Goal: Task Accomplishment & Management: Manage account settings

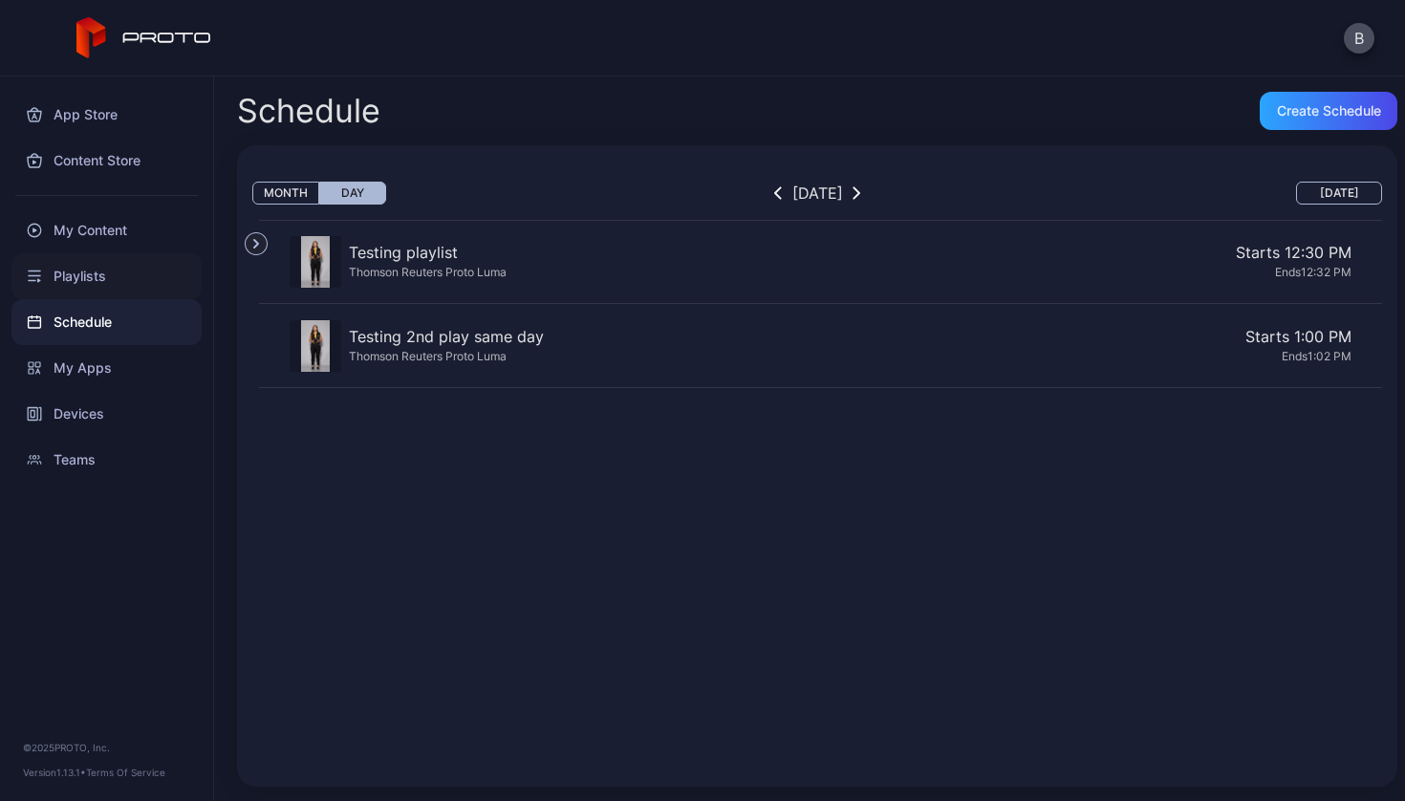
click at [73, 278] on div "Playlists" at bounding box center [106, 276] width 190 height 46
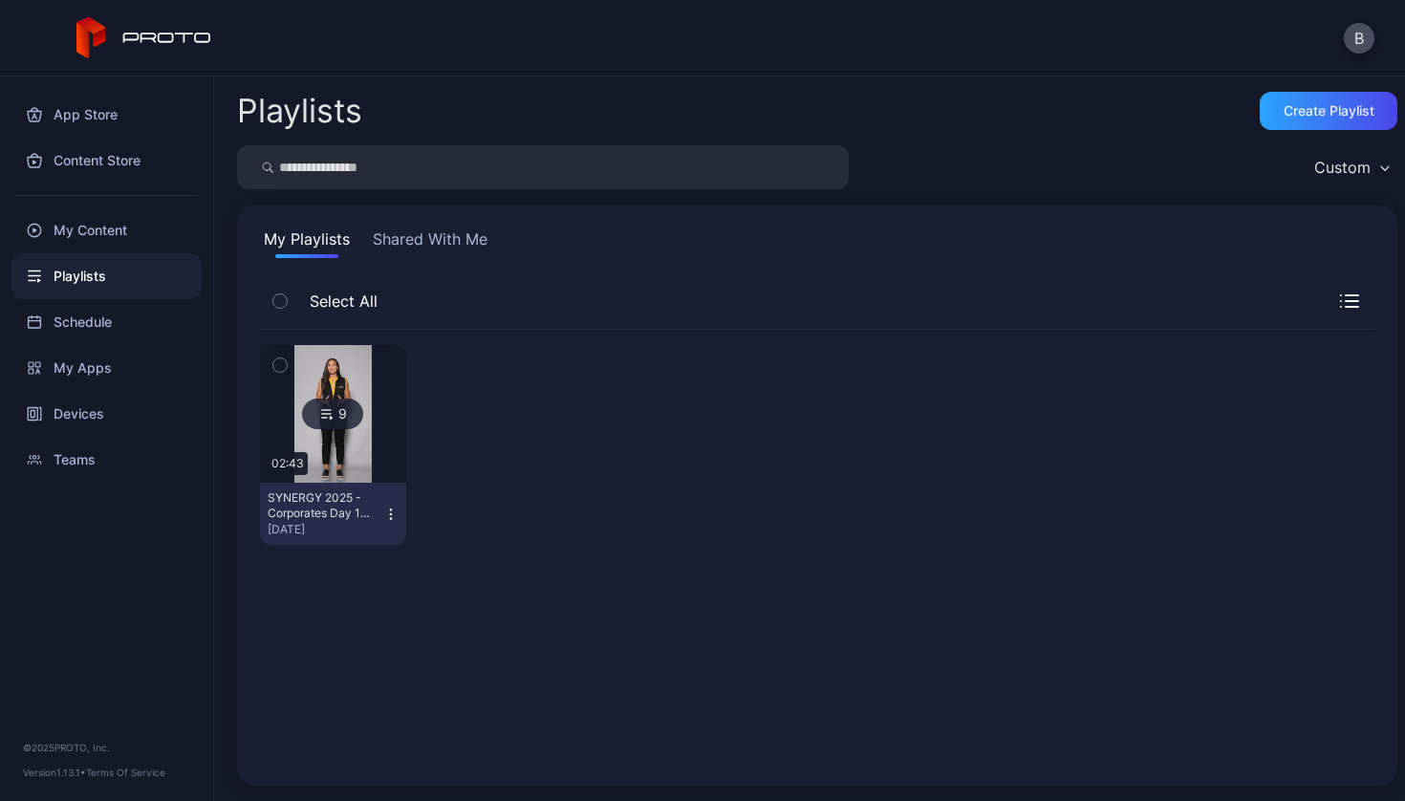
click at [326, 500] on div "SYNERGY 2025 - Corporates Day 1 Test" at bounding box center [320, 505] width 105 height 31
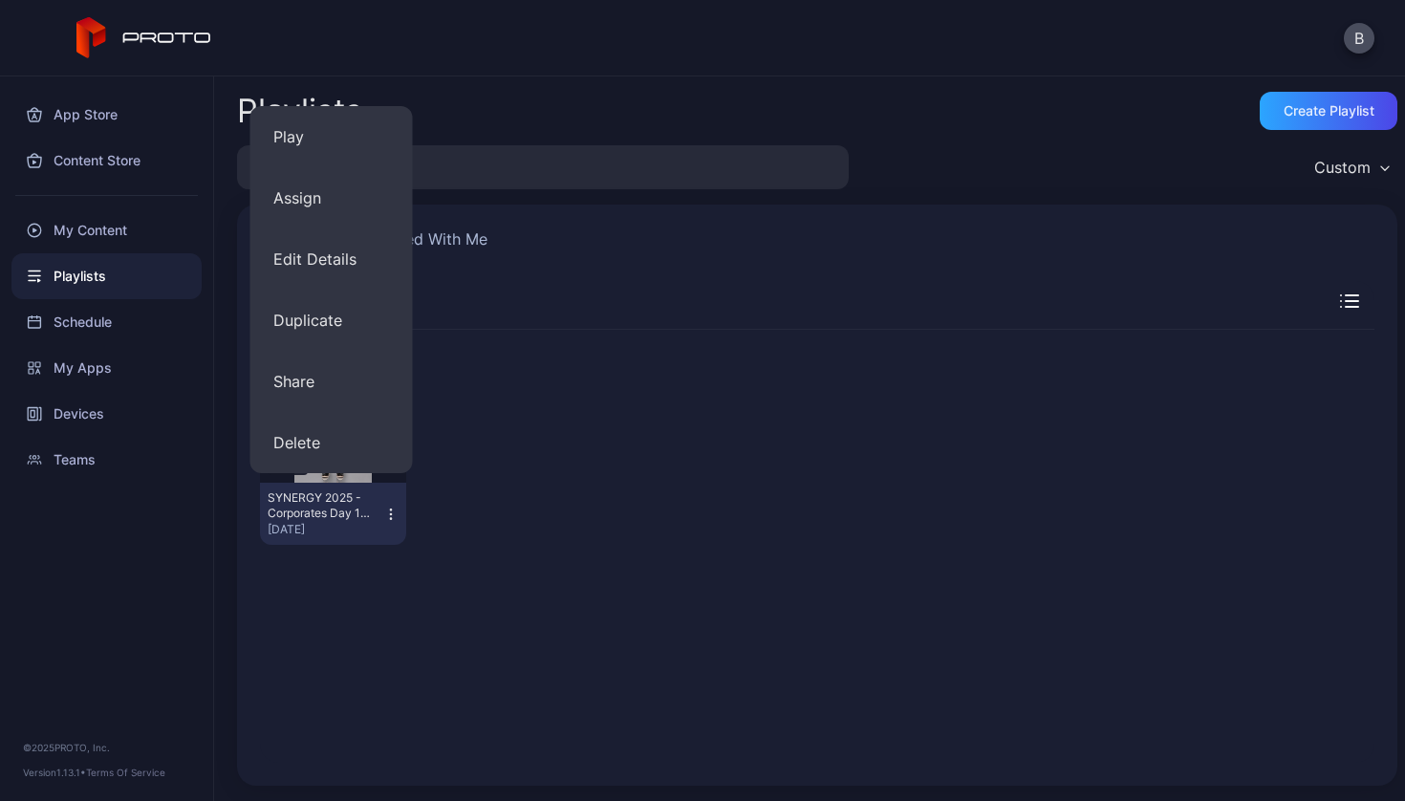
click at [586, 510] on div "9 02:43 SYNERGY 2025 - Corporates Day 1 Test [DATE]" at bounding box center [817, 445] width 1114 height 230
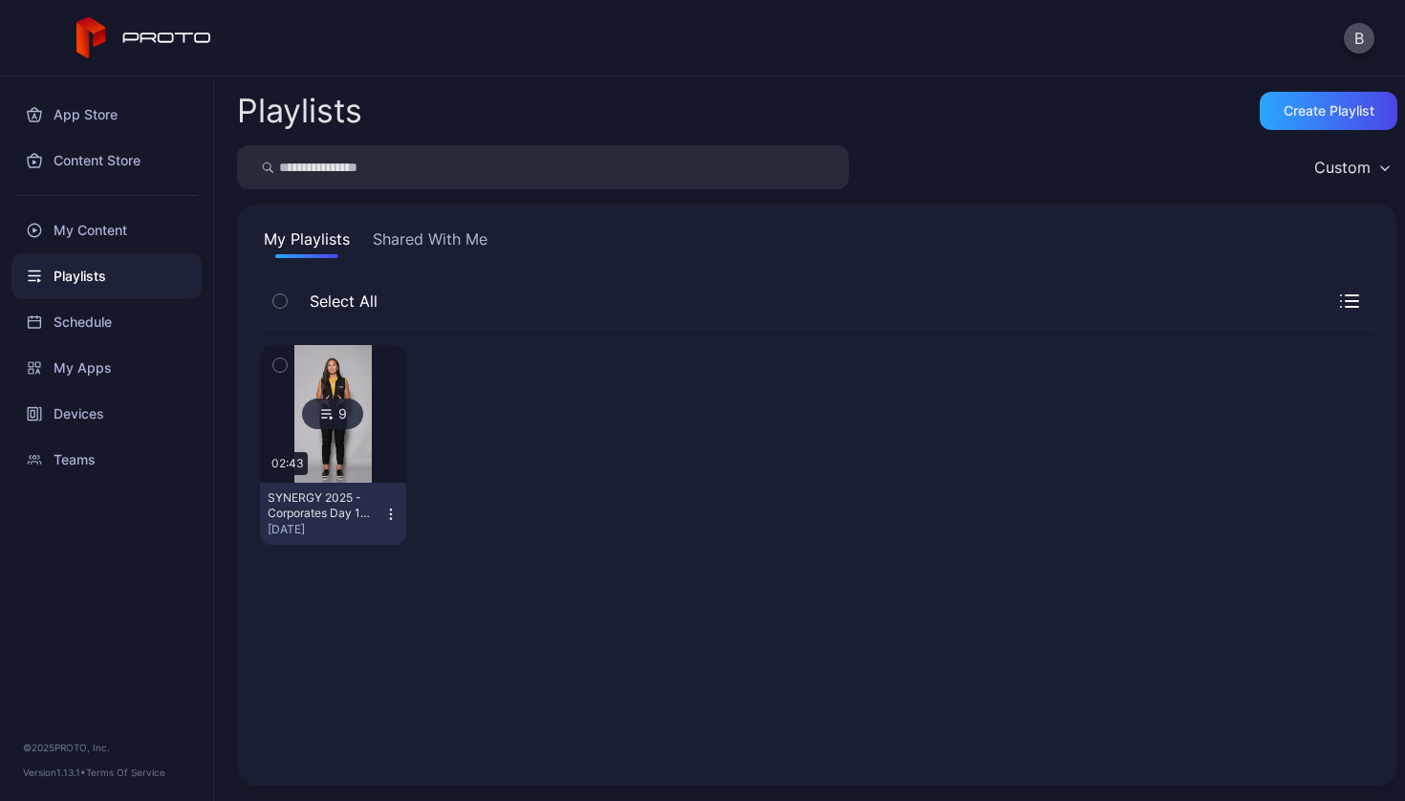
click at [391, 414] on div at bounding box center [333, 414] width 138 height 138
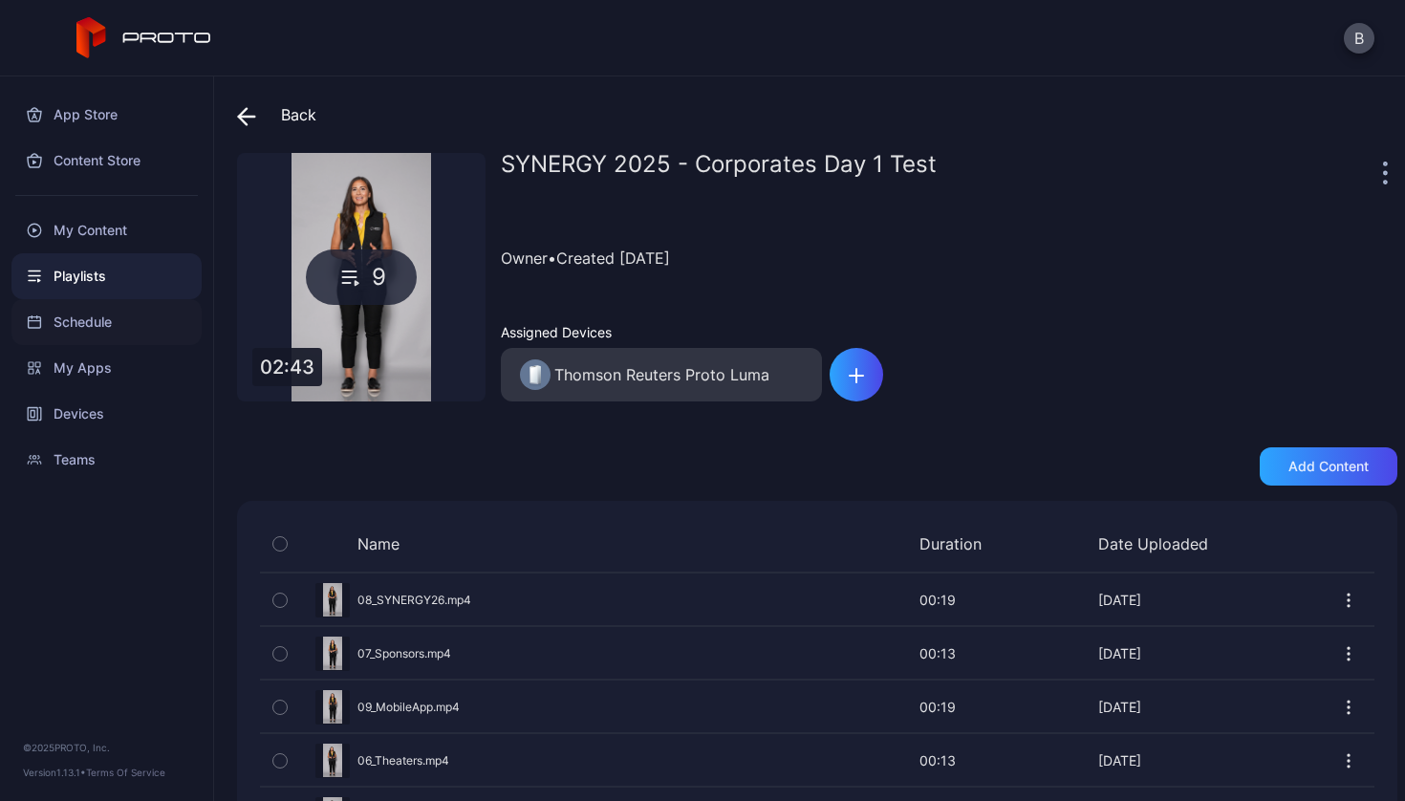
click at [83, 332] on div "Schedule" at bounding box center [106, 322] width 190 height 46
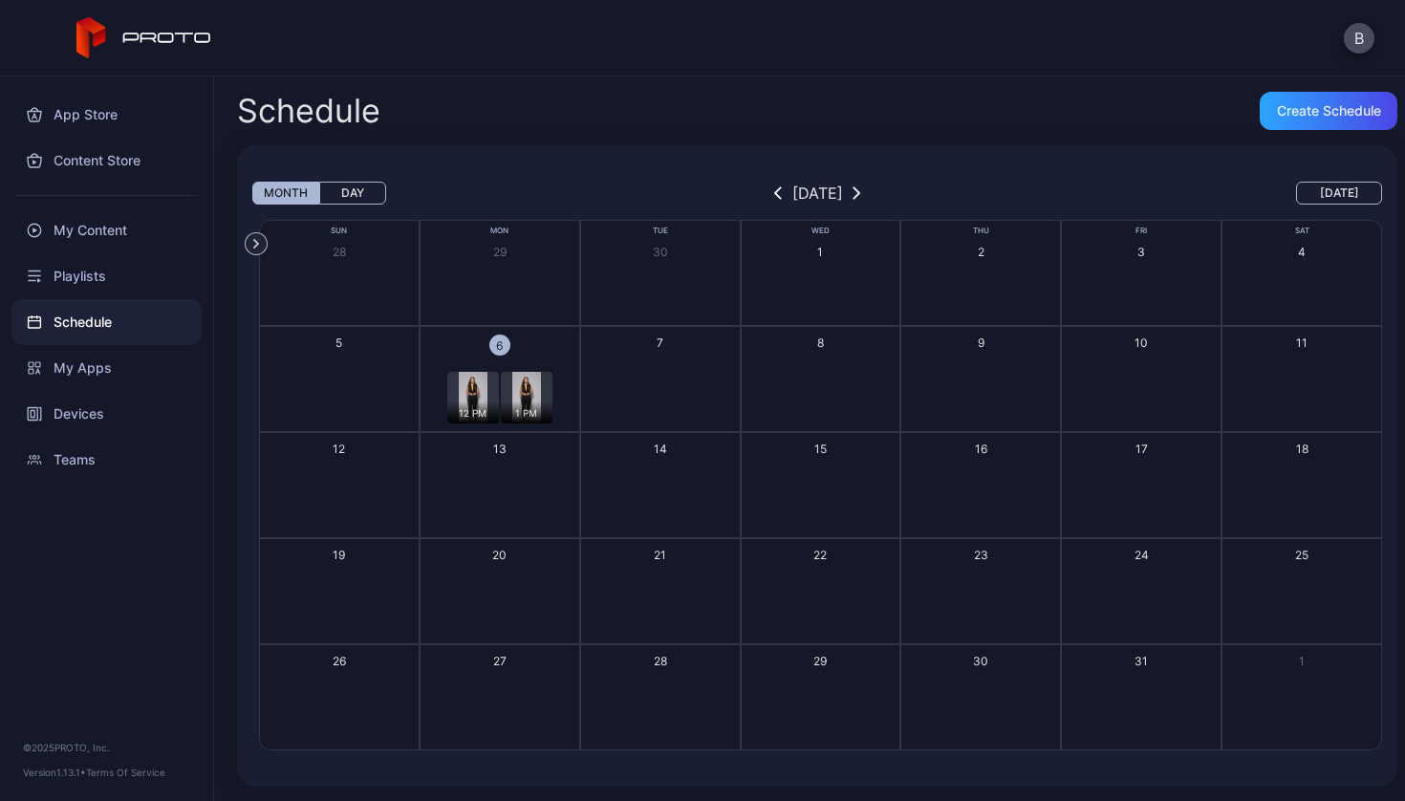
click at [554, 356] on button "6 12 PM 1 PM + 2" at bounding box center [500, 379] width 161 height 106
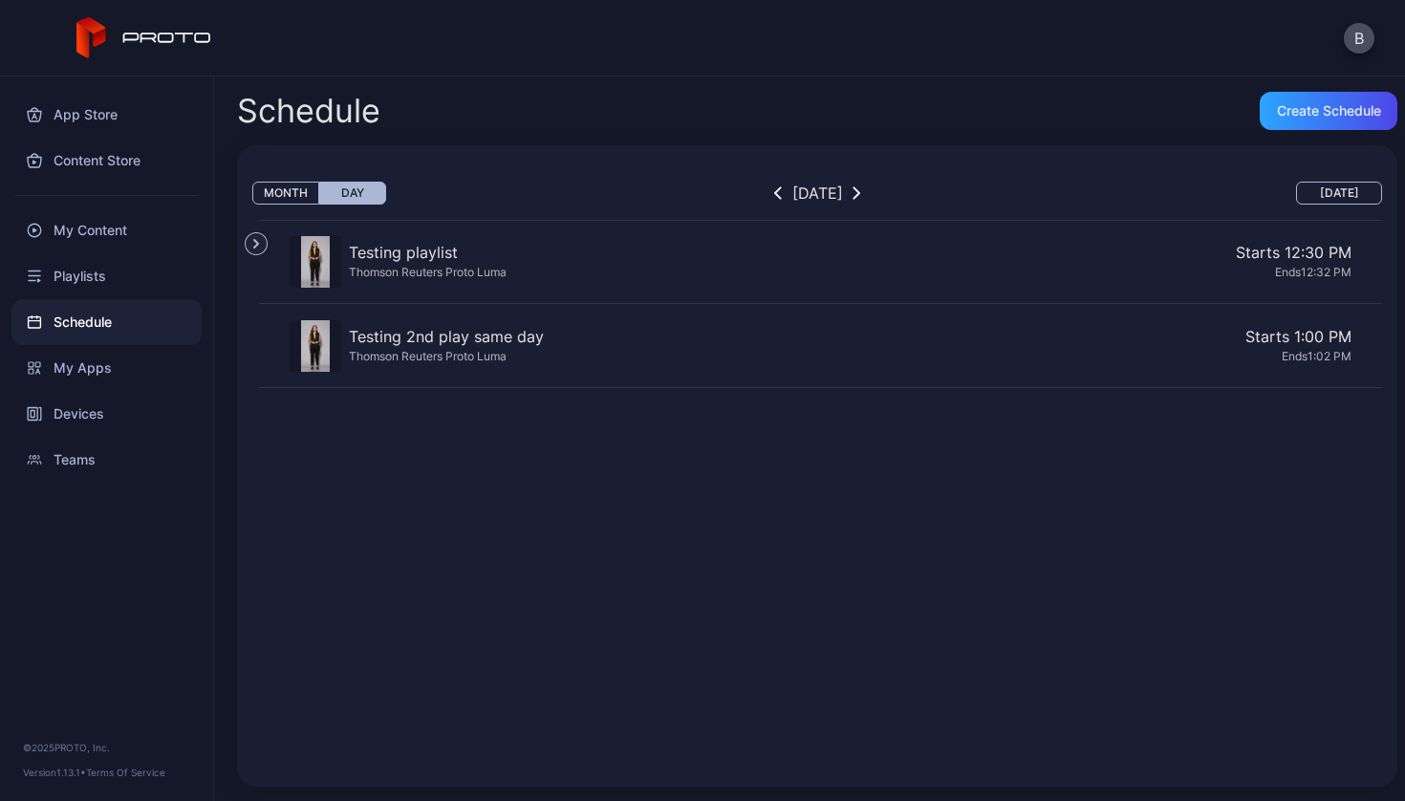
click at [531, 264] on div "Ends 12:32 PM" at bounding box center [932, 272] width 837 height 16
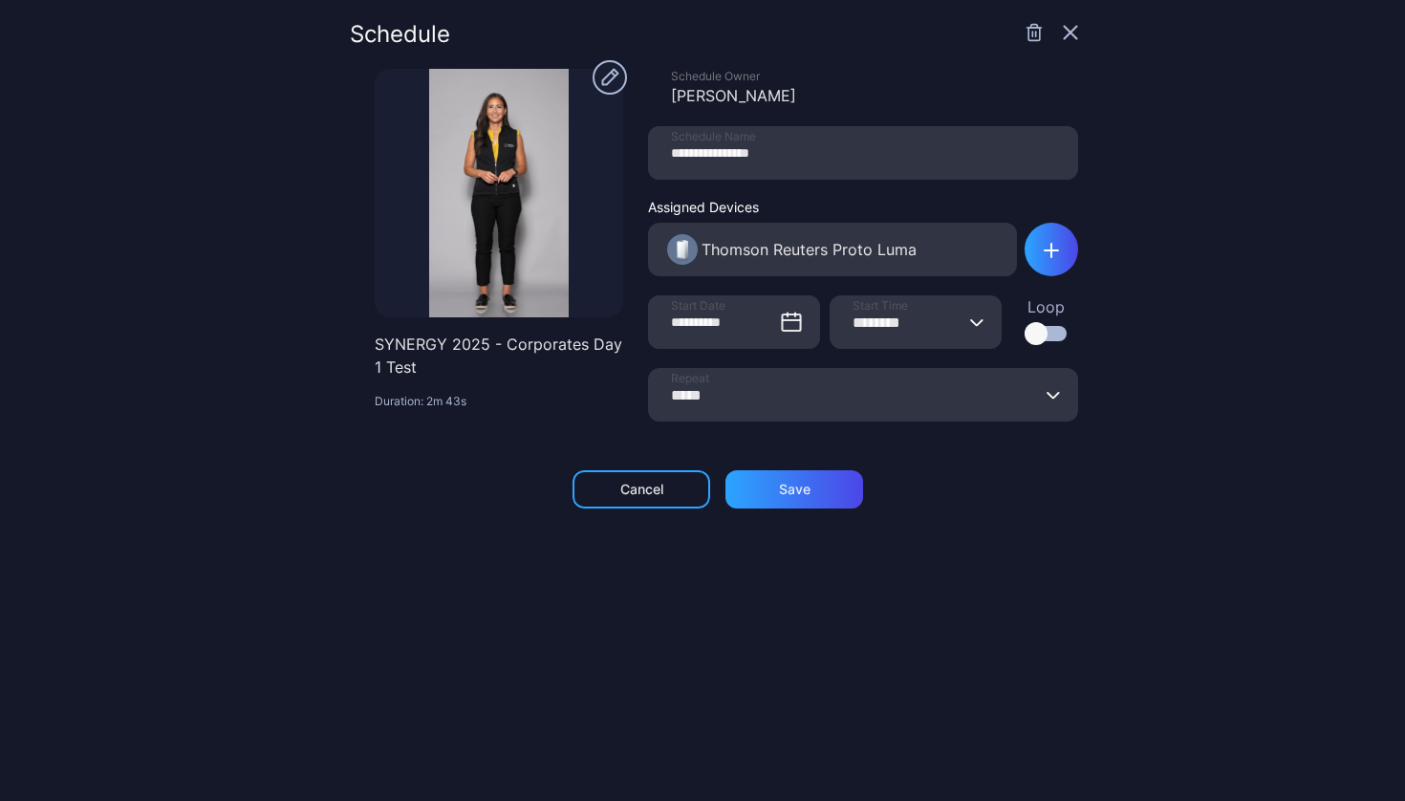
click at [702, 397] on input "*****" at bounding box center [863, 395] width 430 height 54
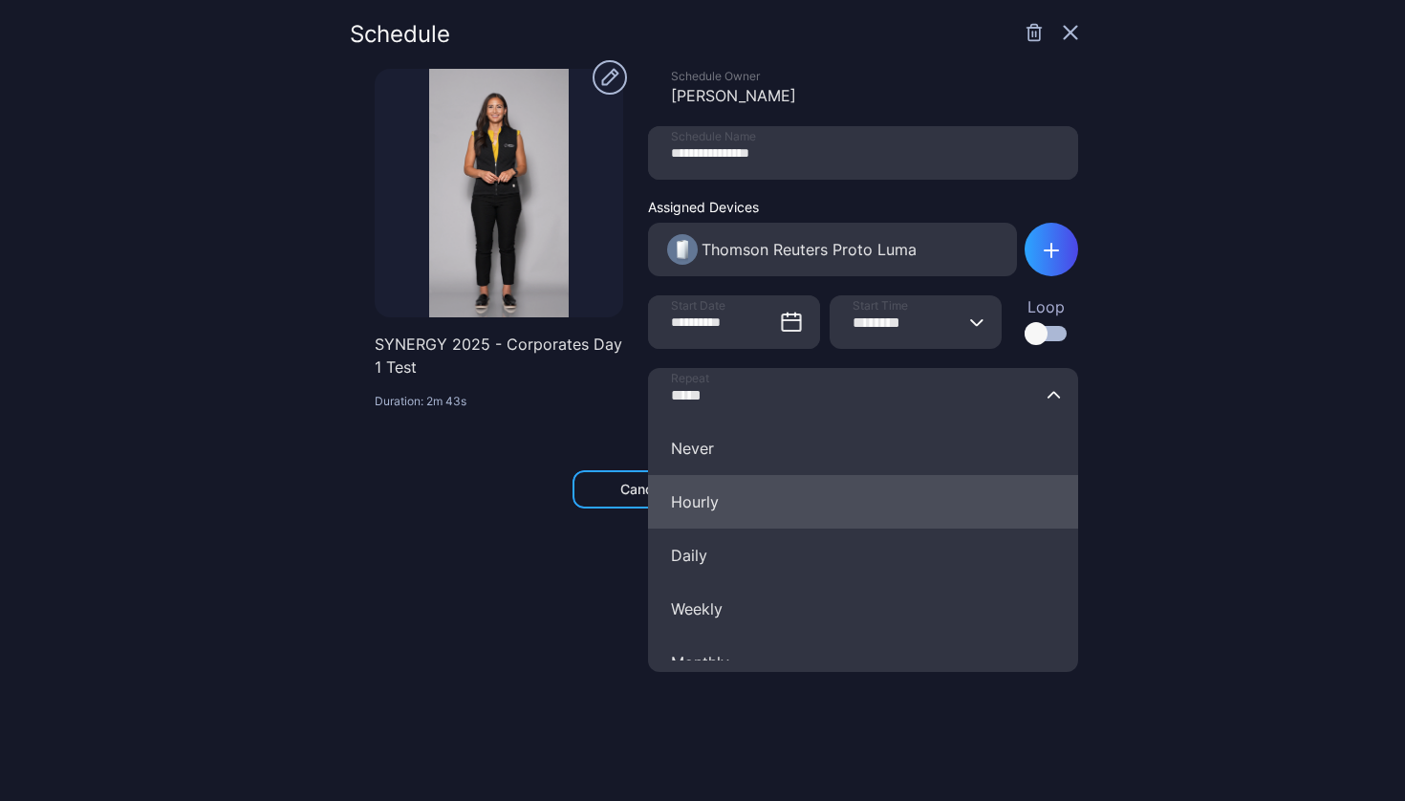
click at [698, 502] on button "Hourly" at bounding box center [863, 502] width 430 height 54
type input "******"
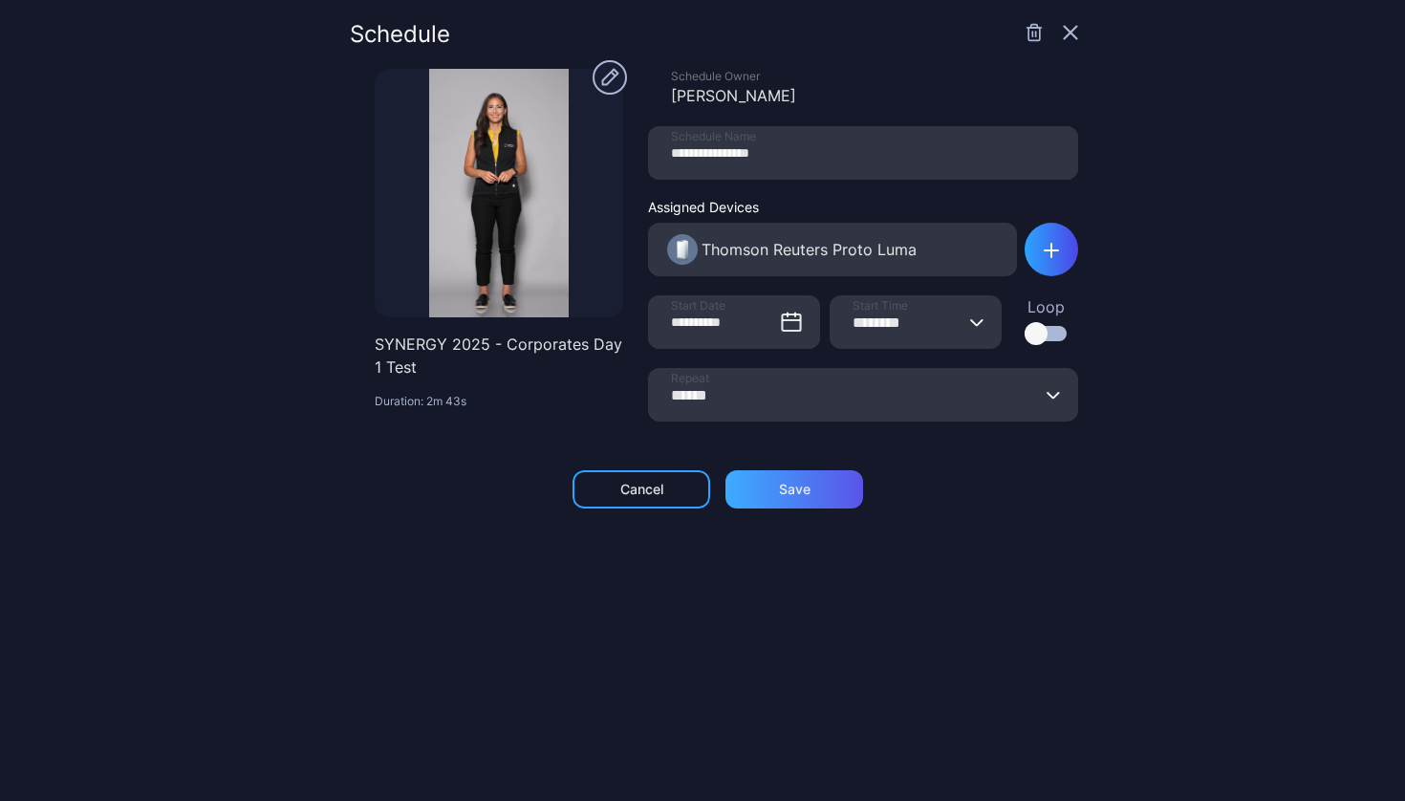
click at [811, 506] on div "Save" at bounding box center [794, 489] width 138 height 38
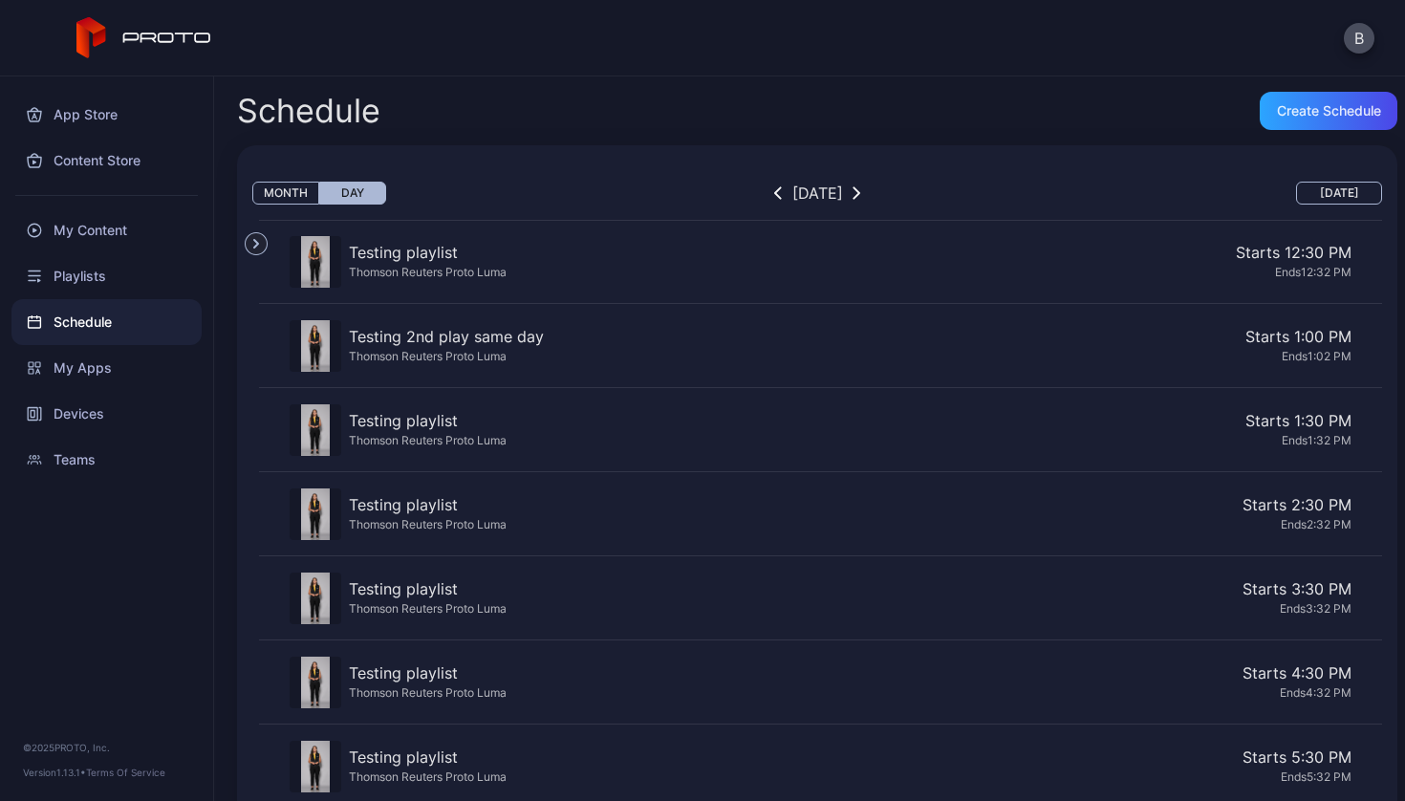
click at [289, 190] on button "Month" at bounding box center [285, 193] width 67 height 23
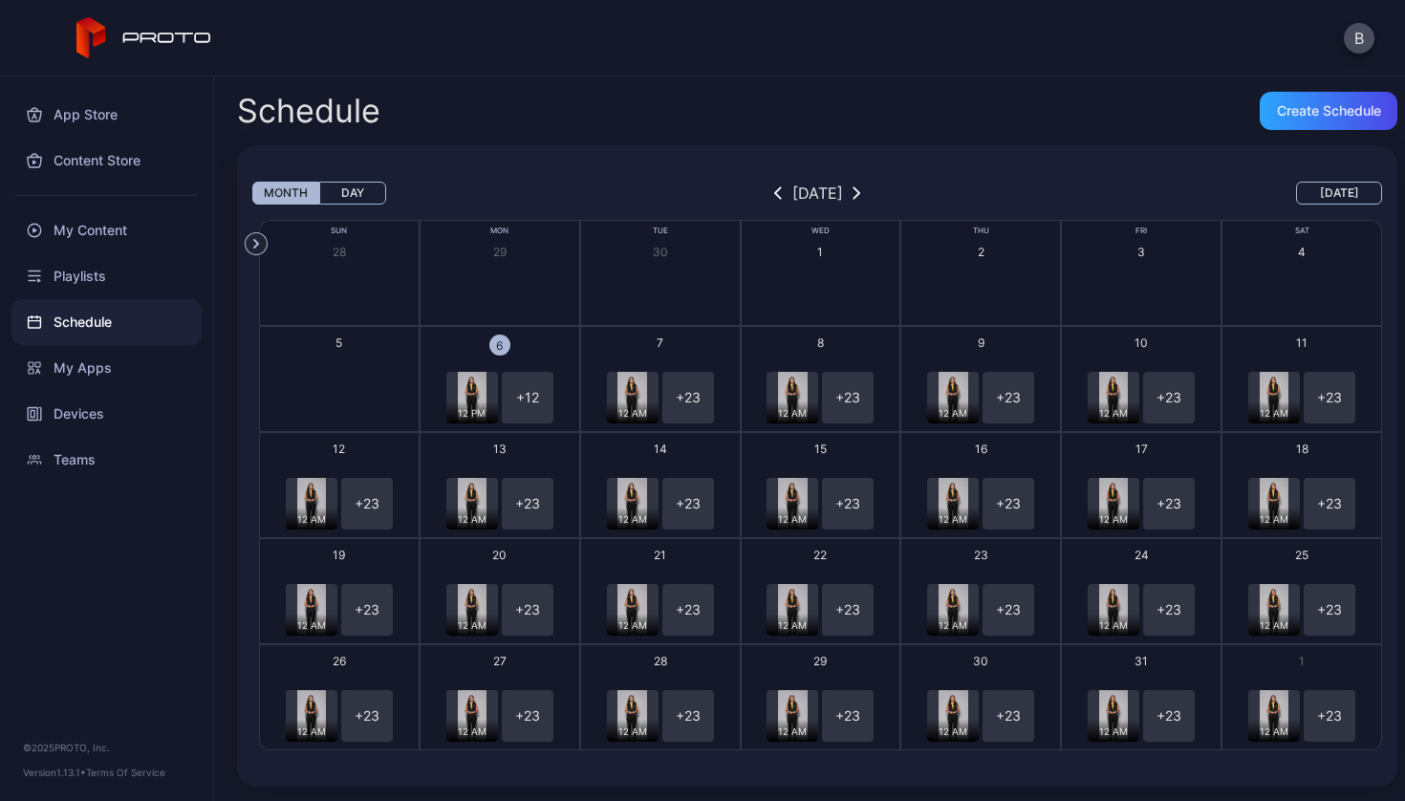
click at [463, 396] on img "button" at bounding box center [472, 398] width 29 height 52
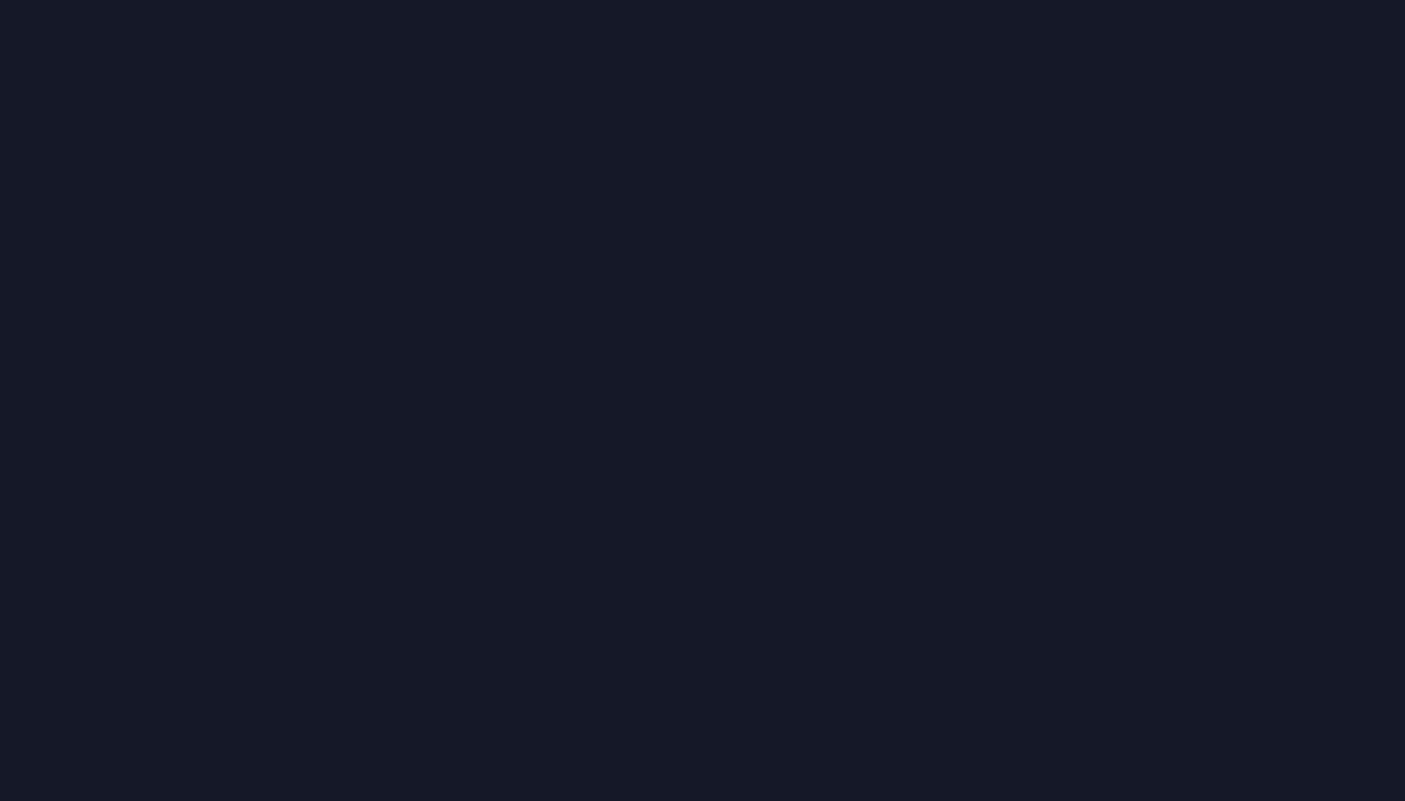
click at [463, 396] on div at bounding box center [702, 400] width 1405 height 801
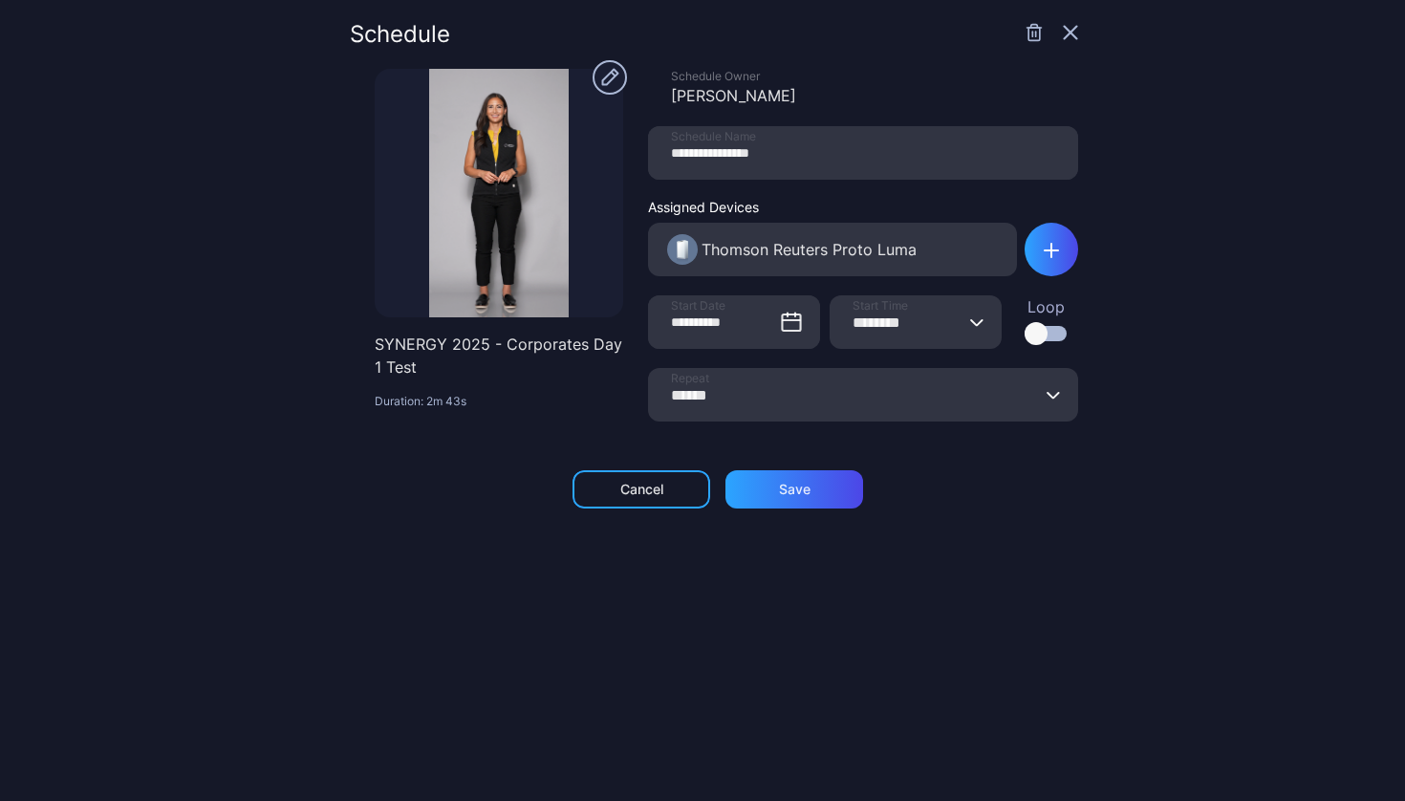
click at [803, 413] on input "******" at bounding box center [863, 395] width 430 height 54
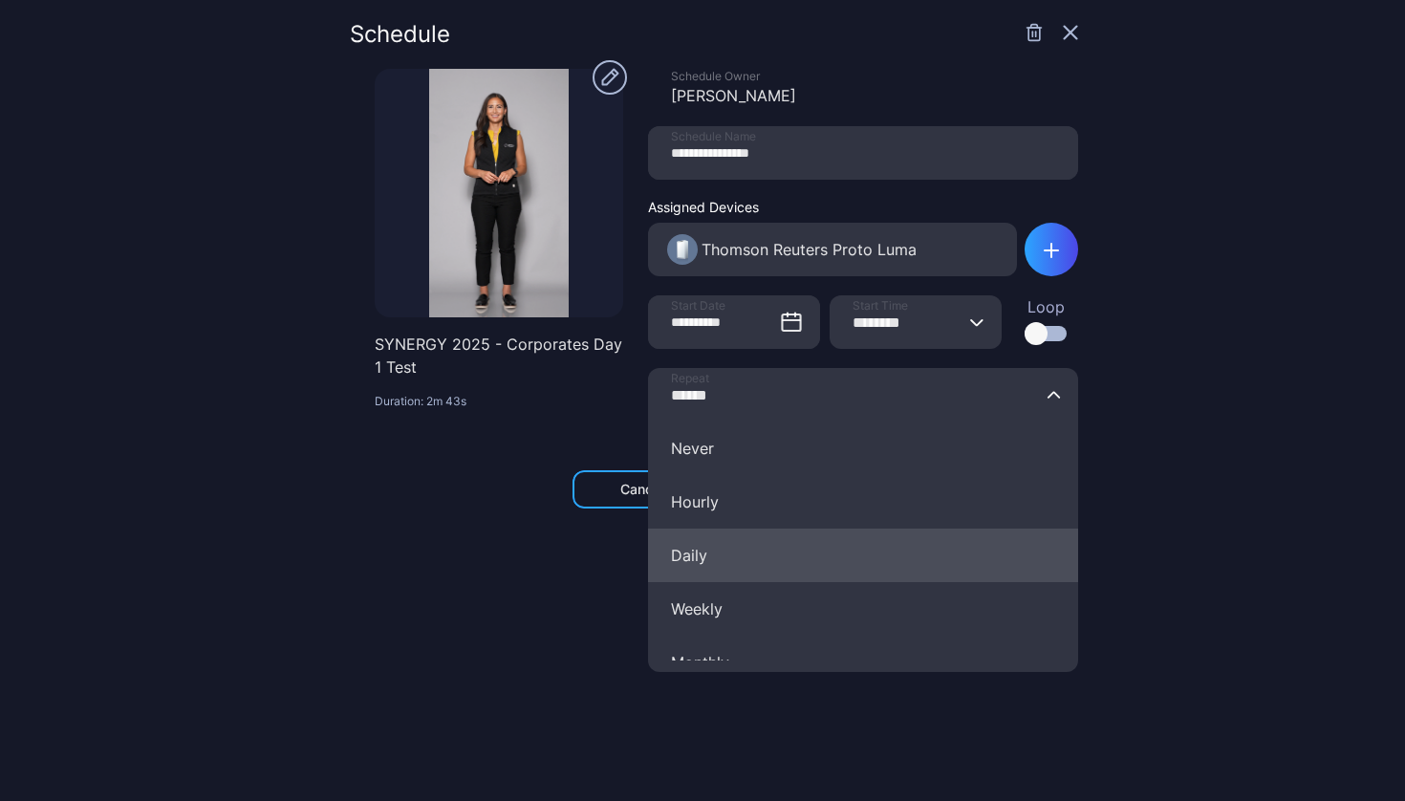
click at [715, 541] on button "Daily" at bounding box center [863, 555] width 430 height 54
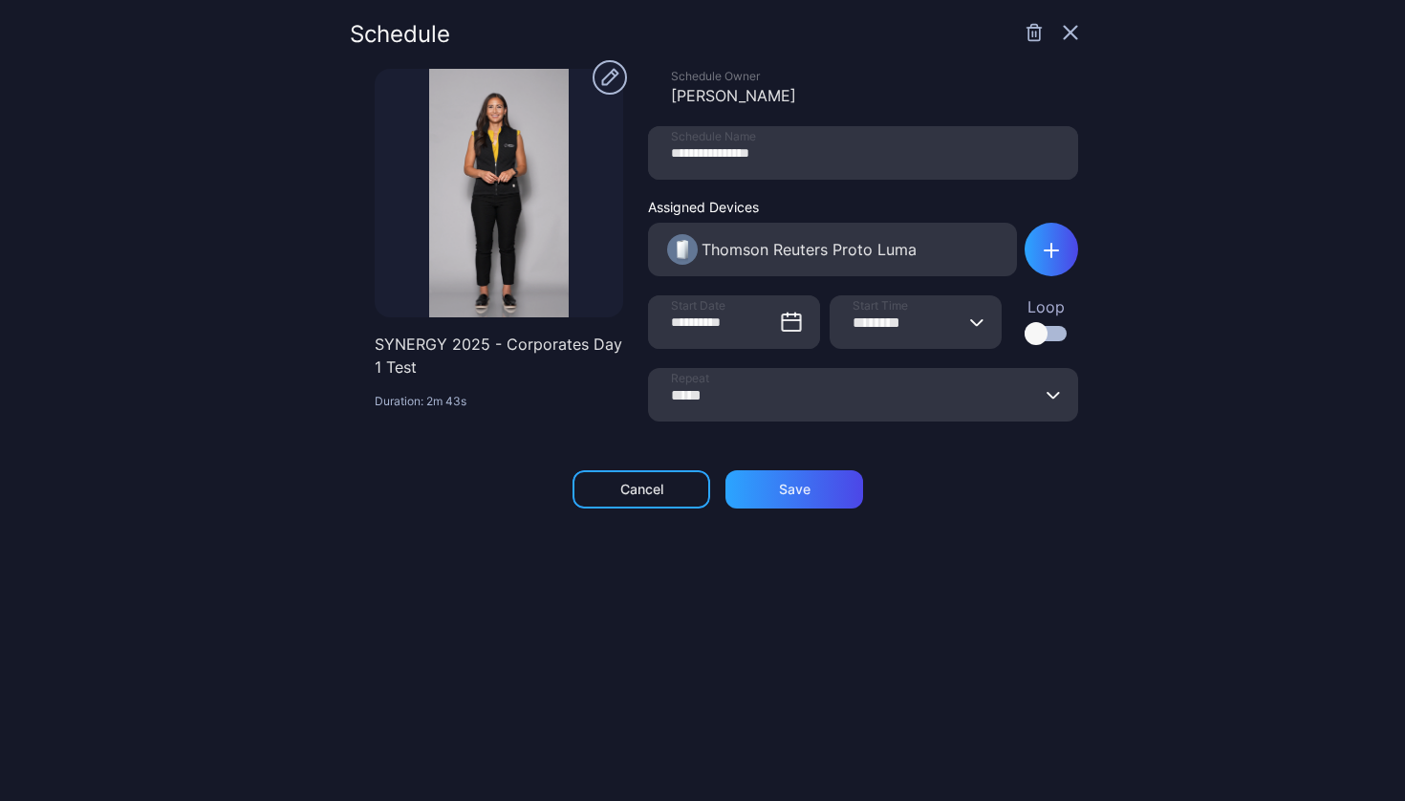
click at [847, 403] on input "*****" at bounding box center [863, 395] width 430 height 54
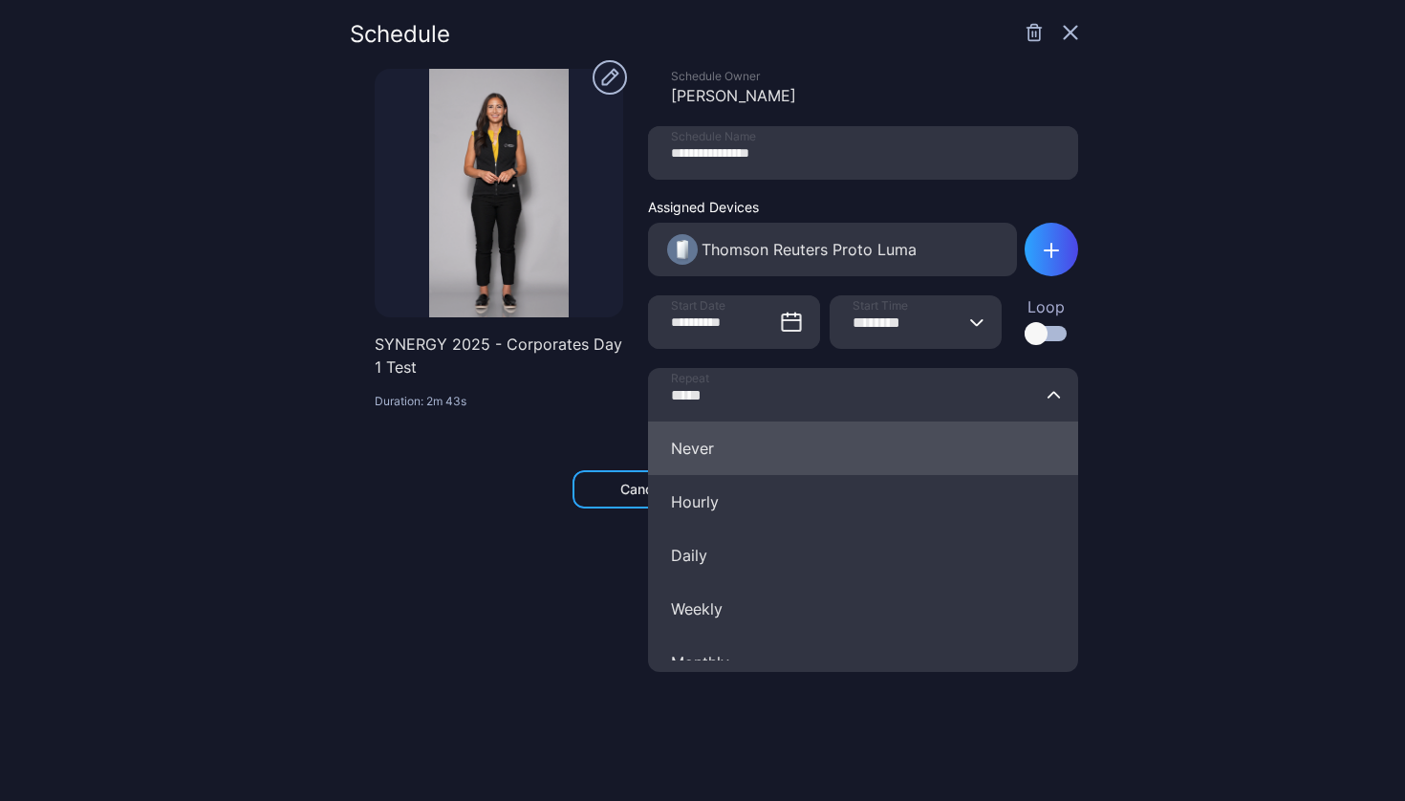
click at [703, 432] on button "Never" at bounding box center [863, 448] width 430 height 54
type input "*****"
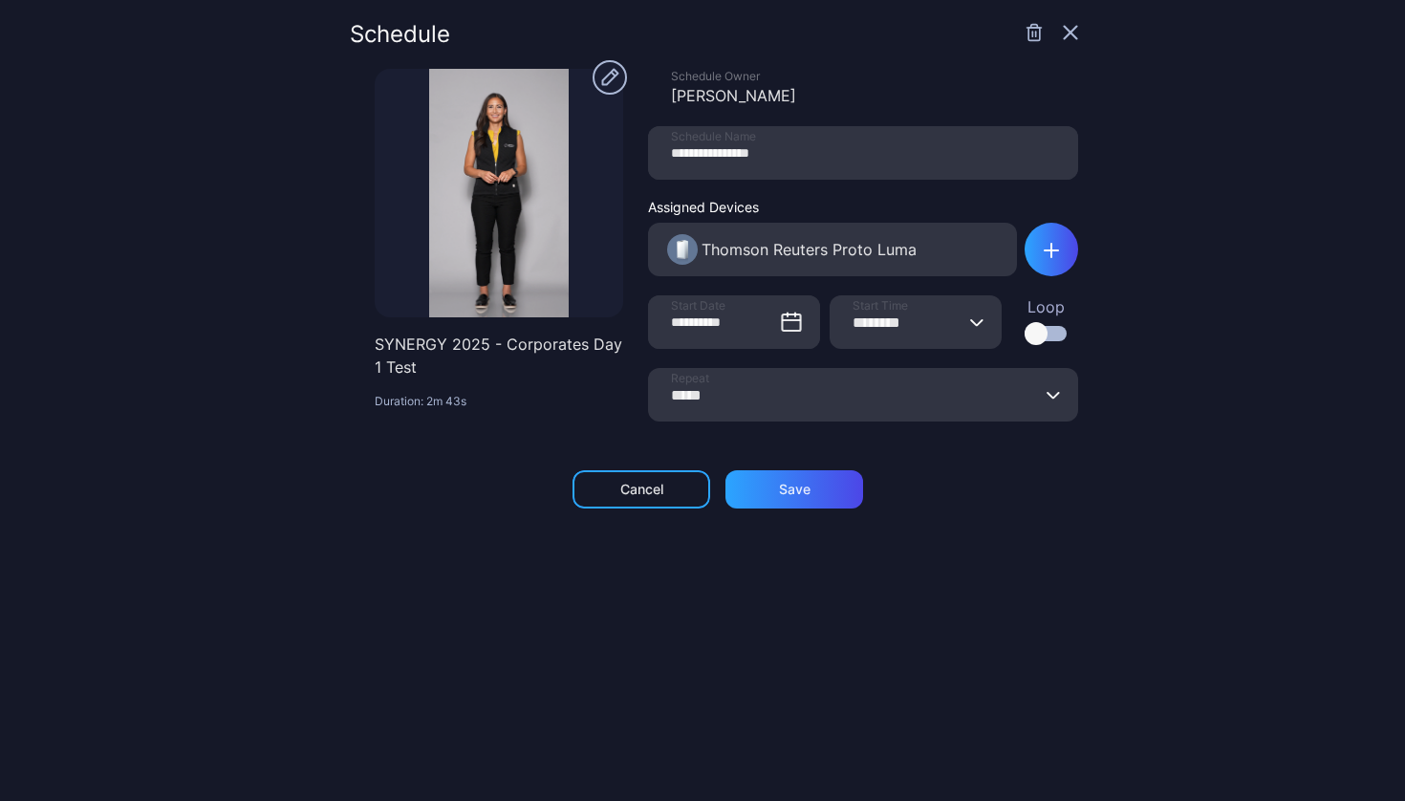
click at [1042, 506] on div "Cancel Save" at bounding box center [714, 489] width 728 height 38
click at [1024, 322] on label "Loop" at bounding box center [1045, 318] width 42 height 46
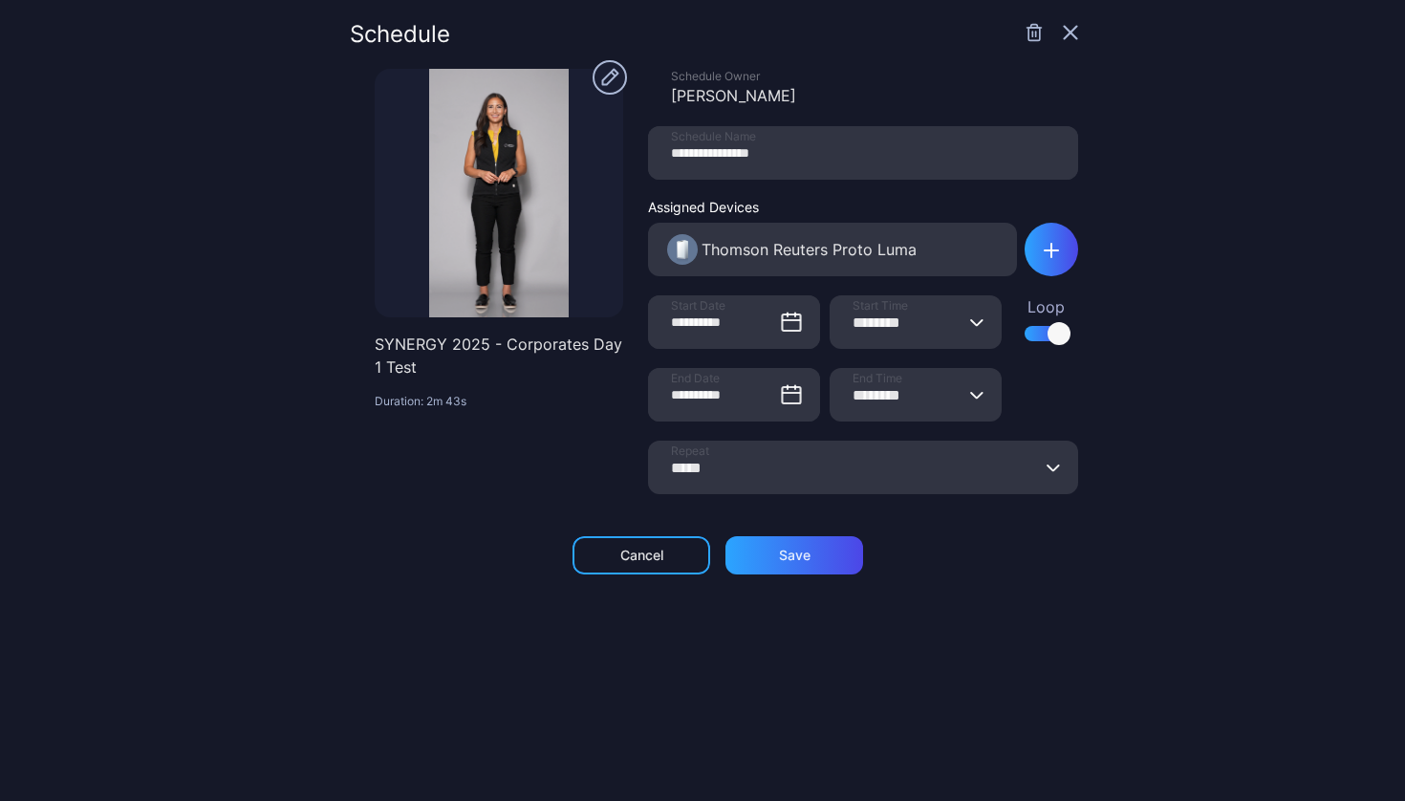
click at [1024, 336] on div at bounding box center [1045, 333] width 42 height 15
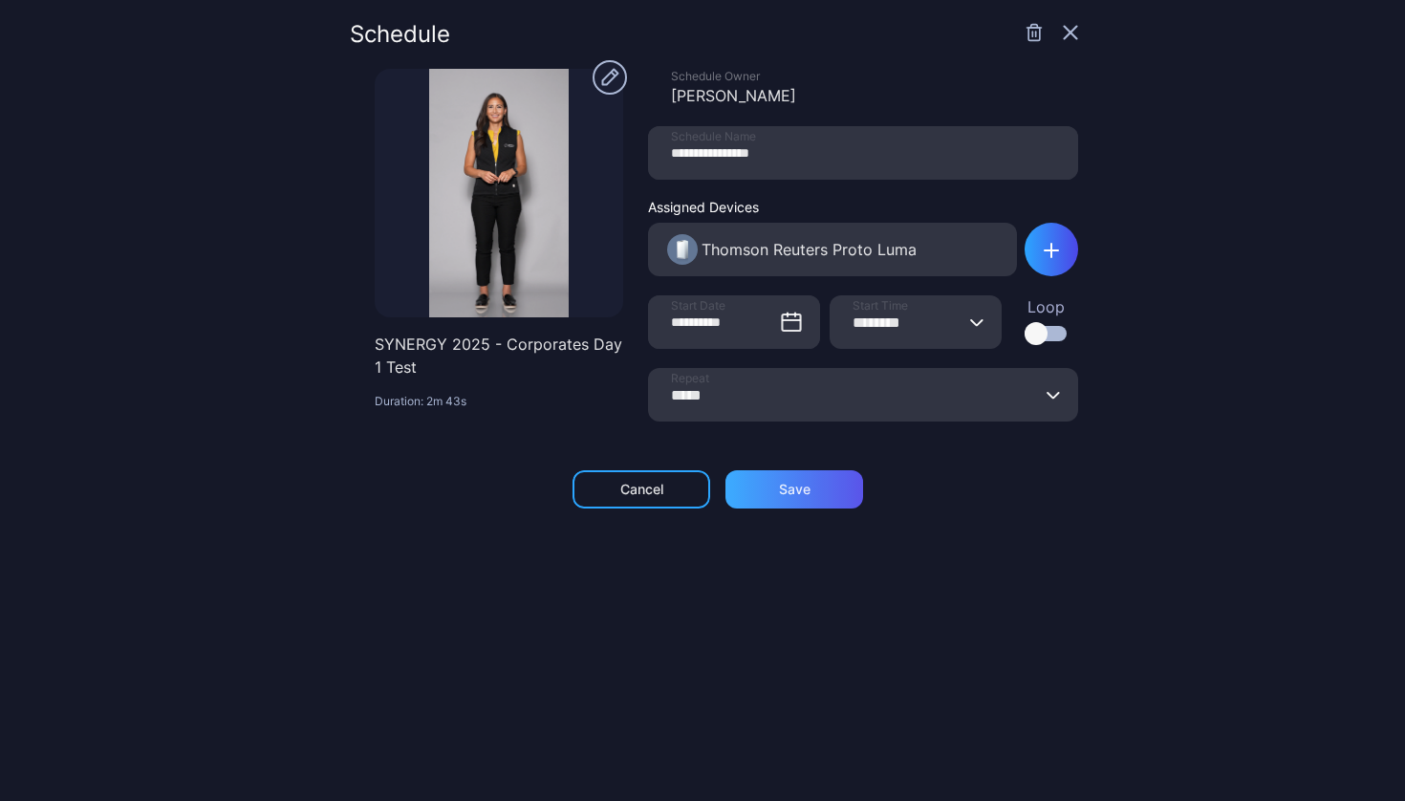
click at [762, 483] on div "Save" at bounding box center [794, 489] width 138 height 38
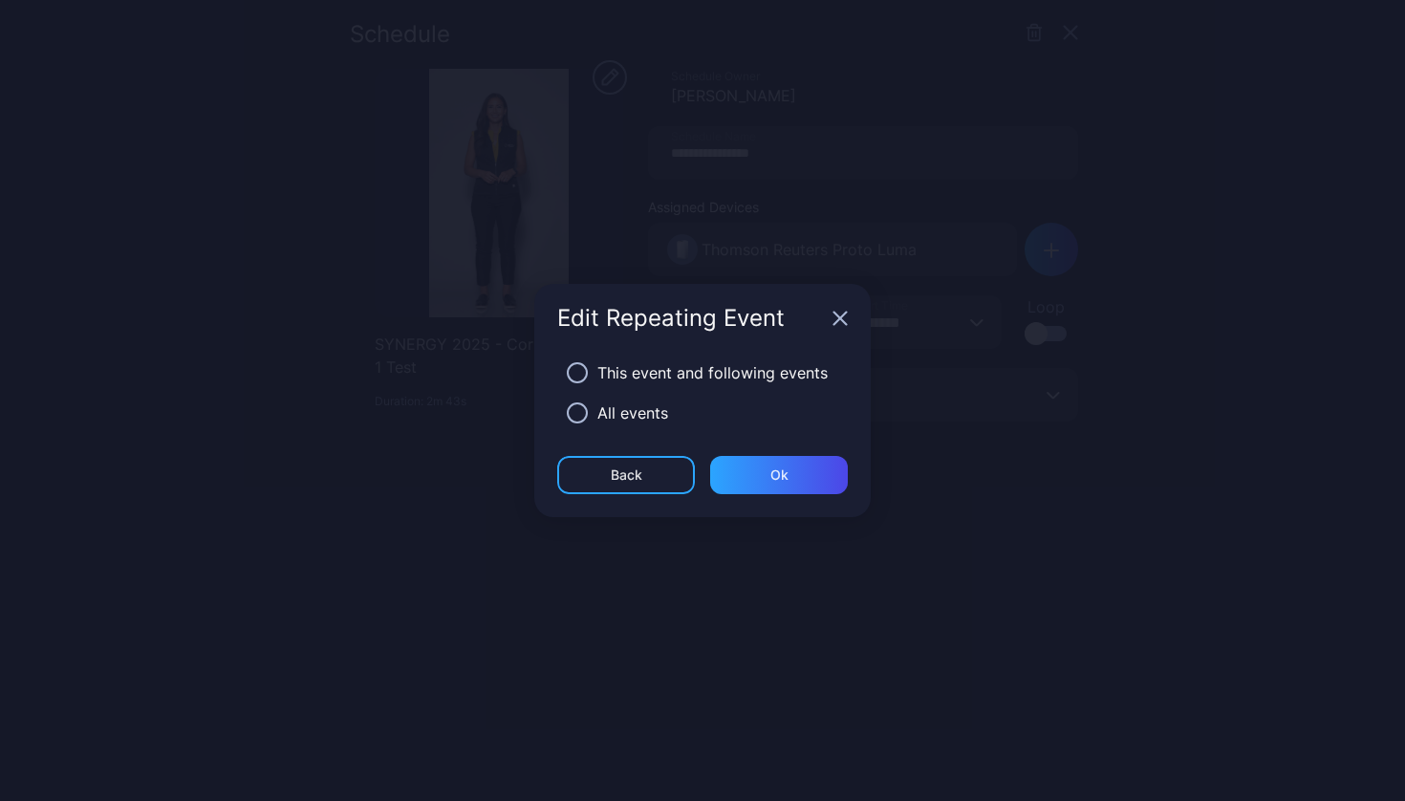
click at [762, 483] on div "Ok" at bounding box center [779, 475] width 138 height 38
click at [623, 413] on div "All events" at bounding box center [632, 412] width 71 height 23
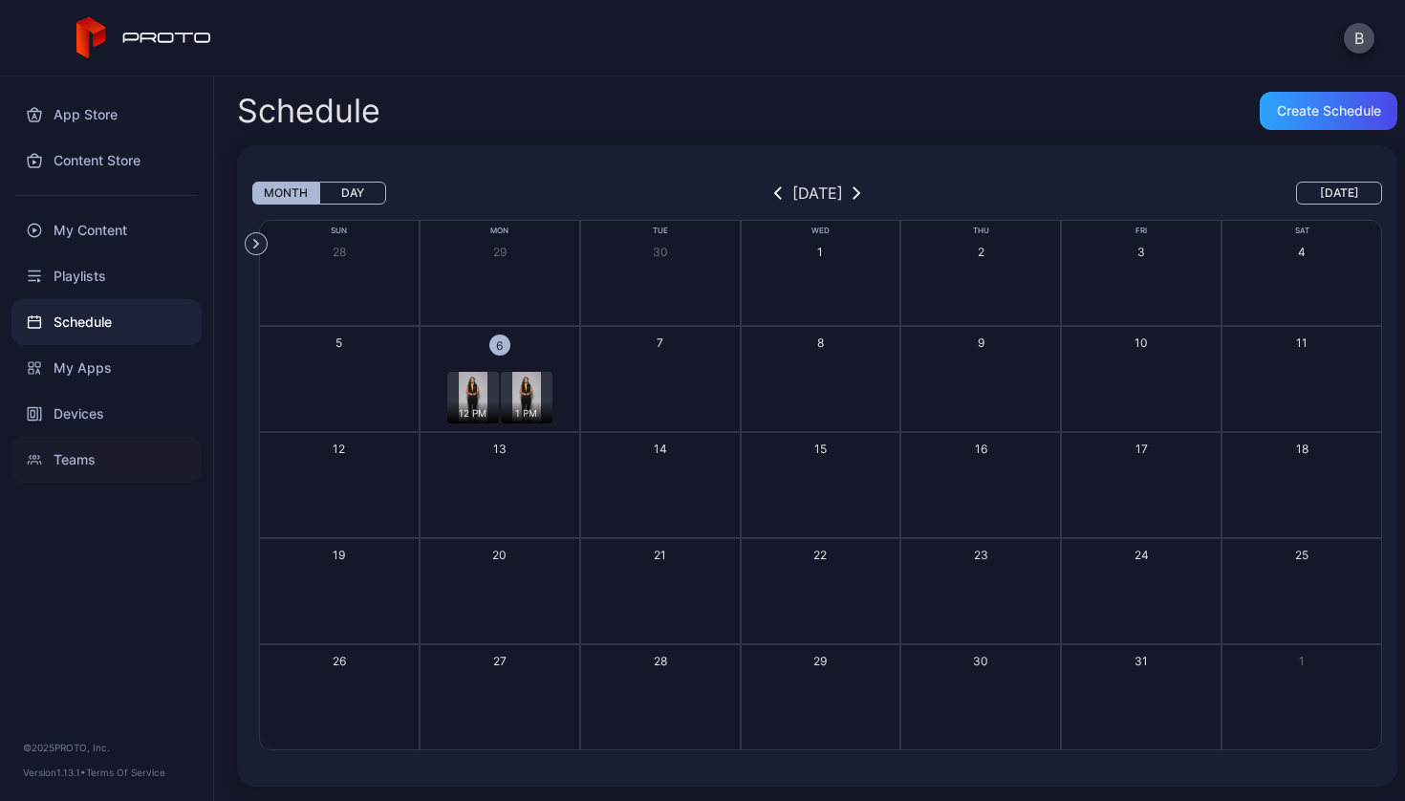
click at [73, 460] on div "Teams" at bounding box center [106, 460] width 190 height 46
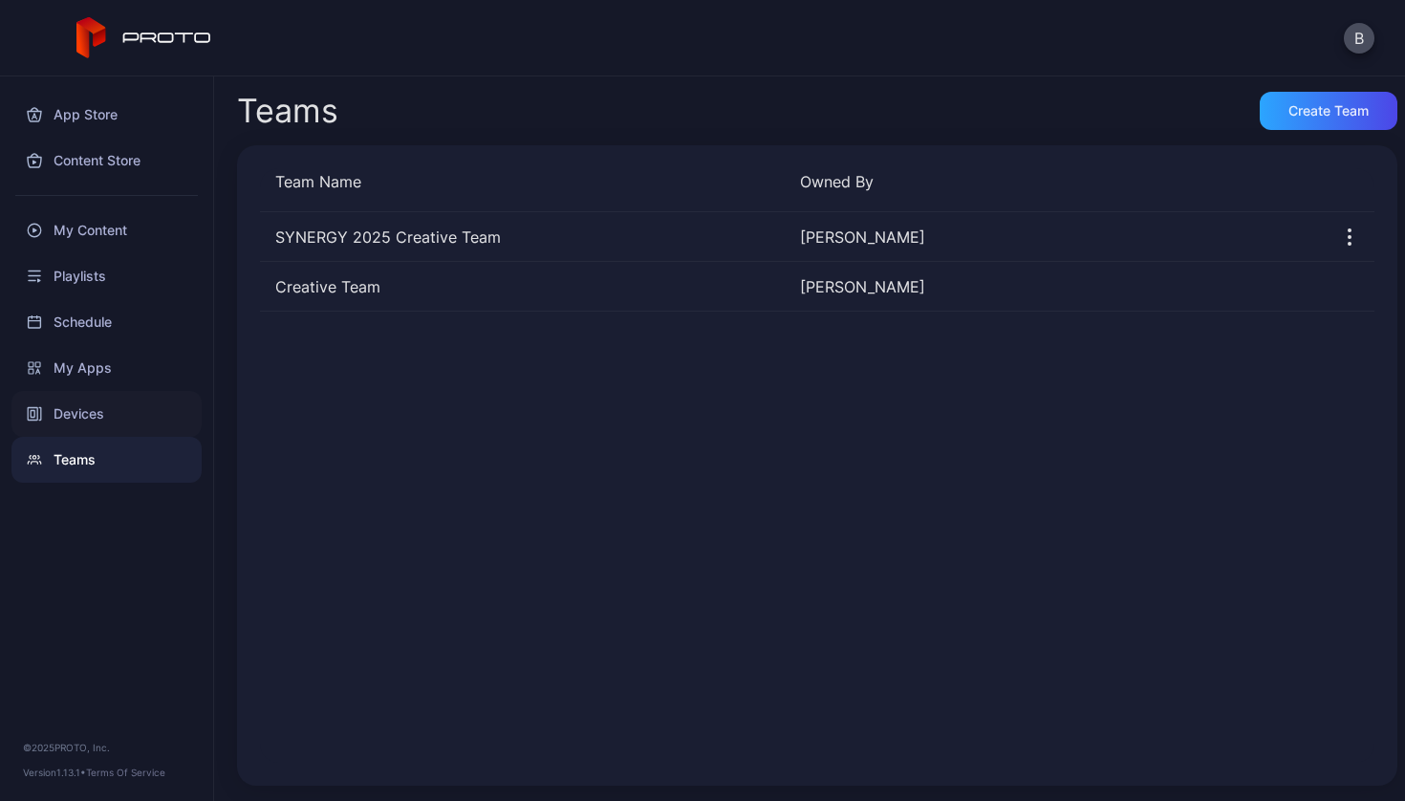
click at [82, 411] on div "Devices" at bounding box center [106, 414] width 190 height 46
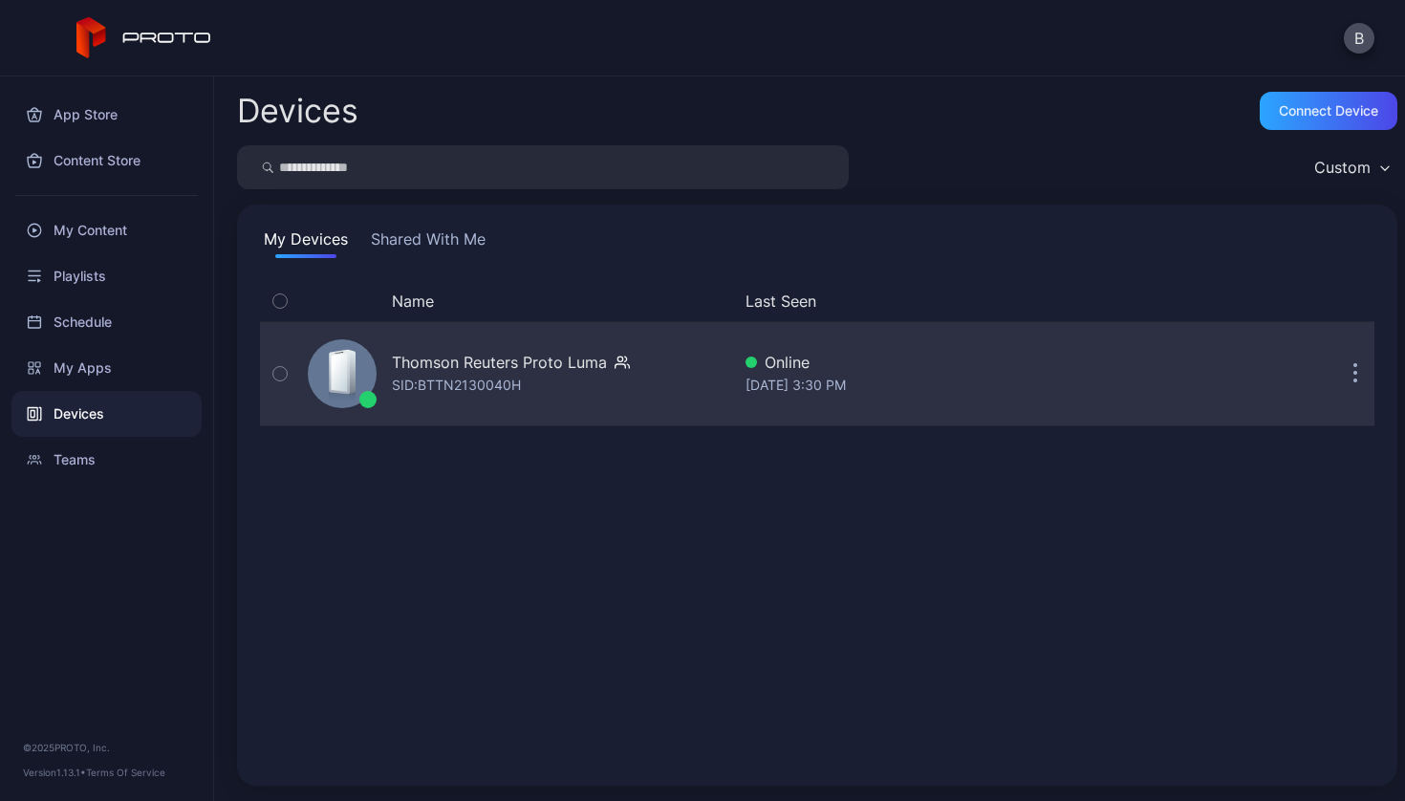
click at [280, 376] on icon "button" at bounding box center [279, 373] width 13 height 21
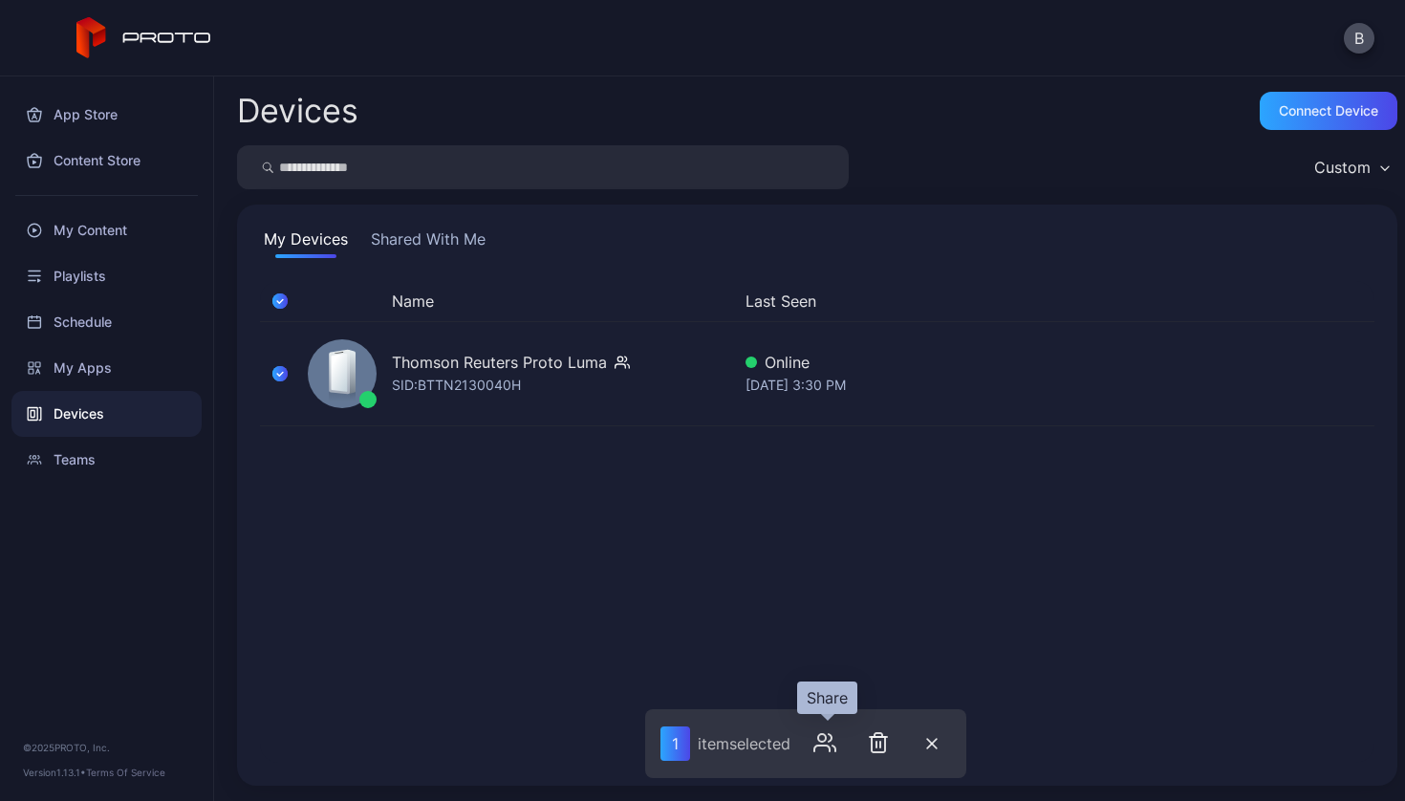
click at [828, 746] on icon "button" at bounding box center [821, 748] width 15 height 6
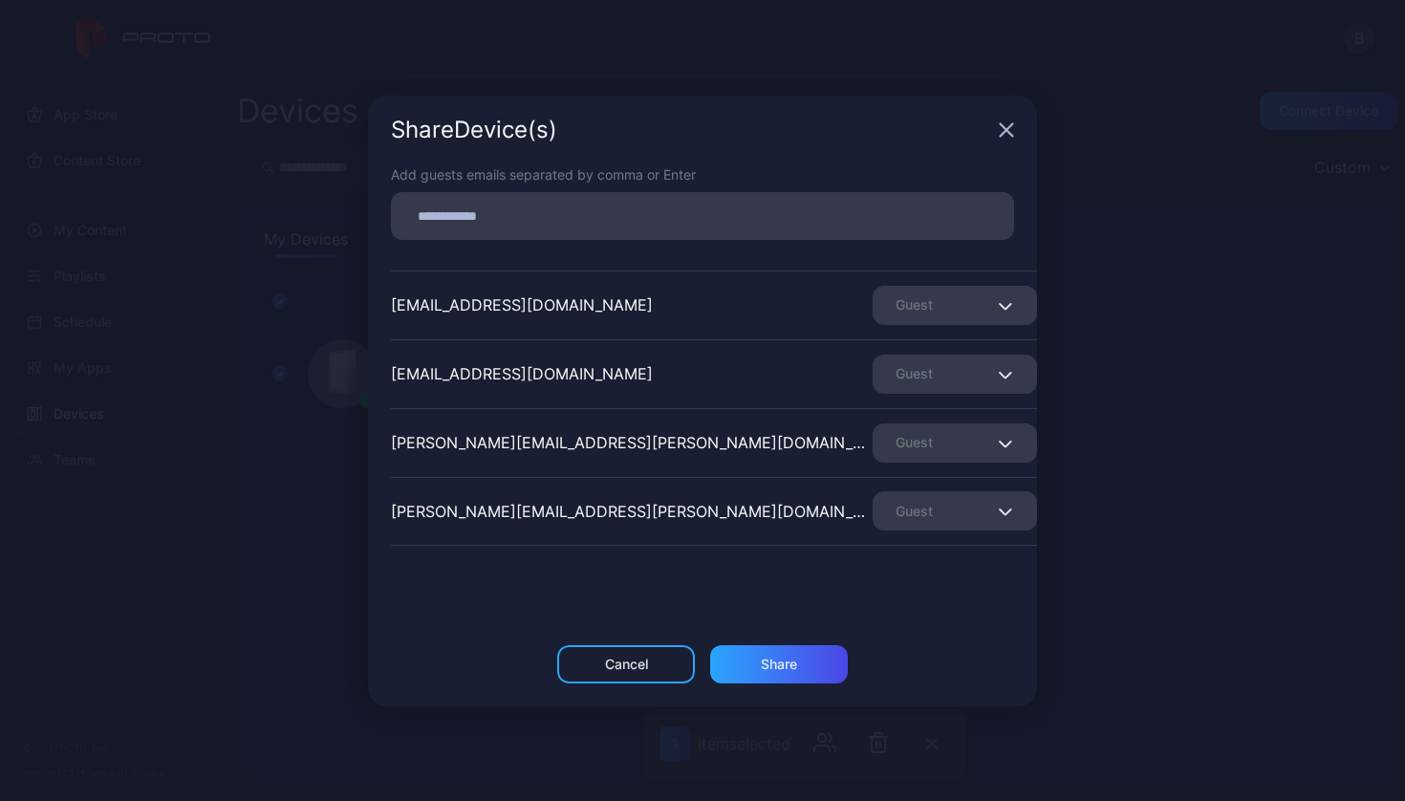
scroll to position [401, 0]
click at [998, 442] on icon "button" at bounding box center [1005, 444] width 14 height 8
click at [936, 500] on button "Remove Guest" at bounding box center [931, 502] width 162 height 61
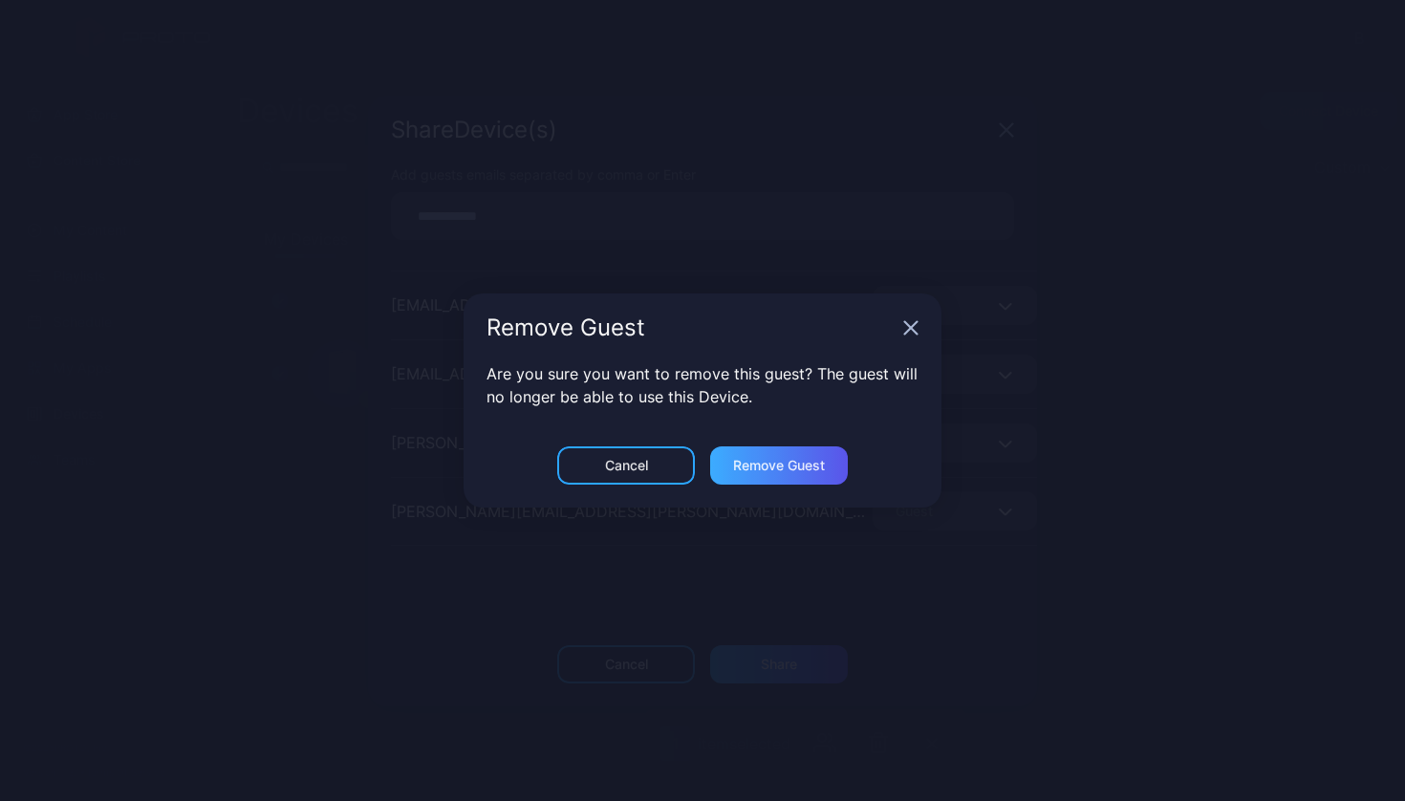
click at [767, 469] on div "Remove Guest" at bounding box center [779, 465] width 92 height 15
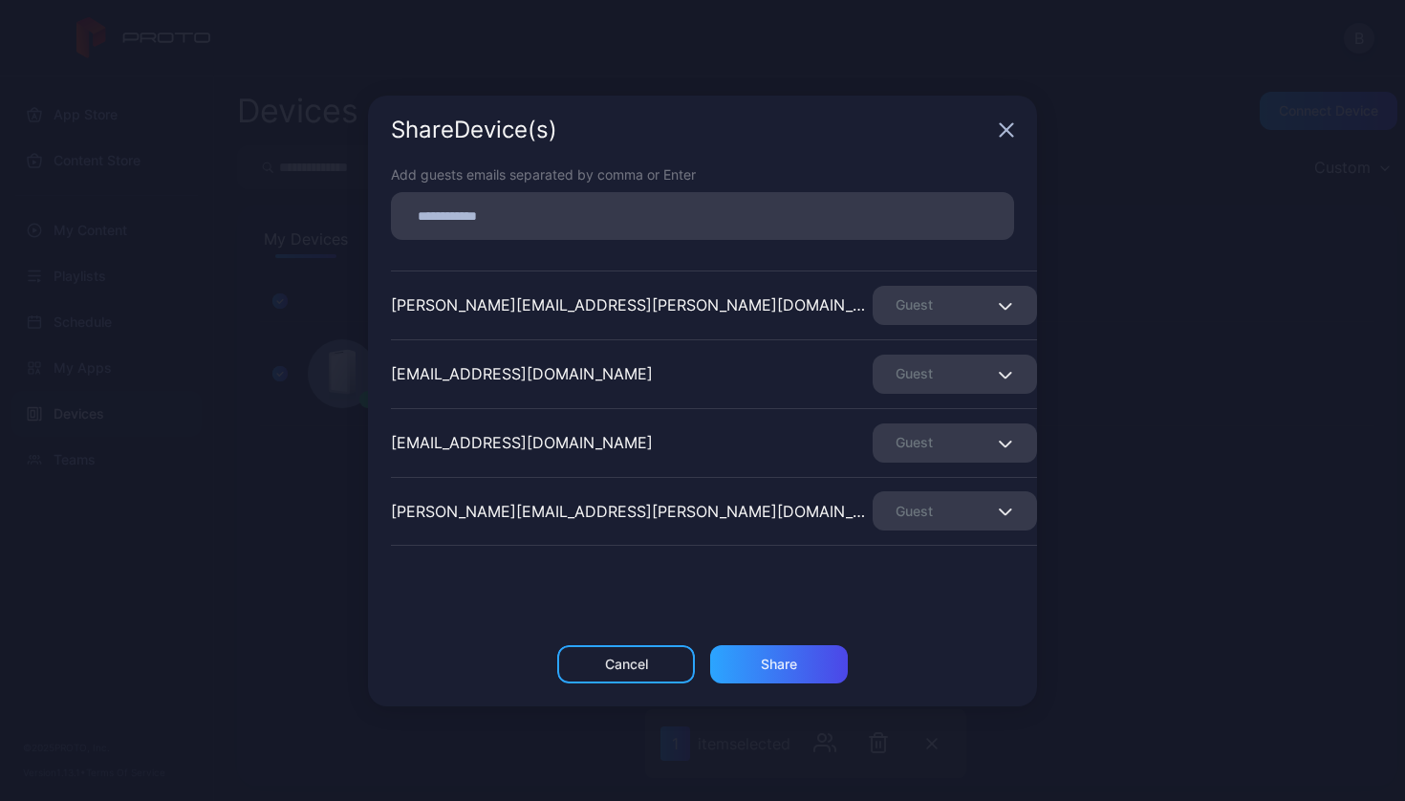
scroll to position [333, 0]
click at [640, 225] on input at bounding box center [702, 216] width 600 height 25
type input "**********"
click at [786, 664] on div "Share" at bounding box center [779, 663] width 36 height 15
click at [1012, 126] on icon "button" at bounding box center [1006, 129] width 15 height 15
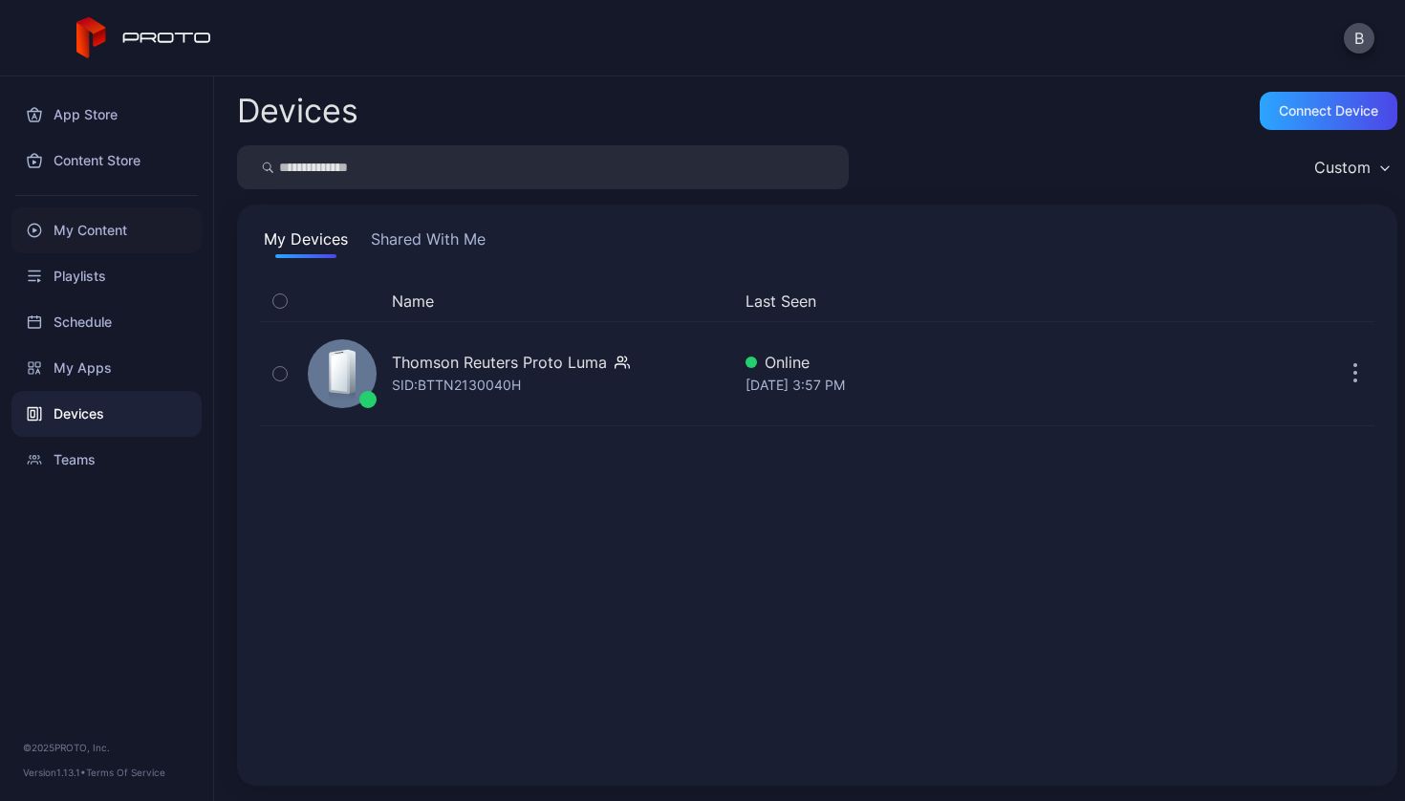
click at [107, 239] on div "My Content" at bounding box center [106, 230] width 190 height 46
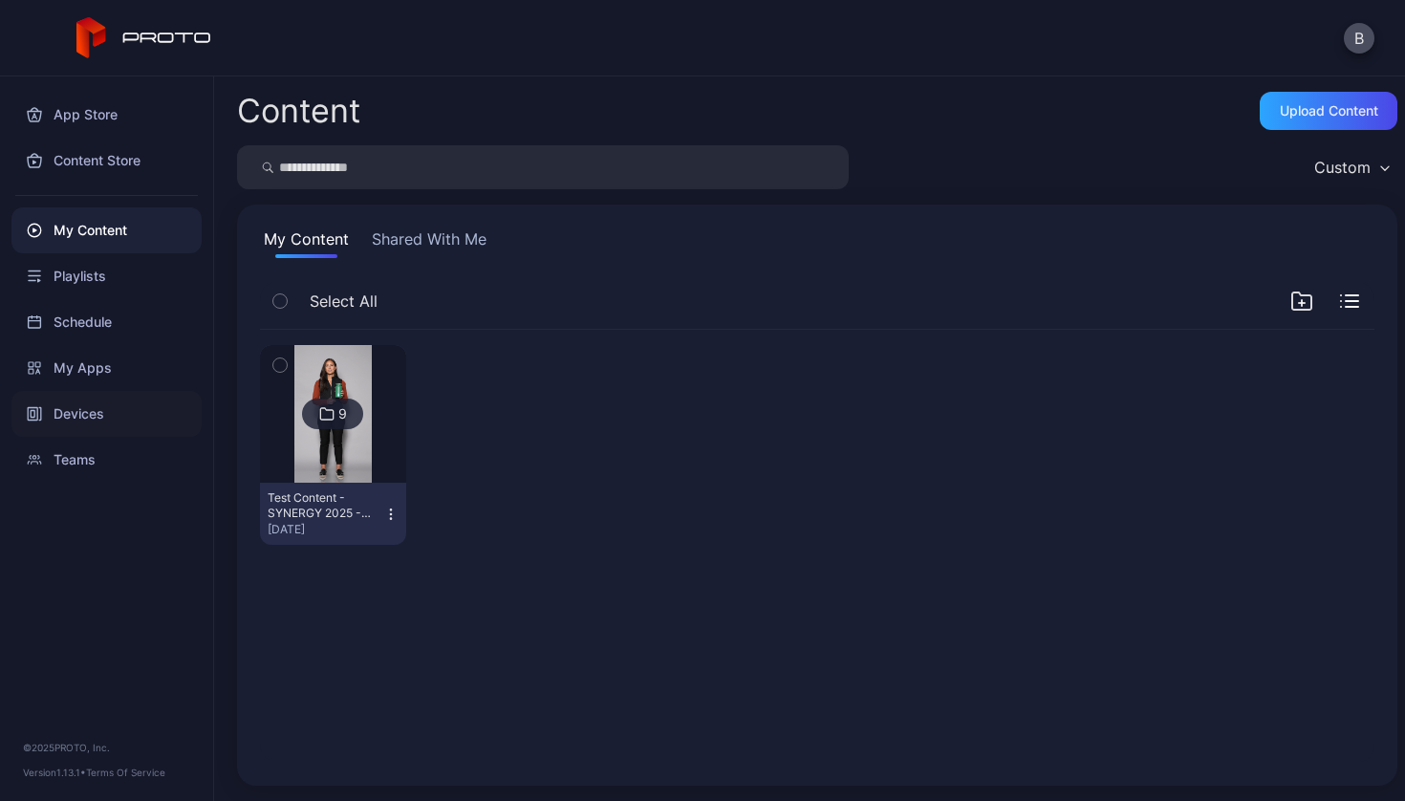
click at [105, 411] on div "Devices" at bounding box center [106, 414] width 190 height 46
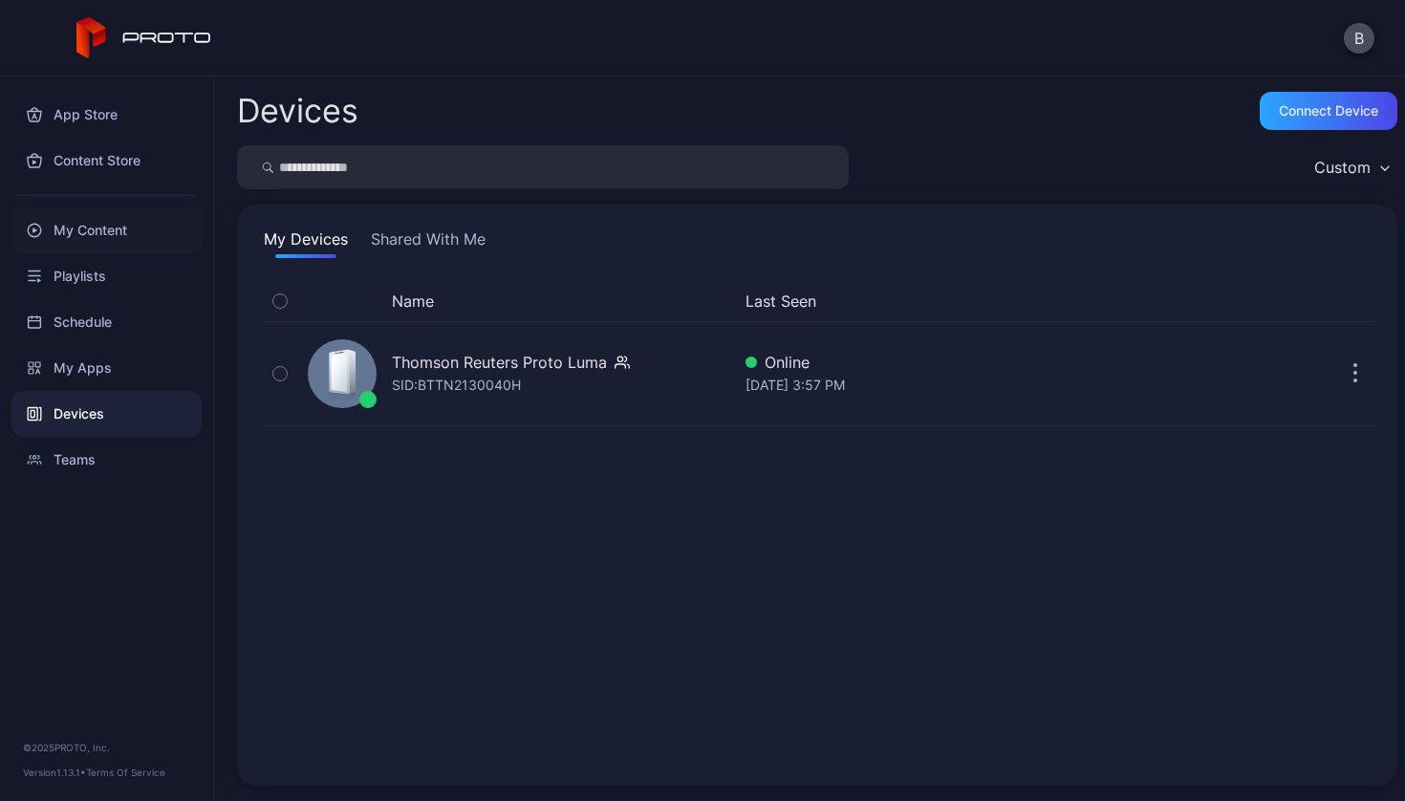
click at [101, 224] on div "My Content" at bounding box center [106, 230] width 190 height 46
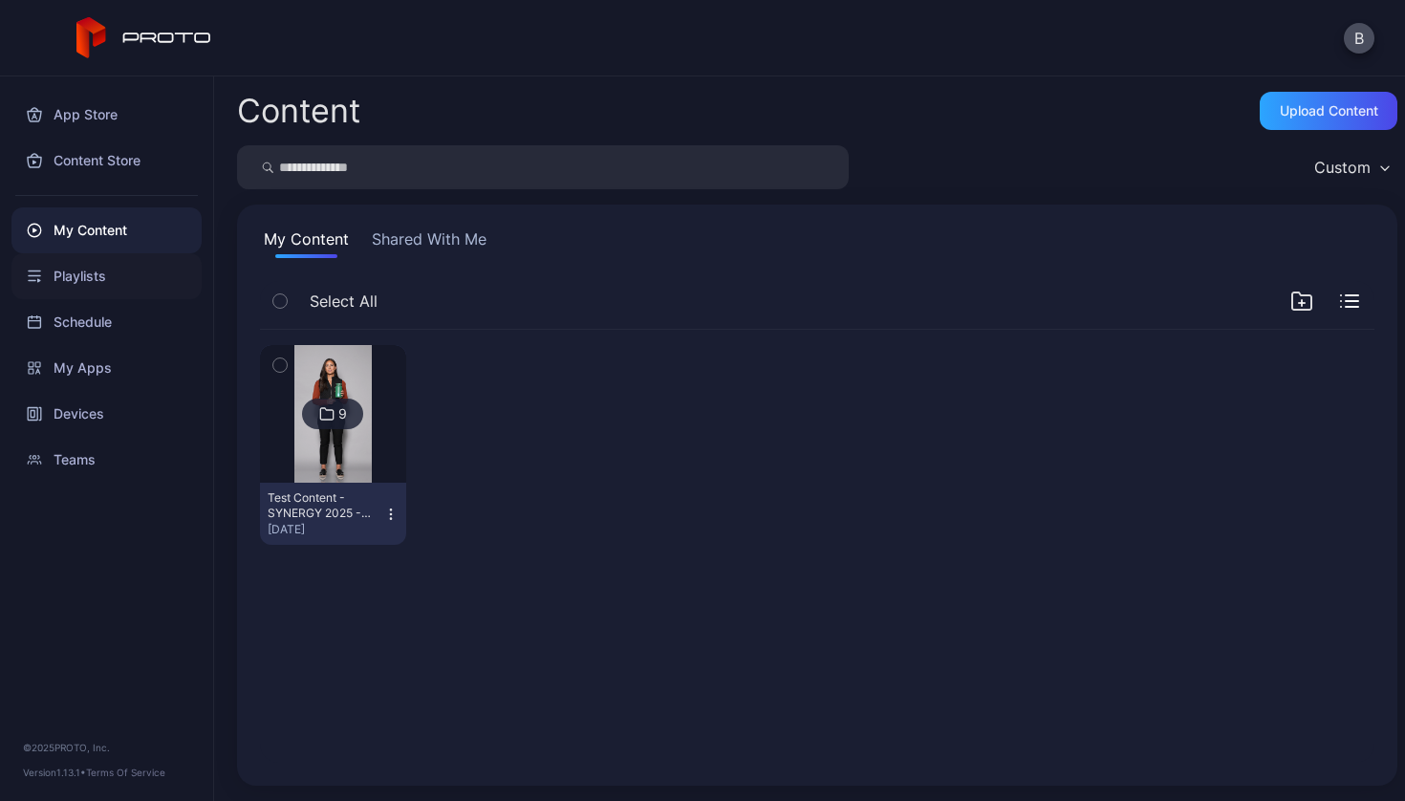
click at [95, 282] on div "Playlists" at bounding box center [106, 276] width 190 height 46
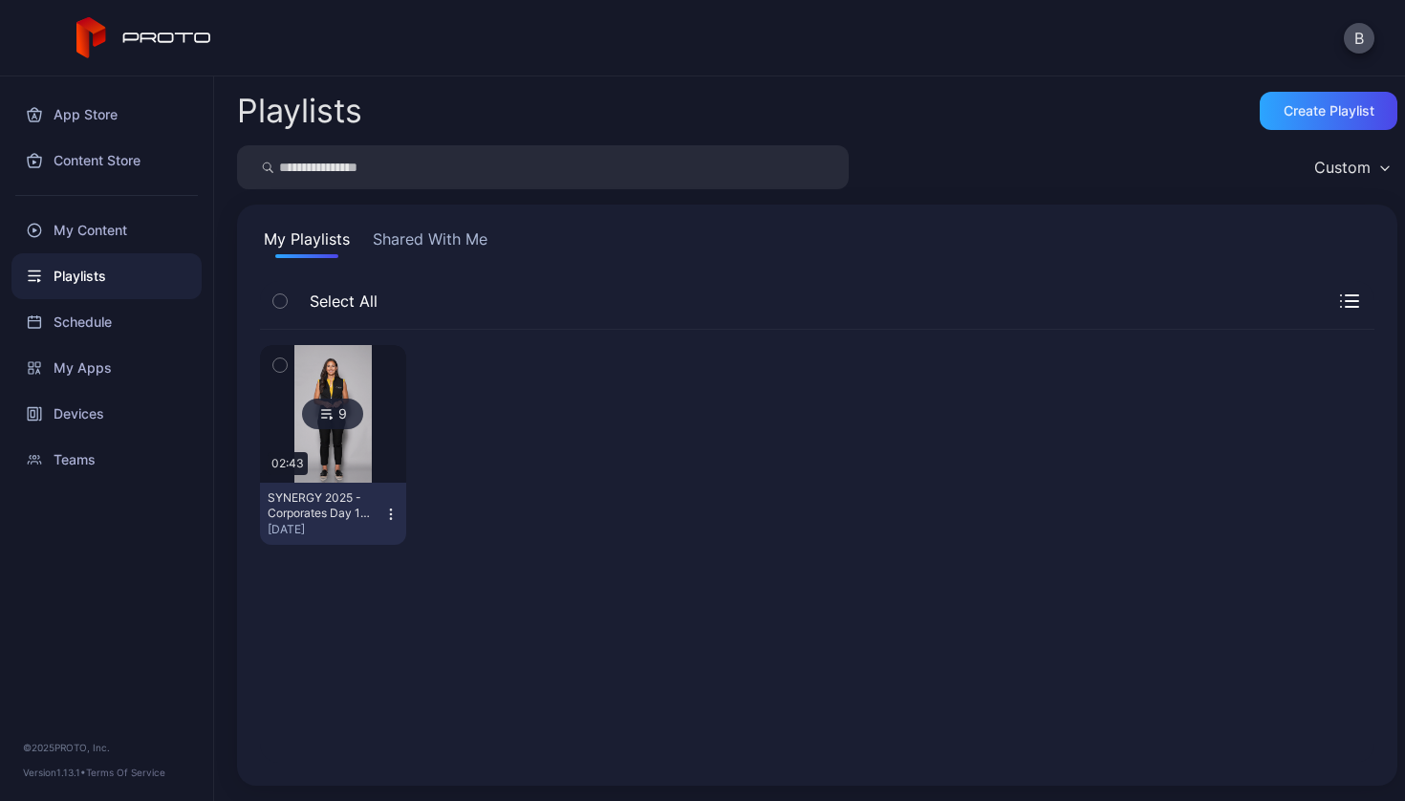
click at [357, 505] on div "SYNERGY 2025 - Corporates Day 1 Test" at bounding box center [320, 505] width 105 height 31
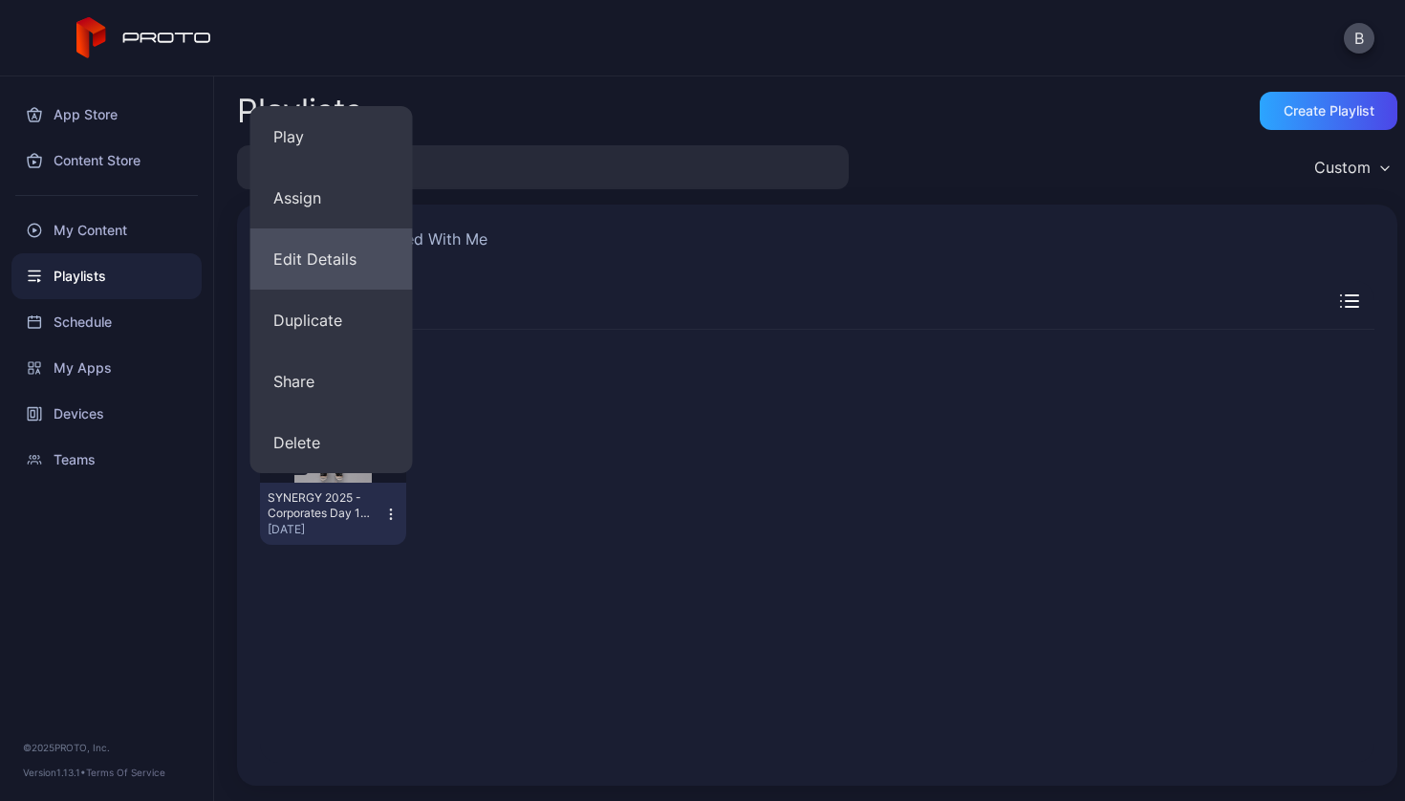
click at [324, 264] on button "Edit Details" at bounding box center [331, 258] width 162 height 61
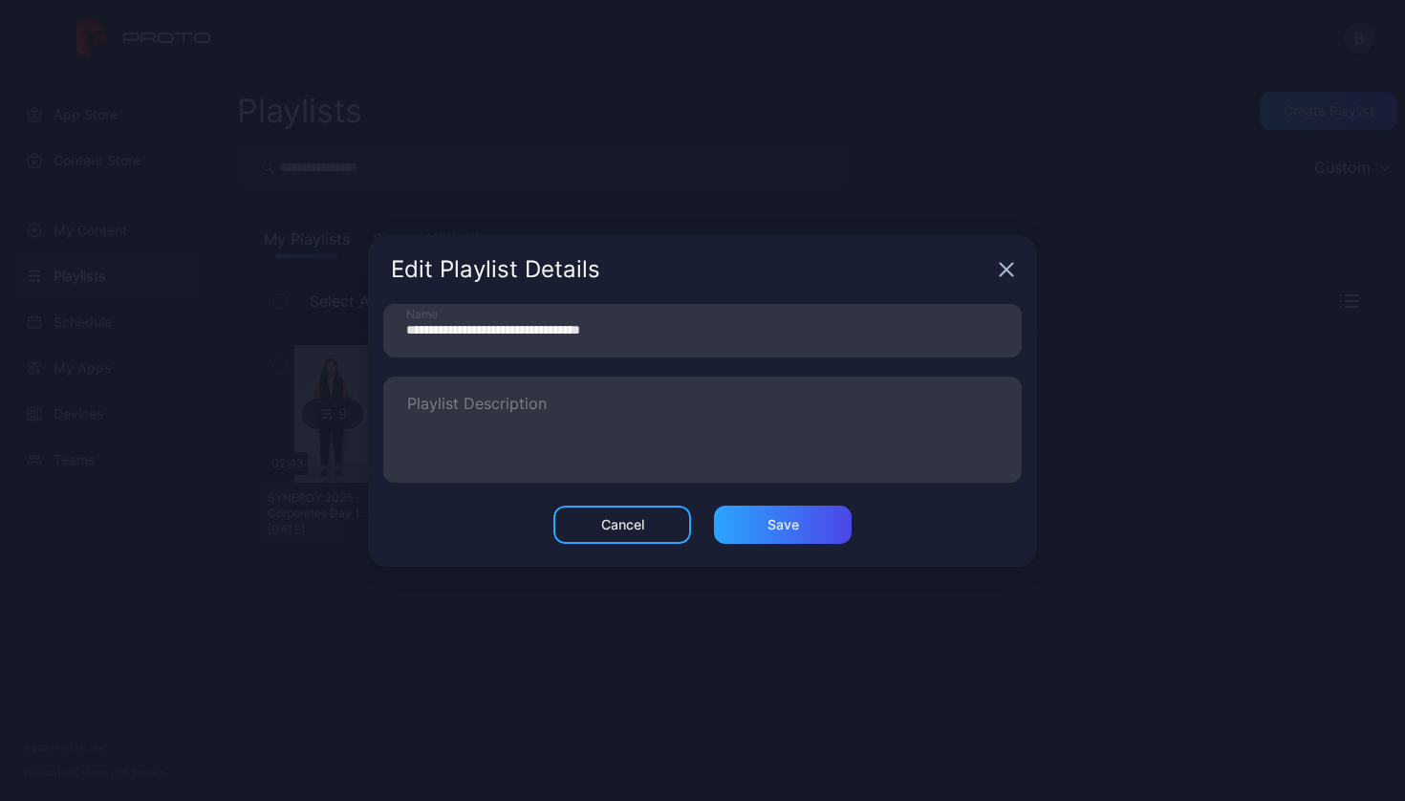
click at [1027, 272] on div "Edit Playlist Details" at bounding box center [702, 269] width 669 height 69
click at [1005, 265] on icon "button" at bounding box center [1006, 269] width 15 height 15
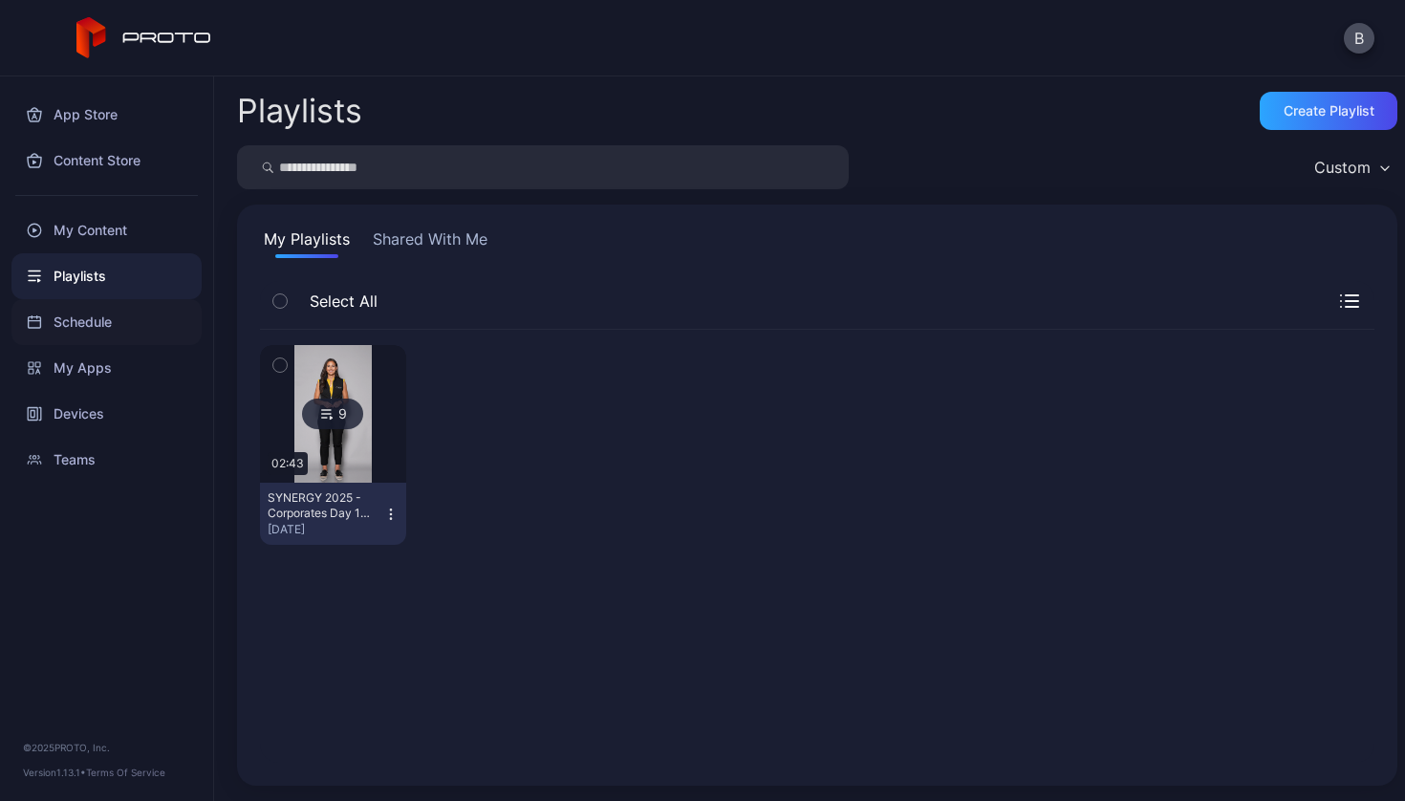
click at [107, 312] on div "Schedule" at bounding box center [106, 322] width 190 height 46
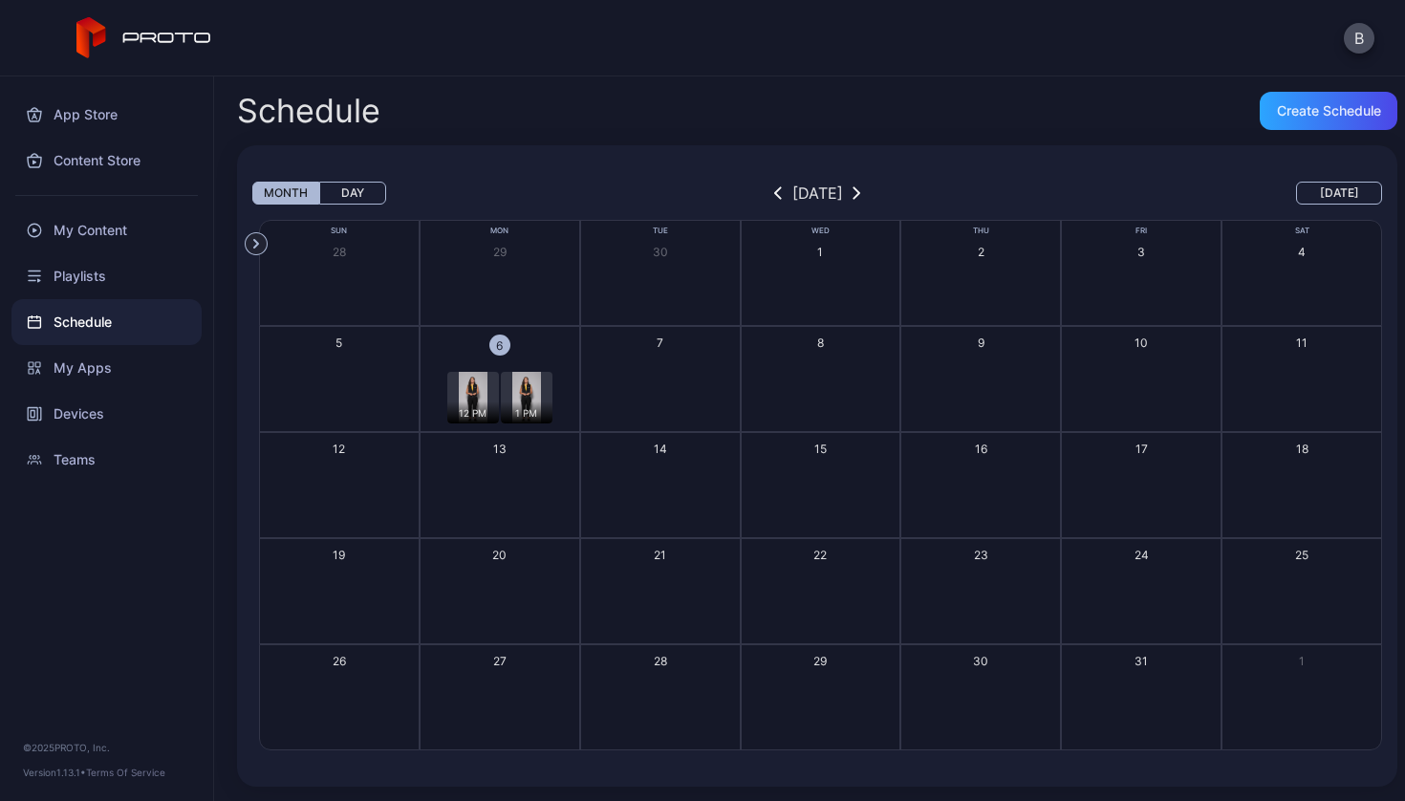
click at [470, 401] on div "12 PM" at bounding box center [473, 412] width 52 height 22
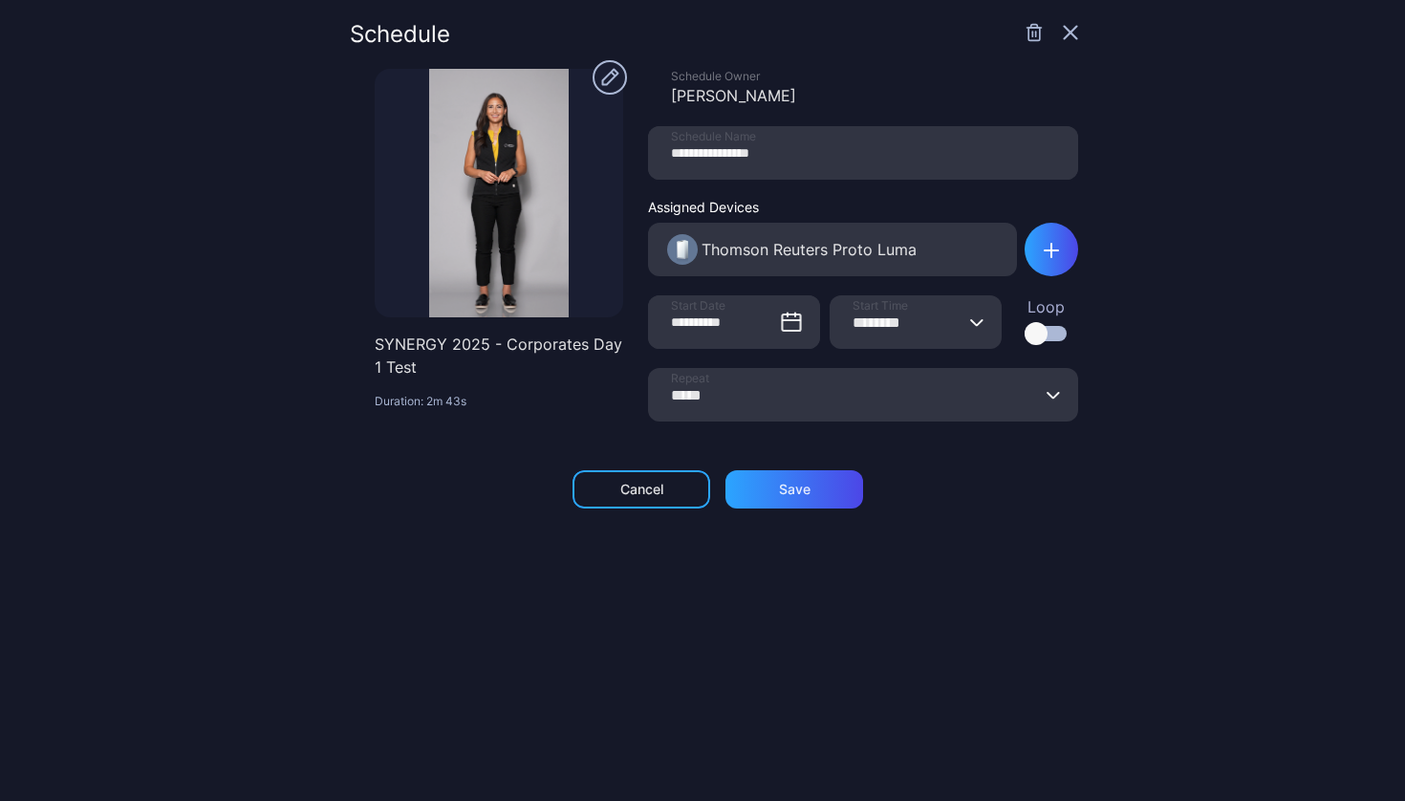
click at [1063, 33] on icon "button" at bounding box center [1070, 32] width 15 height 15
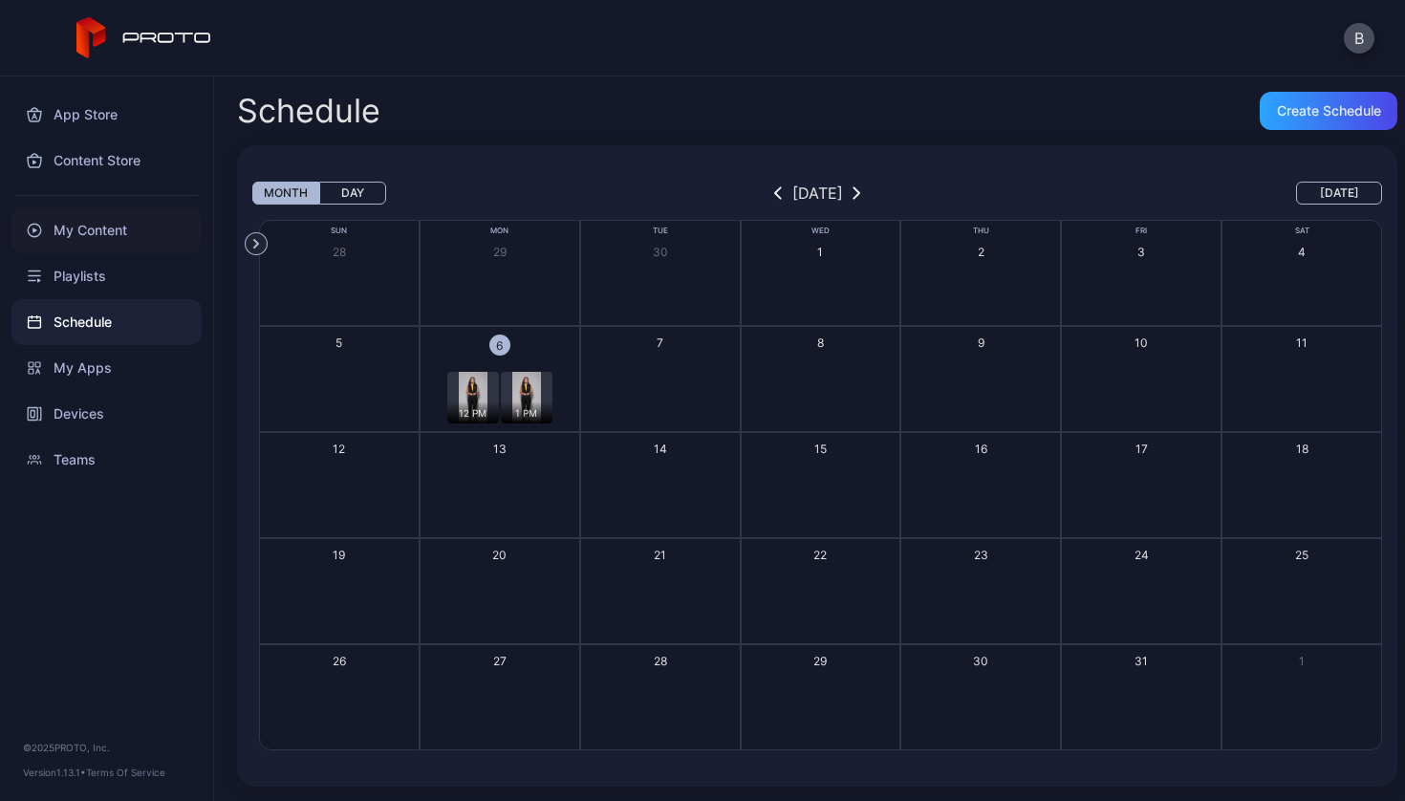
click at [82, 216] on div "My Content" at bounding box center [106, 230] width 190 height 46
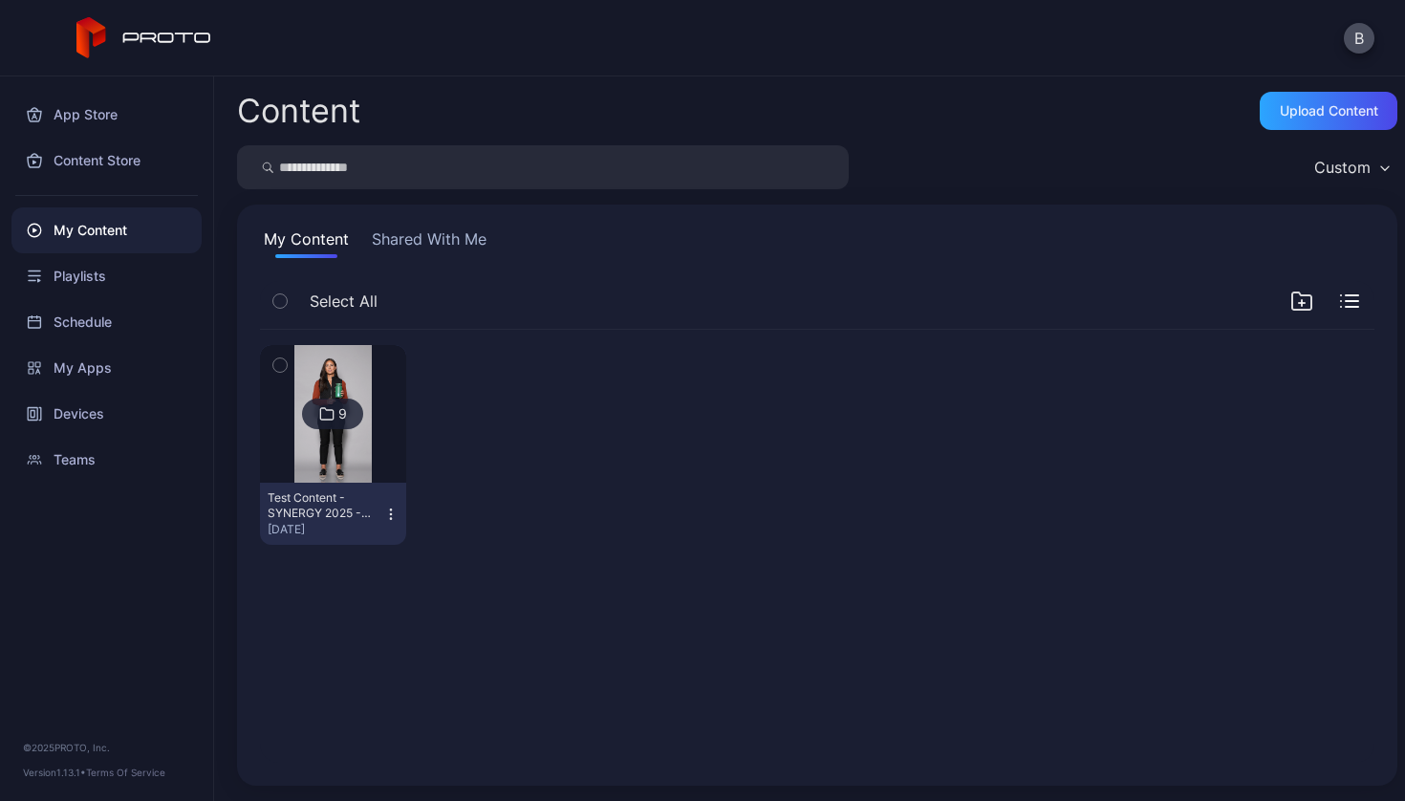
click at [364, 463] on img at bounding box center [332, 414] width 77 height 138
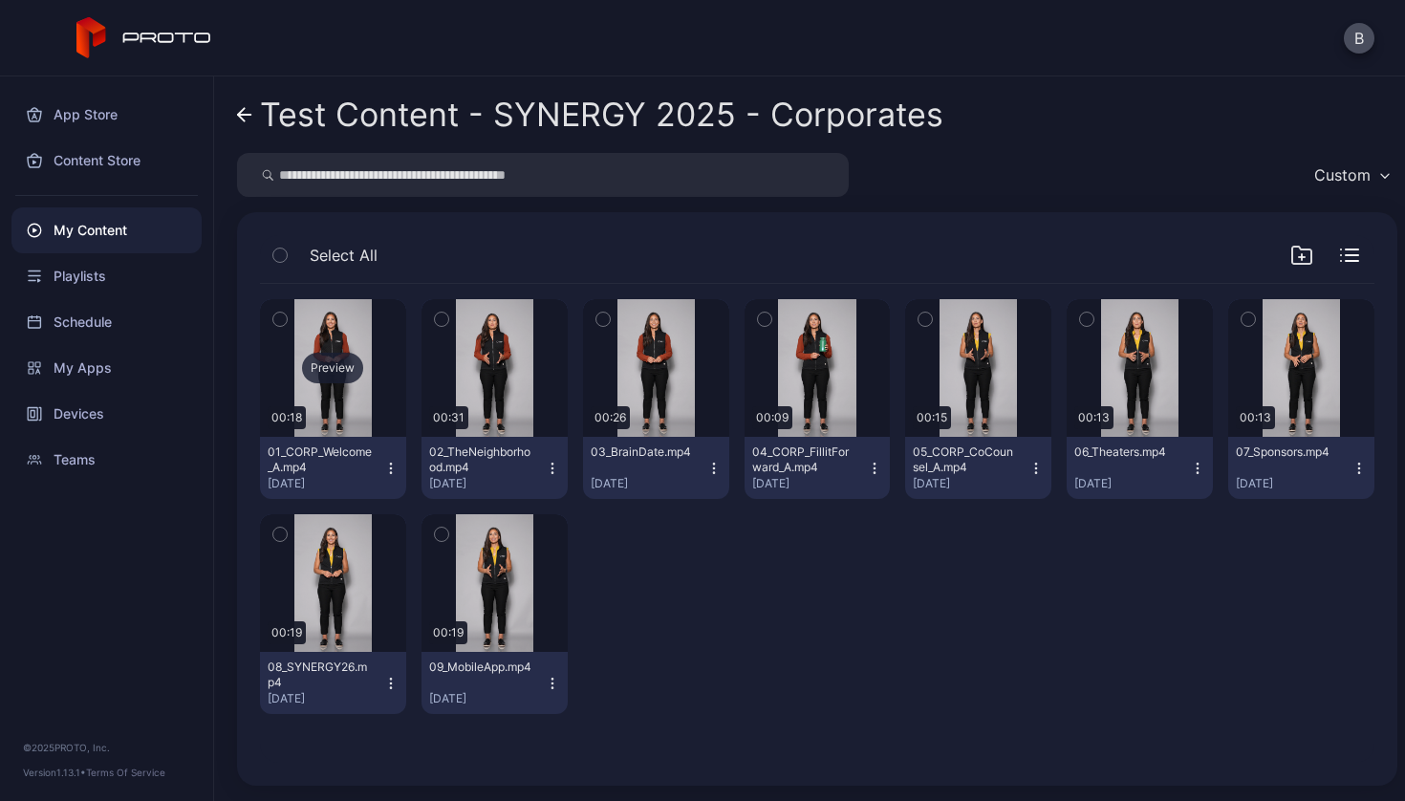
click at [332, 317] on div "Preview" at bounding box center [333, 368] width 146 height 138
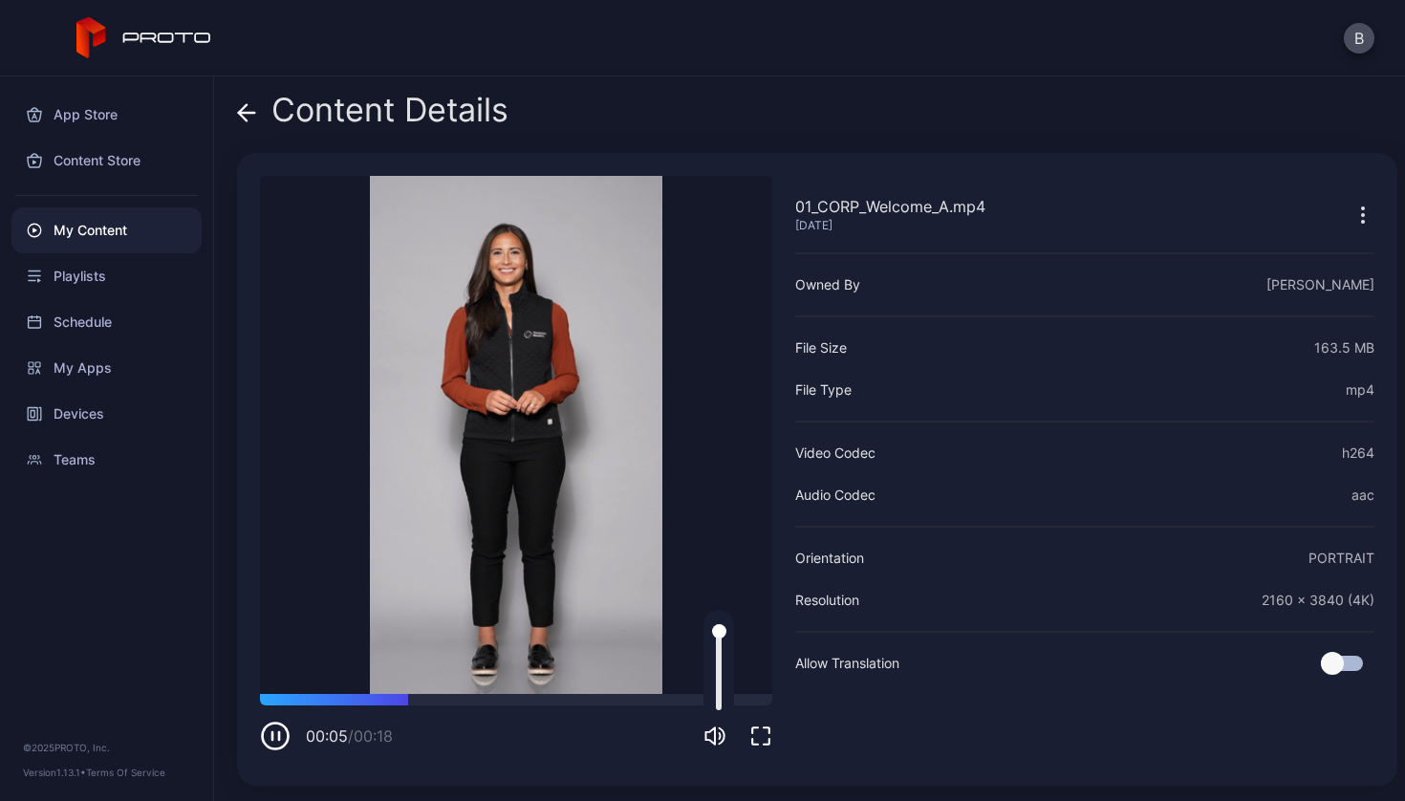
click at [710, 740] on icon "button" at bounding box center [711, 735] width 10 height 17
click at [109, 282] on div "Playlists" at bounding box center [106, 276] width 190 height 46
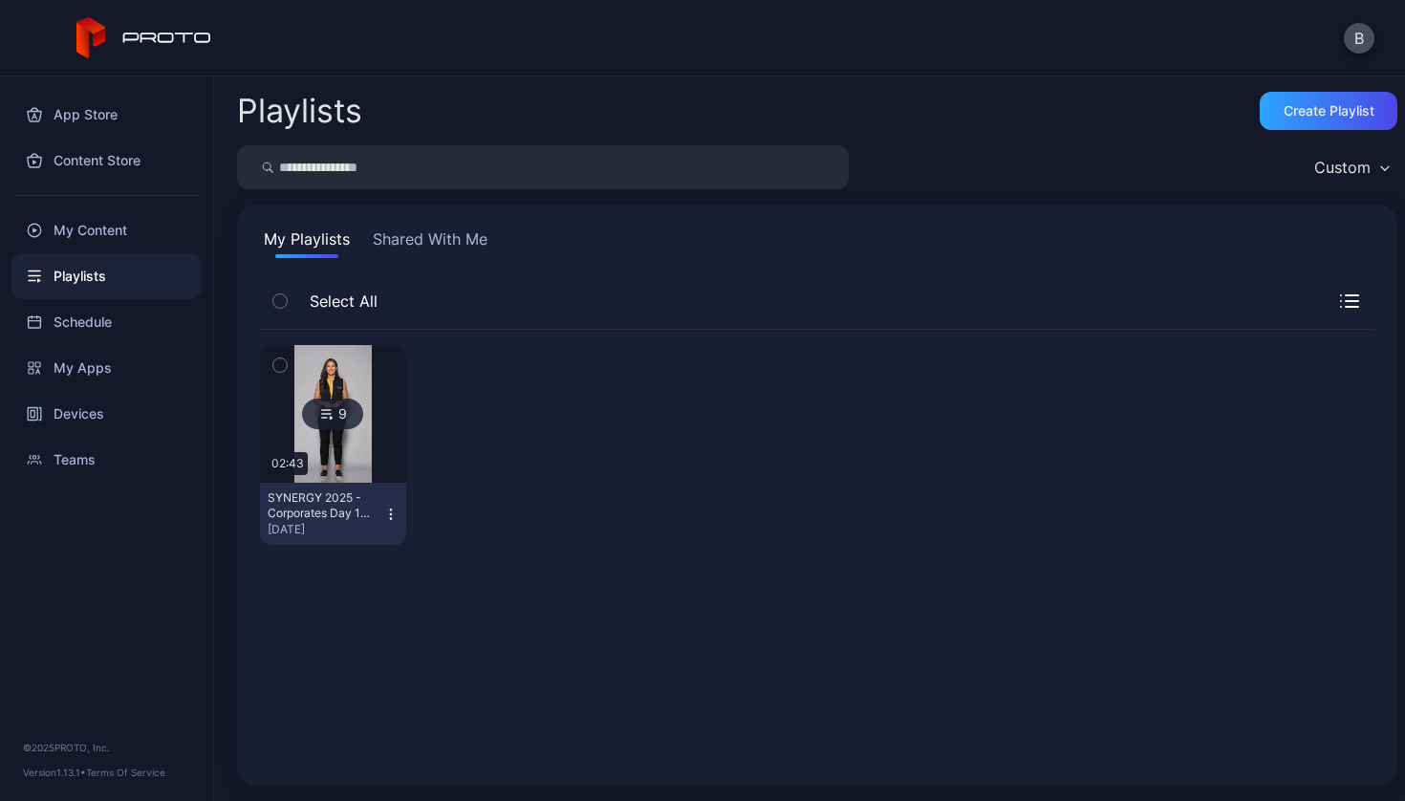
click at [390, 513] on icon "button" at bounding box center [390, 513] width 15 height 15
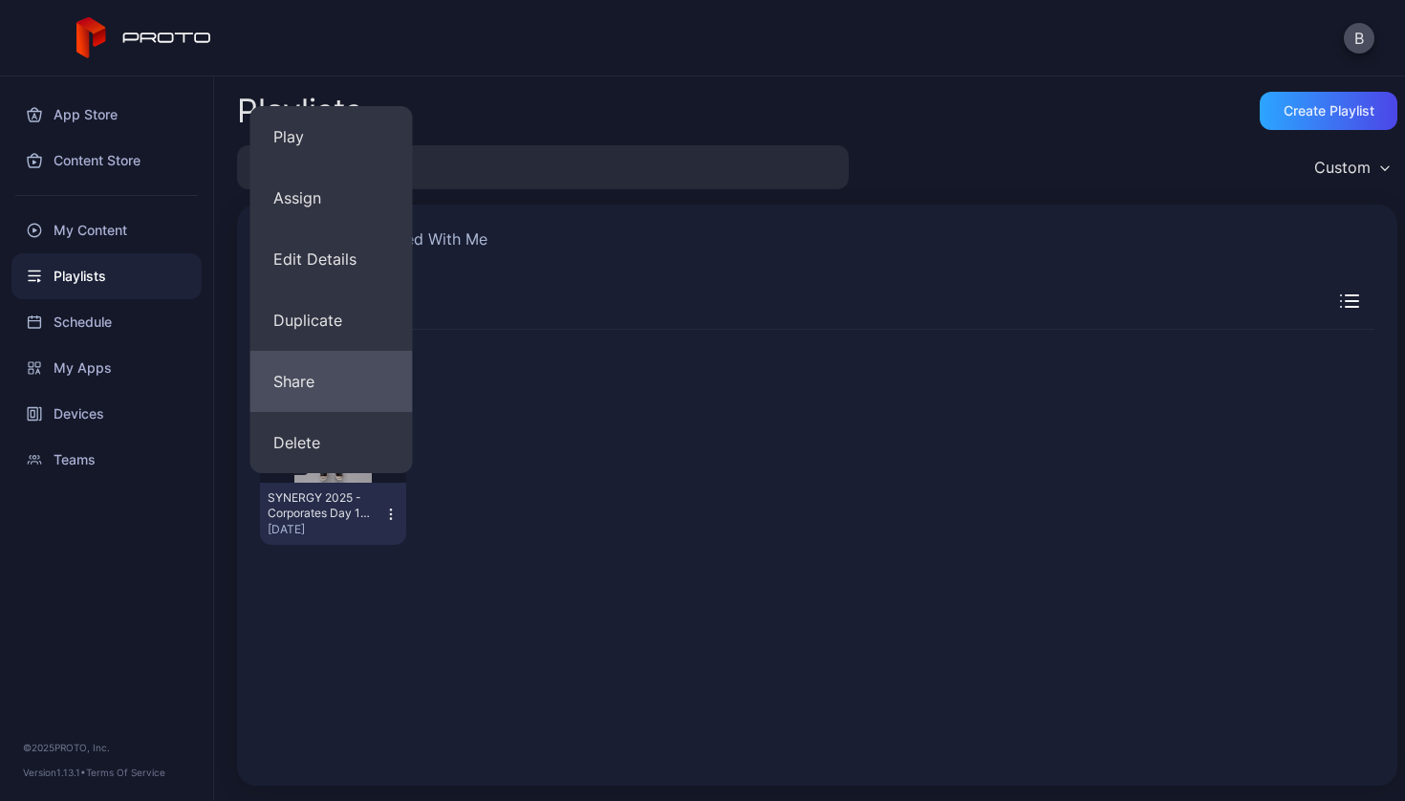
click at [338, 392] on button "Share" at bounding box center [331, 381] width 162 height 61
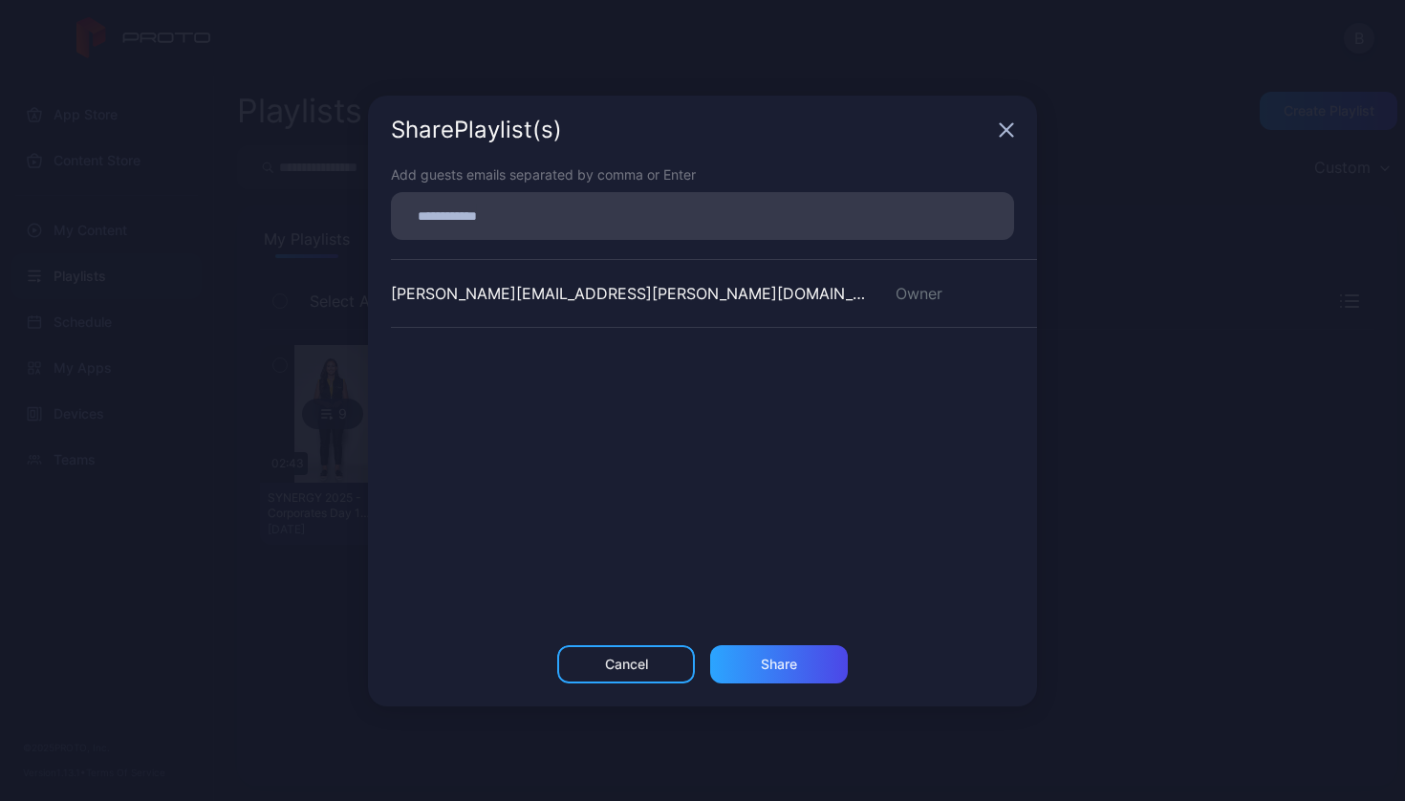
click at [564, 214] on input at bounding box center [702, 216] width 600 height 25
type input "**********"
click at [790, 672] on div "Share" at bounding box center [779, 664] width 138 height 38
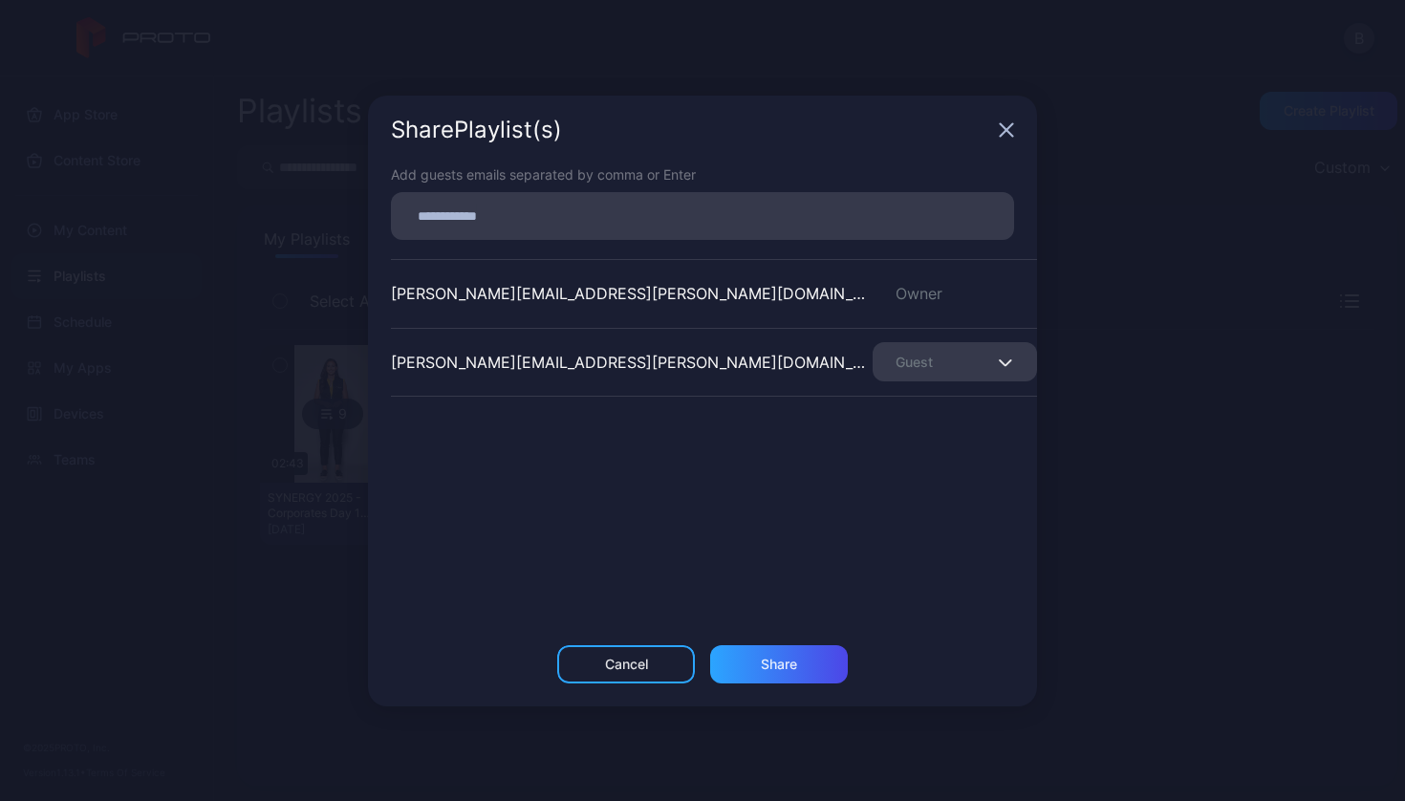
click at [1001, 365] on span "button" at bounding box center [1007, 362] width 12 height 23
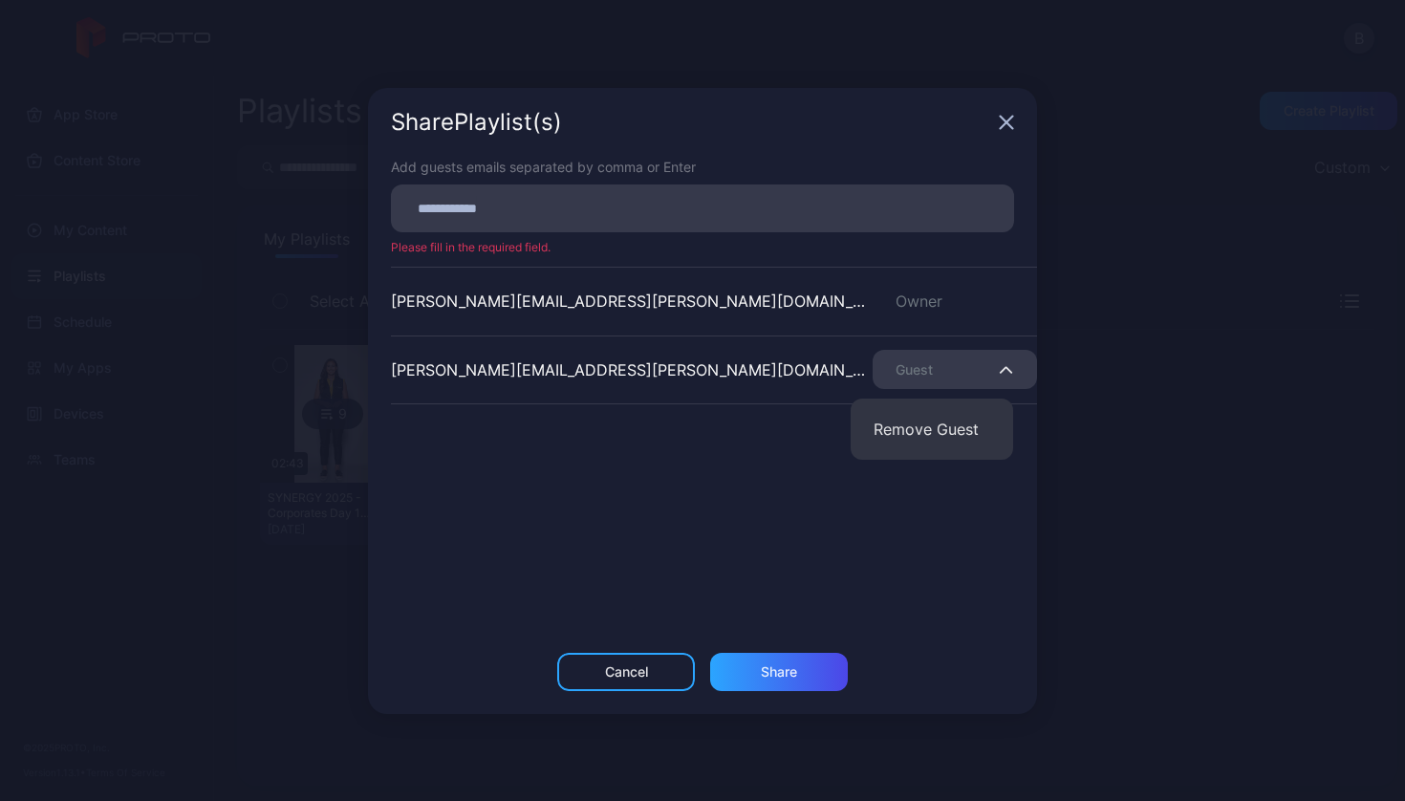
click at [629, 483] on div "[PERSON_NAME][EMAIL_ADDRESS][PERSON_NAME][DOMAIN_NAME] Owner [PERSON_NAME][DOMA…" at bounding box center [714, 410] width 646 height 287
click at [1014, 128] on div "Share Playlist (s)" at bounding box center [702, 122] width 669 height 69
click at [1008, 121] on icon "button" at bounding box center [1006, 122] width 12 height 12
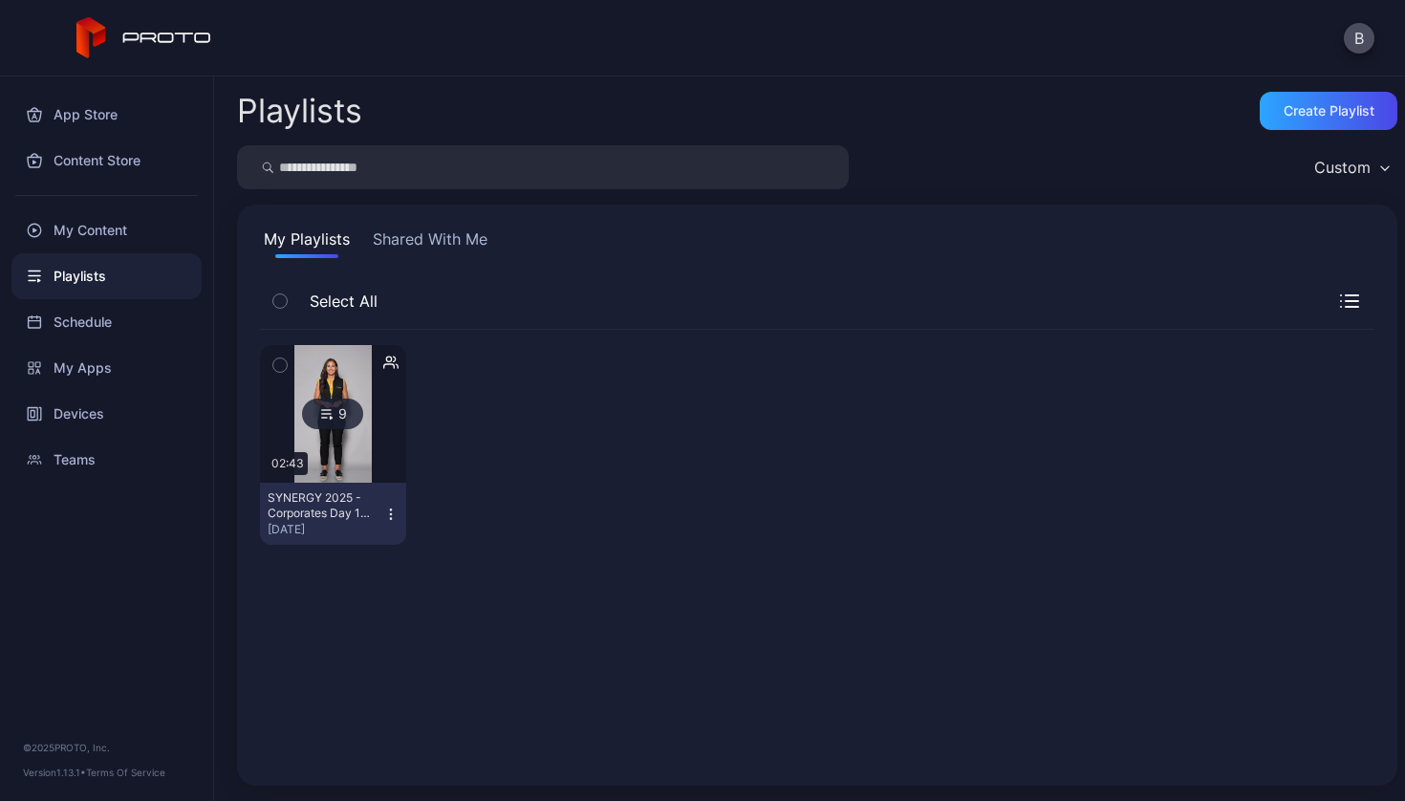
click at [779, 577] on div "9 02:43 SYNERGY 2025 - Corporates Day 1 Test [DATE]" at bounding box center [817, 546] width 1114 height 433
click at [119, 225] on div "My Content" at bounding box center [106, 230] width 190 height 46
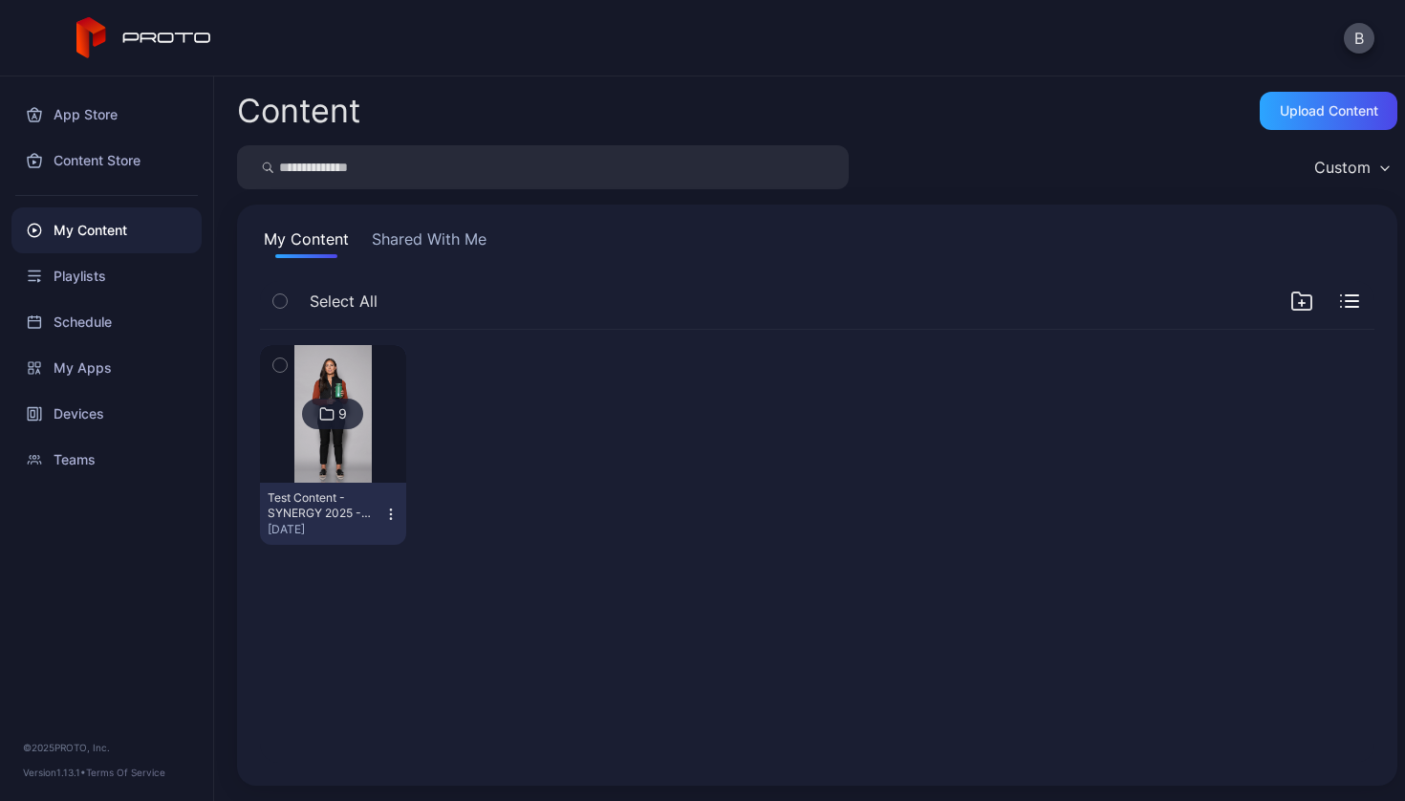
click at [370, 441] on img at bounding box center [332, 414] width 77 height 138
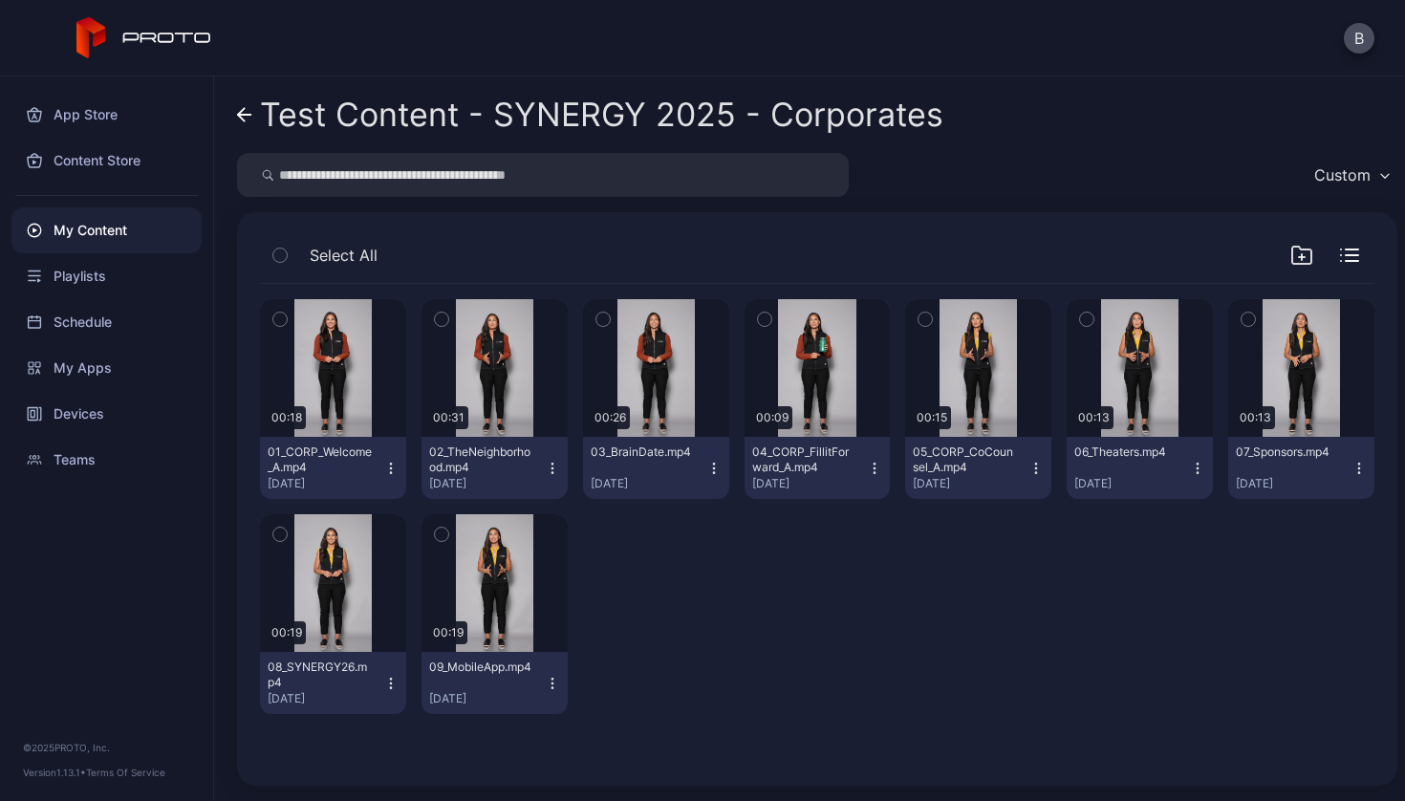
click at [256, 121] on link "Test Content - SYNERGY 2025 - Corporates" at bounding box center [590, 115] width 706 height 46
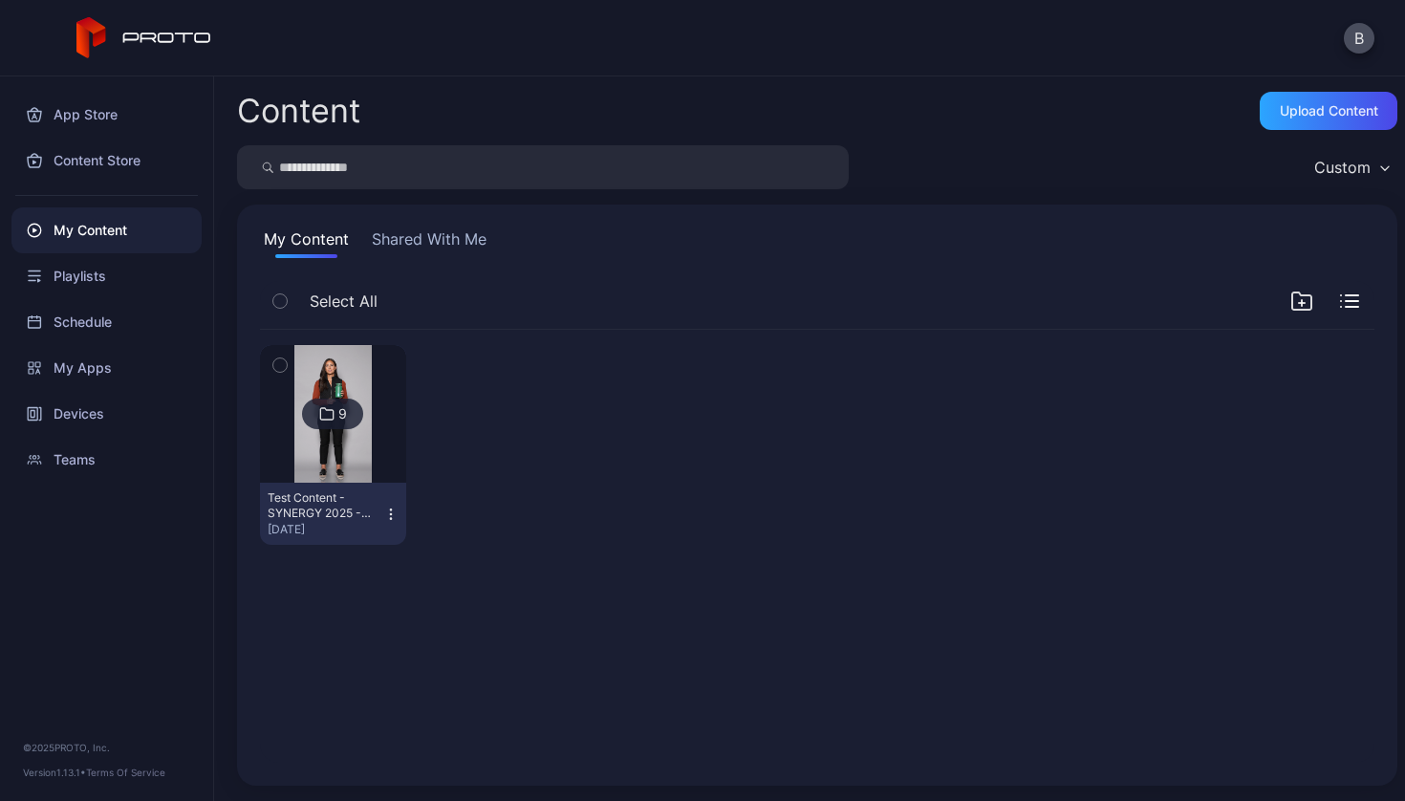
click at [468, 250] on button "Shared With Me" at bounding box center [429, 242] width 122 height 31
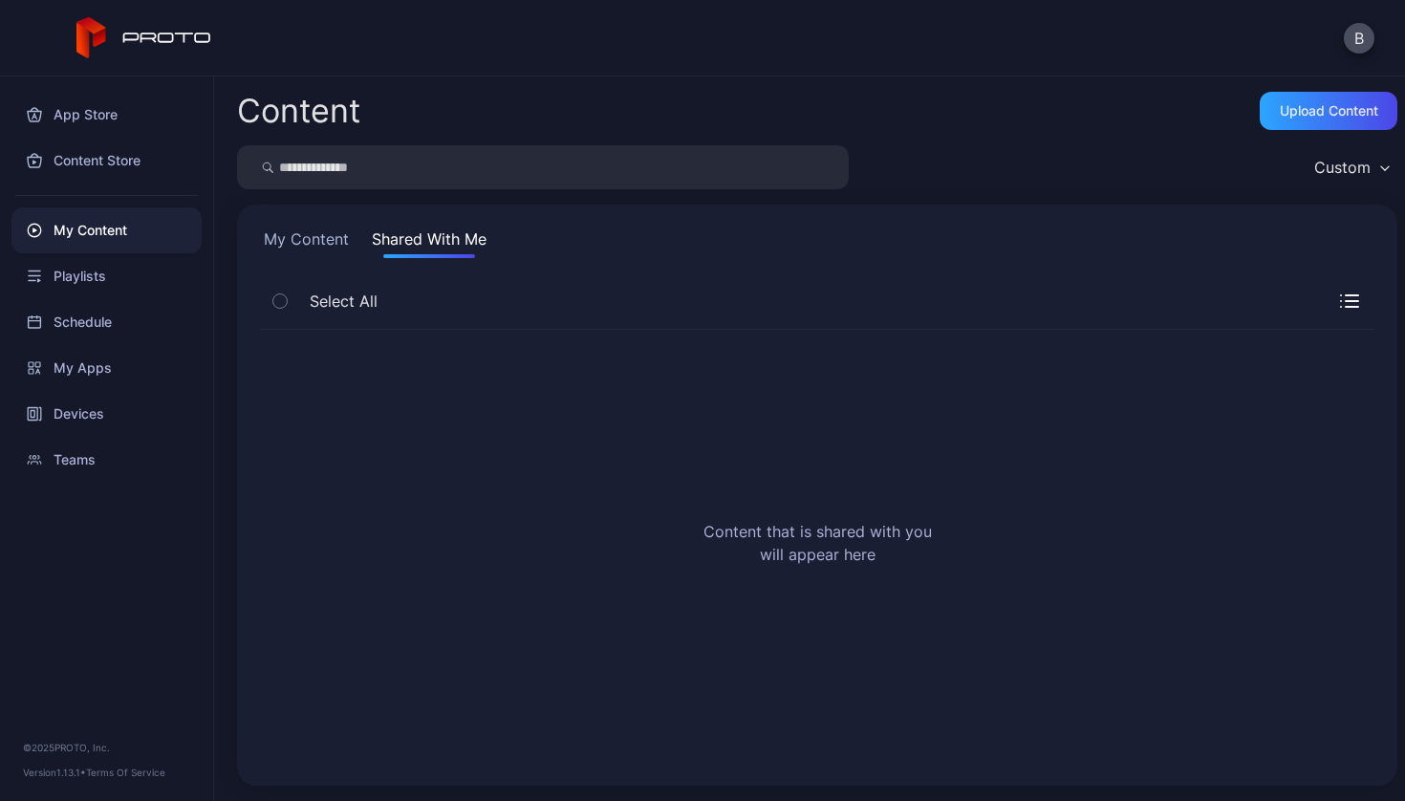
click at [316, 248] on button "My Content" at bounding box center [306, 242] width 93 height 31
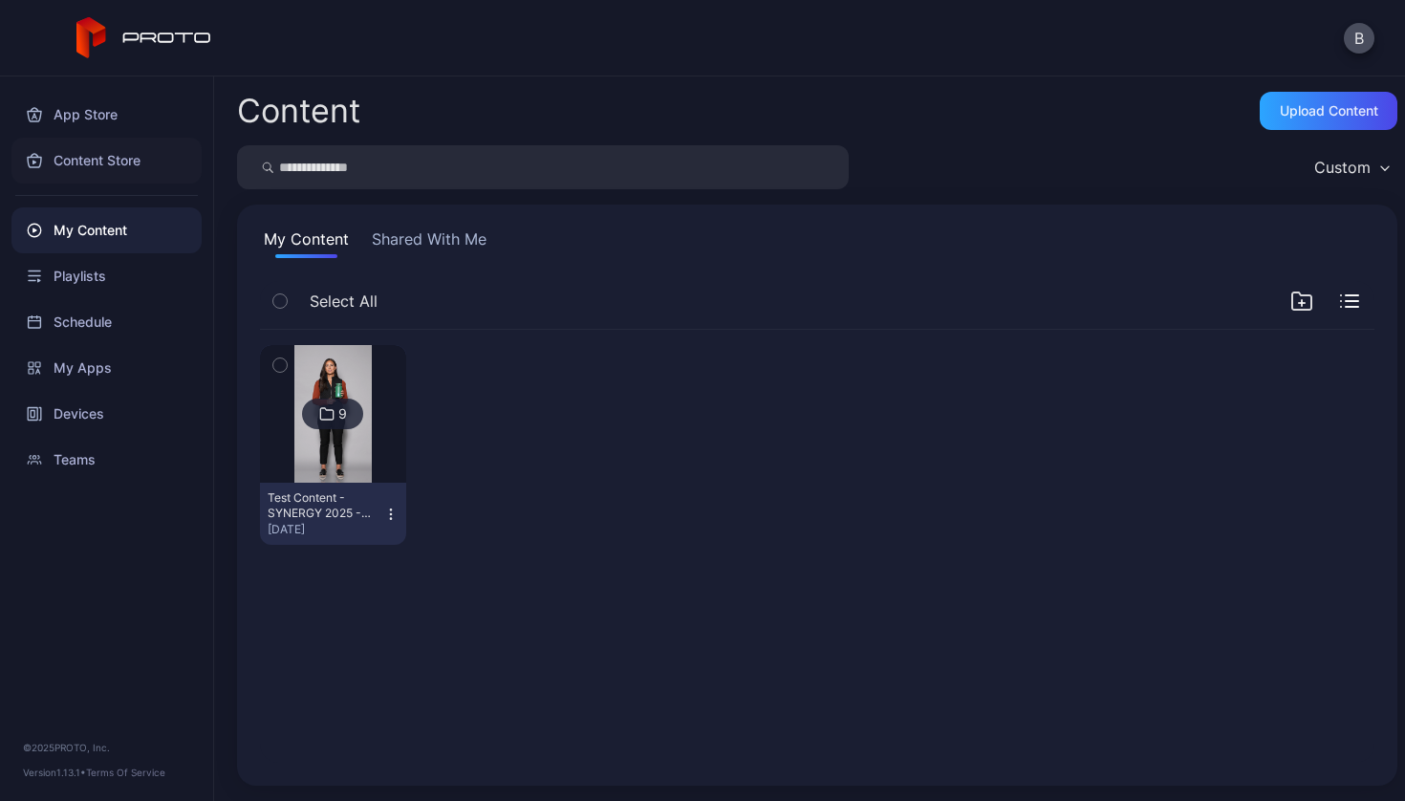
click at [116, 150] on div "Content Store" at bounding box center [106, 161] width 190 height 46
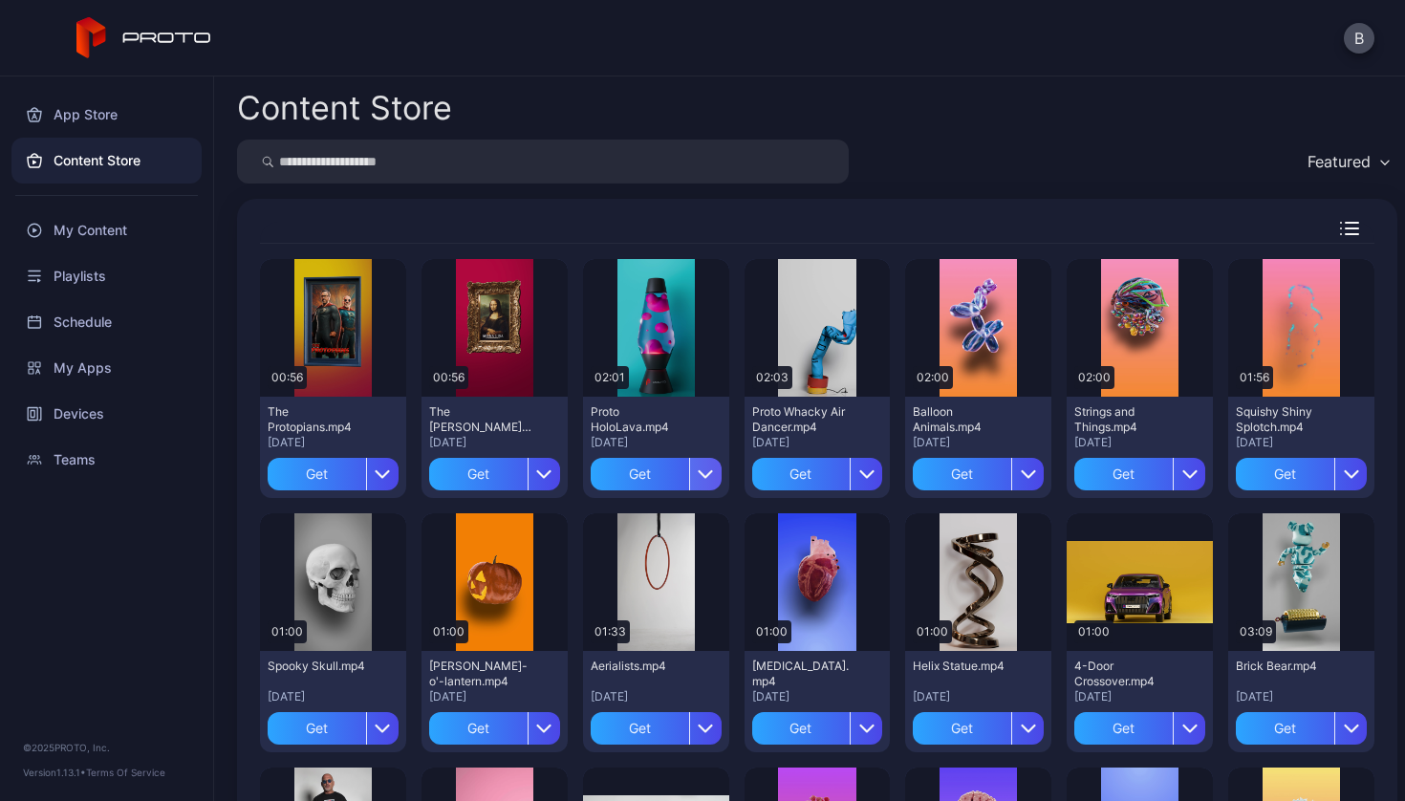
click at [699, 474] on icon "button" at bounding box center [705, 474] width 12 height 6
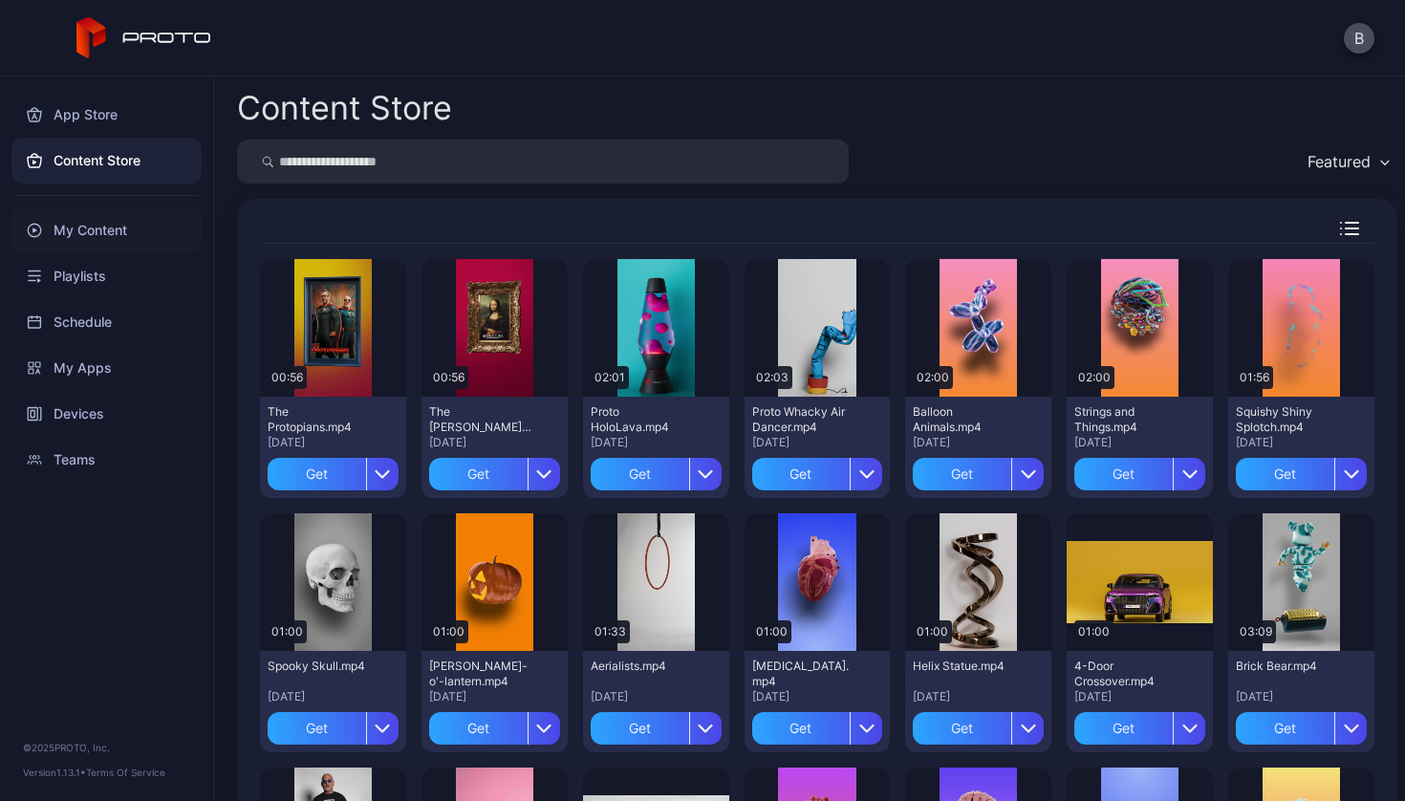
click at [86, 226] on div "My Content" at bounding box center [106, 230] width 190 height 46
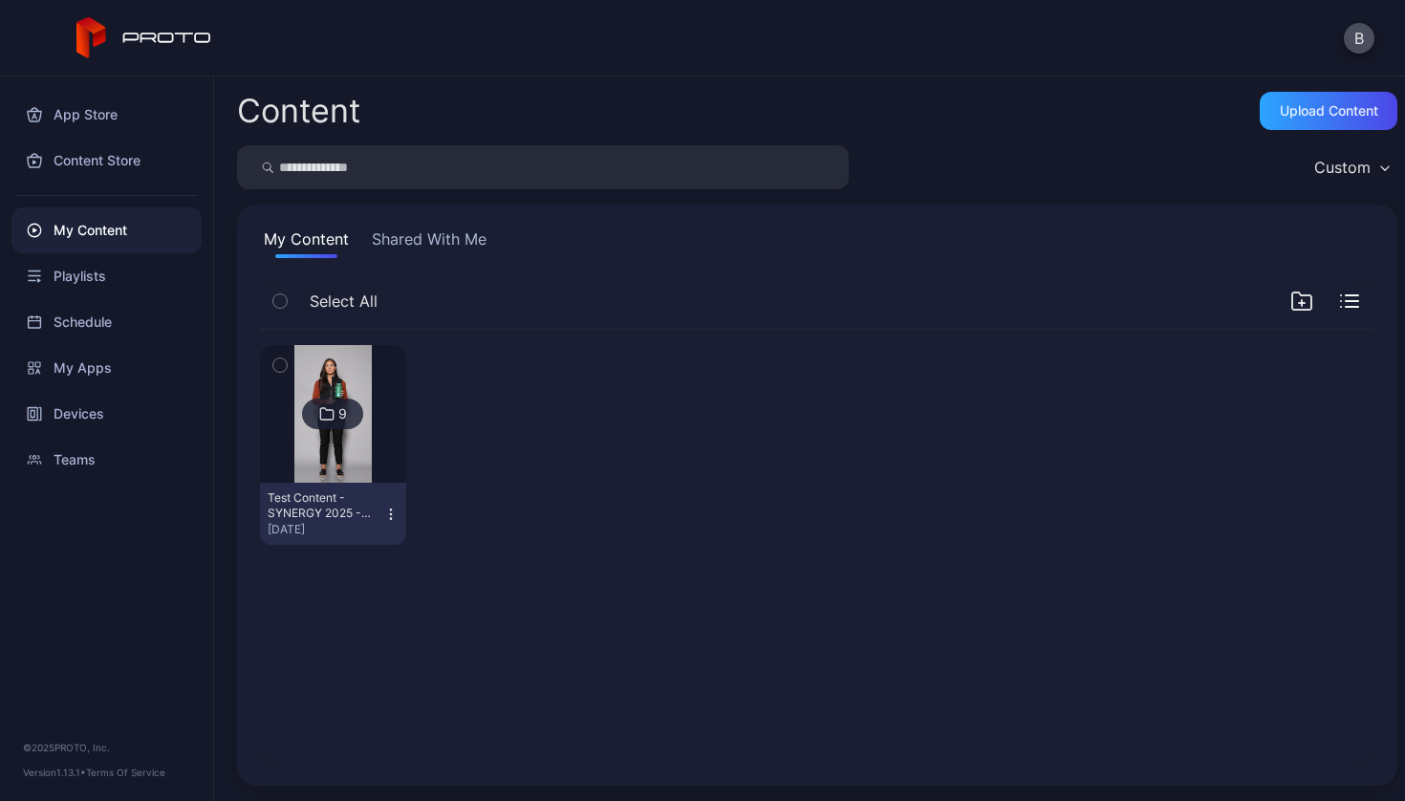
click at [400, 248] on button "Shared With Me" at bounding box center [429, 242] width 122 height 31
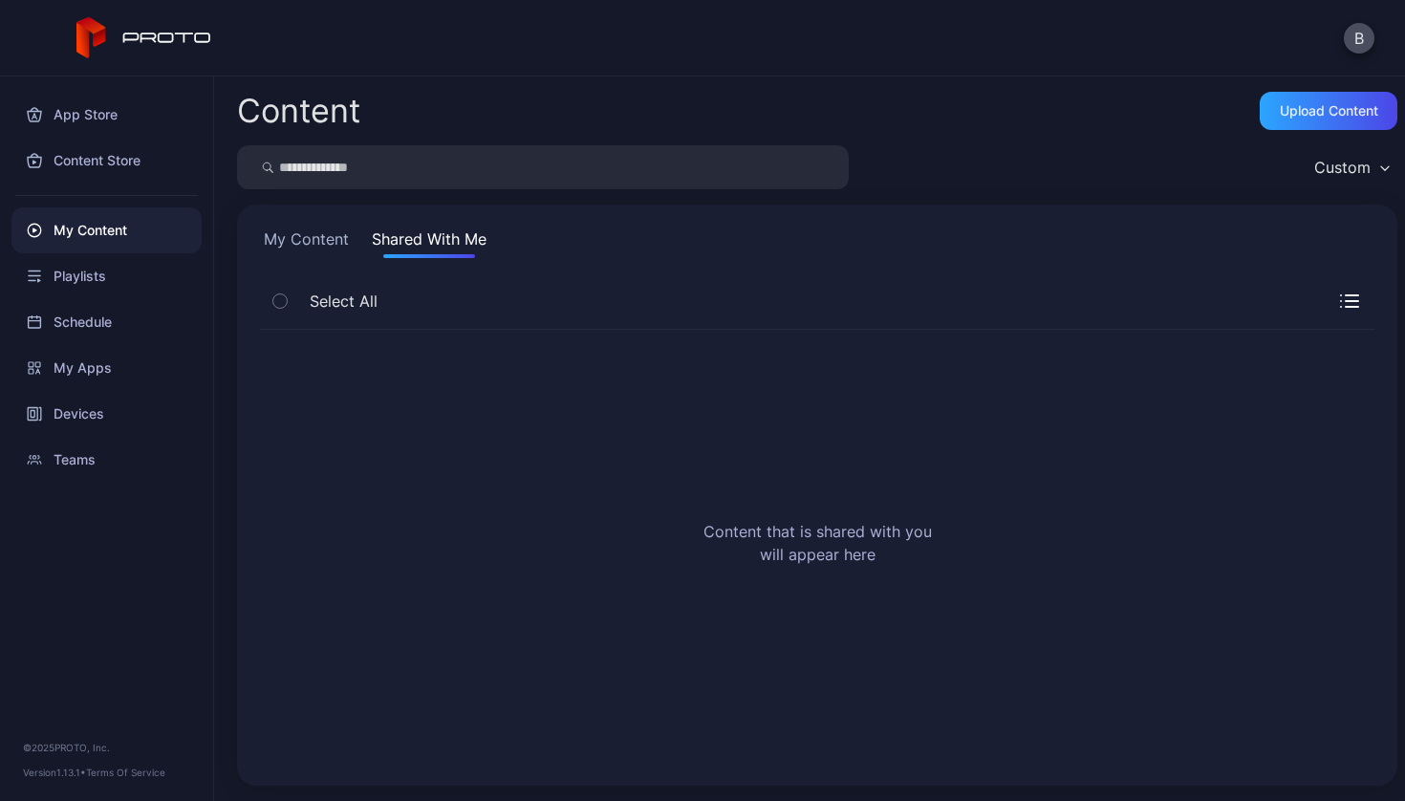
click at [299, 245] on button "My Content" at bounding box center [306, 242] width 93 height 31
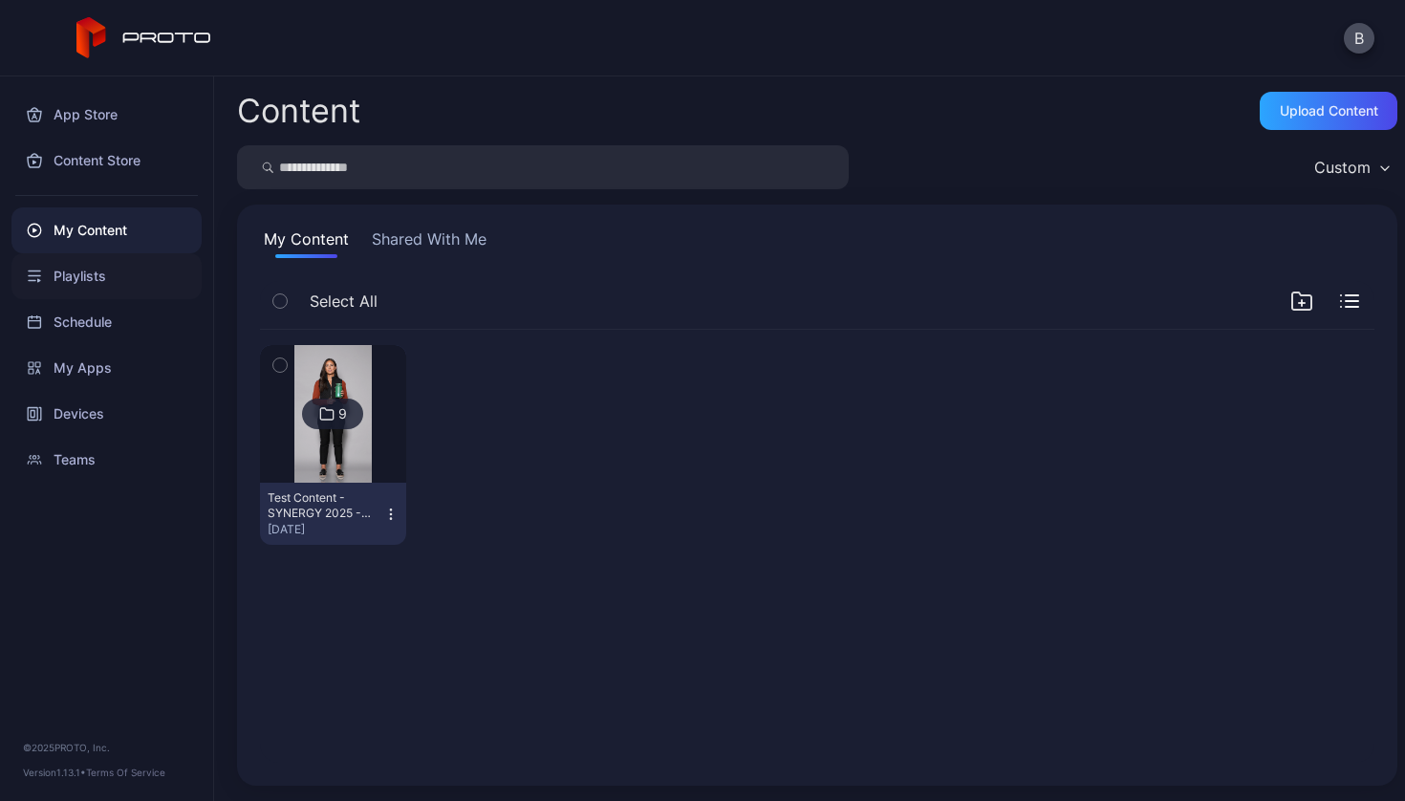
click at [71, 282] on div "Playlists" at bounding box center [106, 276] width 190 height 46
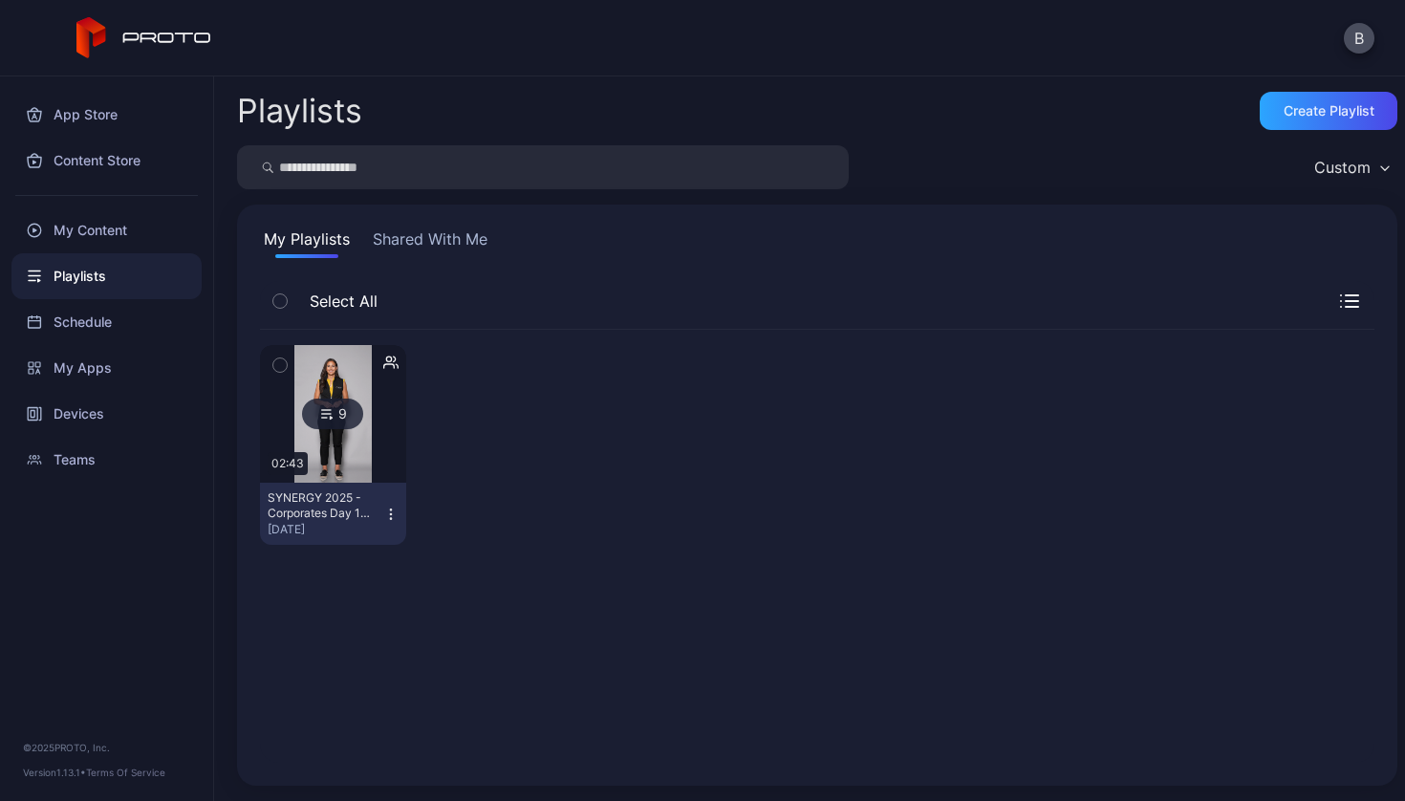
click at [388, 508] on icon "button" at bounding box center [390, 513] width 15 height 15
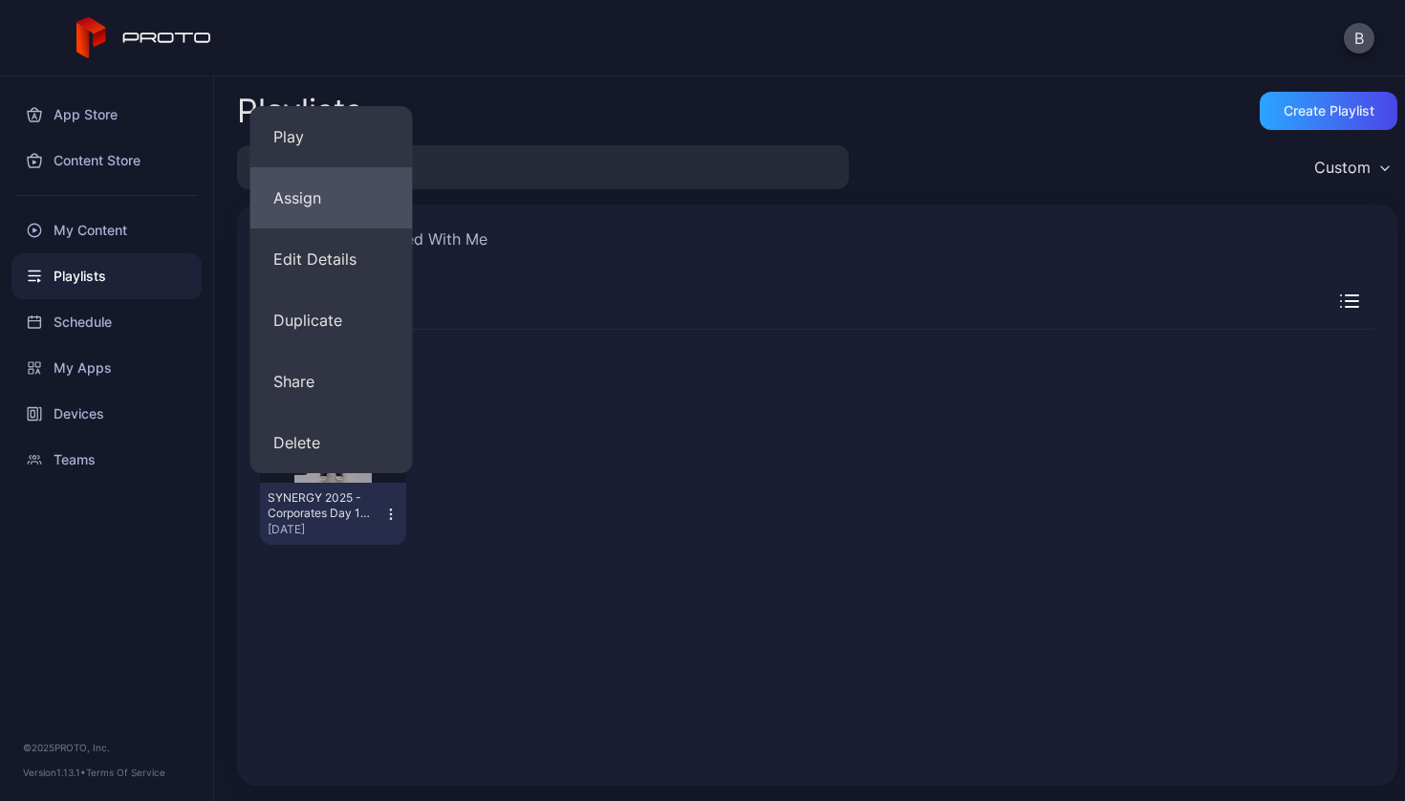
click at [349, 203] on button "Assign" at bounding box center [331, 197] width 162 height 61
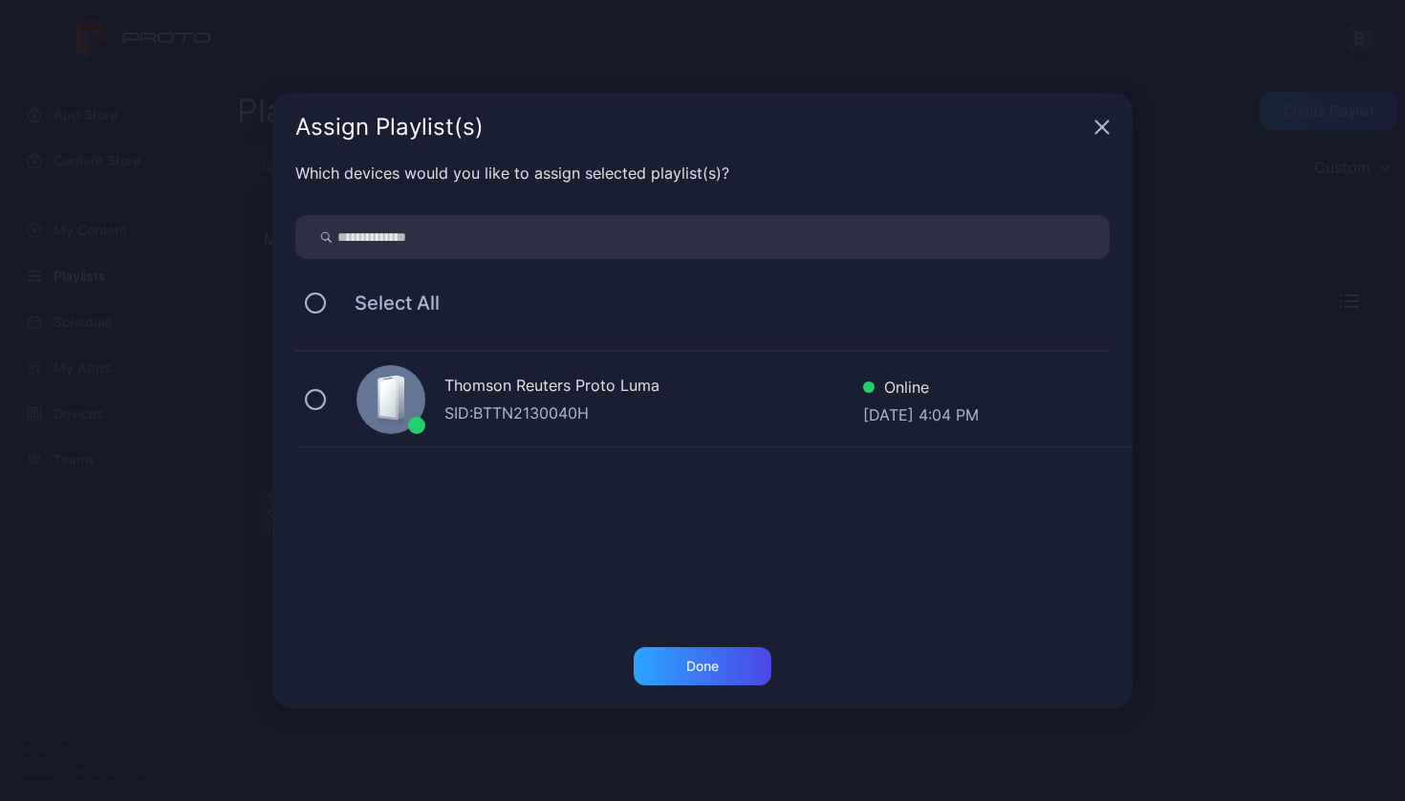
click at [1100, 134] on icon "button" at bounding box center [1101, 126] width 15 height 15
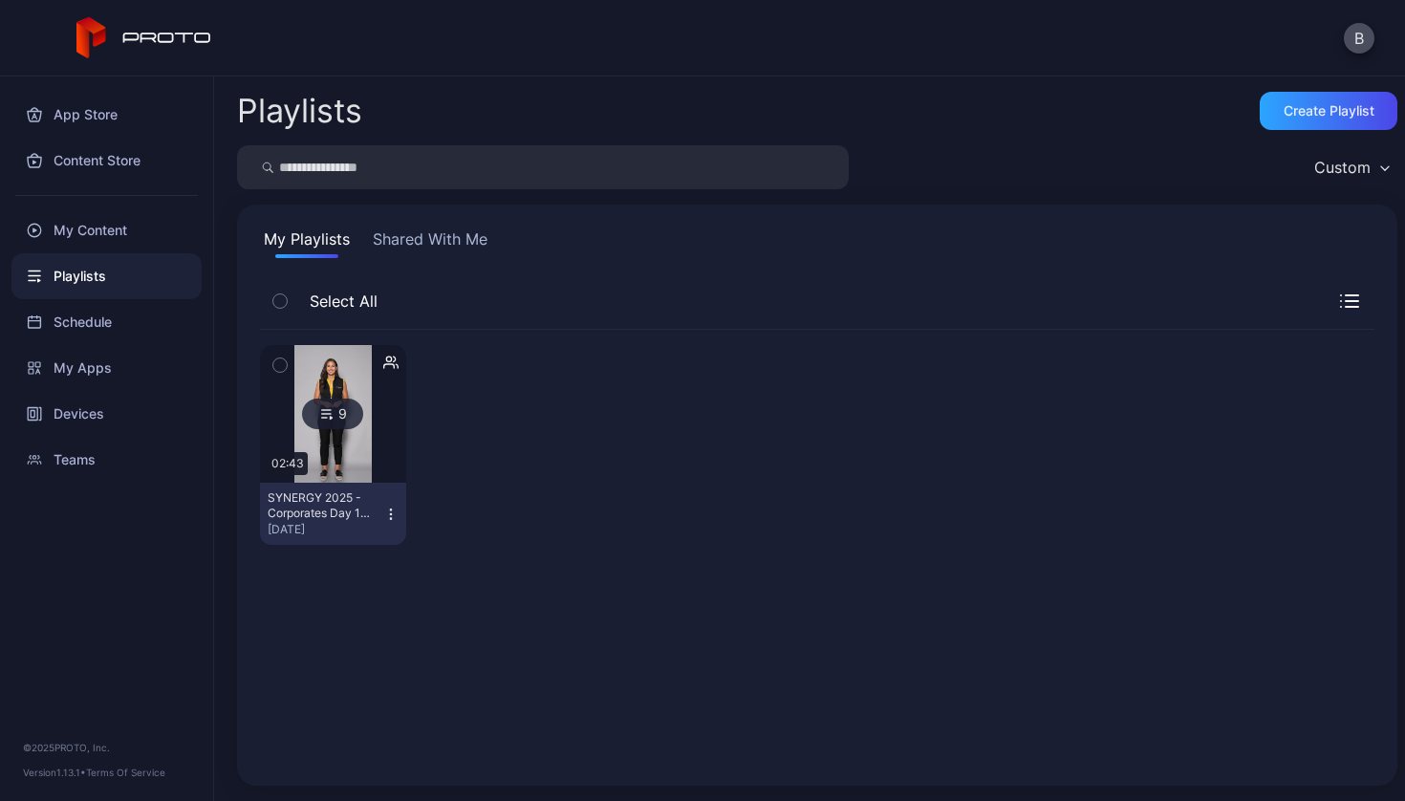
click at [561, 572] on div "9 02:43 SYNERGY 2025 - Corporates Day 1 Test [DATE]" at bounding box center [817, 546] width 1114 height 433
click at [75, 216] on div "My Content" at bounding box center [106, 230] width 190 height 46
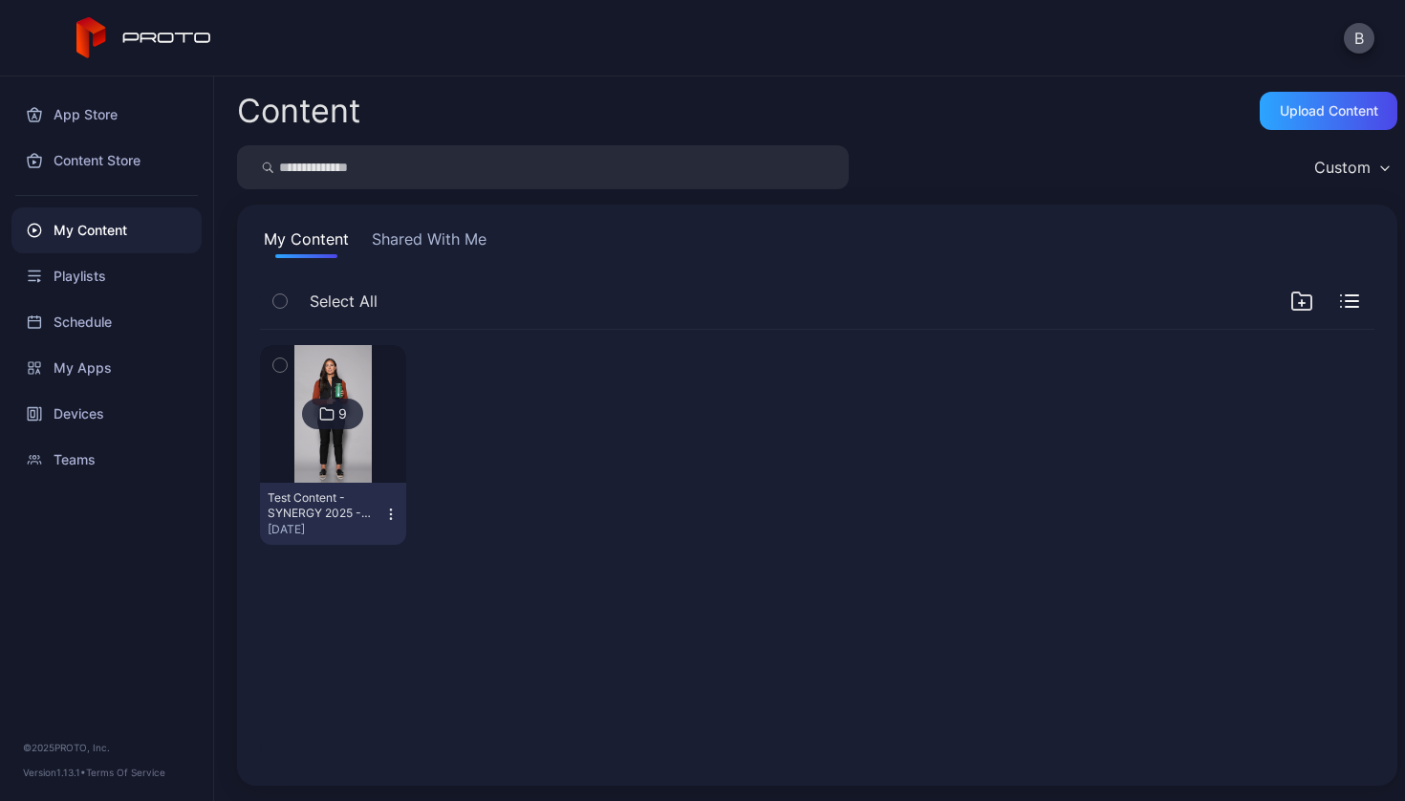
click at [431, 244] on button "Shared With Me" at bounding box center [429, 242] width 122 height 31
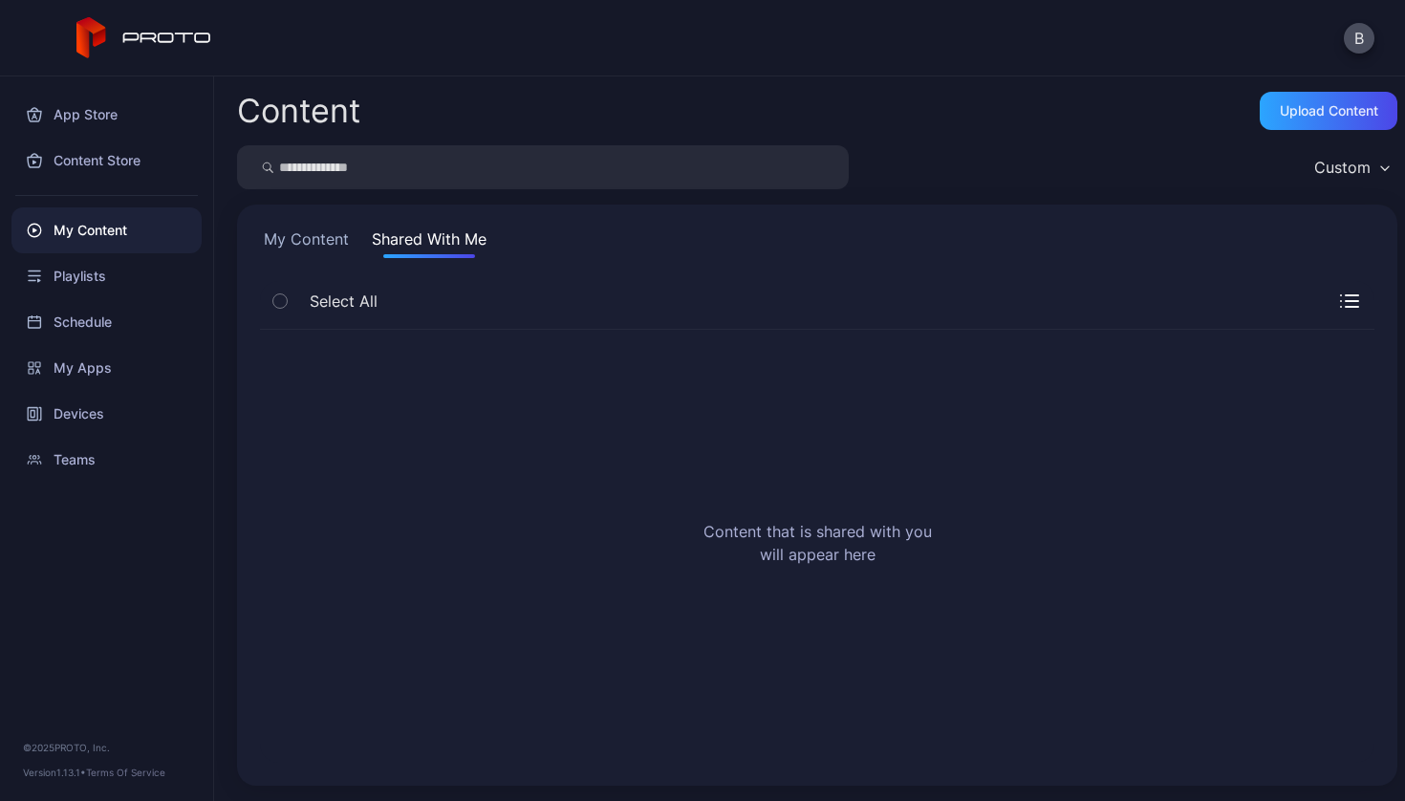
click at [337, 243] on button "My Content" at bounding box center [306, 242] width 93 height 31
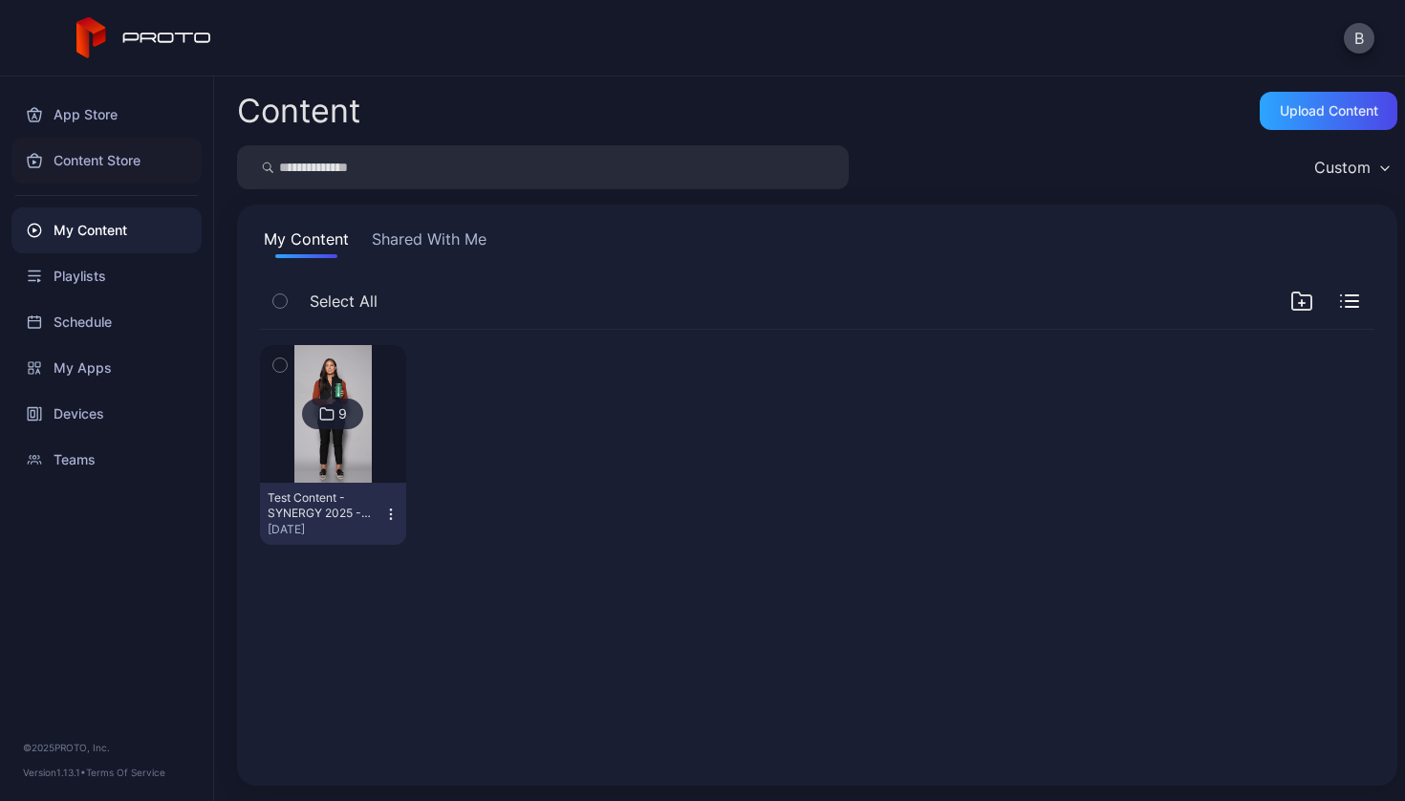
click at [95, 177] on div "Content Store" at bounding box center [106, 161] width 190 height 46
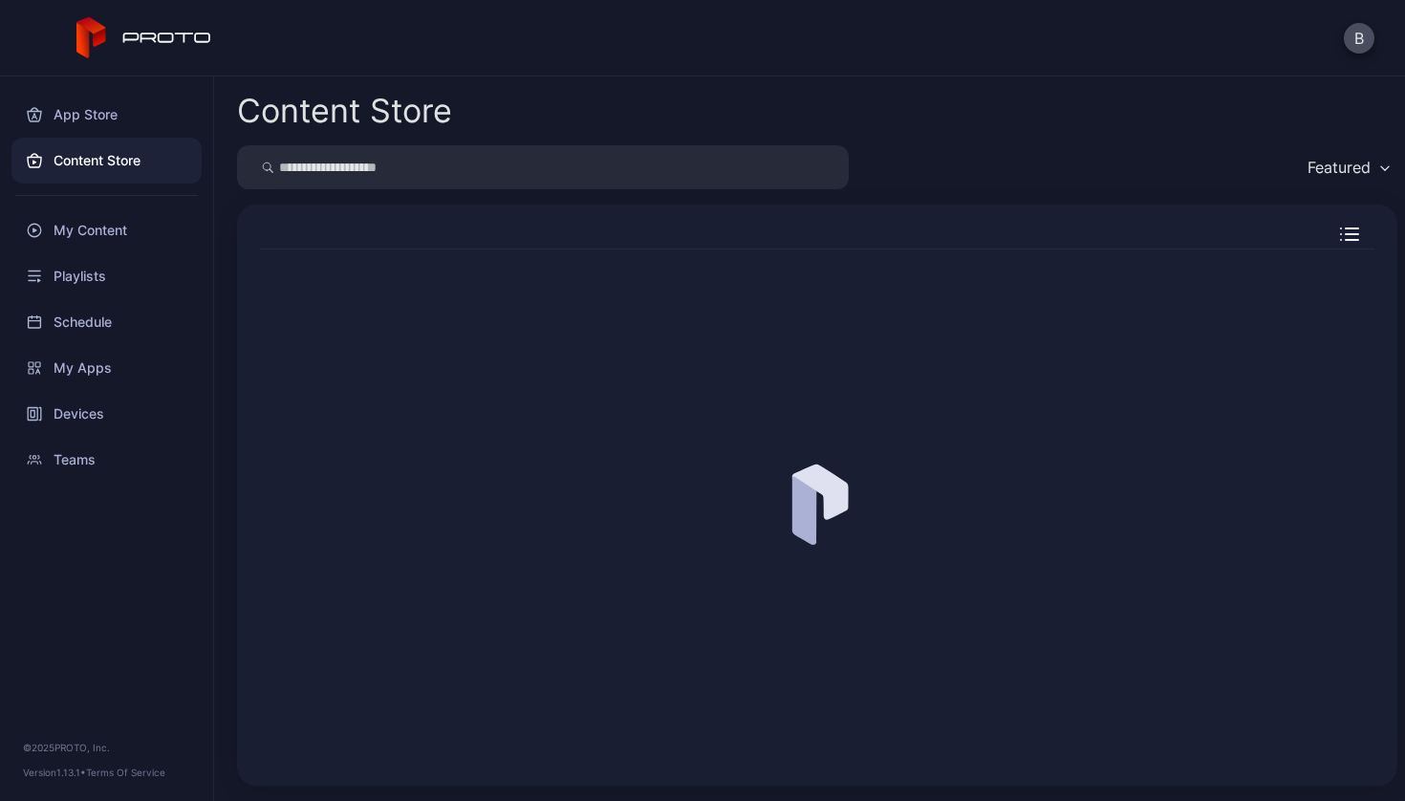
click at [357, 171] on input "search" at bounding box center [543, 167] width 612 height 44
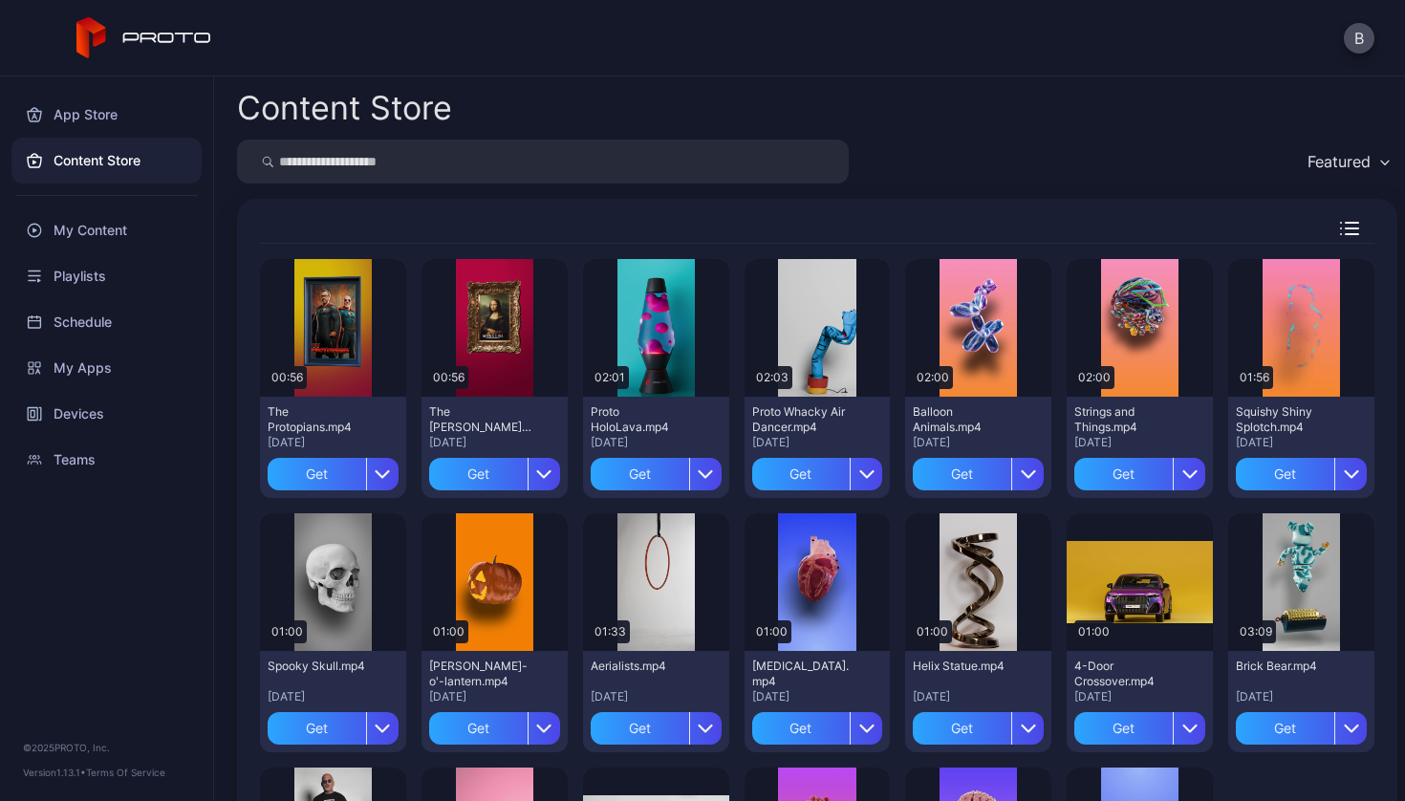
type input "*"
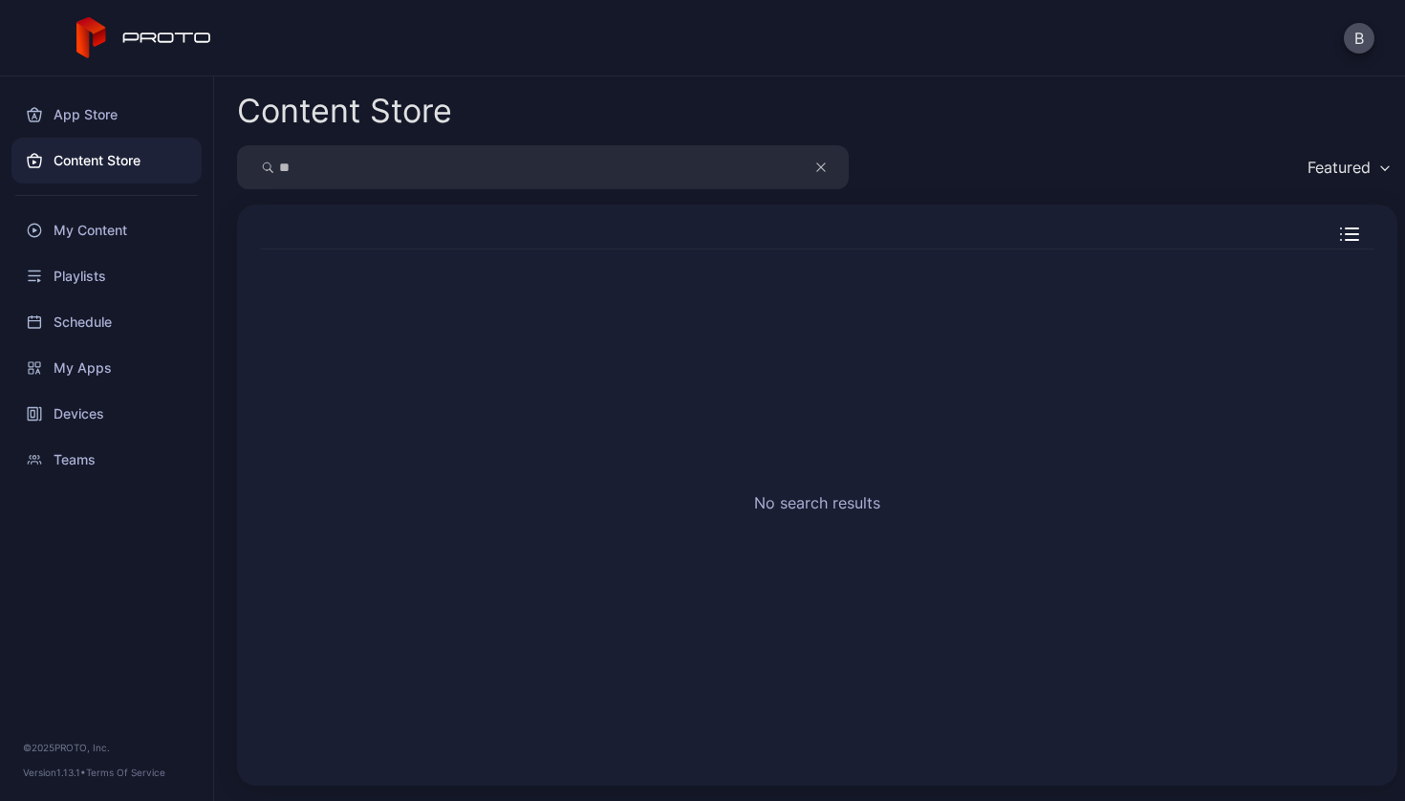
type input "*"
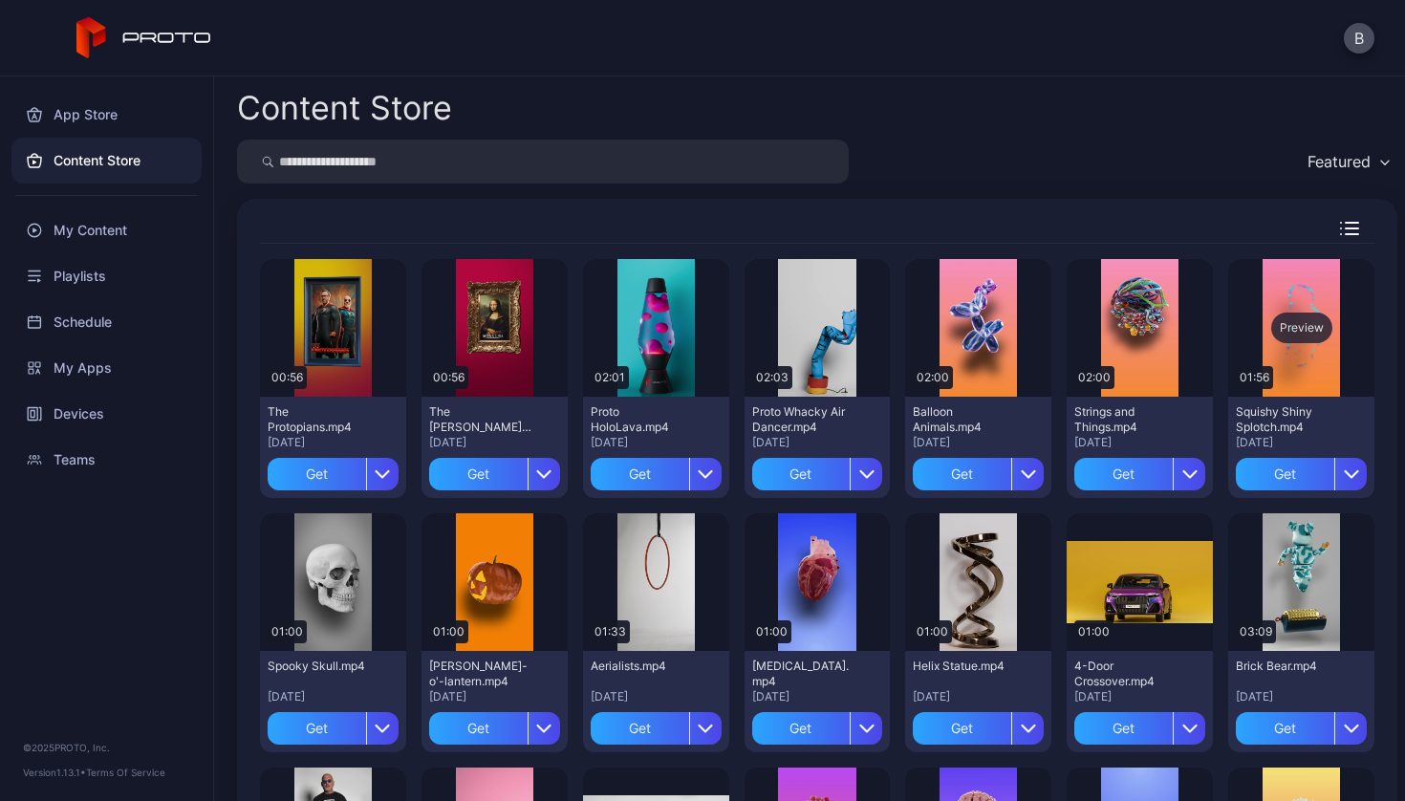
click at [1275, 330] on div "Preview" at bounding box center [1301, 327] width 61 height 31
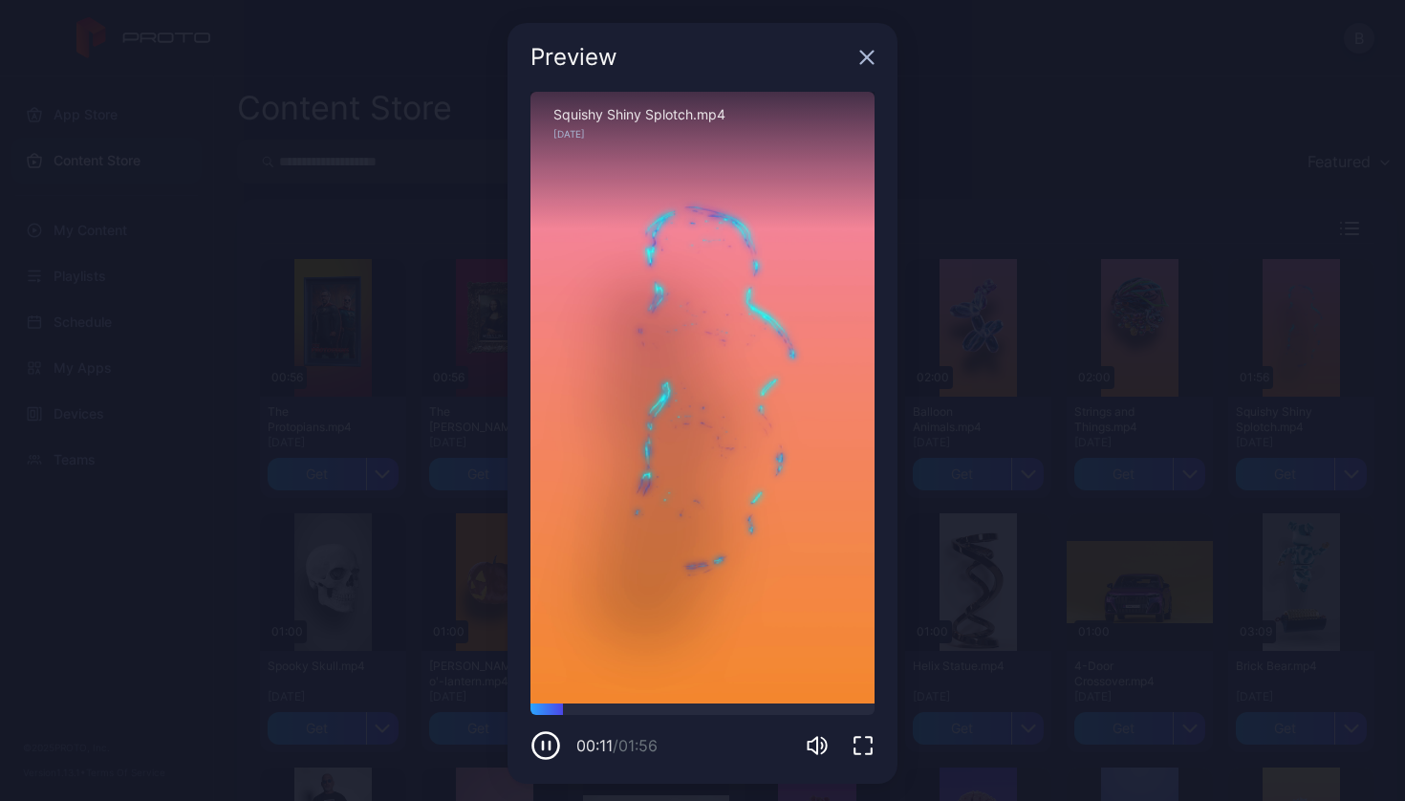
click at [859, 54] on icon "button" at bounding box center [866, 57] width 15 height 15
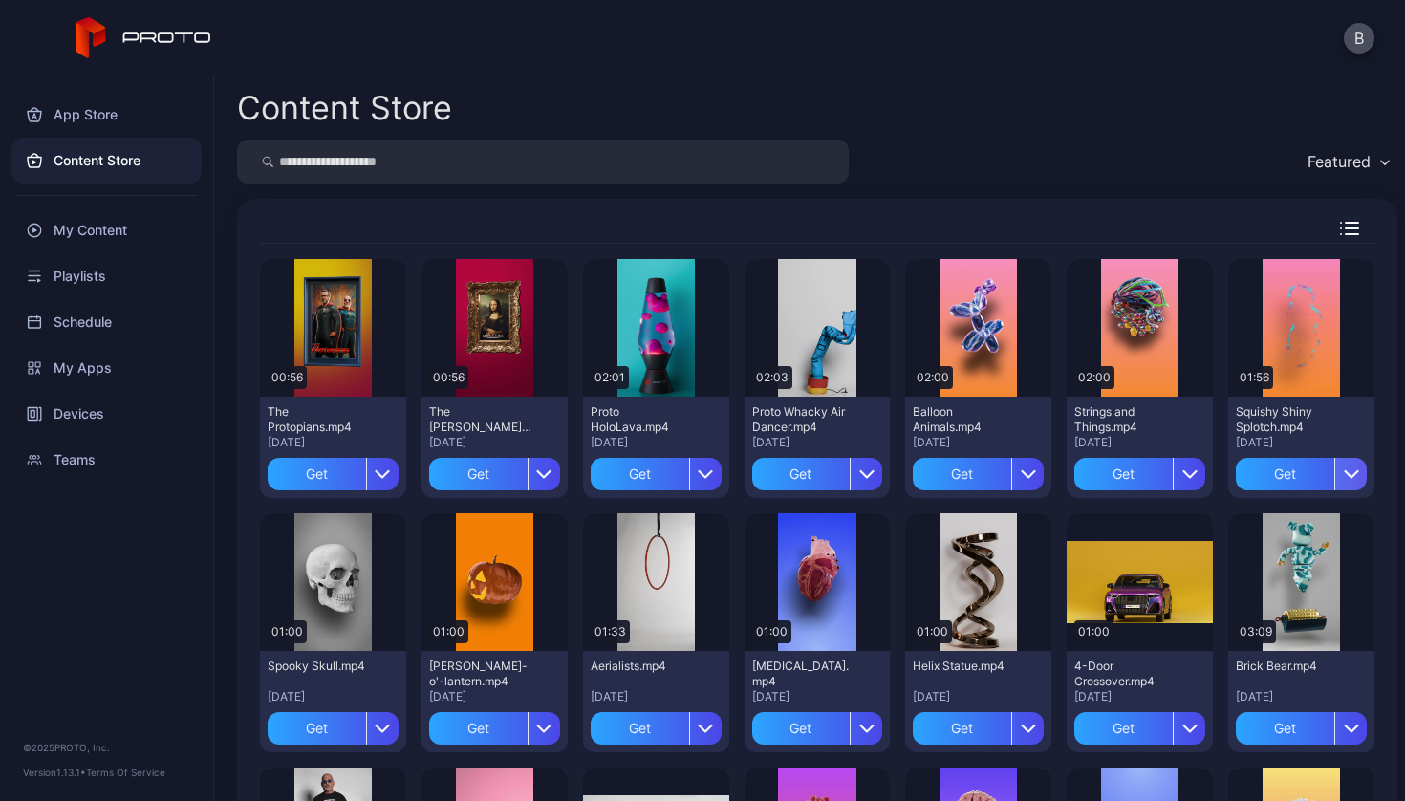
click at [1334, 465] on div "button" at bounding box center [1350, 474] width 32 height 32
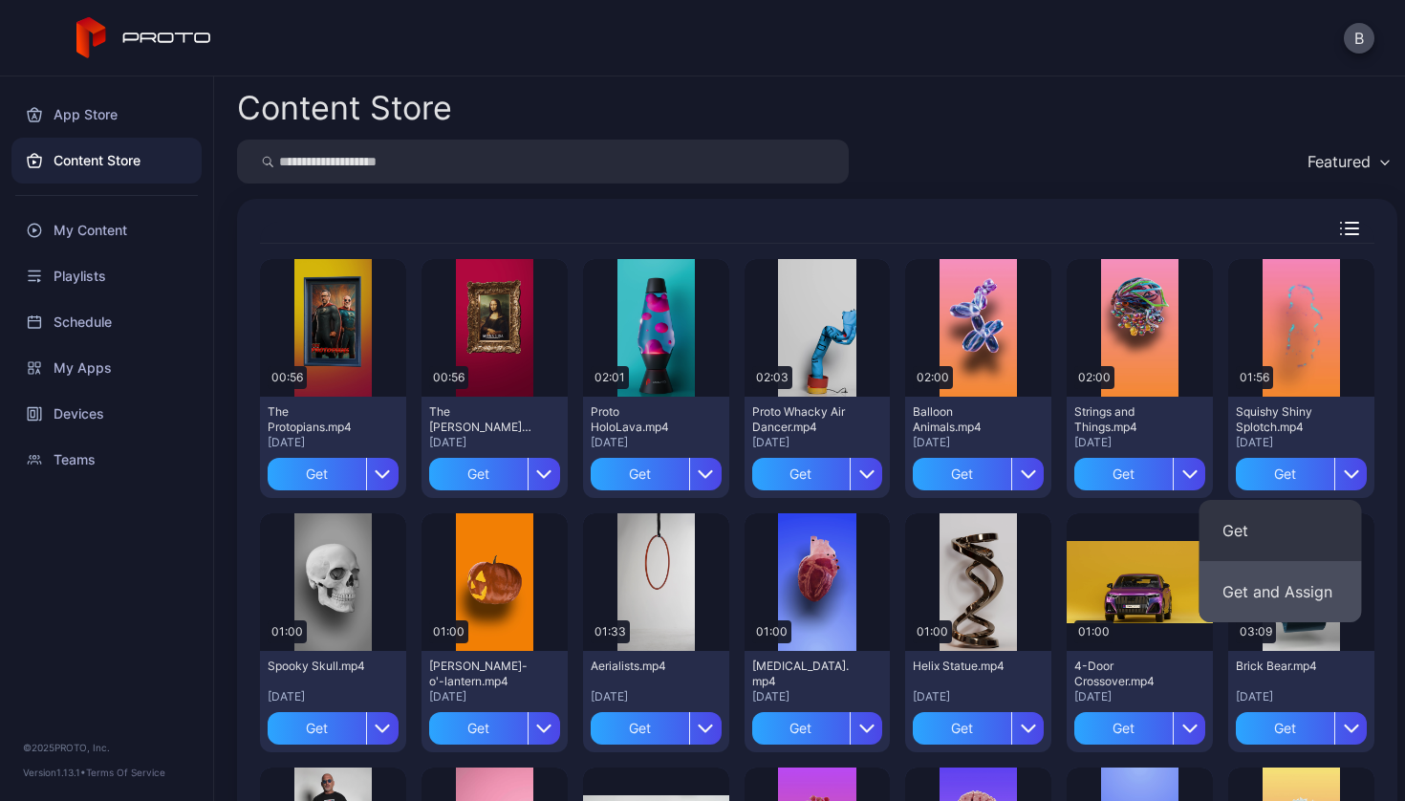
click at [1264, 591] on button "Get and Assign" at bounding box center [1280, 591] width 162 height 61
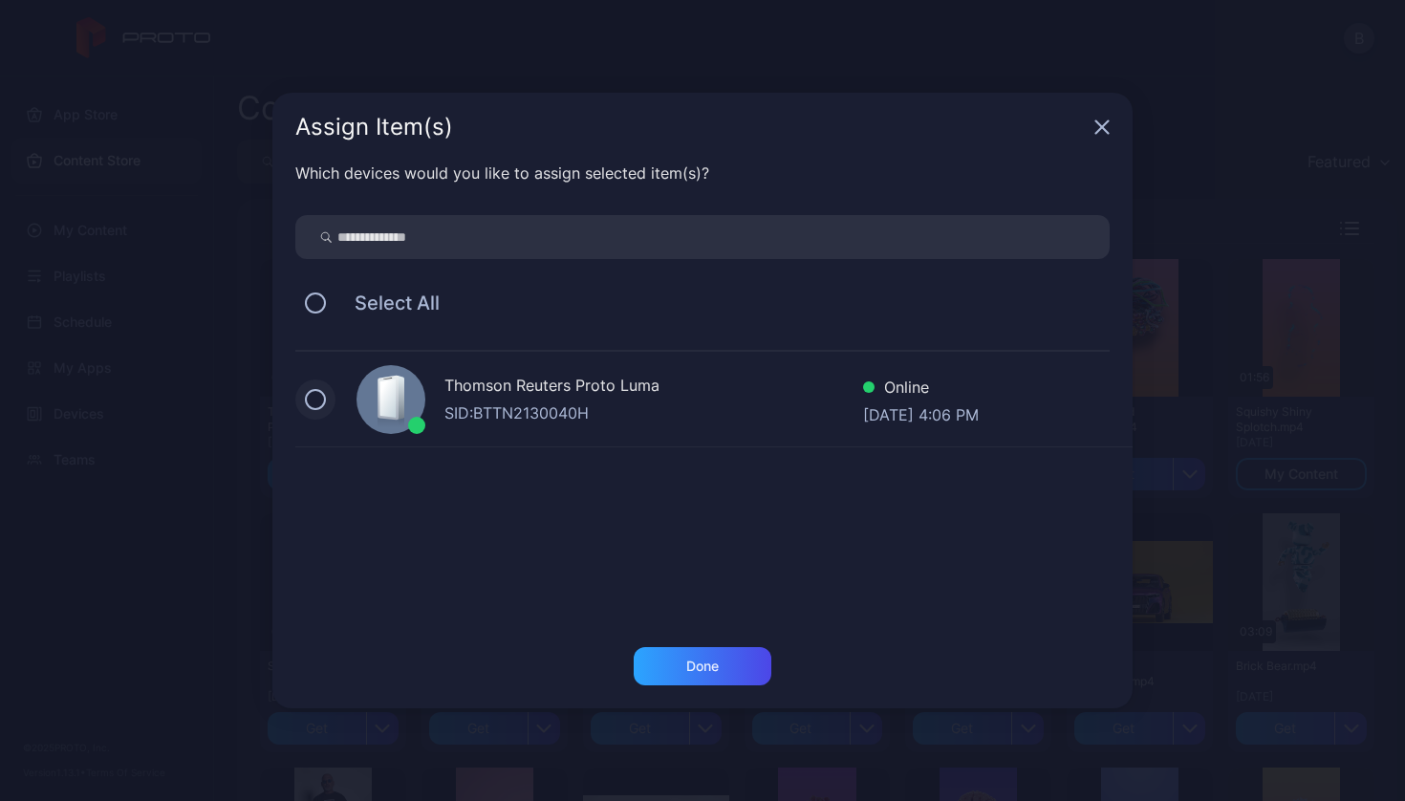
click at [321, 391] on button at bounding box center [315, 399] width 21 height 21
click at [694, 658] on div "Done" at bounding box center [702, 665] width 32 height 15
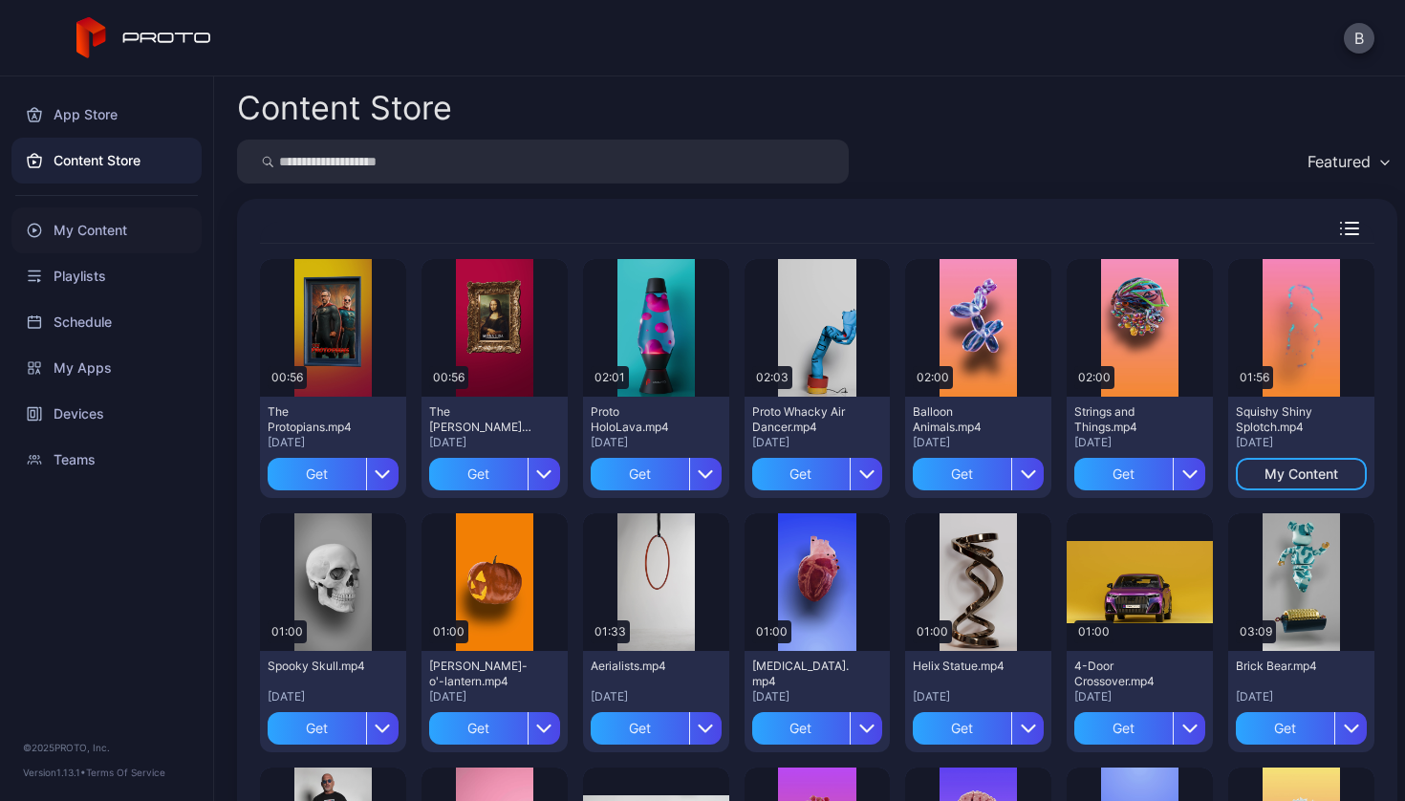
click at [93, 228] on div "My Content" at bounding box center [106, 230] width 190 height 46
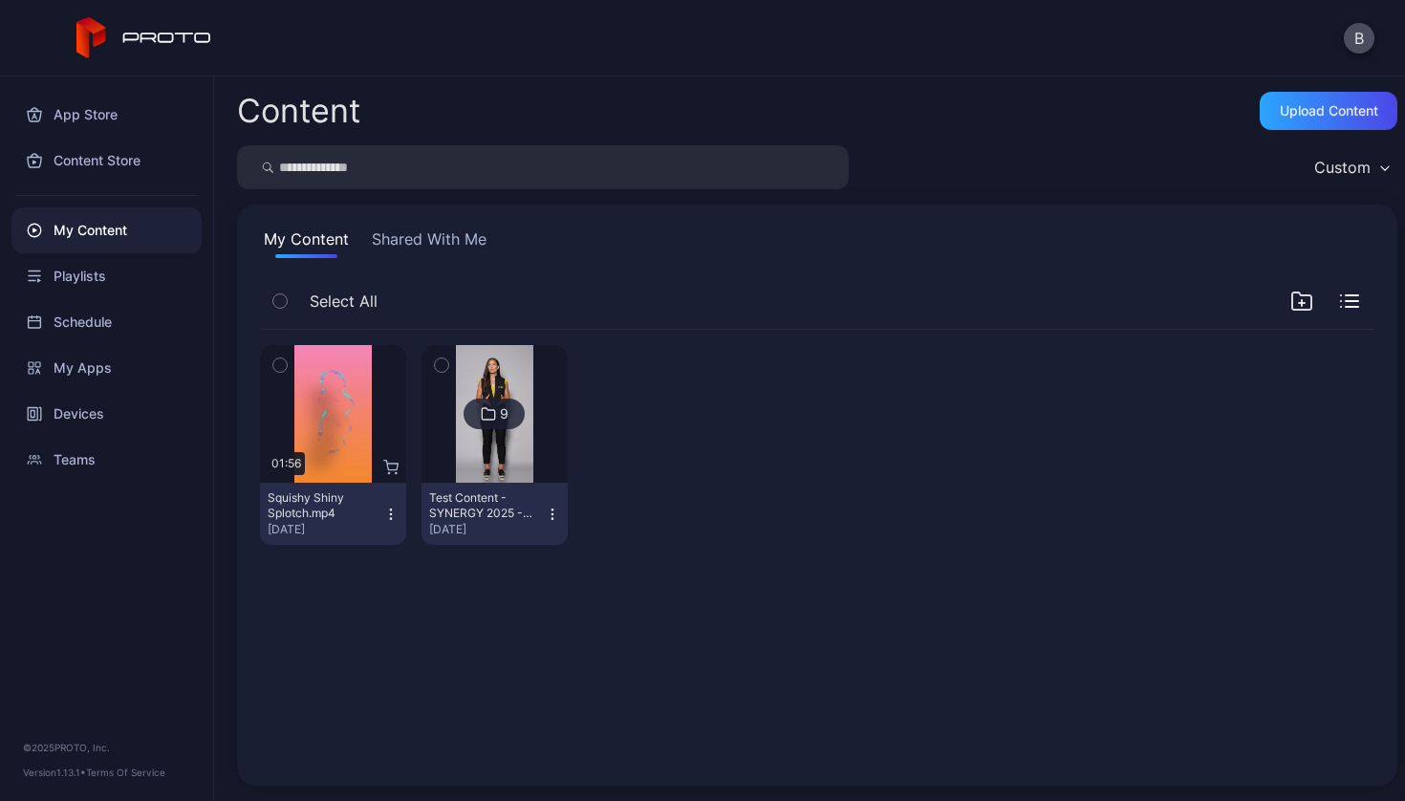
click at [386, 511] on icon "button" at bounding box center [390, 513] width 15 height 15
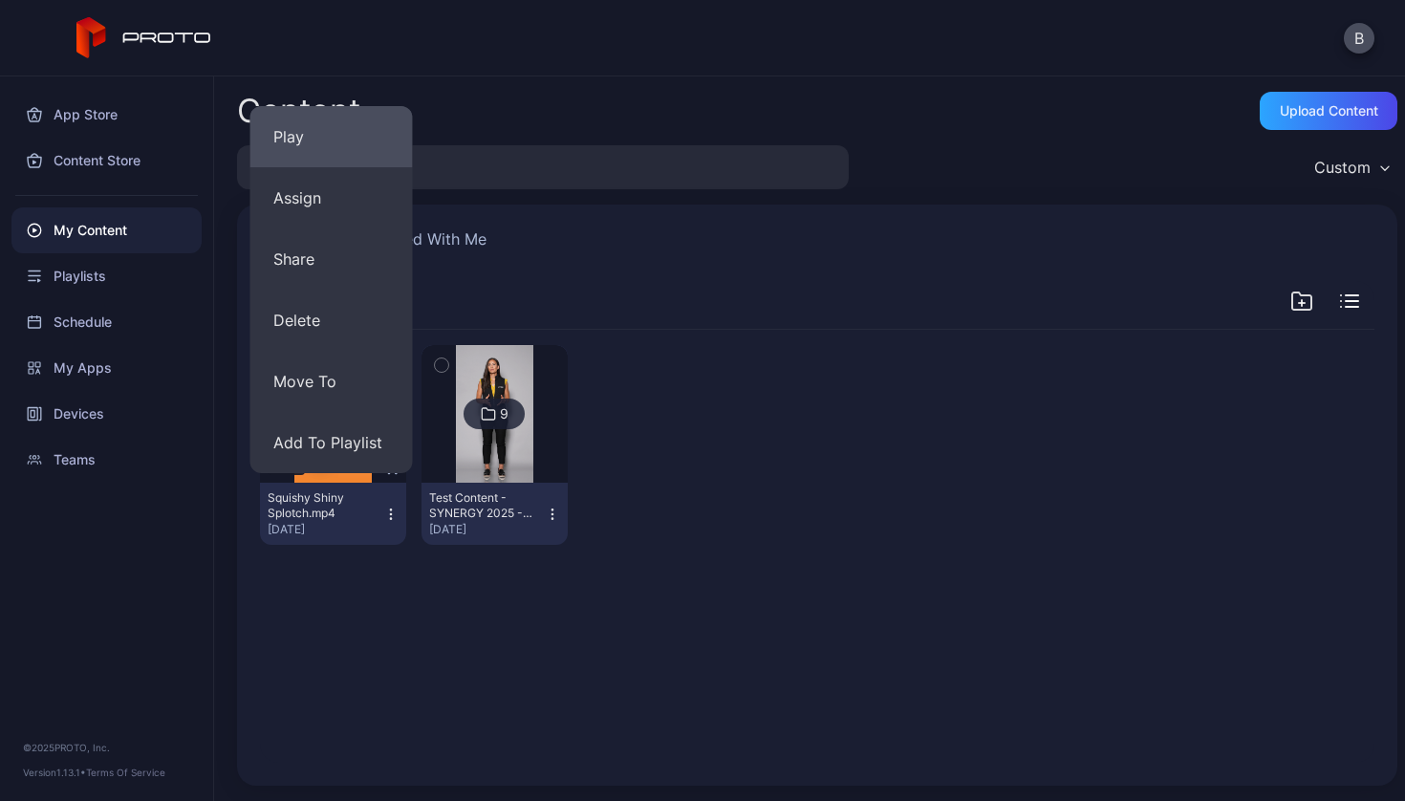
click at [290, 148] on button "Play" at bounding box center [331, 136] width 162 height 61
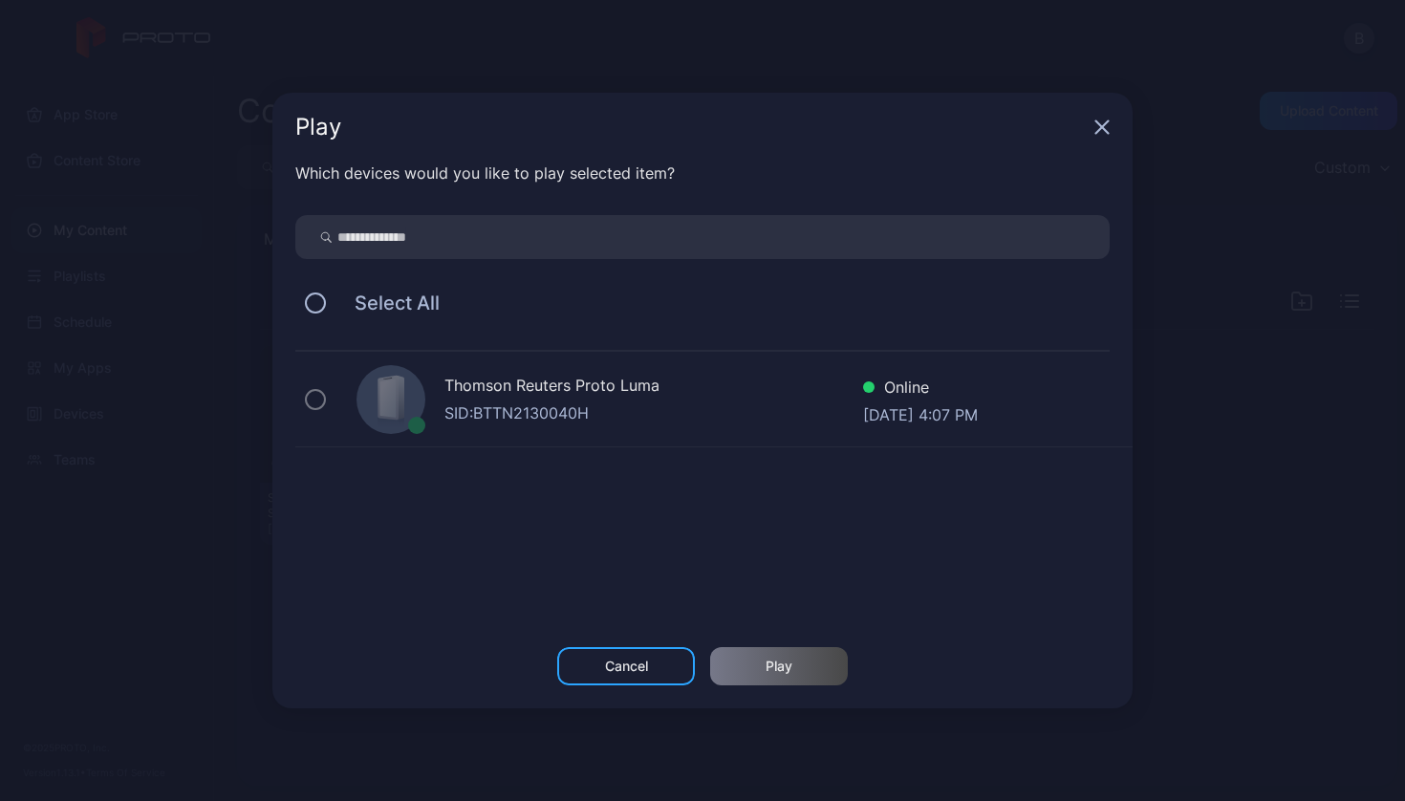
click at [325, 408] on div "Thomson Reuters Proto [PERSON_NAME]: BTTN2130040H Online [DATE] 4:07 PM" at bounding box center [713, 400] width 837 height 96
click at [312, 299] on button at bounding box center [315, 302] width 21 height 21
click at [504, 402] on div "SID: BTTN2130040H" at bounding box center [653, 412] width 419 height 23
click at [317, 314] on div "Select All" at bounding box center [702, 303] width 814 height 40
click at [316, 310] on button at bounding box center [315, 302] width 21 height 21
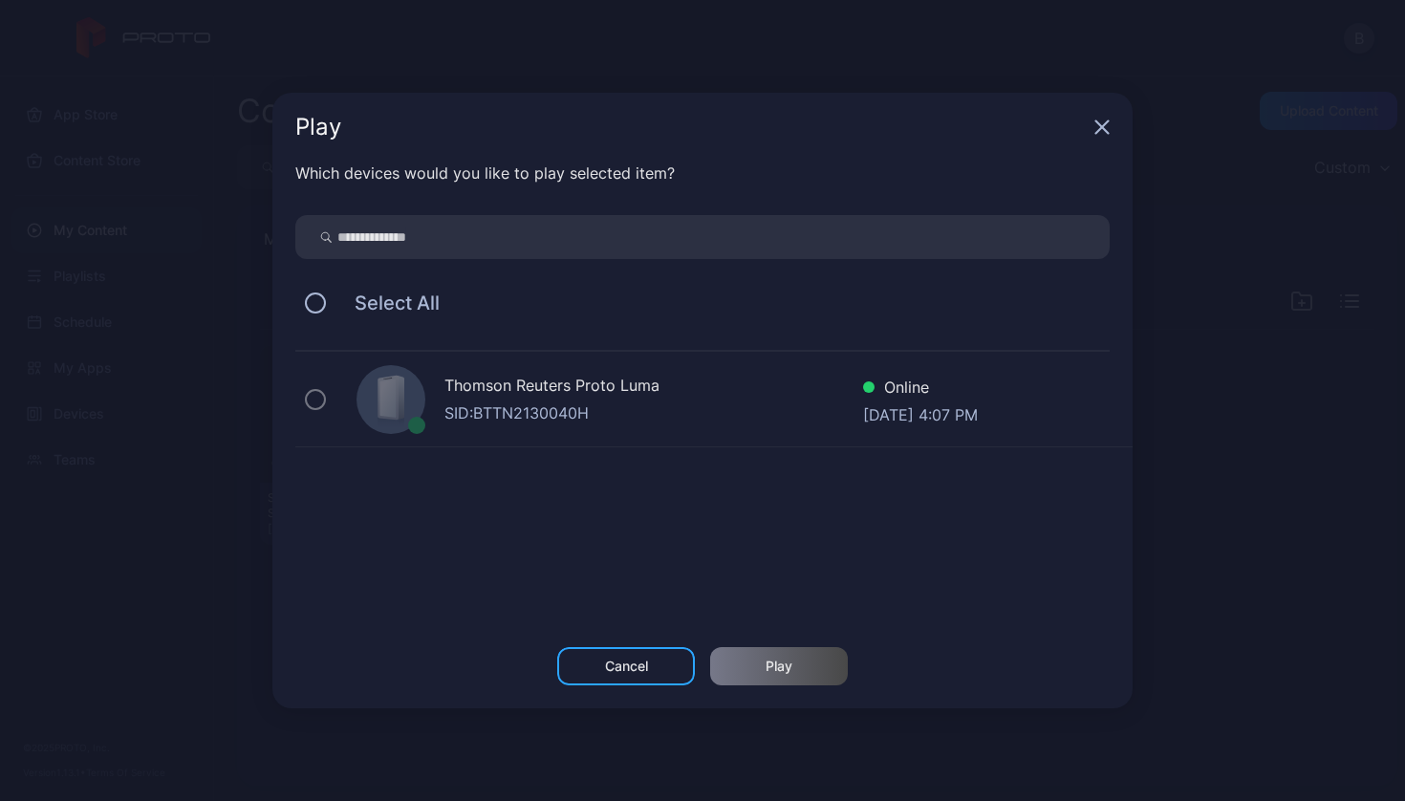
click at [516, 434] on div "Thomson Reuters Proto [PERSON_NAME]: BTTN2130040H Online [DATE] 4:07 PM" at bounding box center [713, 400] width 837 height 96
click at [475, 244] on input "search" at bounding box center [702, 237] width 814 height 44
click at [1097, 133] on icon "button" at bounding box center [1102, 127] width 12 height 12
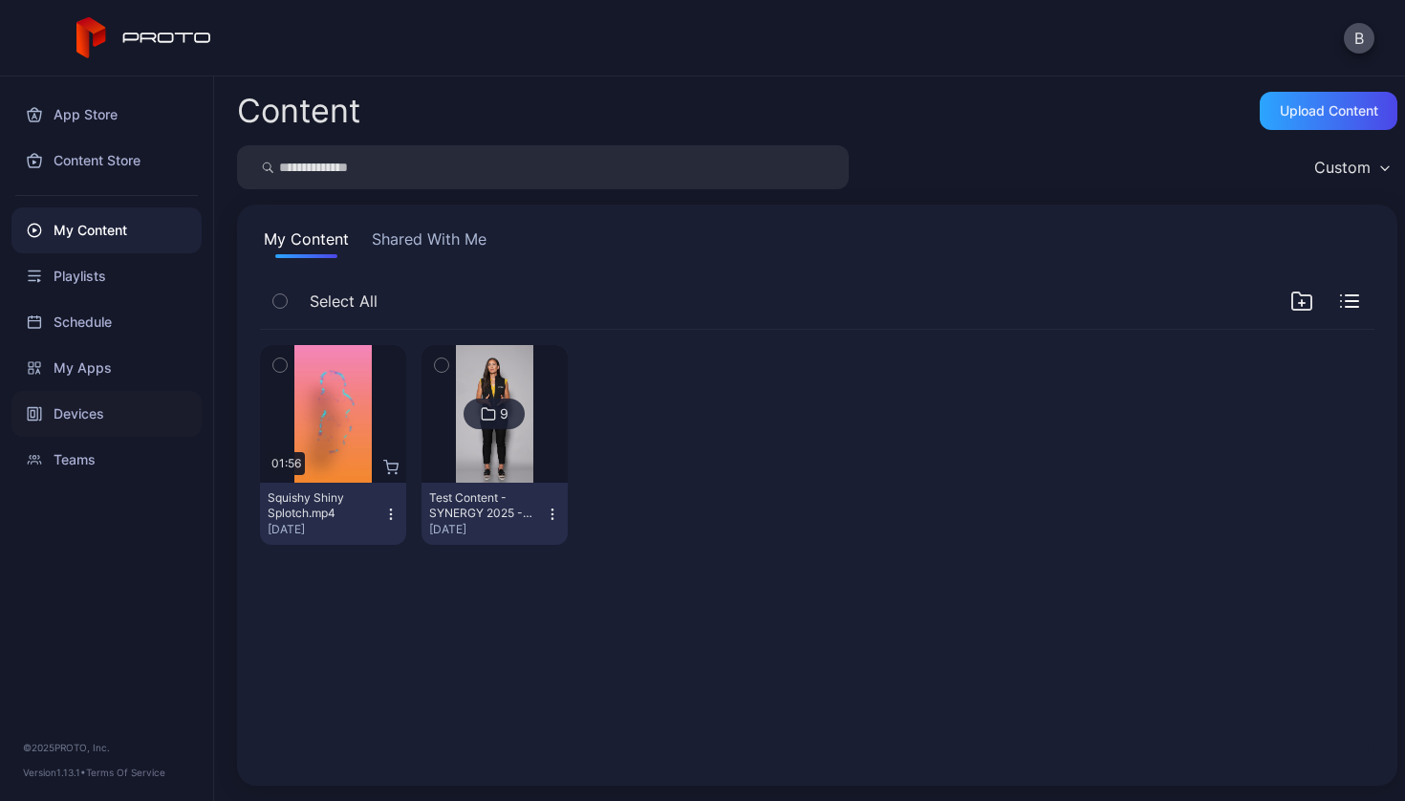
click at [97, 400] on div "Devices" at bounding box center [106, 414] width 190 height 46
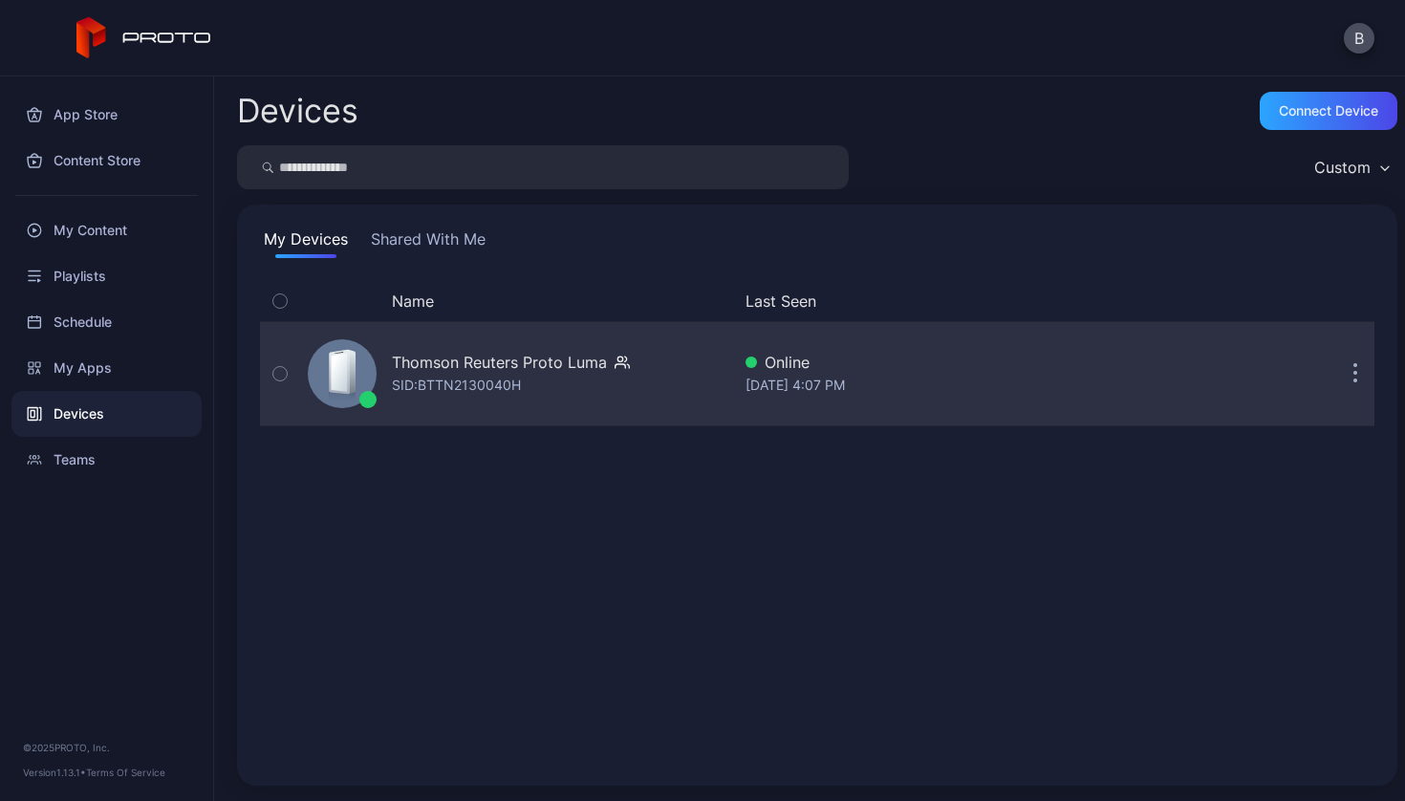
click at [497, 360] on div "Thomson Reuters Proto Luma" at bounding box center [499, 362] width 215 height 23
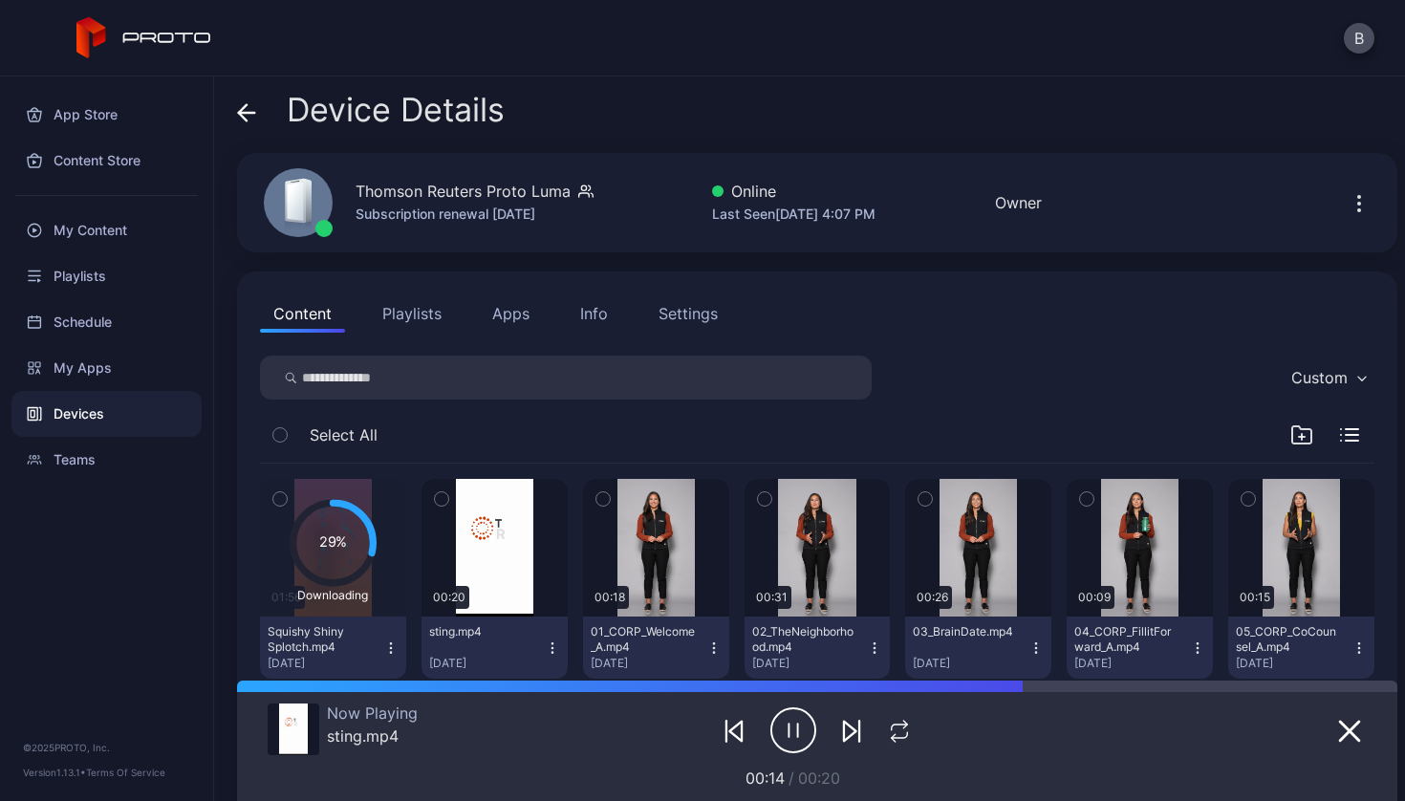
click at [400, 307] on button "Playlists" at bounding box center [412, 313] width 86 height 38
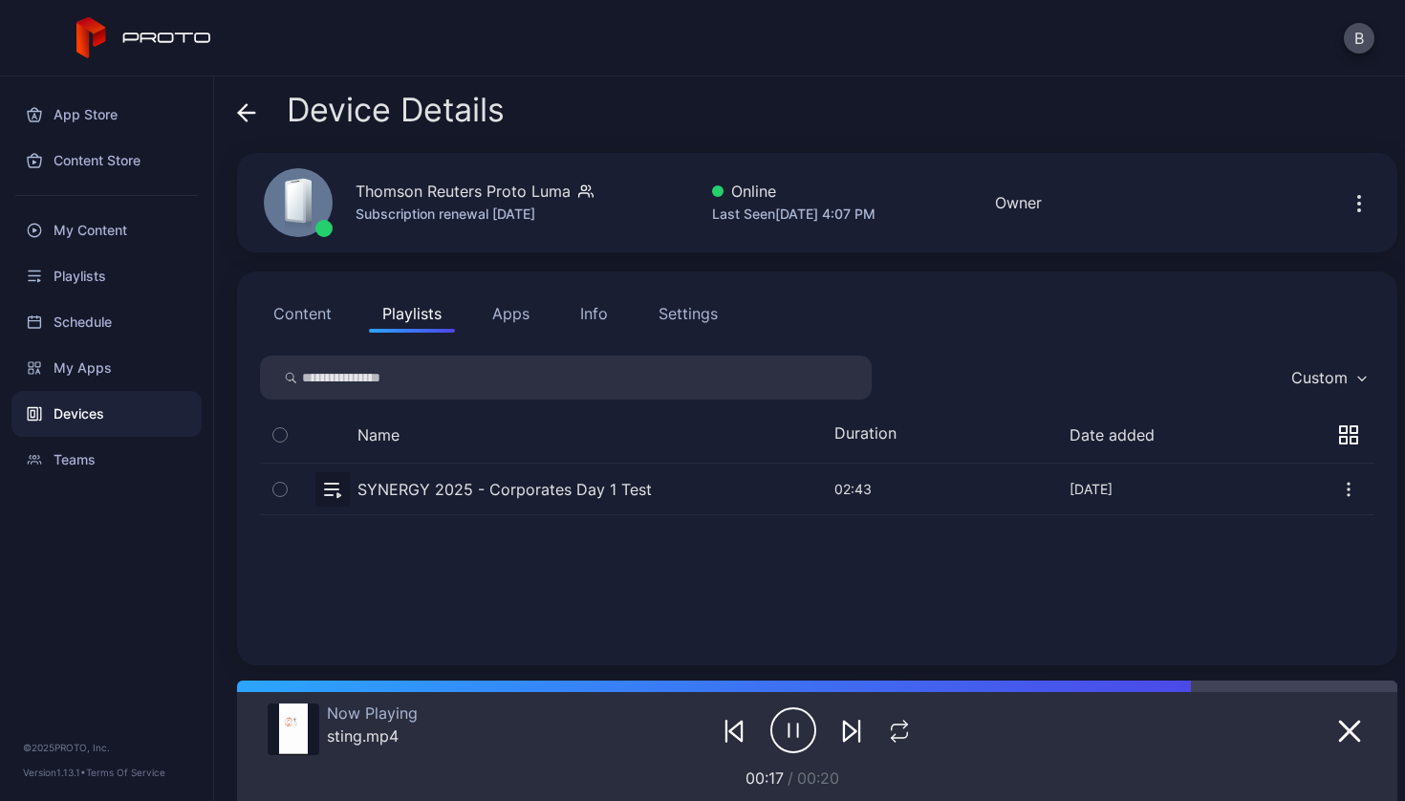
click at [1339, 485] on icon "button" at bounding box center [1348, 489] width 19 height 19
click at [422, 479] on button "button" at bounding box center [817, 488] width 1114 height 51
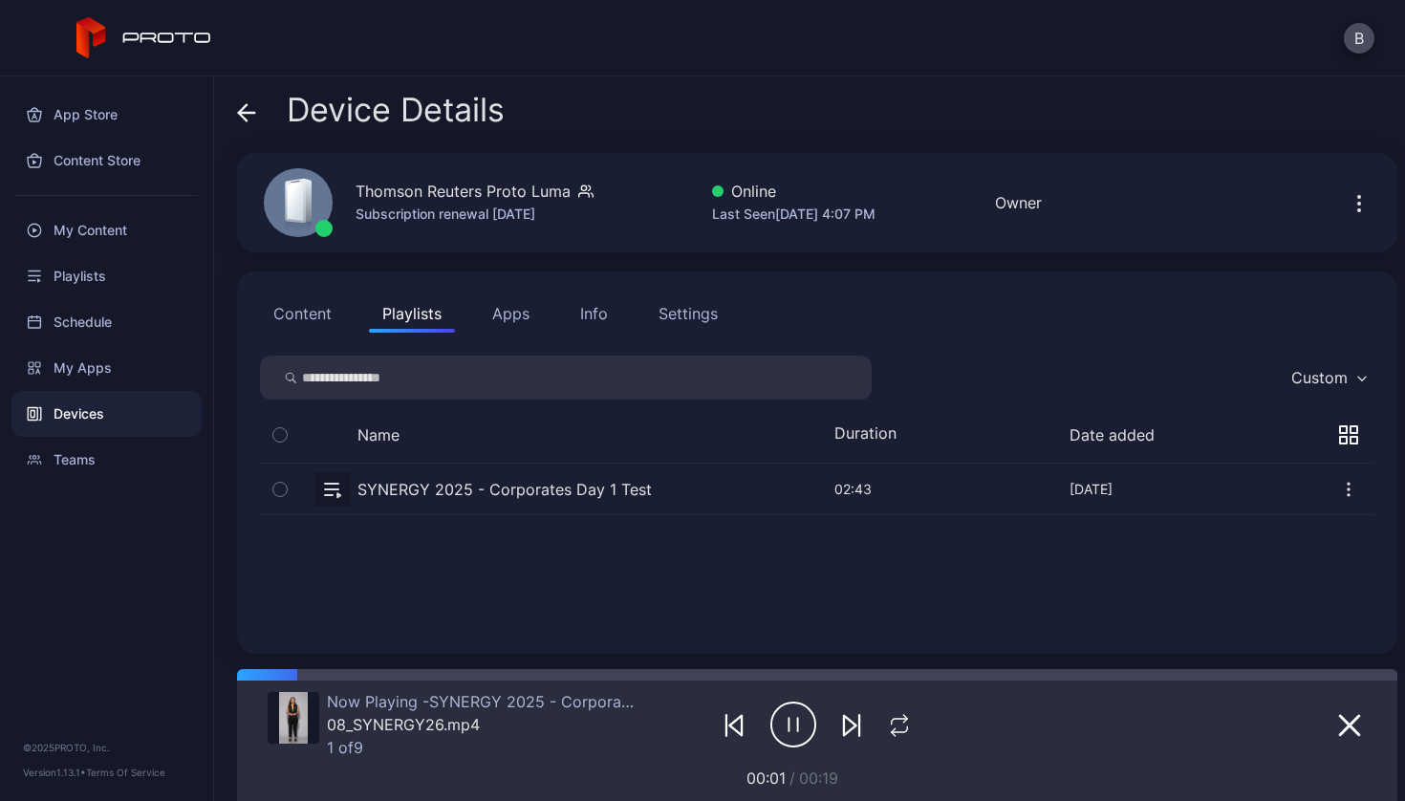
click at [366, 496] on button "button" at bounding box center [817, 488] width 1114 height 51
click at [85, 272] on div "Playlists" at bounding box center [106, 276] width 190 height 46
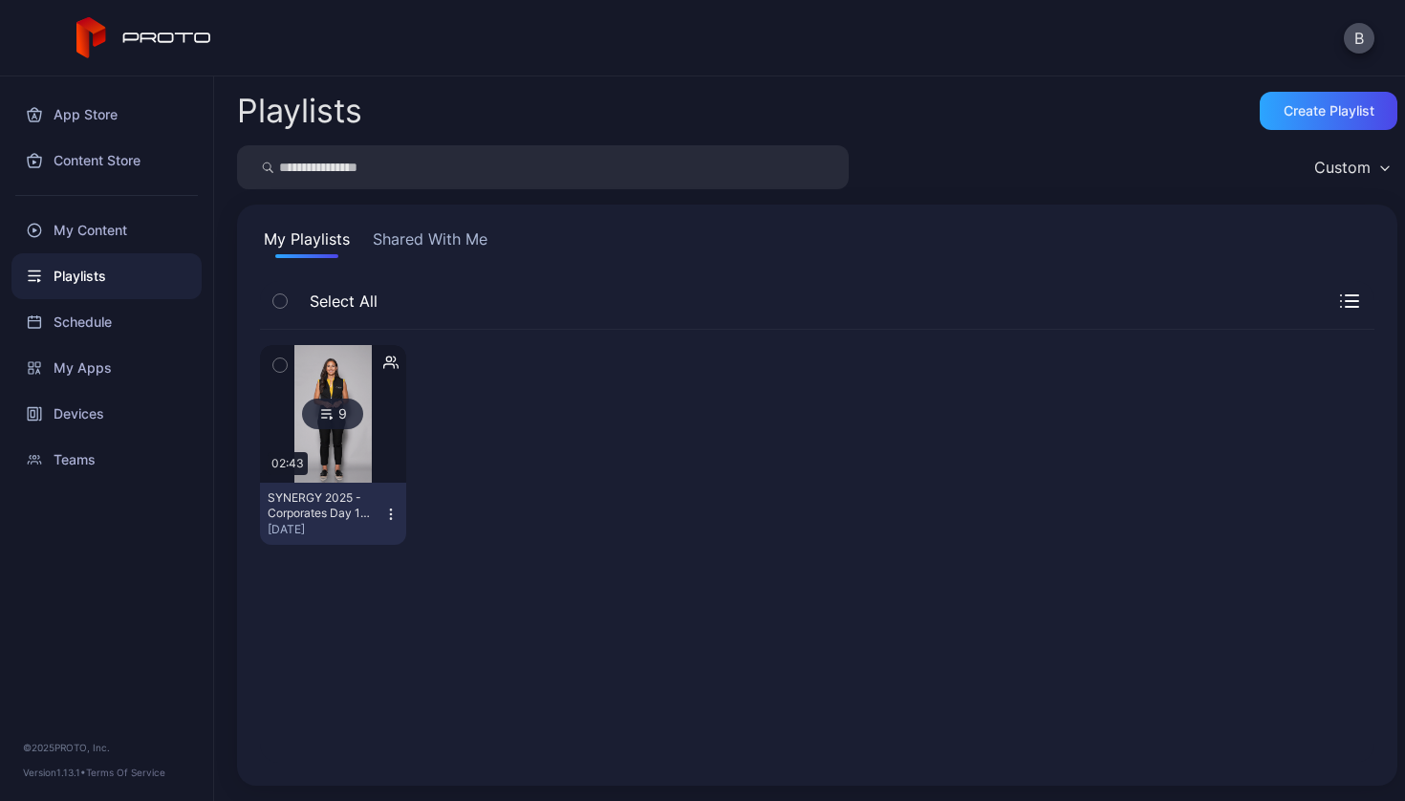
click at [342, 444] on img at bounding box center [332, 414] width 77 height 138
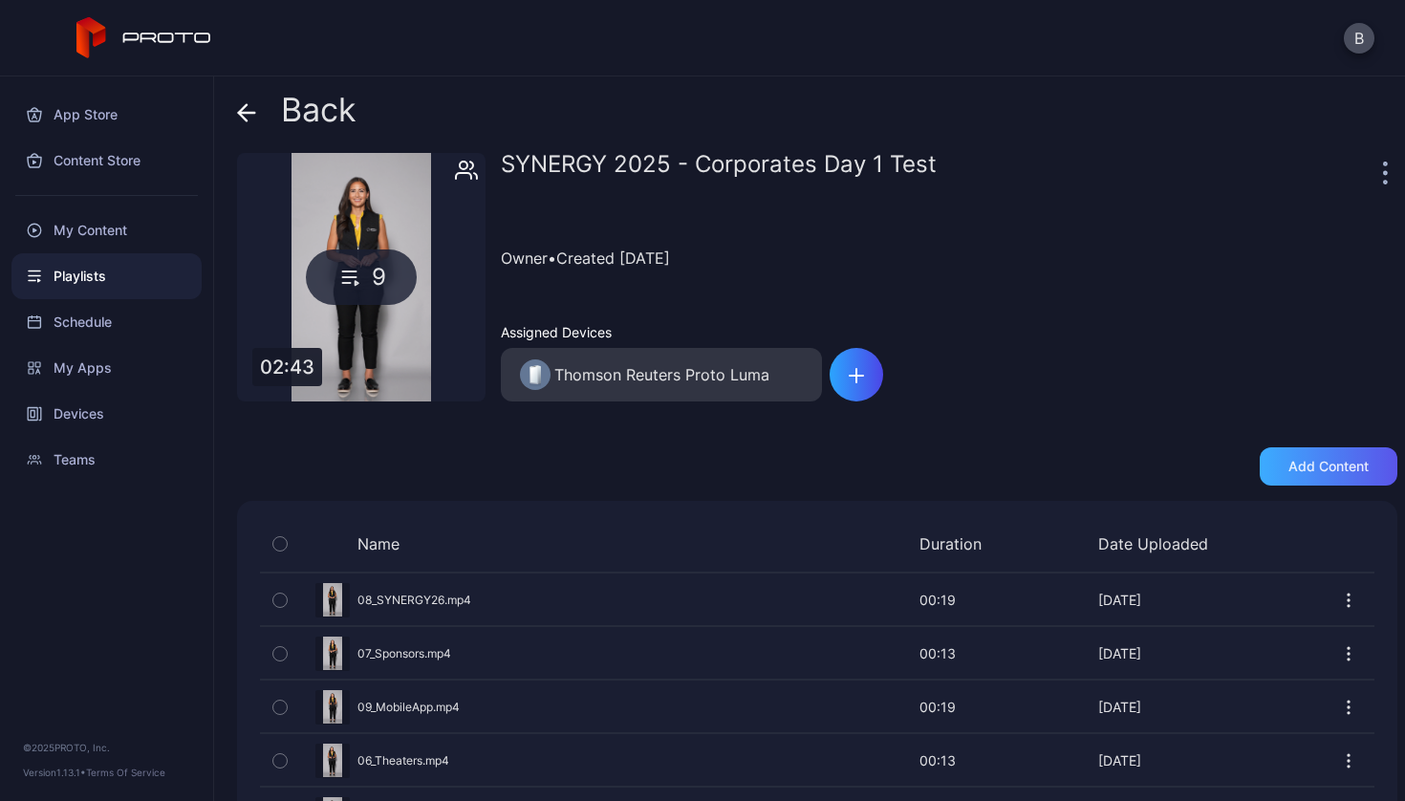
click at [1283, 457] on div "Add content" at bounding box center [1328, 466] width 138 height 38
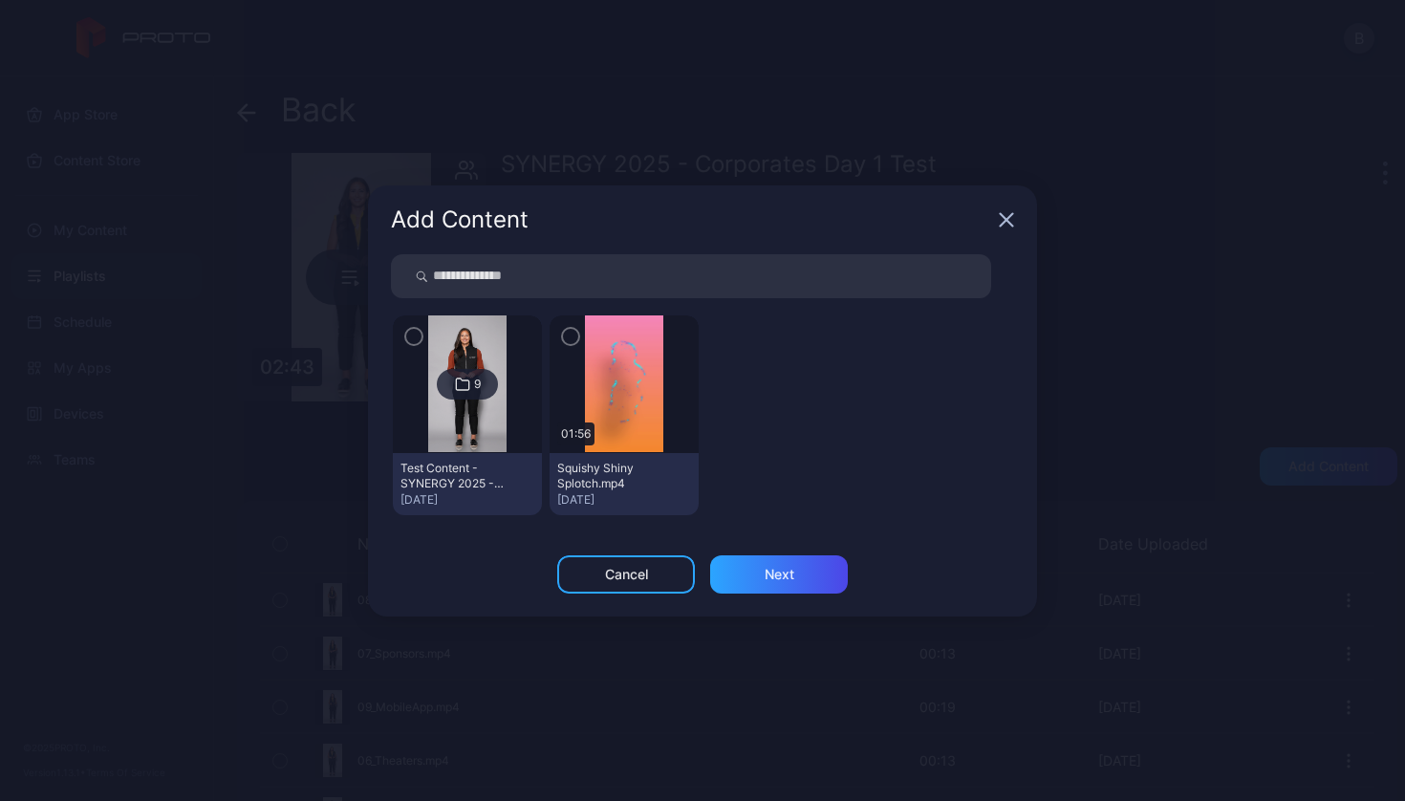
click at [486, 284] on input "search" at bounding box center [691, 276] width 600 height 44
type input "*****"
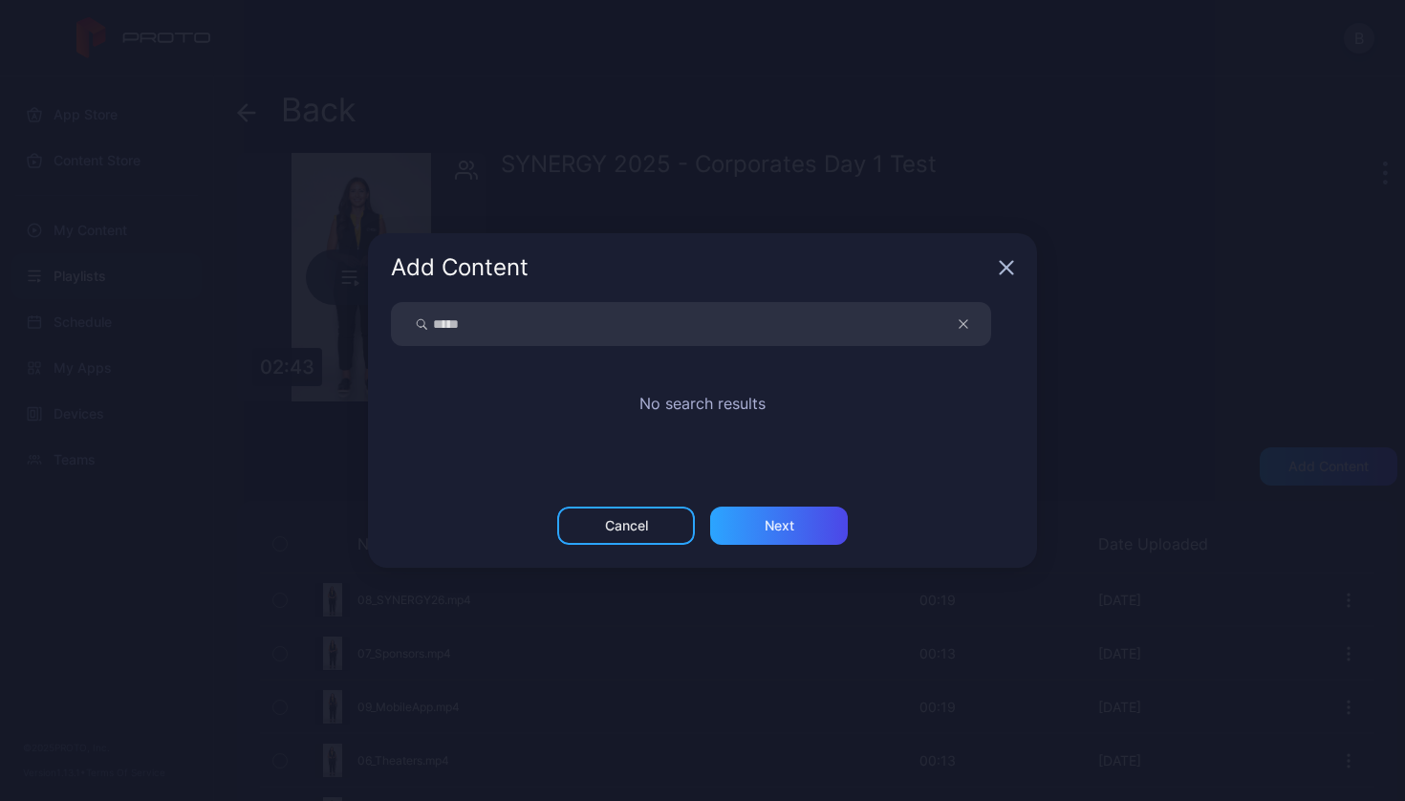
click at [641, 532] on div "Cancel" at bounding box center [626, 525] width 43 height 15
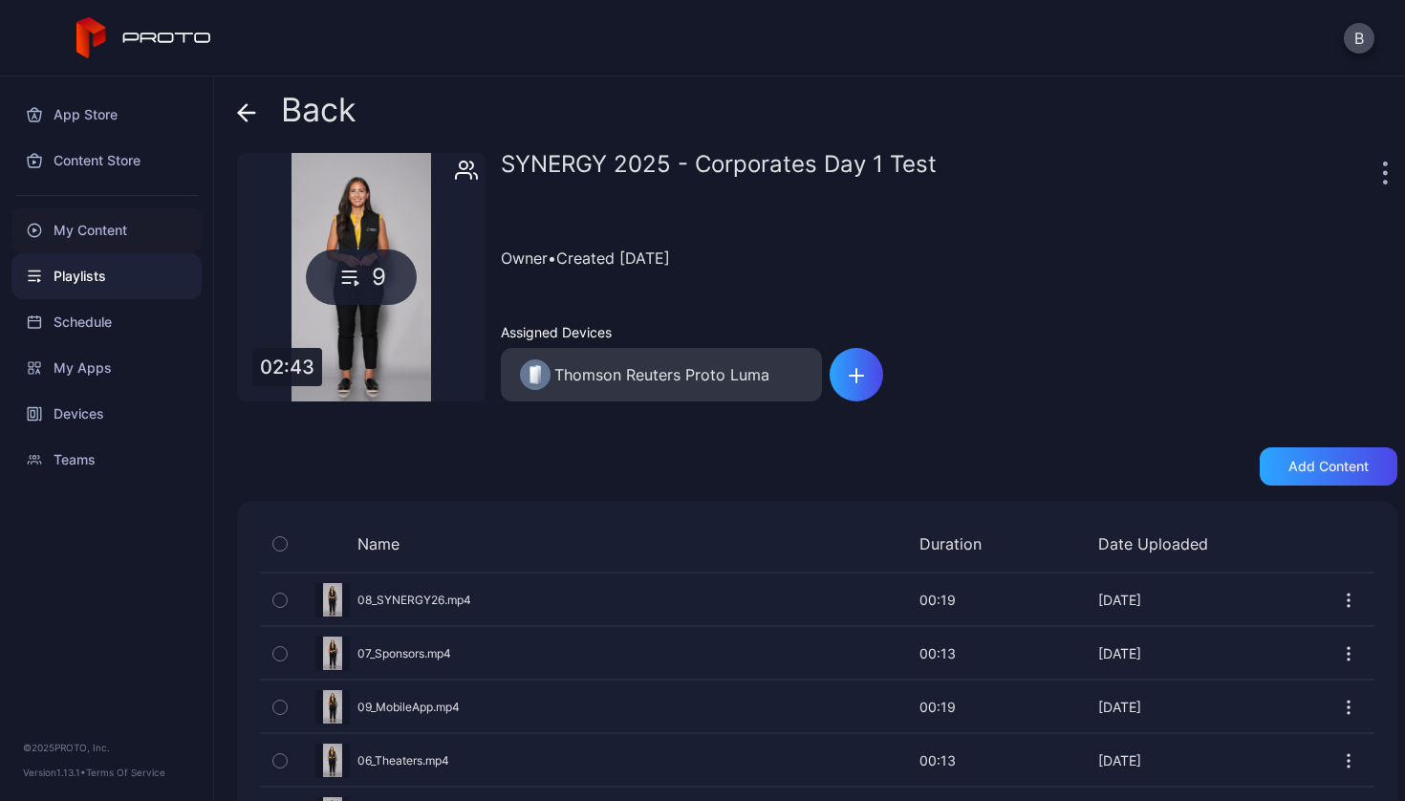
click at [112, 236] on div "My Content" at bounding box center [106, 230] width 190 height 46
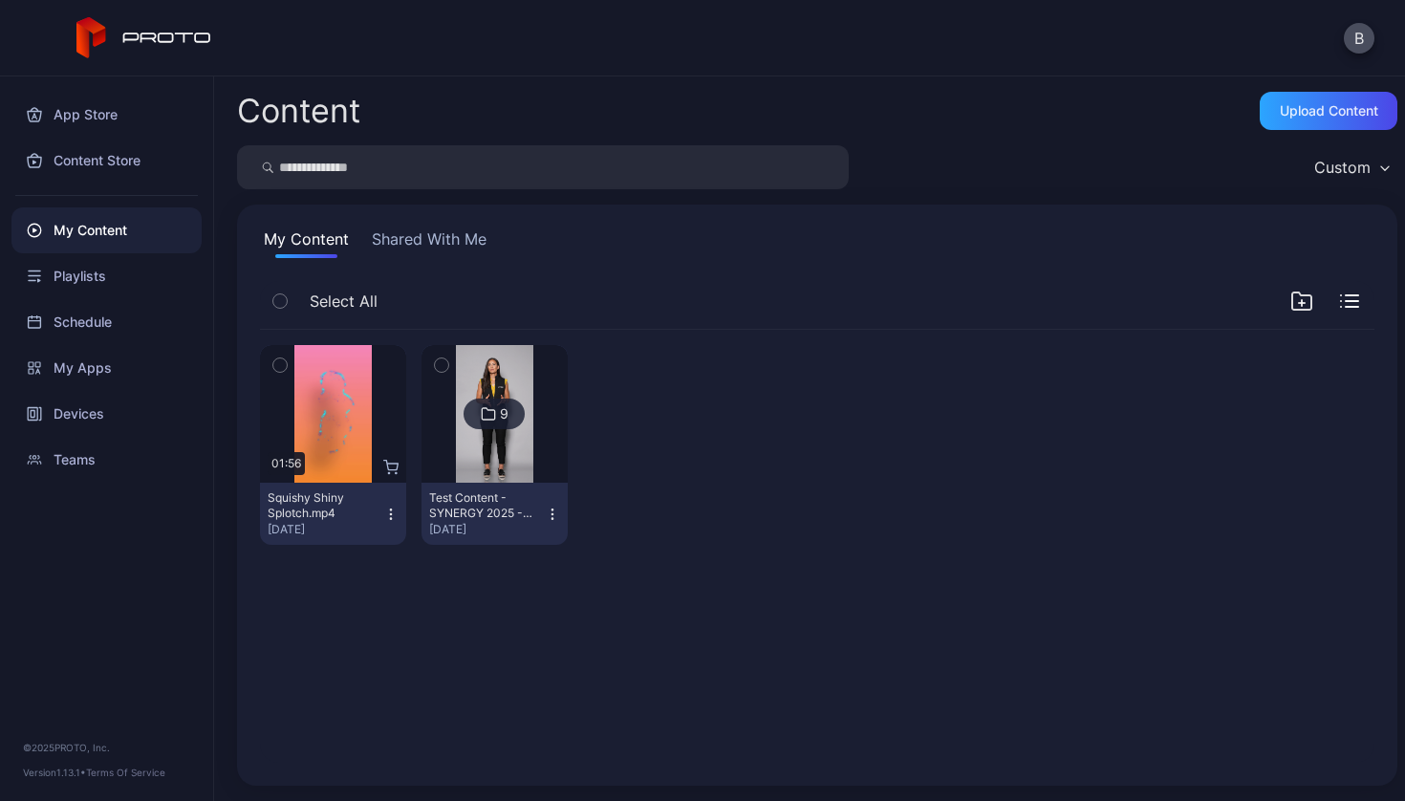
click at [447, 249] on button "Shared With Me" at bounding box center [429, 242] width 122 height 31
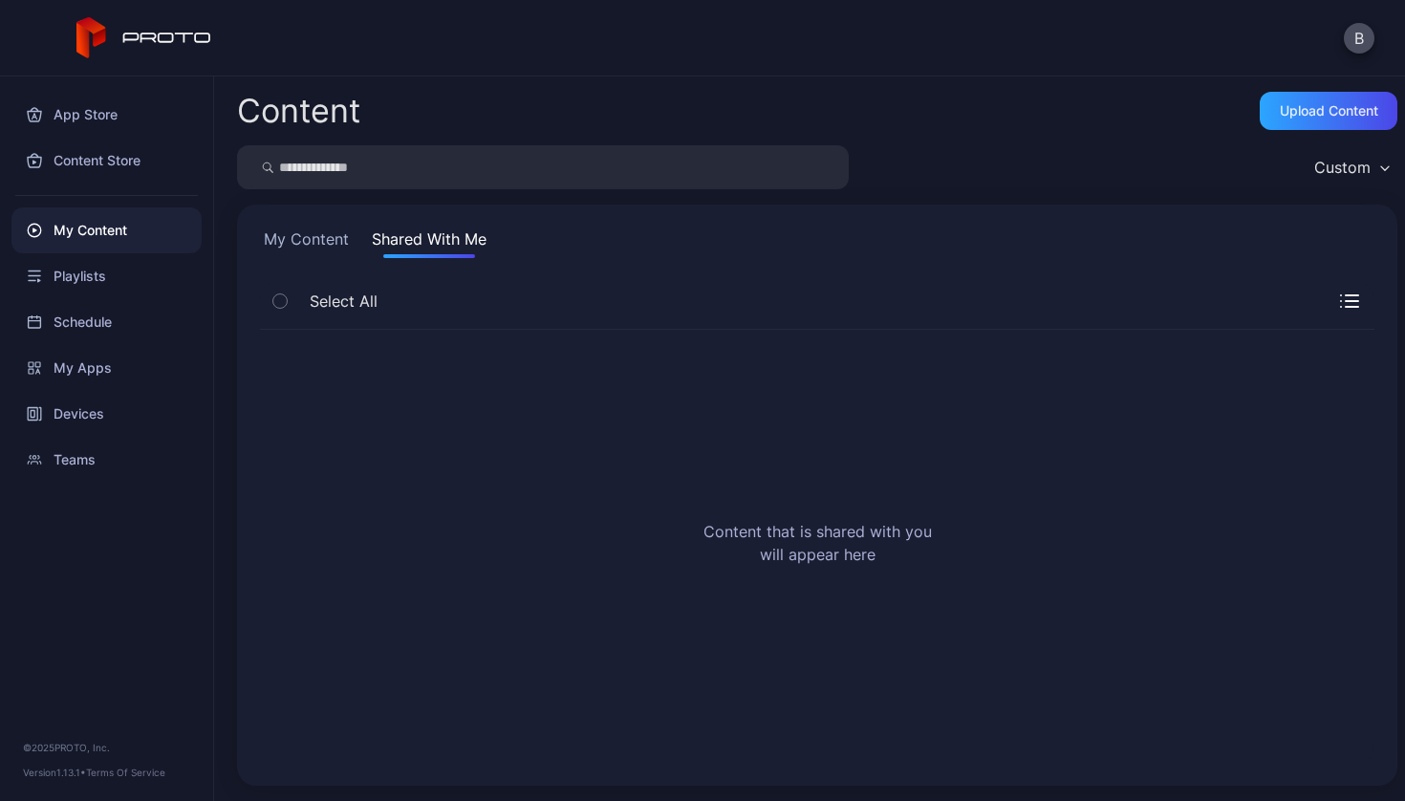
click at [298, 233] on button "My Content" at bounding box center [306, 242] width 93 height 31
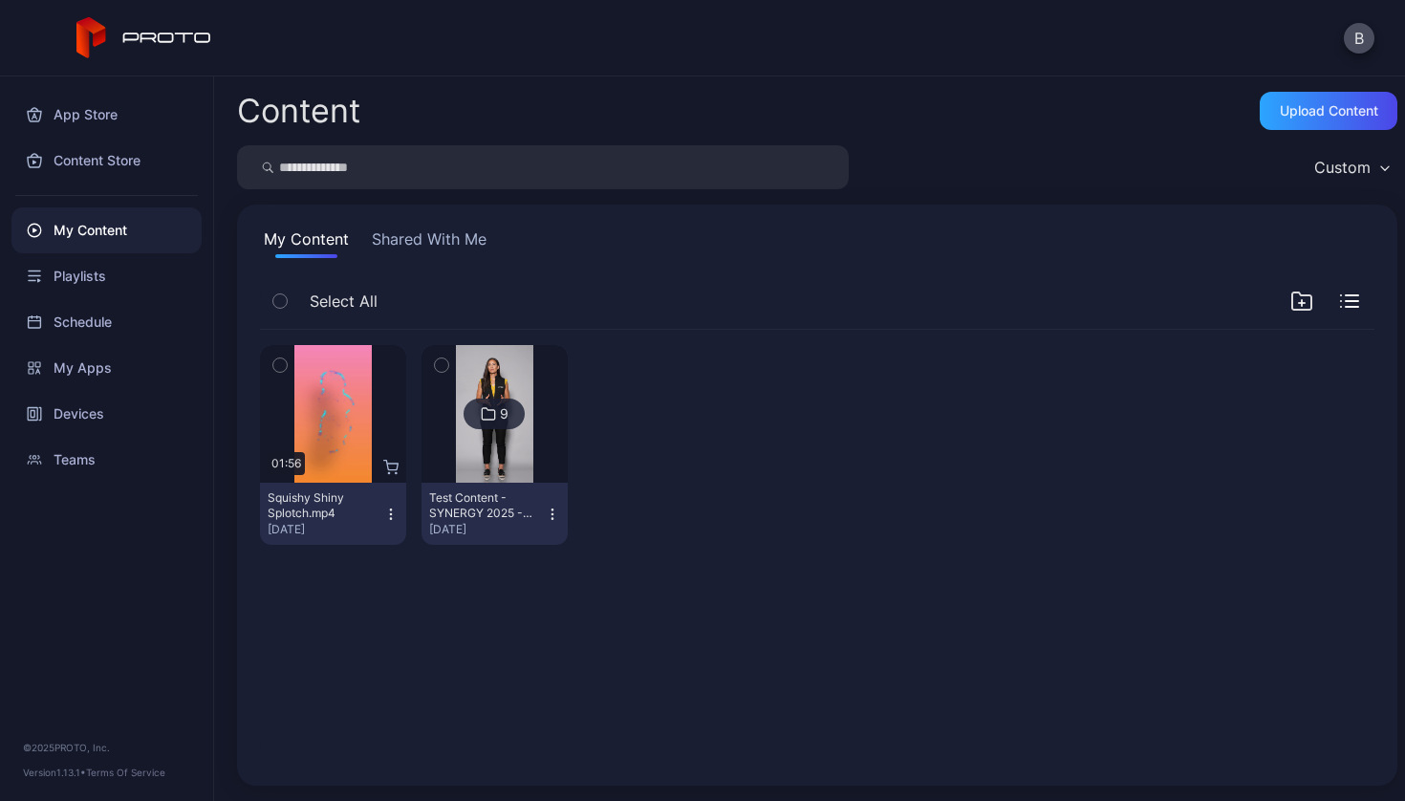
click at [405, 241] on button "Shared With Me" at bounding box center [429, 242] width 122 height 31
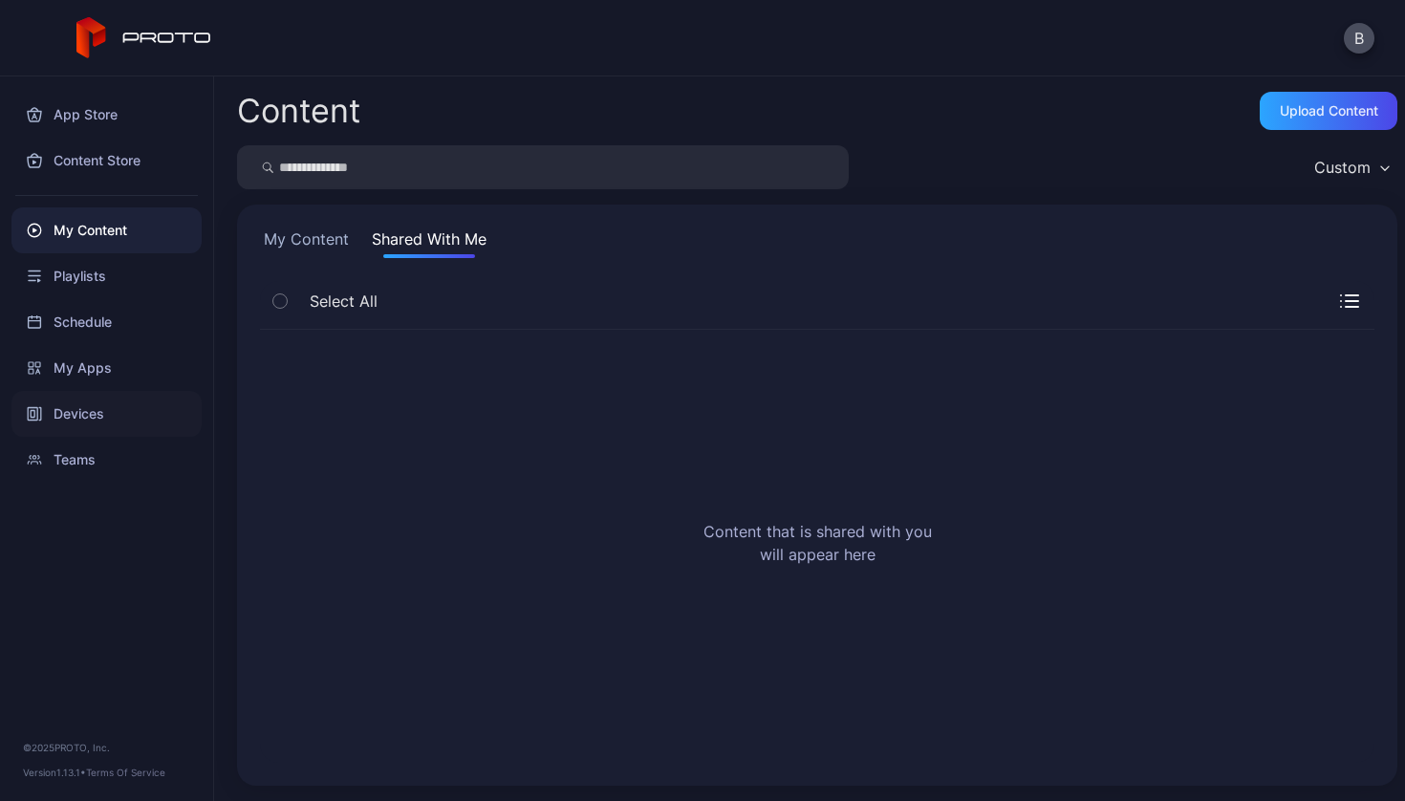
click at [97, 417] on div "Devices" at bounding box center [106, 414] width 190 height 46
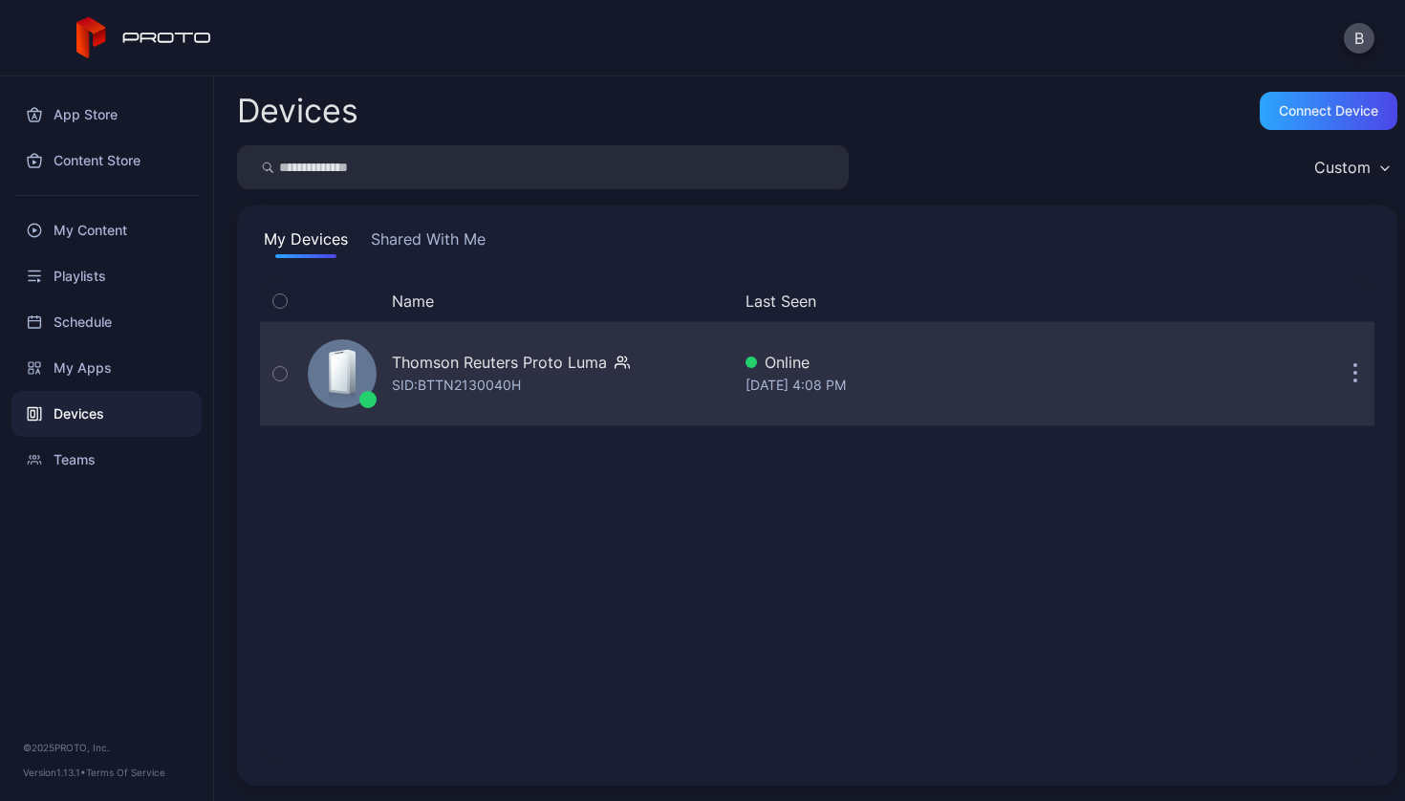
click at [660, 389] on div "Thomson Reuters Proto [PERSON_NAME]: BTTN2130040H" at bounding box center [515, 374] width 430 height 96
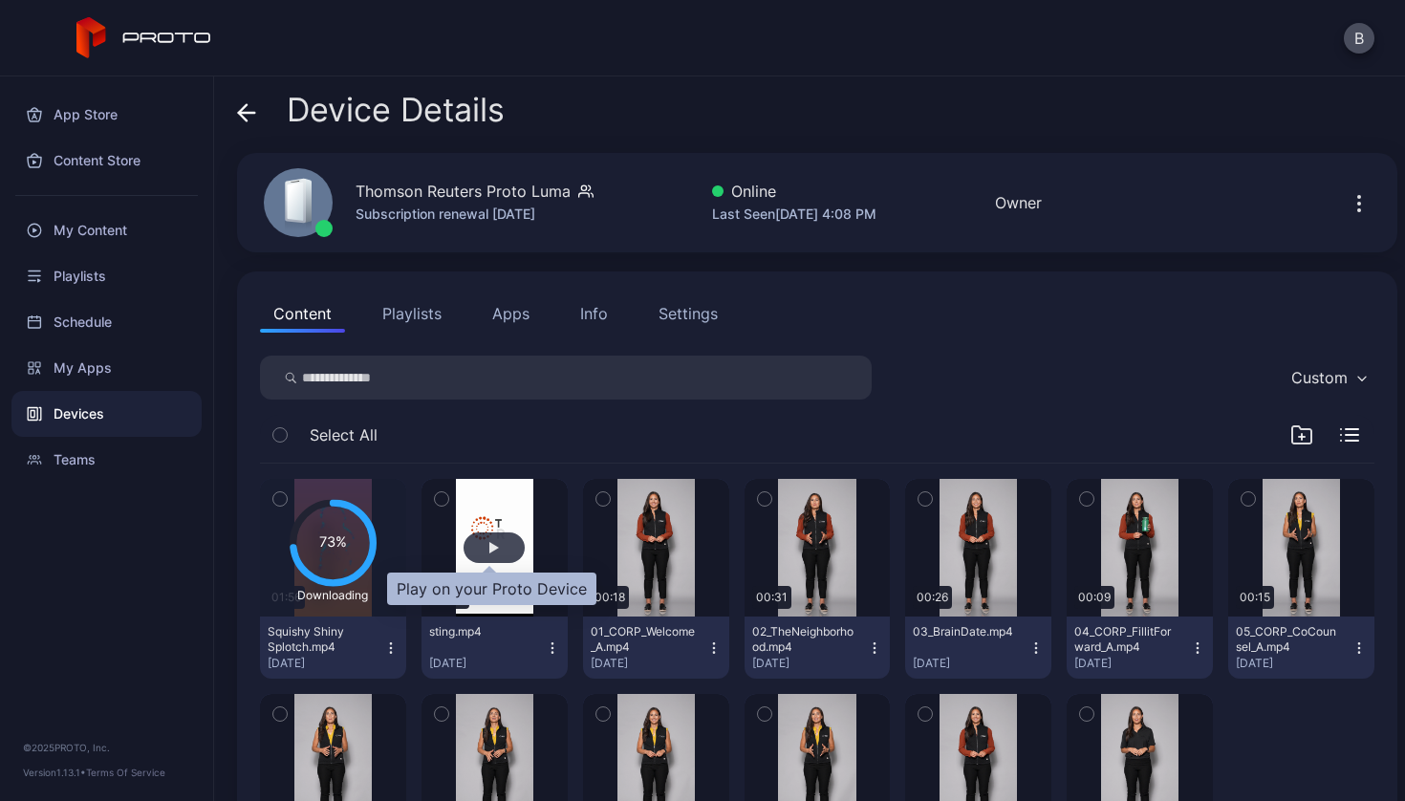
click at [491, 555] on div "button" at bounding box center [493, 547] width 61 height 31
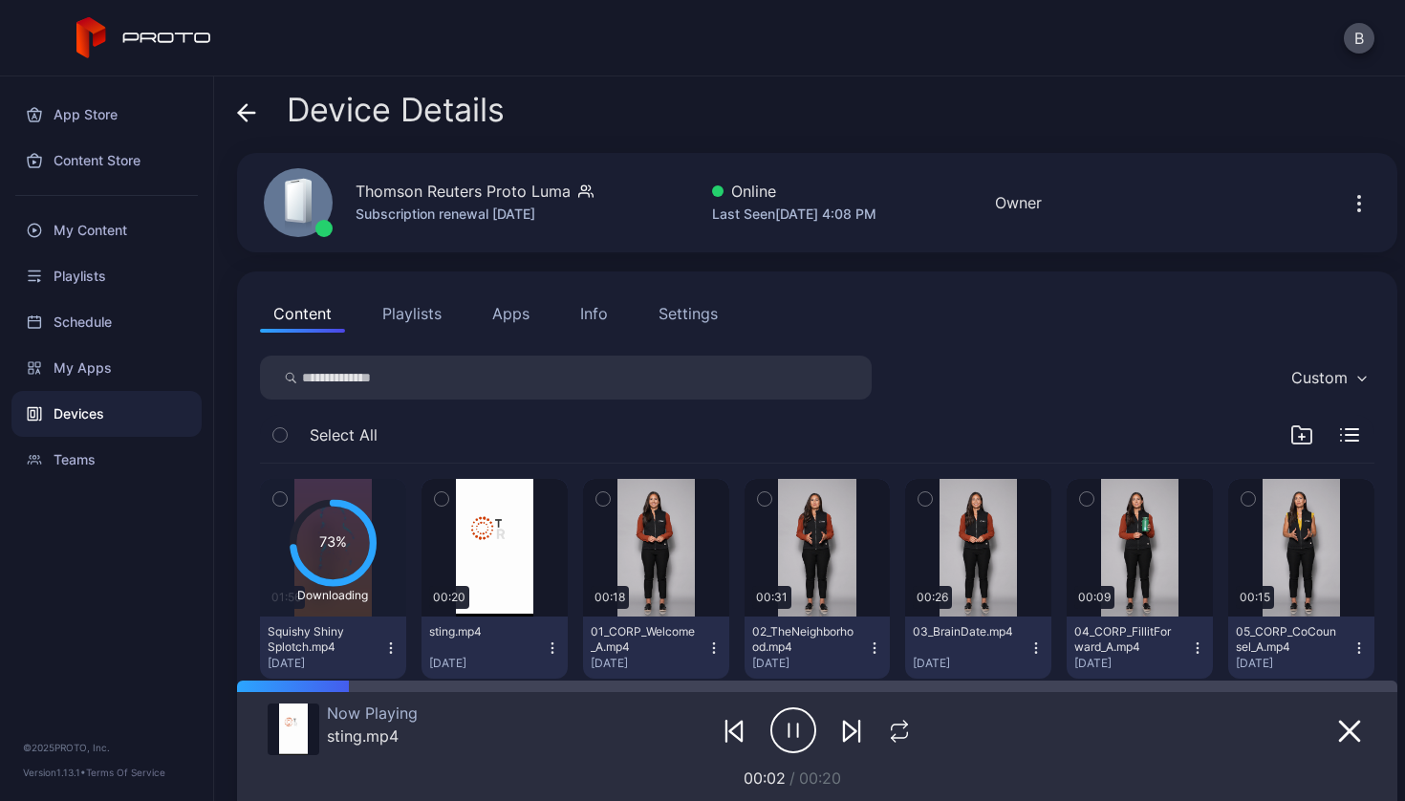
click at [549, 649] on icon "button" at bounding box center [552, 647] width 15 height 15
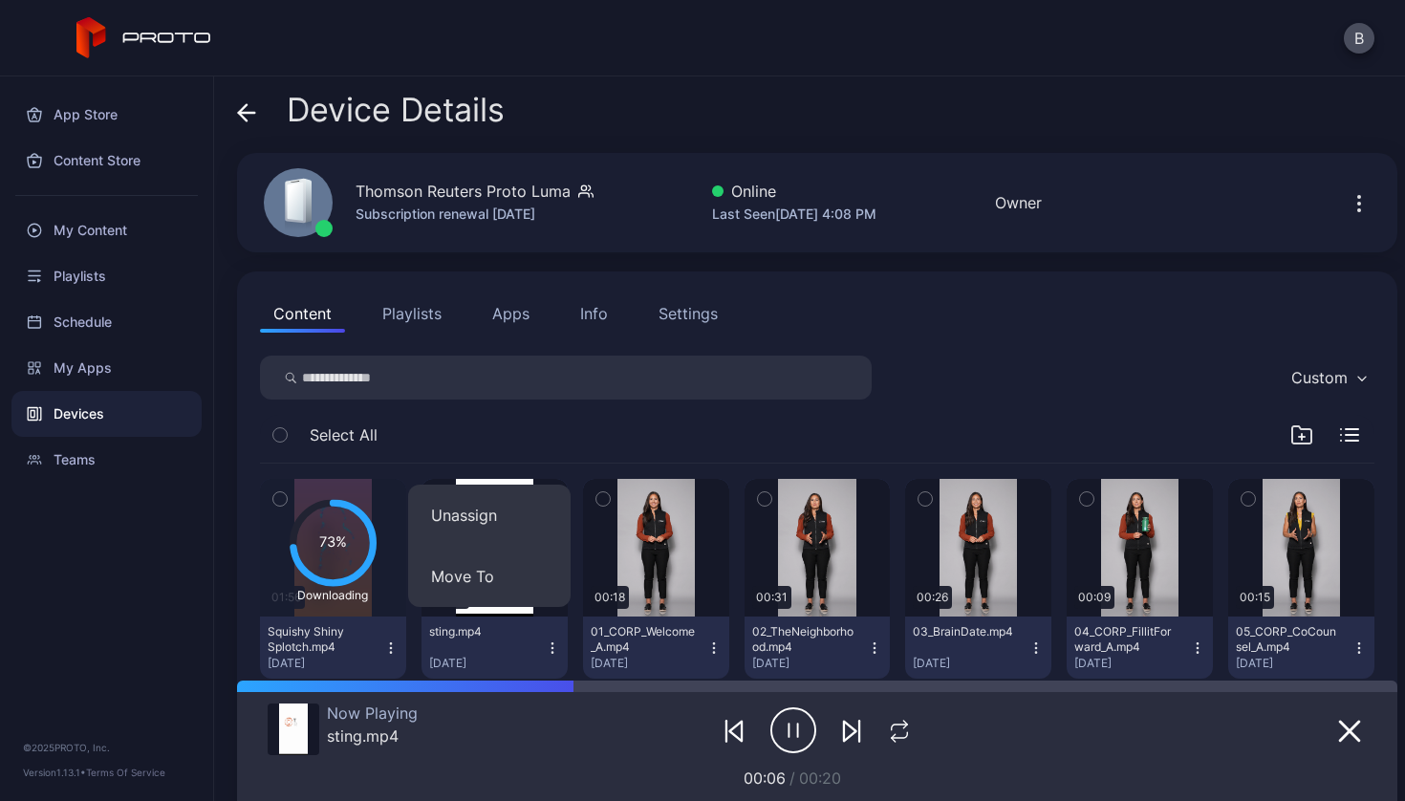
click at [549, 444] on div "Select All" at bounding box center [817, 439] width 1114 height 49
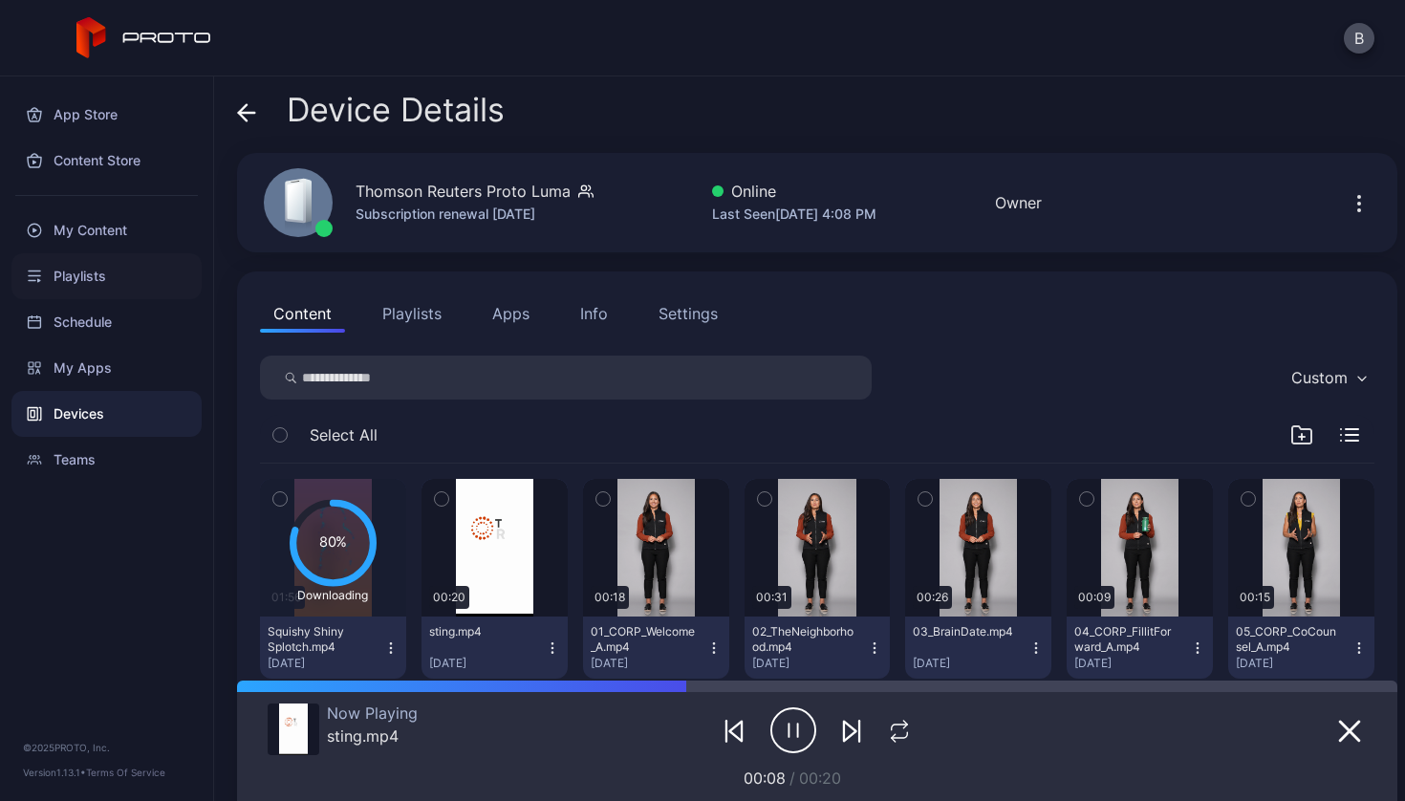
click at [80, 291] on div "Playlists" at bounding box center [106, 276] width 190 height 46
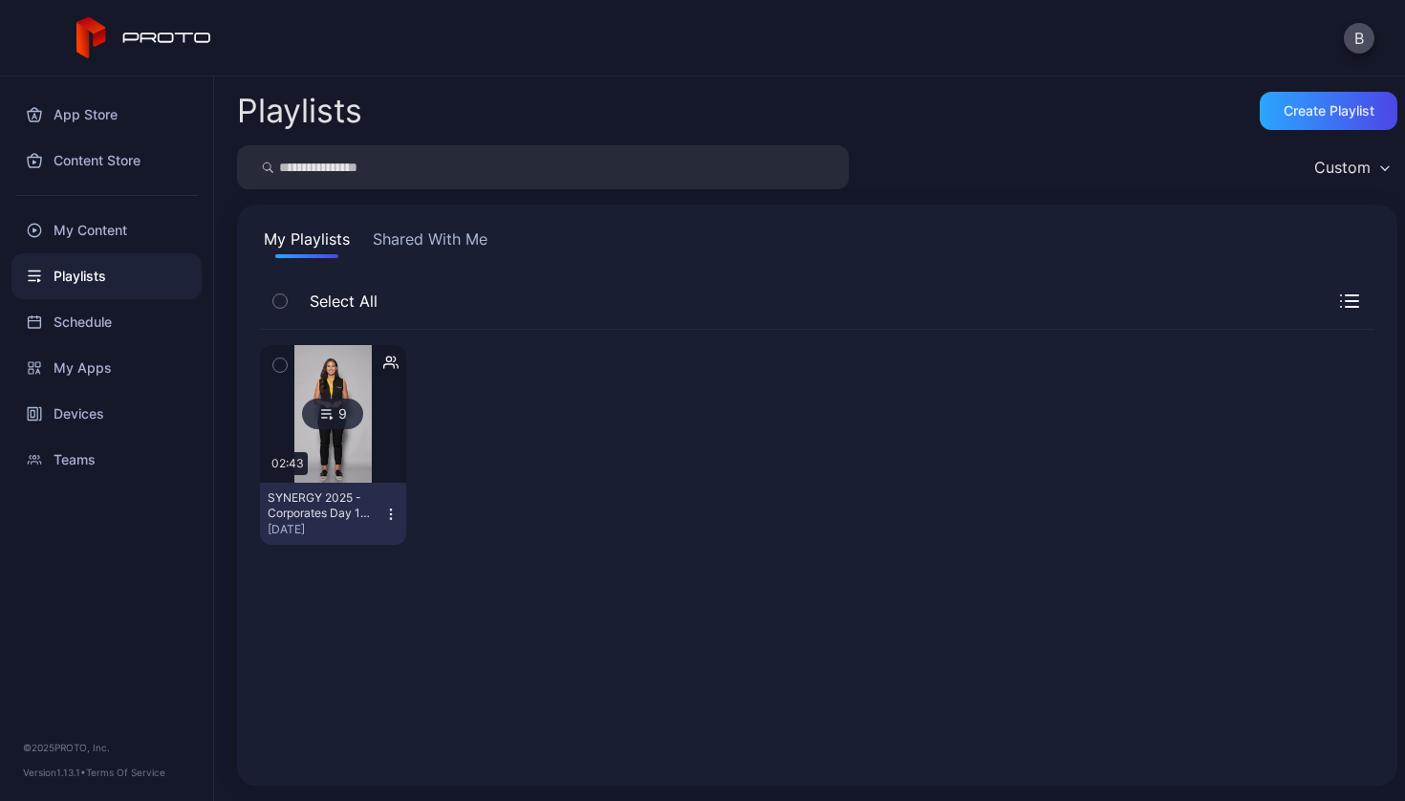
click at [417, 244] on button "Shared With Me" at bounding box center [430, 242] width 122 height 31
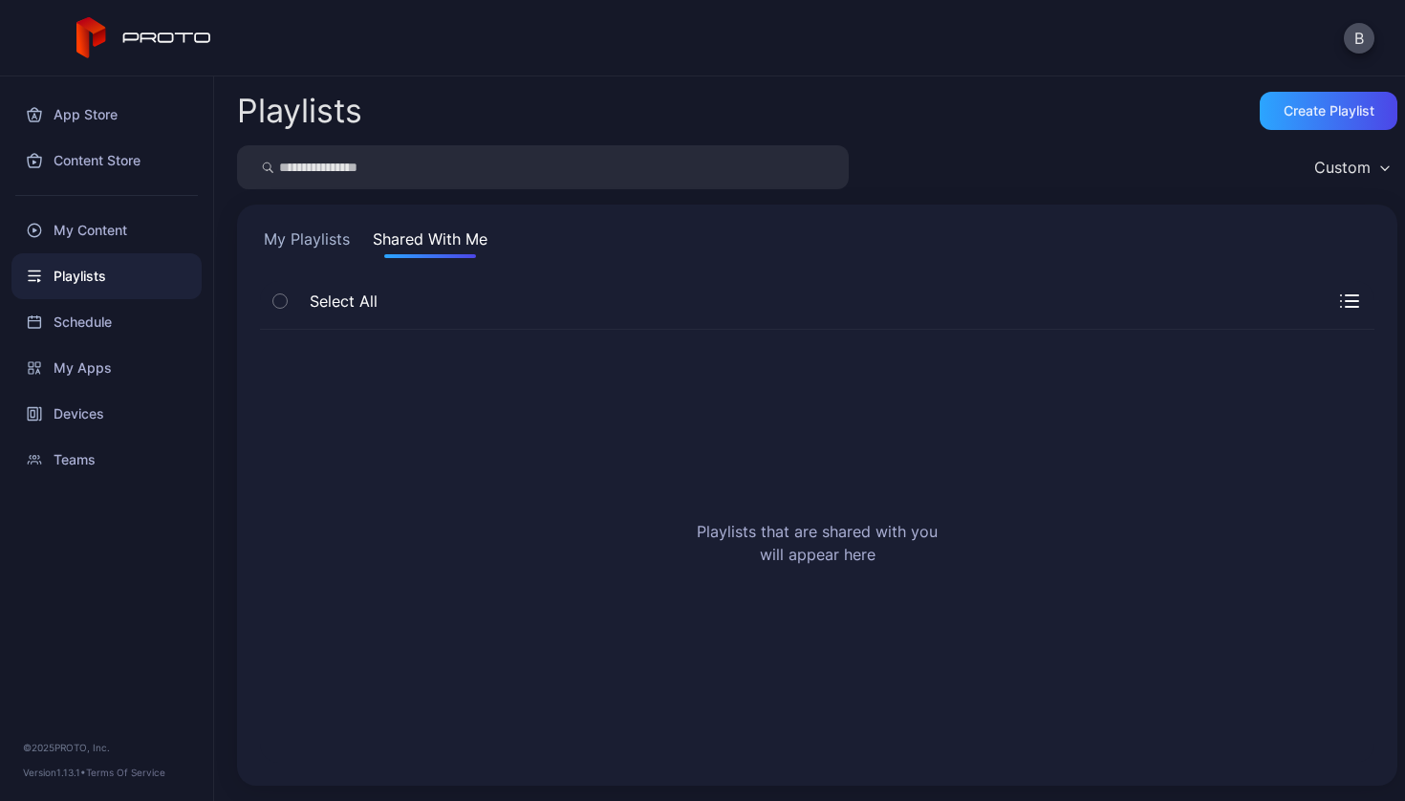
click at [312, 233] on button "My Playlists" at bounding box center [307, 242] width 94 height 31
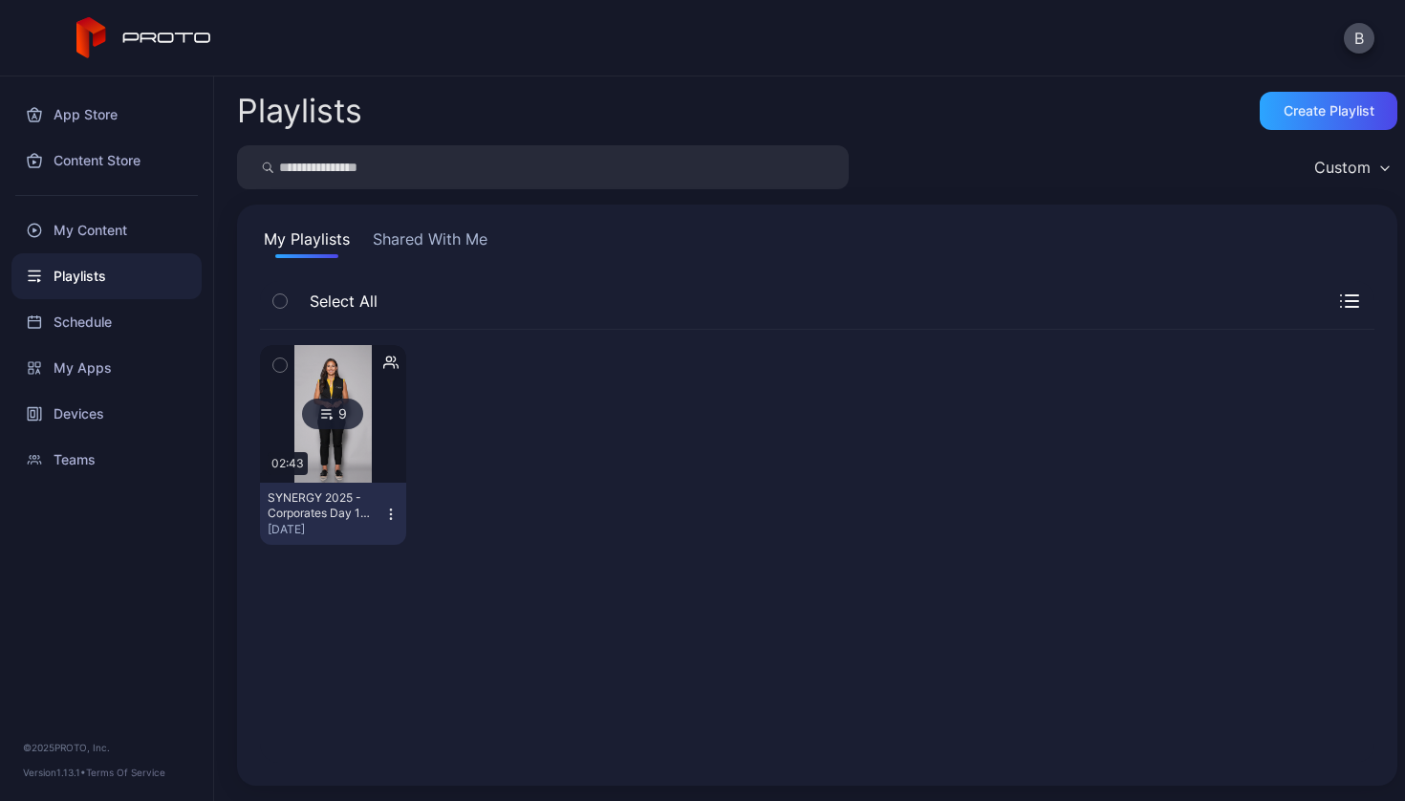
click at [335, 515] on div "SYNERGY 2025 - Corporates Day 1 Test" at bounding box center [320, 505] width 105 height 31
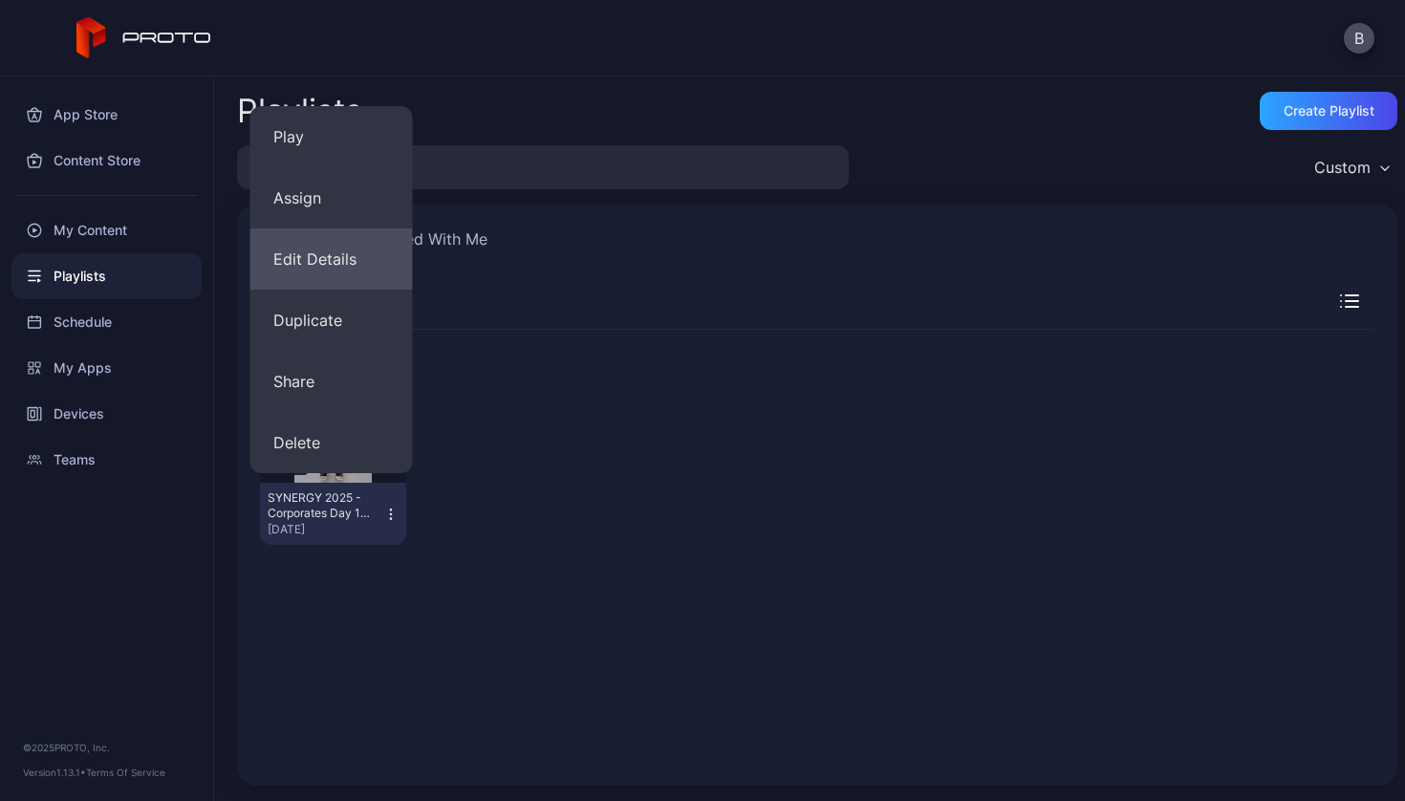
click at [326, 268] on button "Edit Details" at bounding box center [331, 258] width 162 height 61
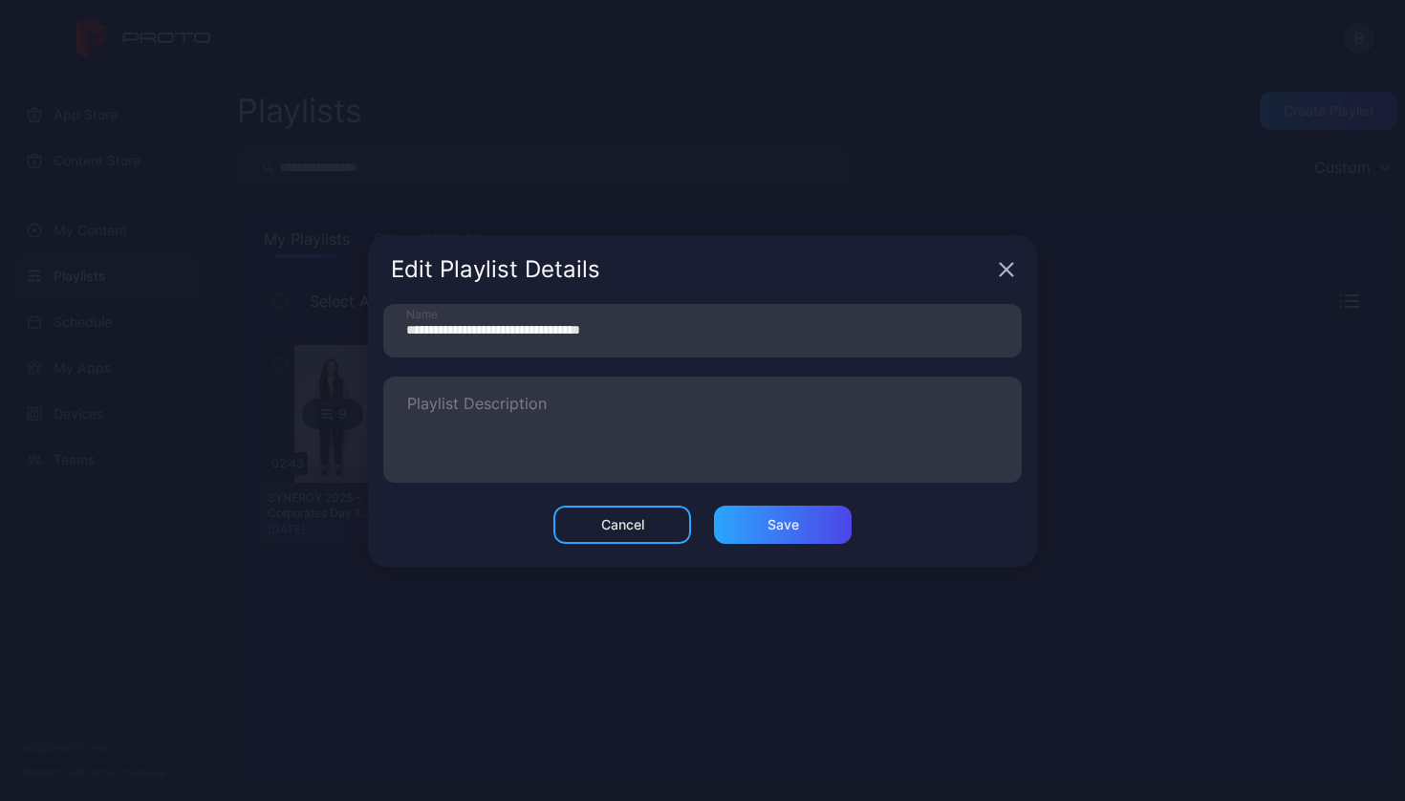
click at [1002, 273] on icon "button" at bounding box center [1006, 269] width 12 height 12
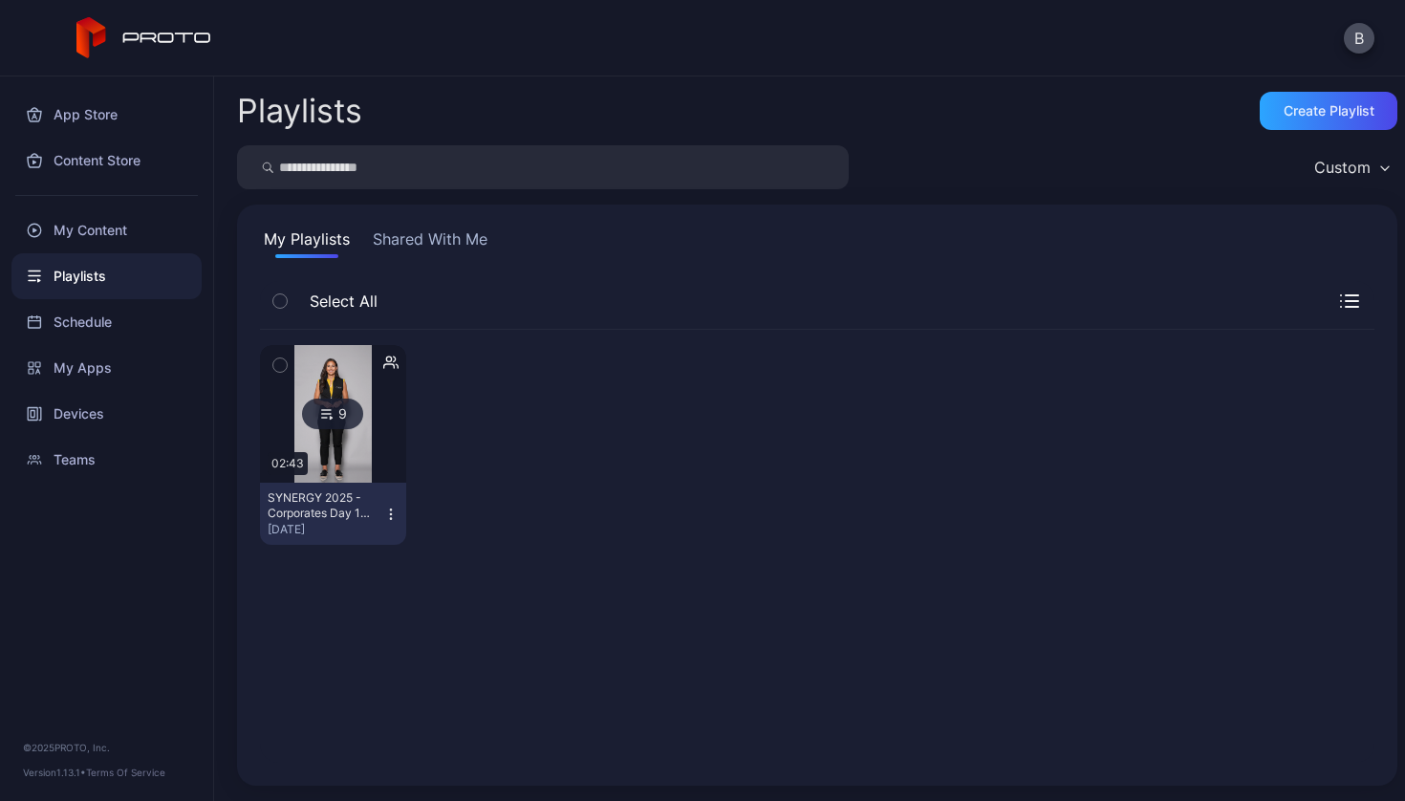
click at [308, 502] on div "SYNERGY 2025 - Corporates Day 1 Test" at bounding box center [320, 505] width 105 height 31
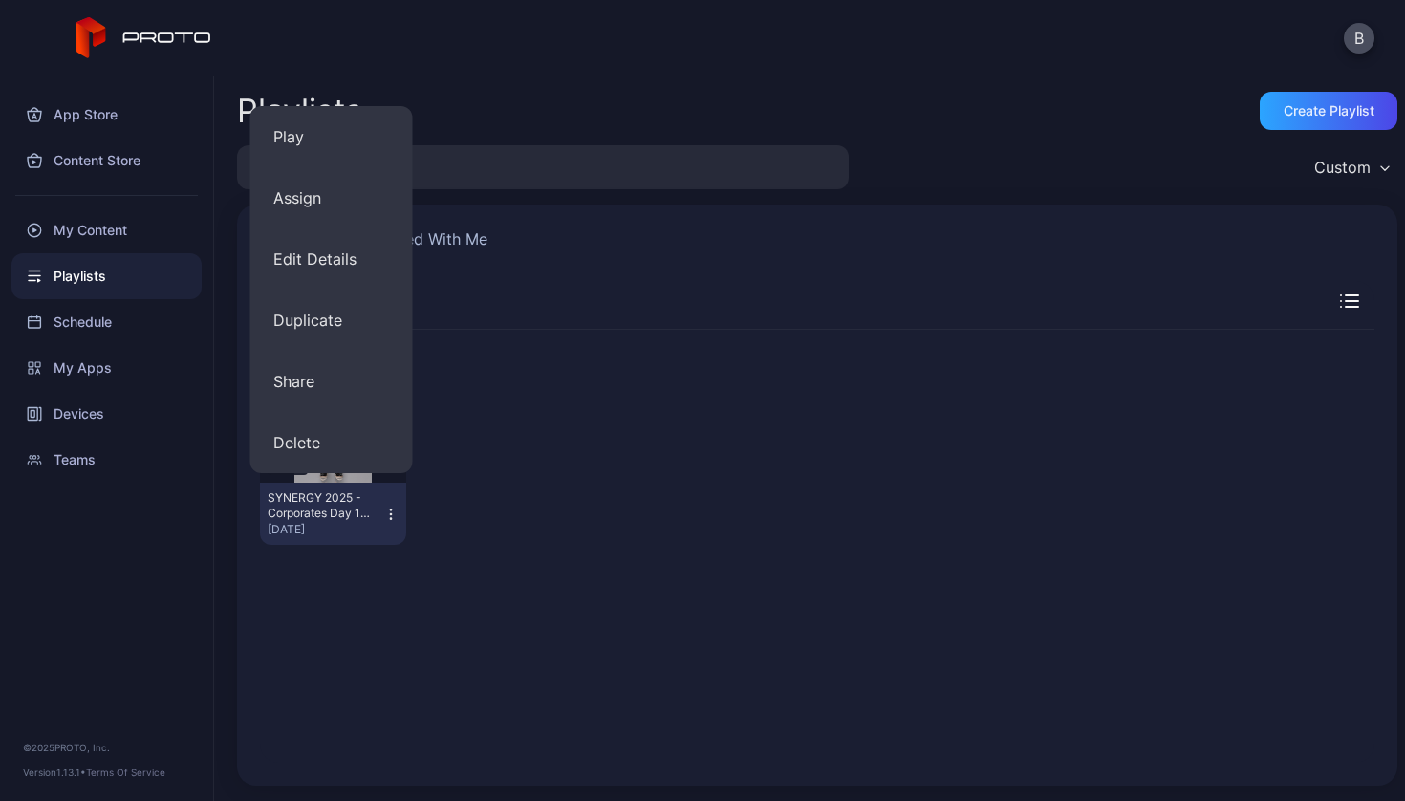
click at [470, 525] on div at bounding box center [494, 445] width 146 height 200
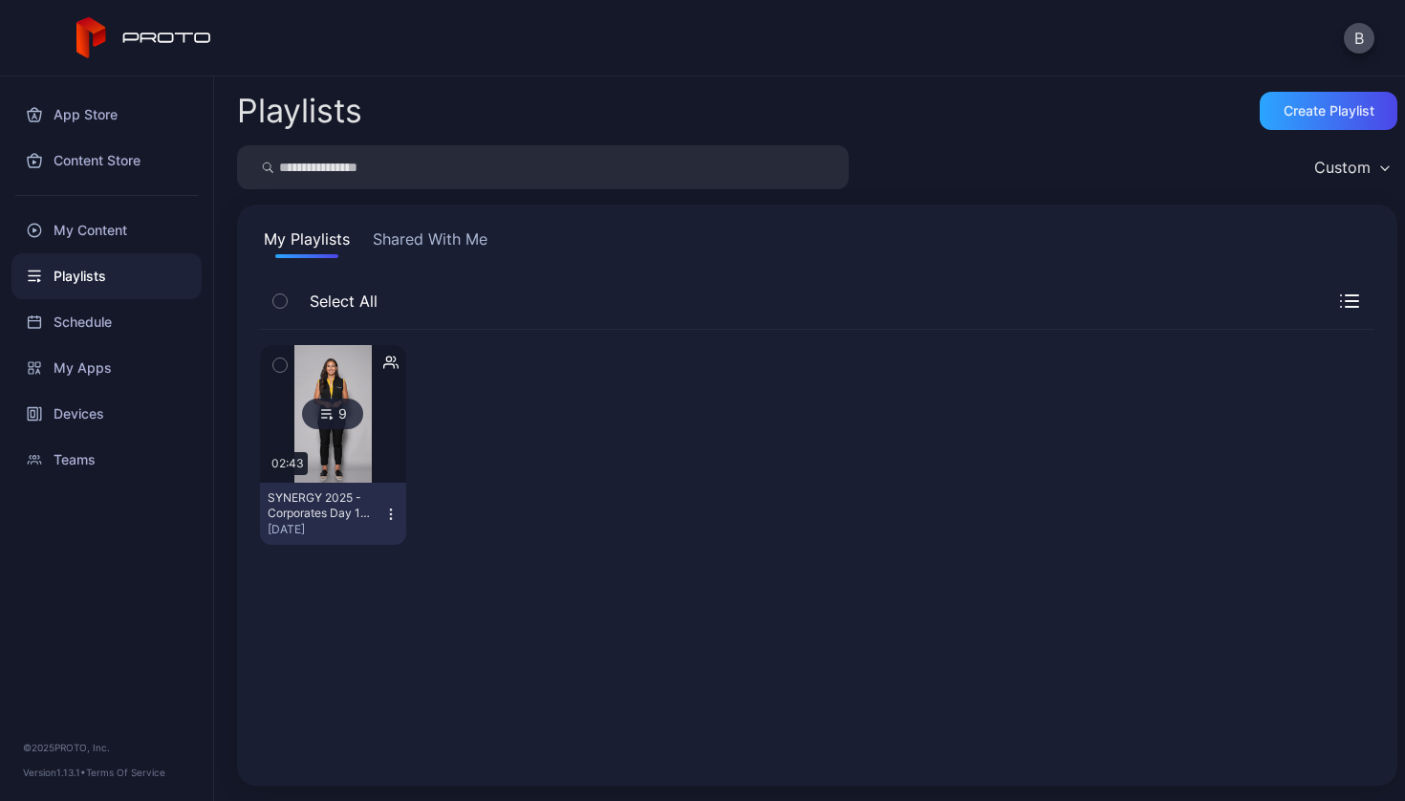
click at [561, 455] on div "9 02:43 SYNERGY 2025 - Corporates Day 1 Test [DATE]" at bounding box center [817, 445] width 1114 height 230
click at [108, 223] on div "My Content" at bounding box center [106, 230] width 190 height 46
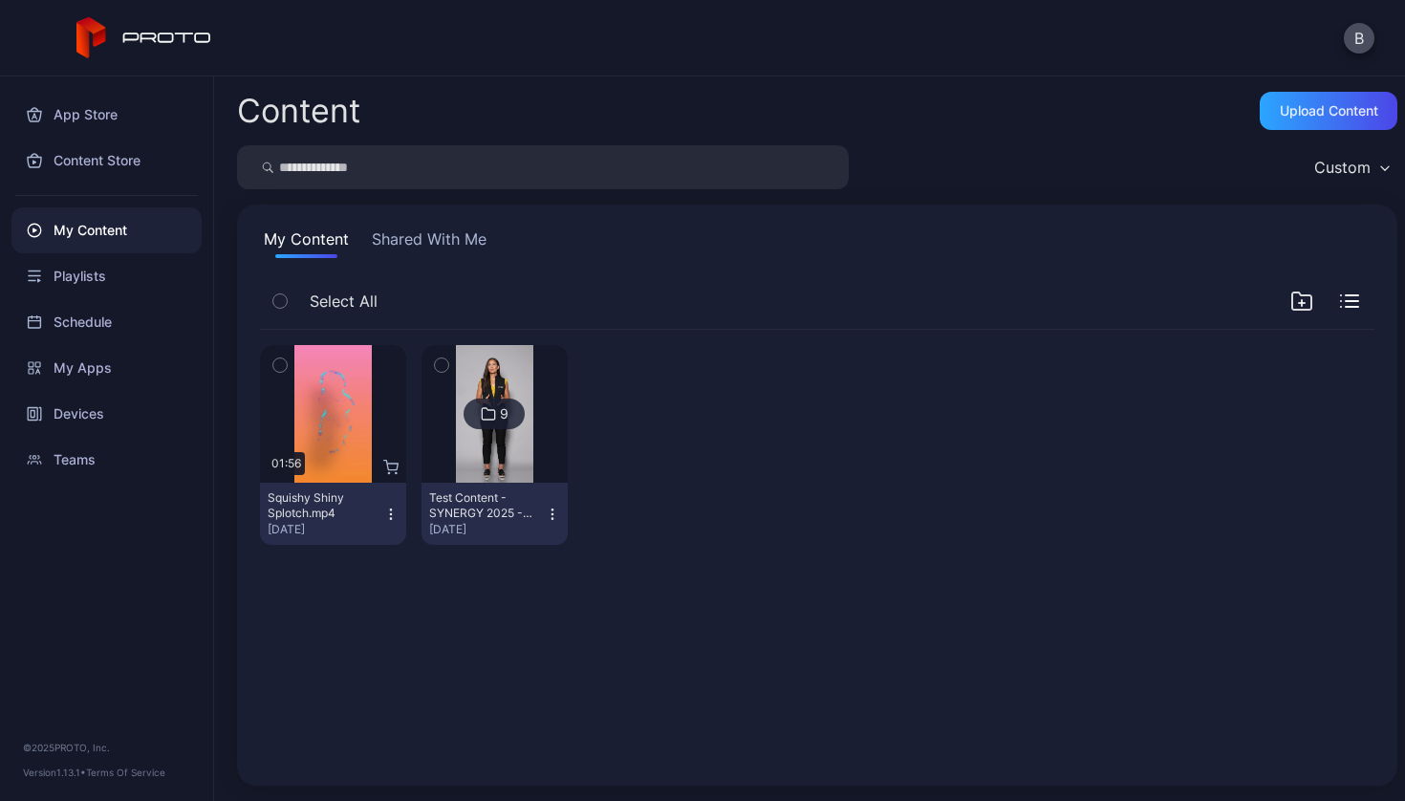
click at [444, 247] on button "Shared With Me" at bounding box center [429, 242] width 122 height 31
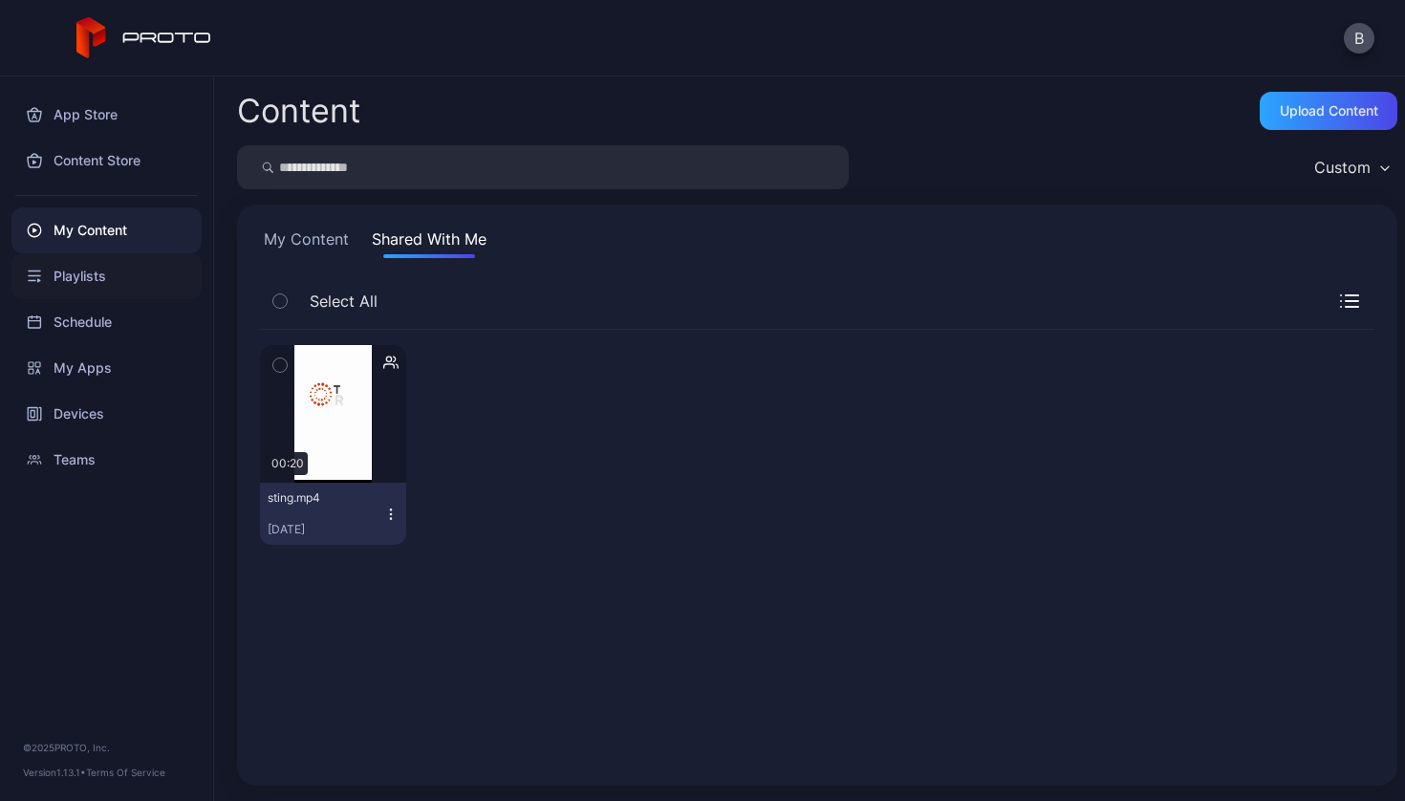
click at [100, 267] on div "Playlists" at bounding box center [106, 276] width 190 height 46
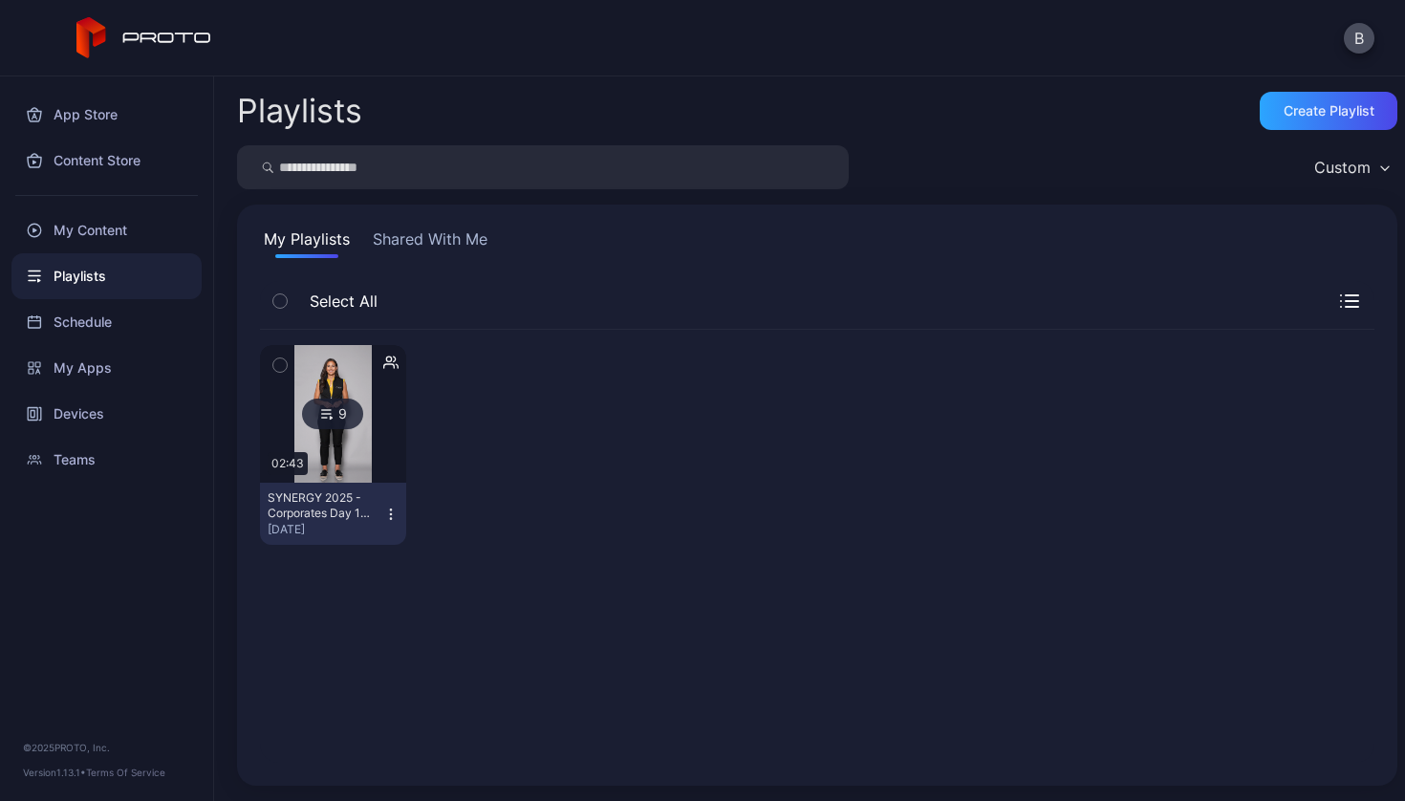
click at [355, 513] on div "SYNERGY 2025 - Corporates Day 1 Test" at bounding box center [320, 505] width 105 height 31
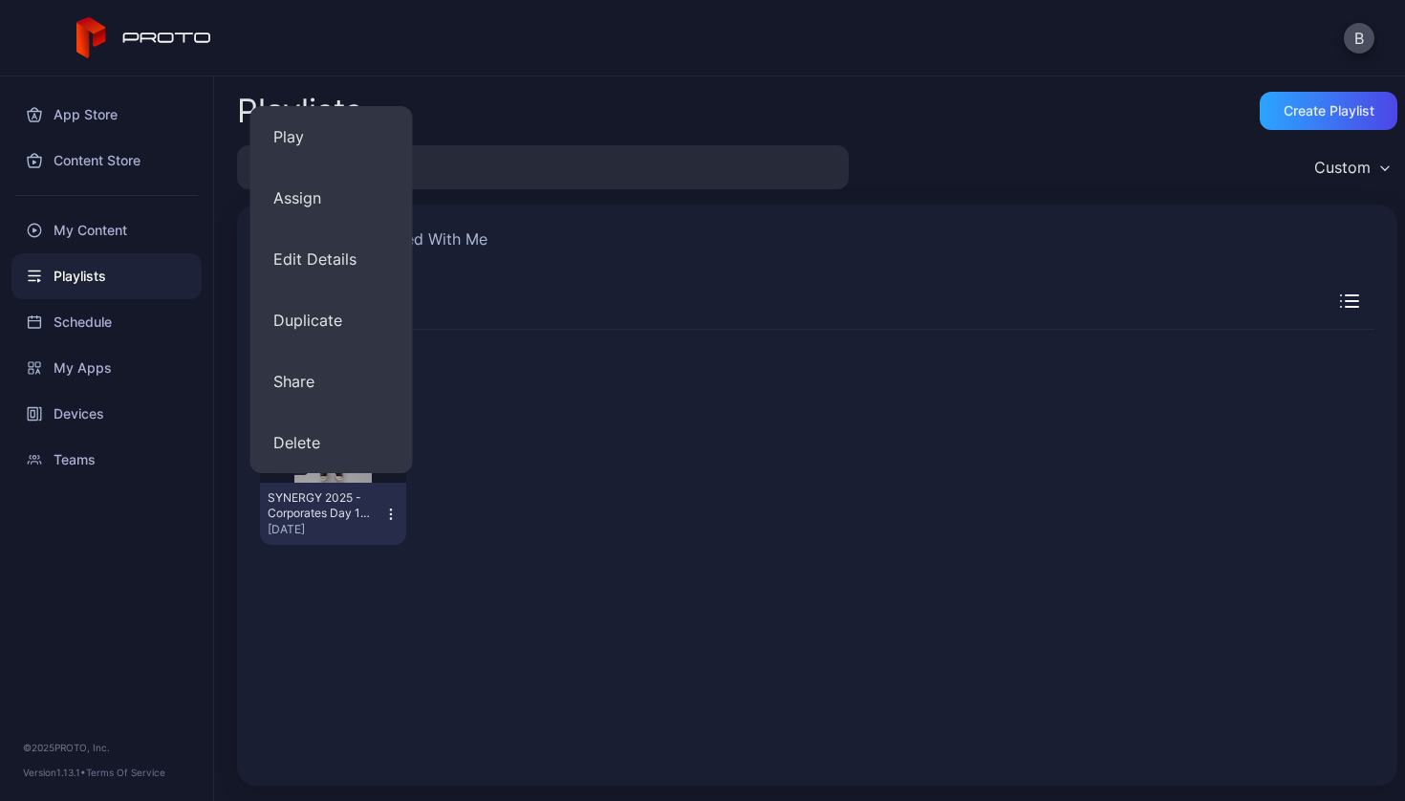
click at [467, 511] on div at bounding box center [494, 445] width 146 height 200
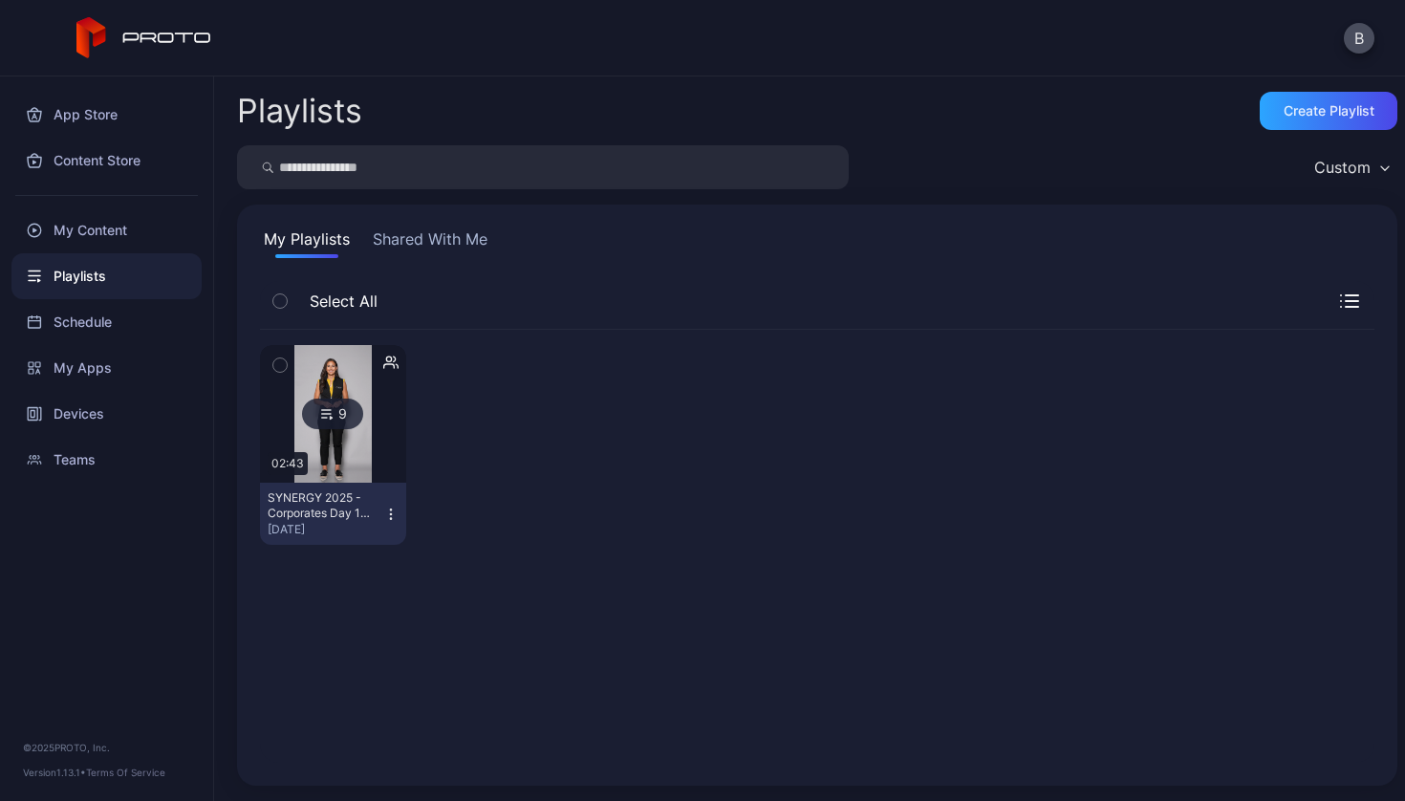
click at [366, 451] on img at bounding box center [332, 414] width 77 height 138
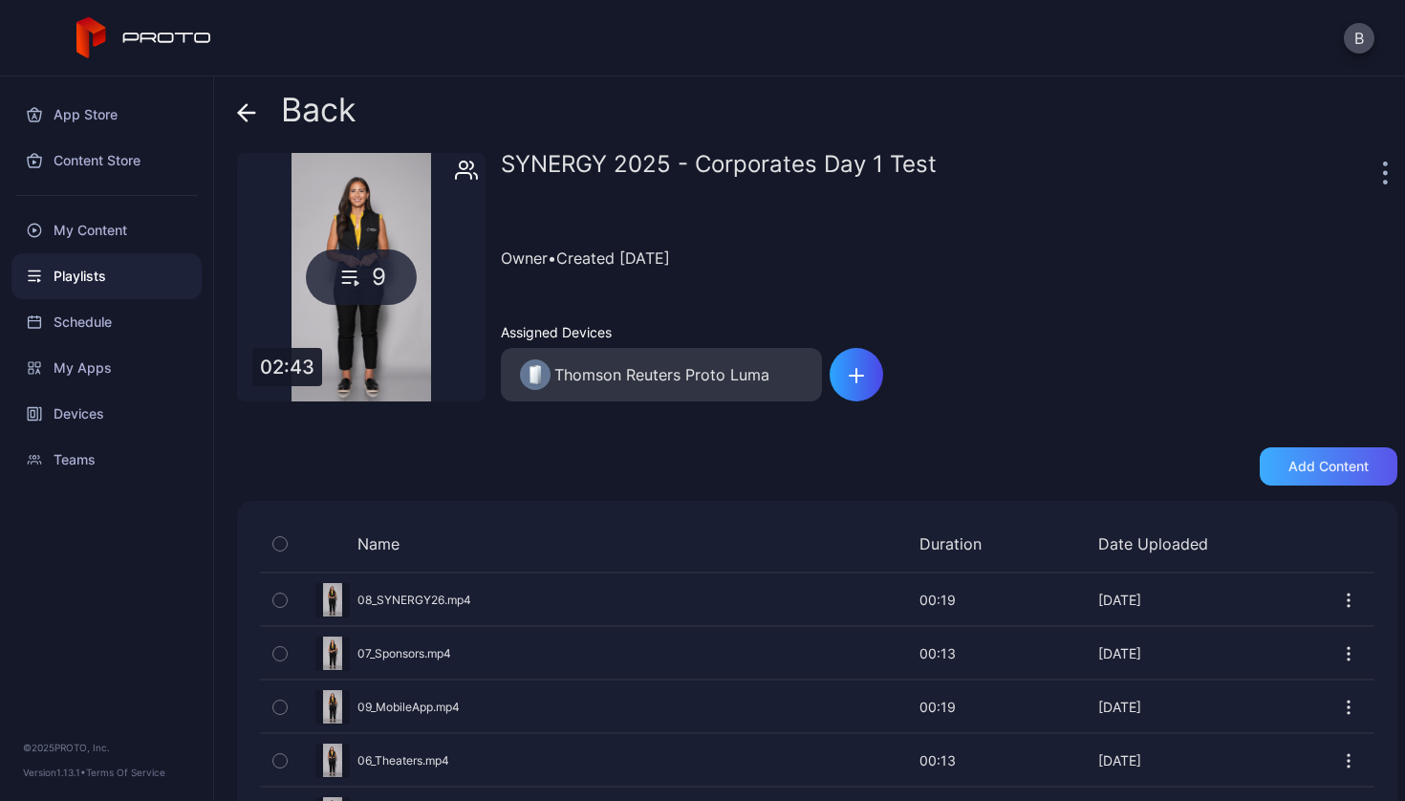
click at [1291, 468] on div "Add content" at bounding box center [1328, 466] width 80 height 15
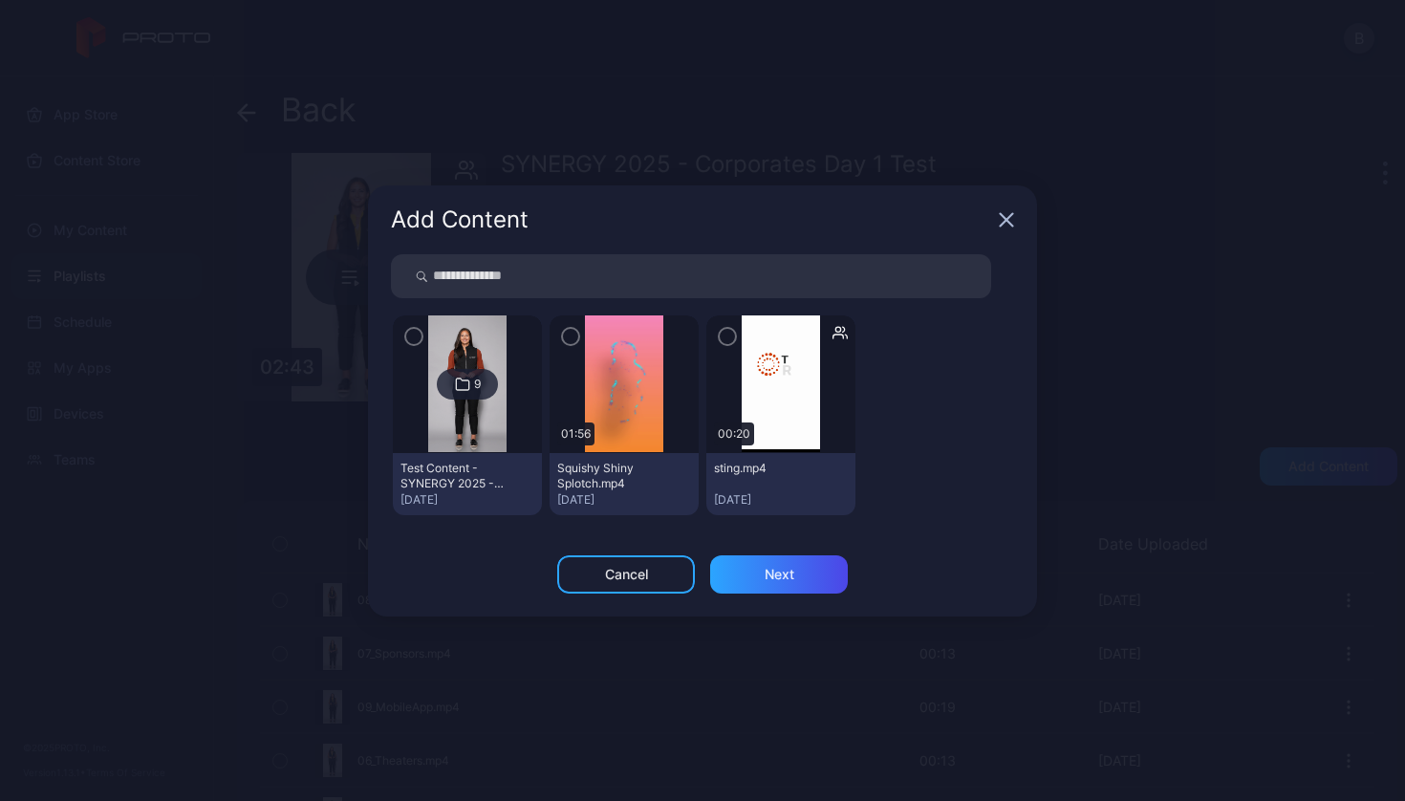
click at [721, 334] on icon "button" at bounding box center [727, 336] width 15 height 21
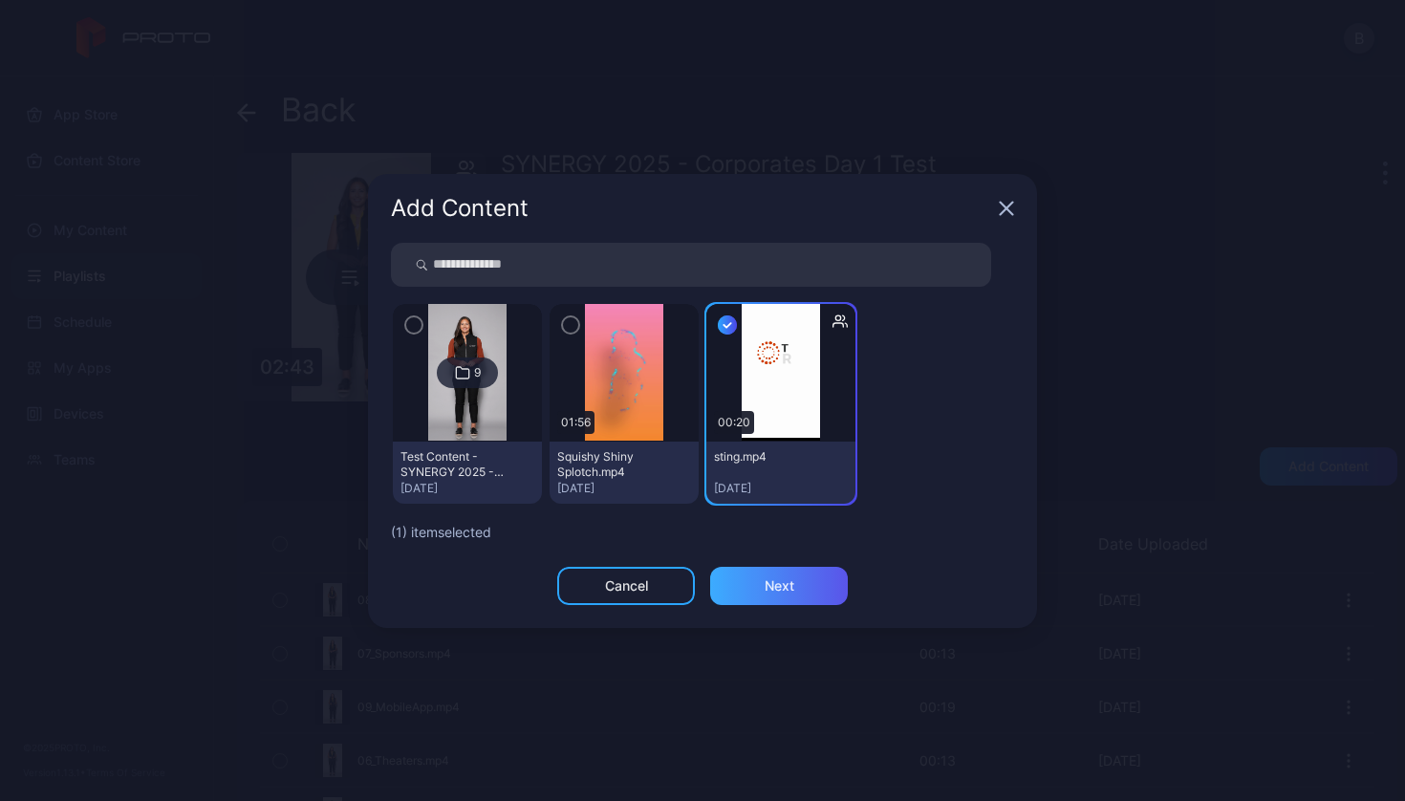
click at [759, 594] on div "Next" at bounding box center [779, 586] width 138 height 38
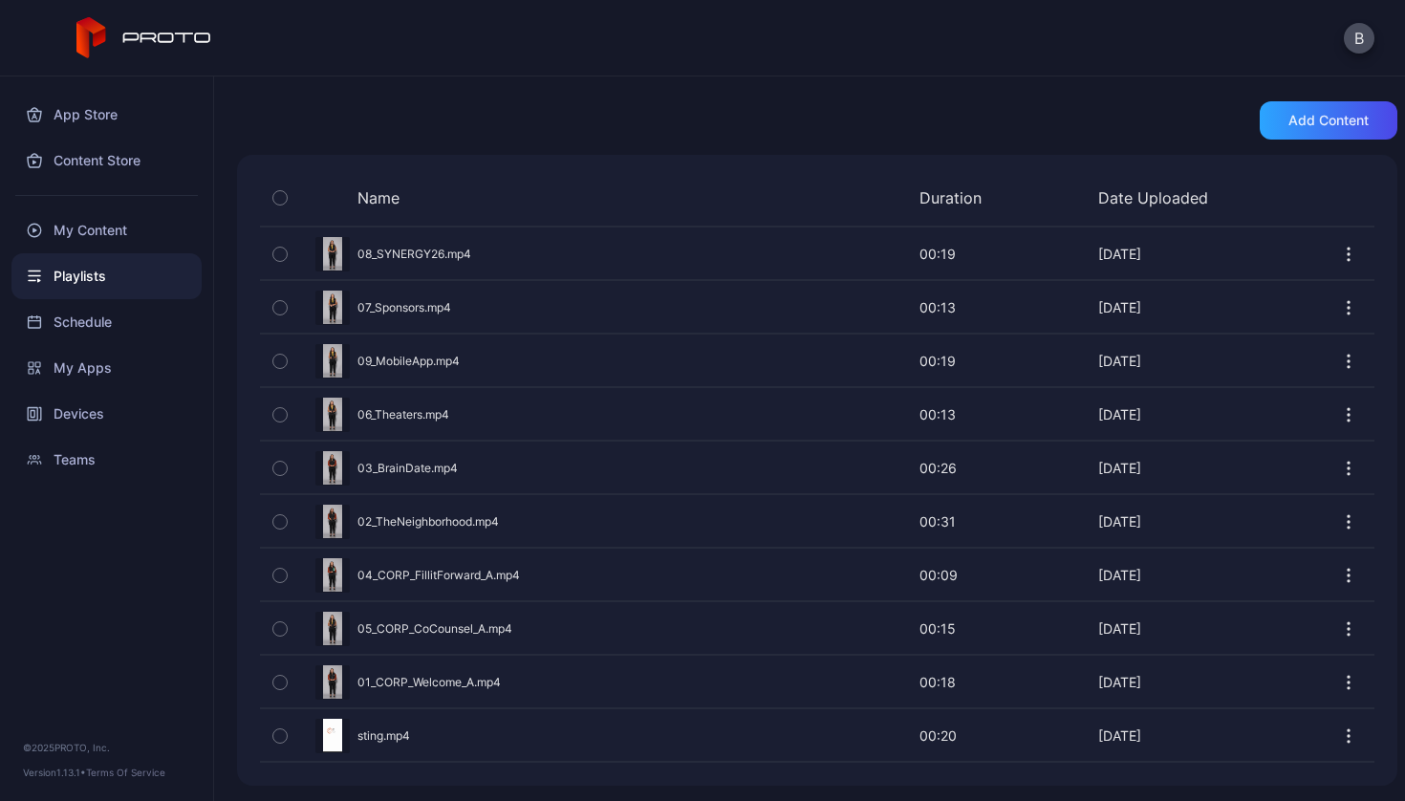
scroll to position [346, 0]
click at [1348, 247] on icon "button" at bounding box center [1349, 248] width 2 height 2
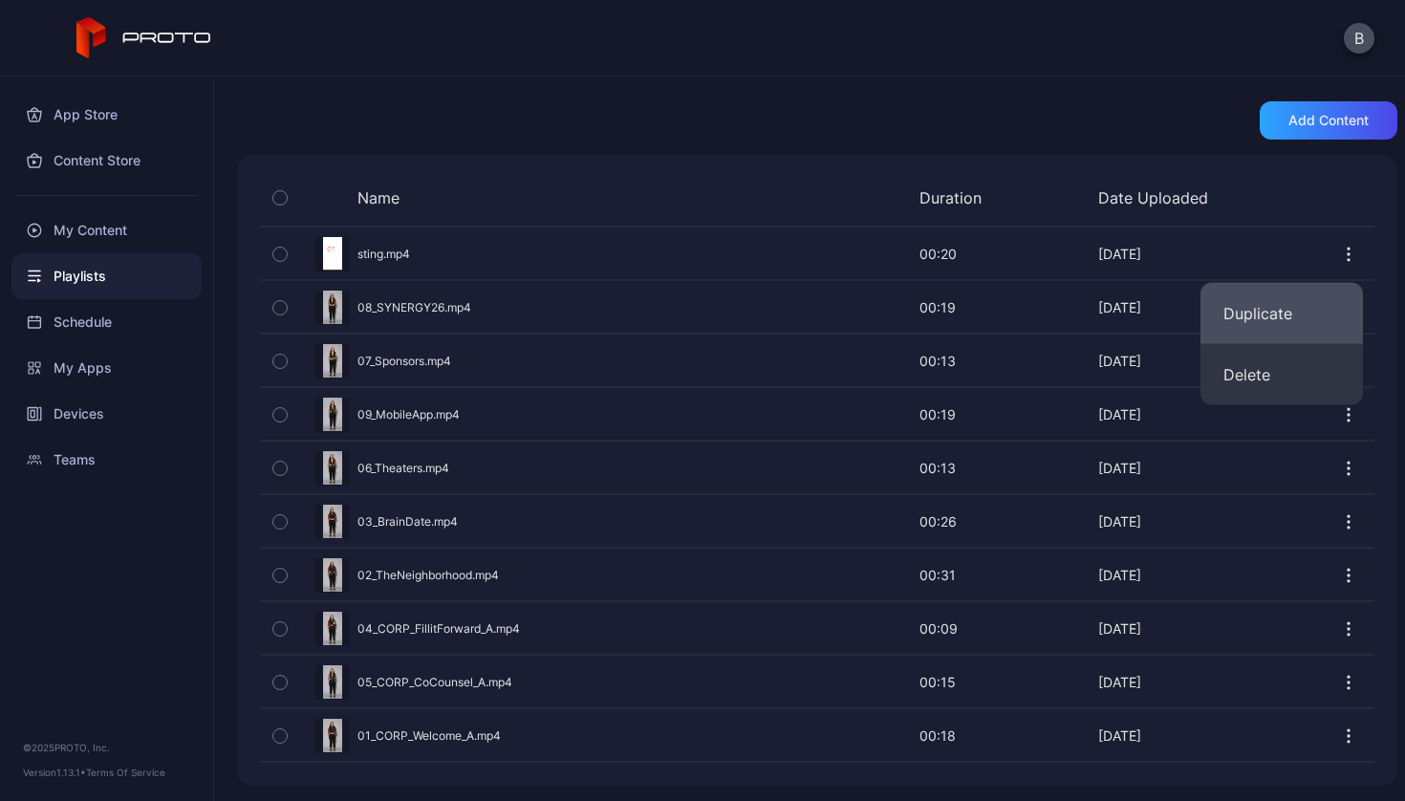
click at [1291, 304] on button "Duplicate" at bounding box center [1281, 313] width 162 height 61
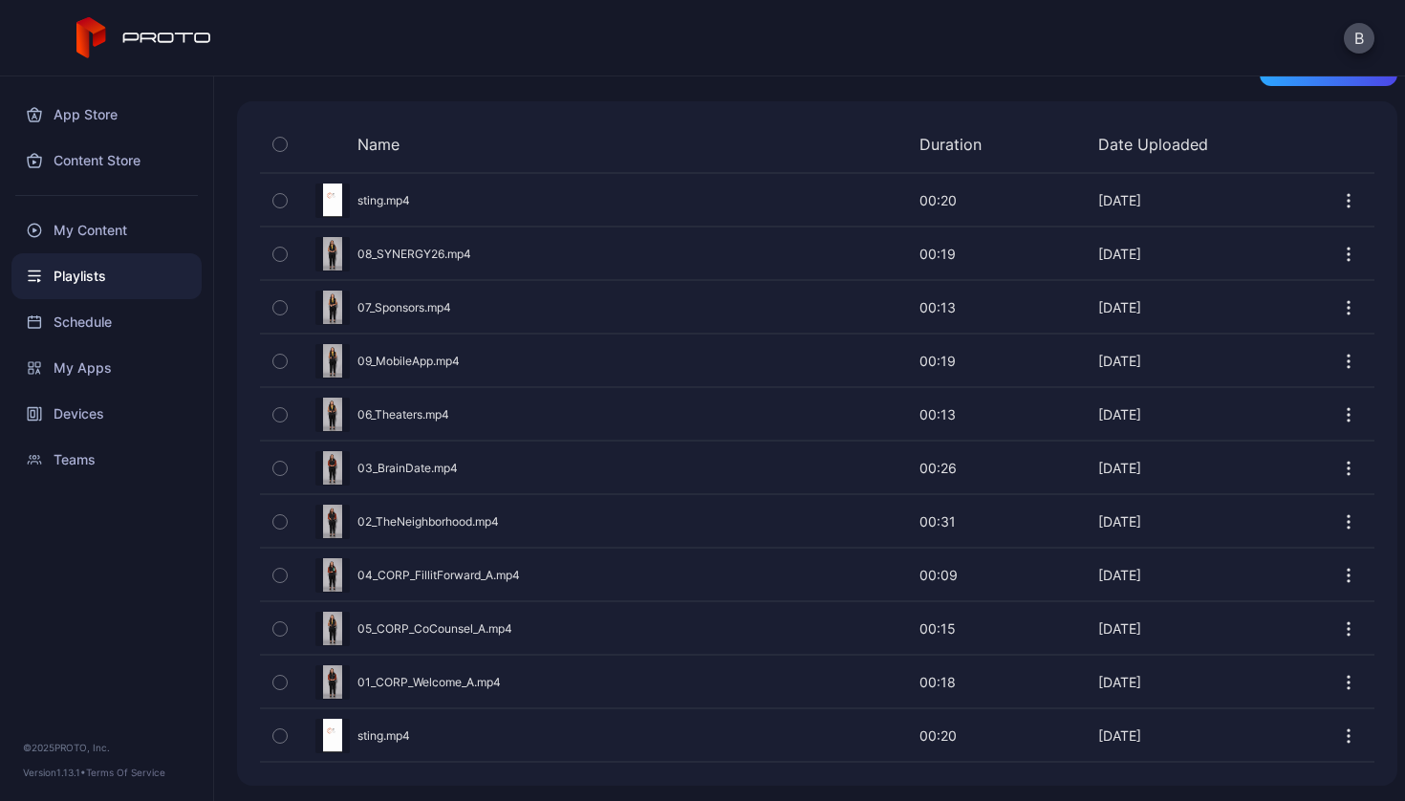
scroll to position [399, 0]
click at [1339, 315] on icon "button" at bounding box center [1348, 307] width 19 height 19
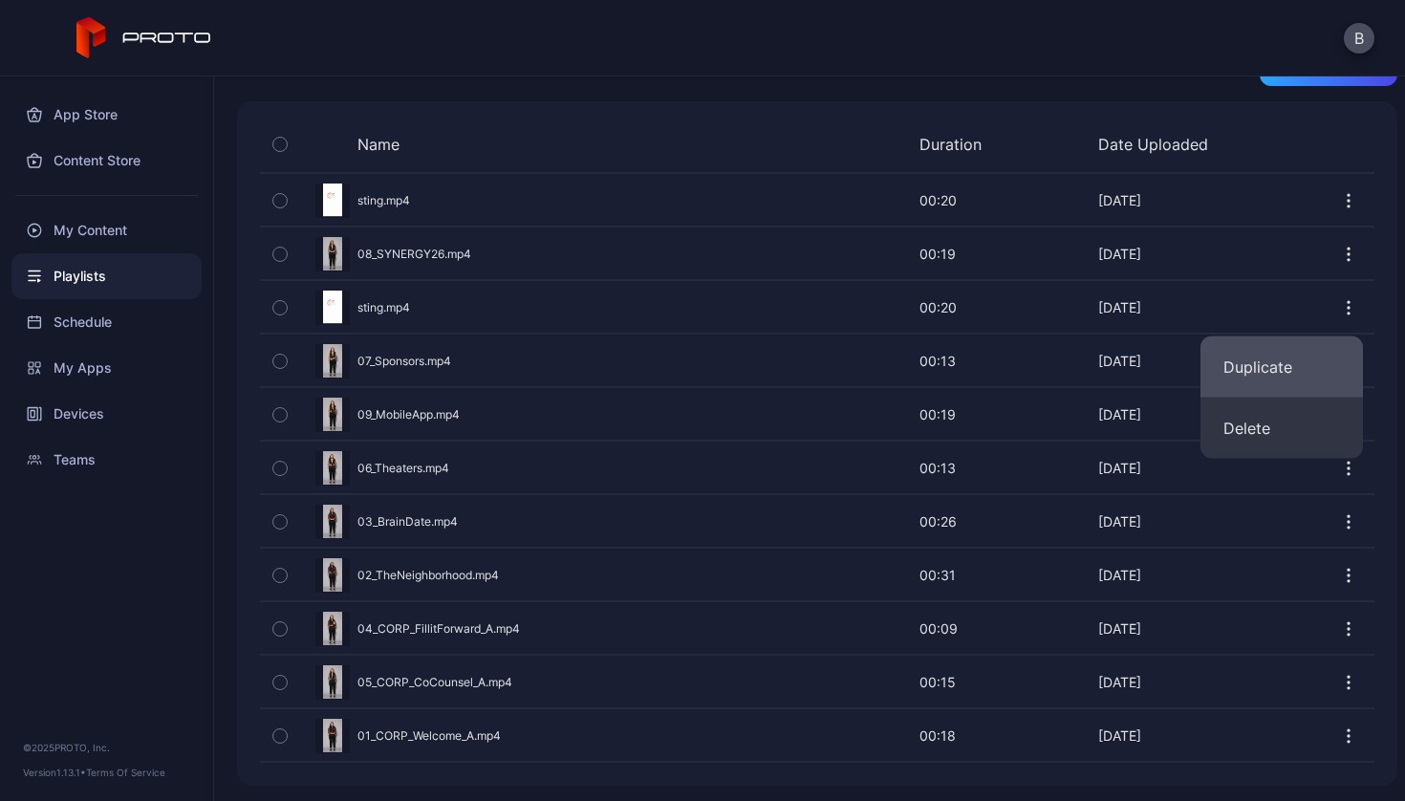
click at [1266, 361] on button "Duplicate" at bounding box center [1281, 366] width 162 height 61
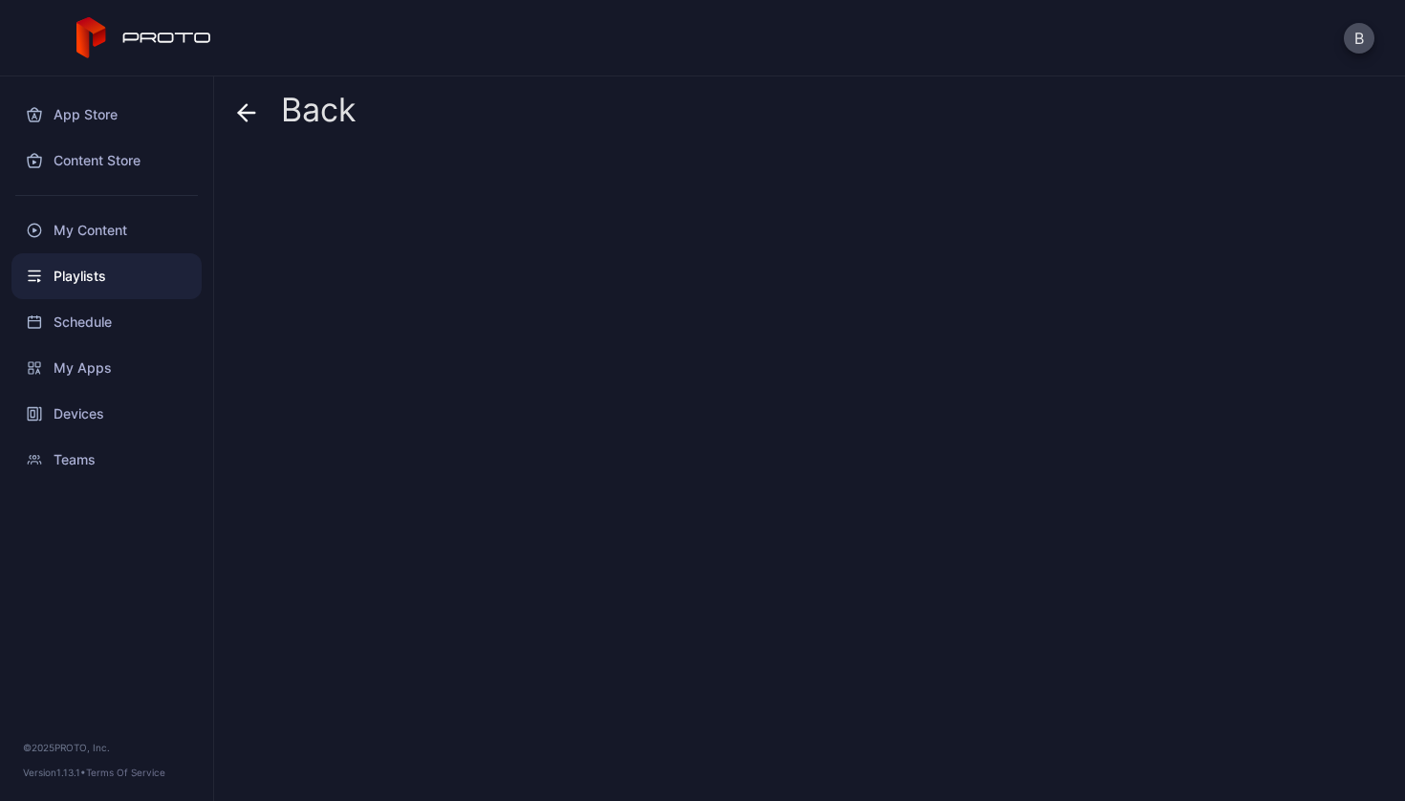
scroll to position [0, 0]
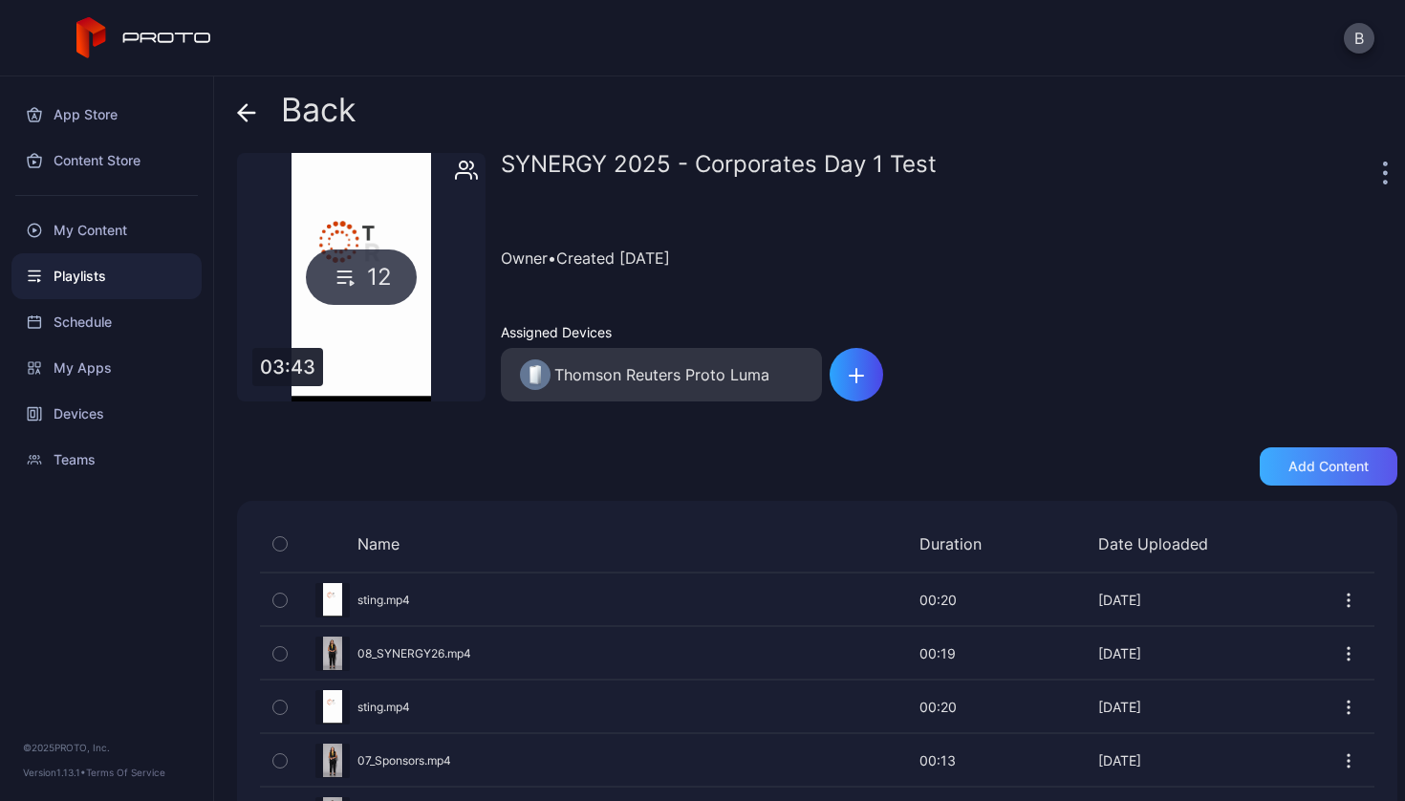
click at [1292, 463] on div "Add content" at bounding box center [1328, 466] width 80 height 15
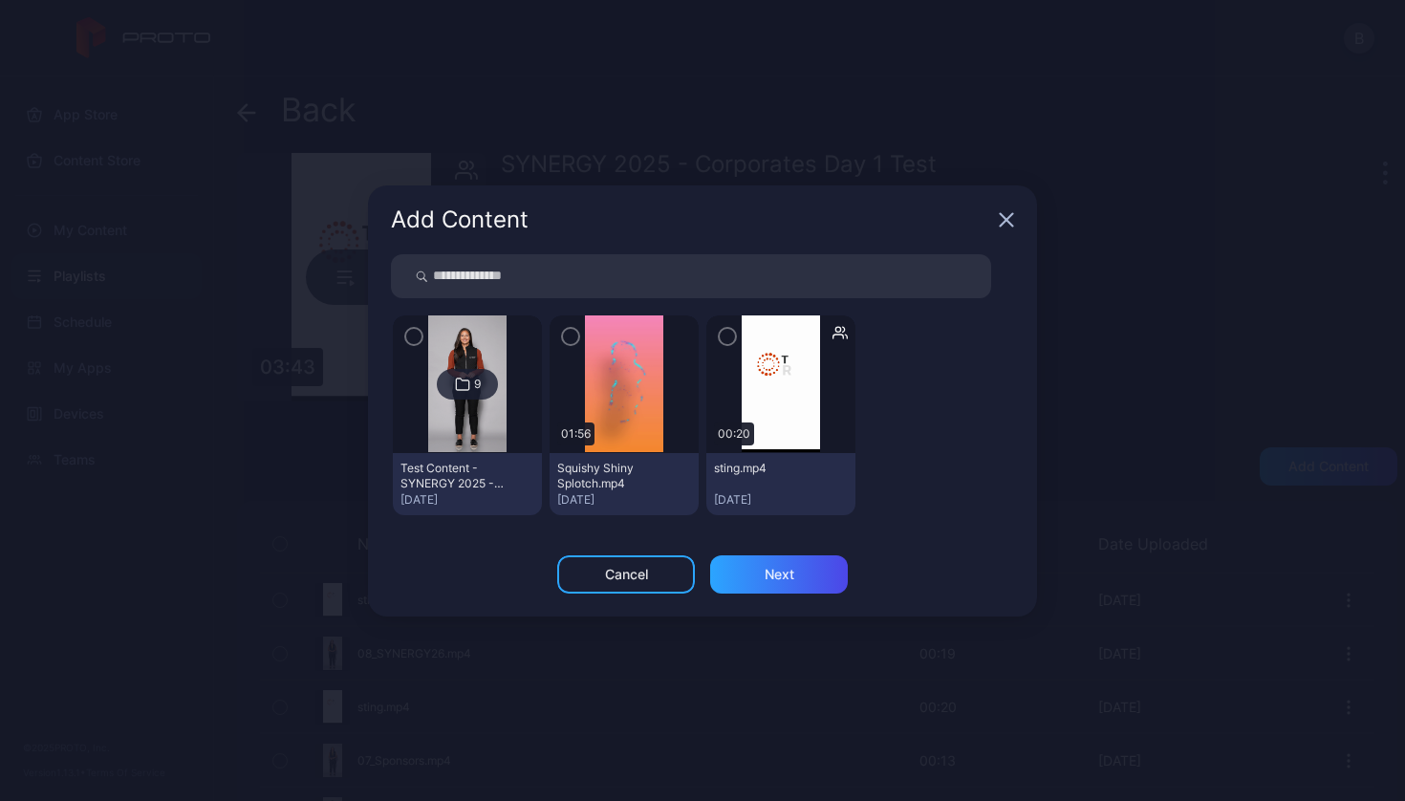
click at [630, 571] on div "Cancel" at bounding box center [626, 574] width 43 height 15
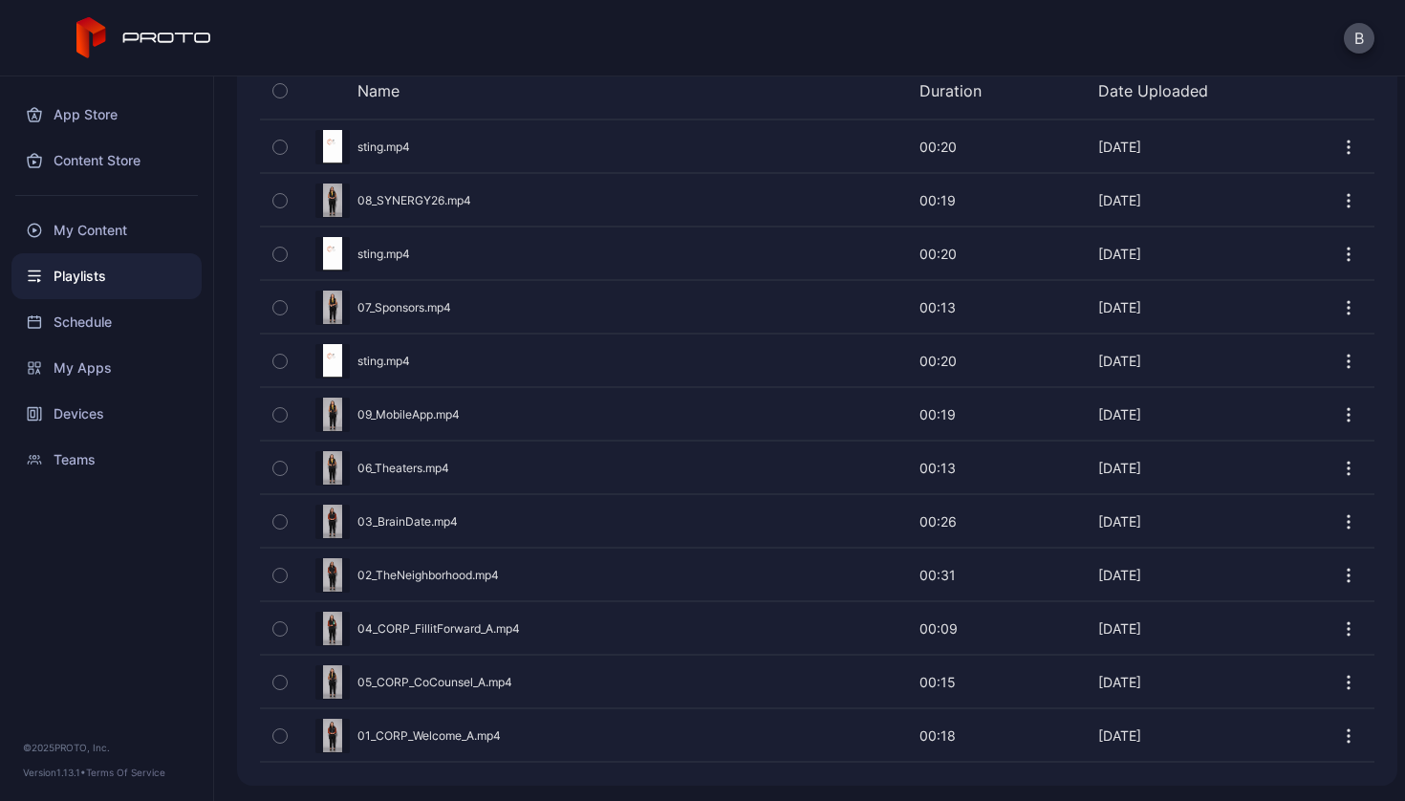
click at [161, 574] on div "App Store Content Store My Content Playlists Schedule My Apps Devices Teams © 2…" at bounding box center [107, 438] width 214 height 724
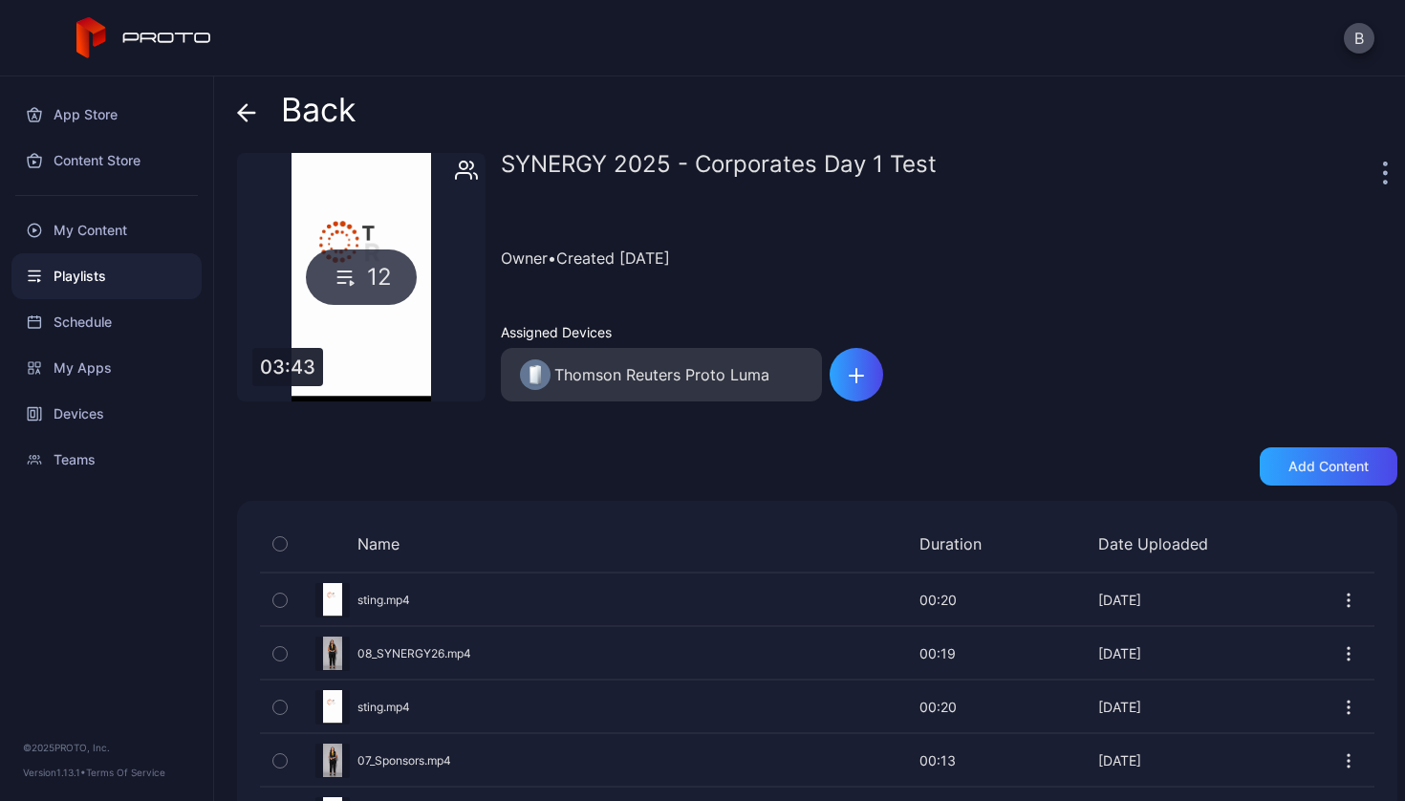
click at [237, 119] on icon at bounding box center [246, 112] width 19 height 19
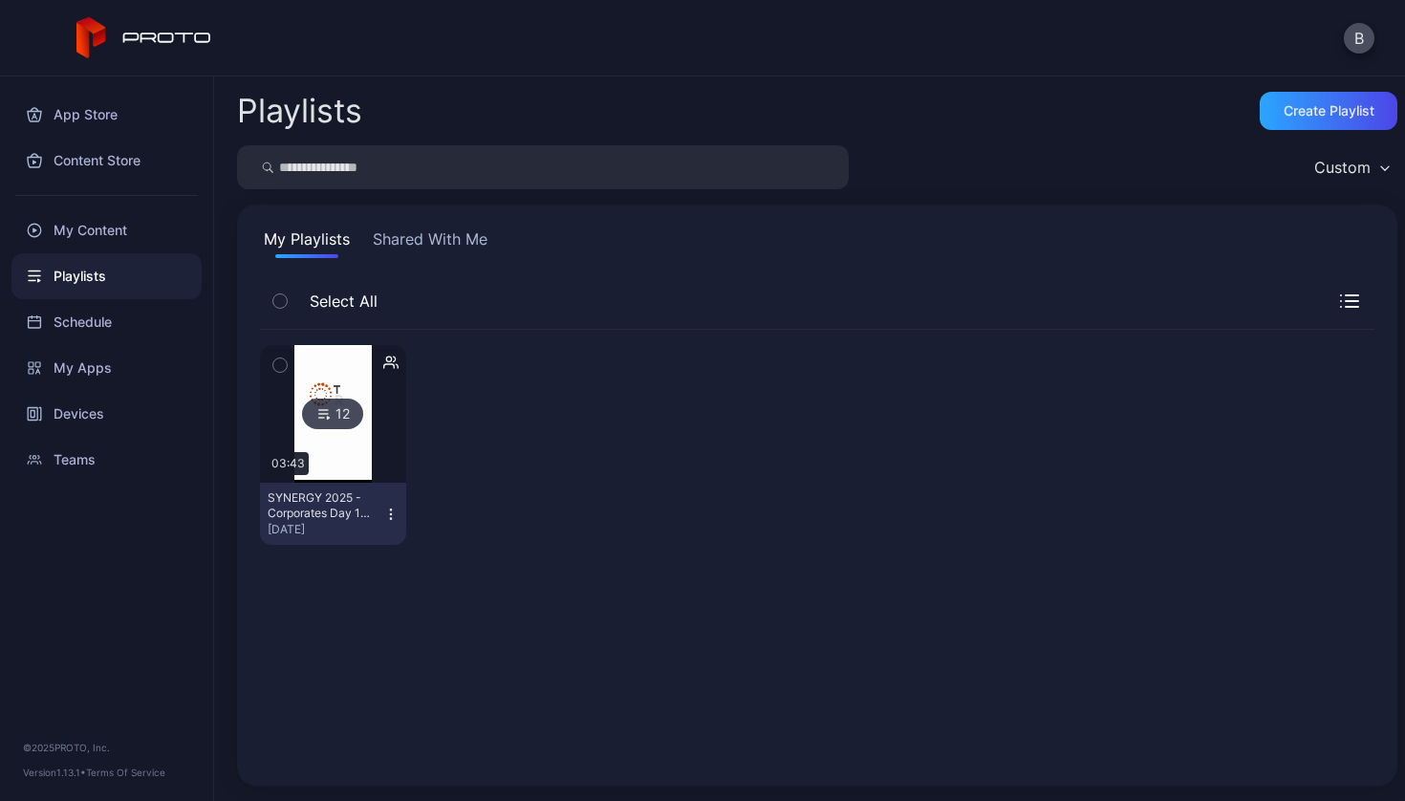
click at [385, 509] on icon "button" at bounding box center [390, 513] width 15 height 15
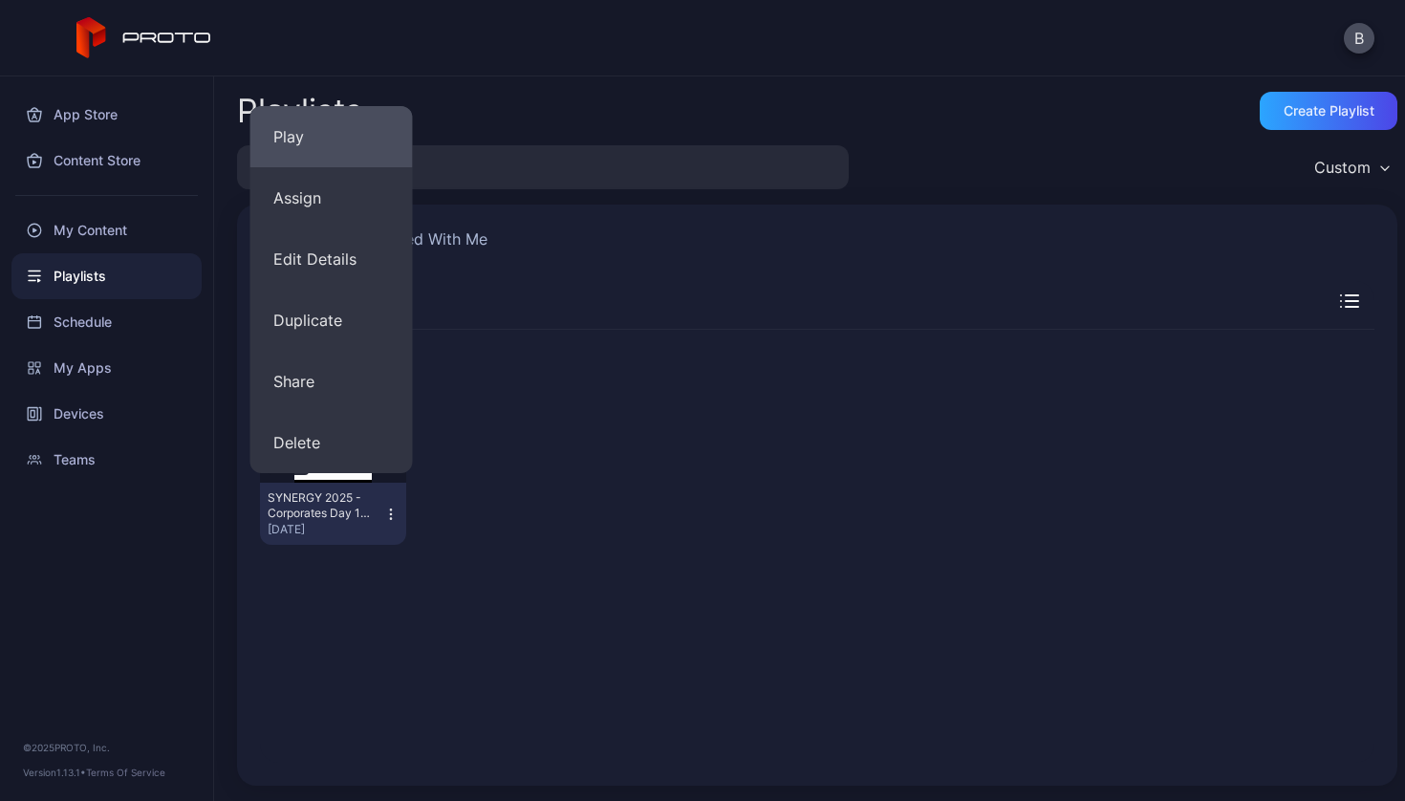
click at [289, 144] on button "Play" at bounding box center [331, 136] width 162 height 61
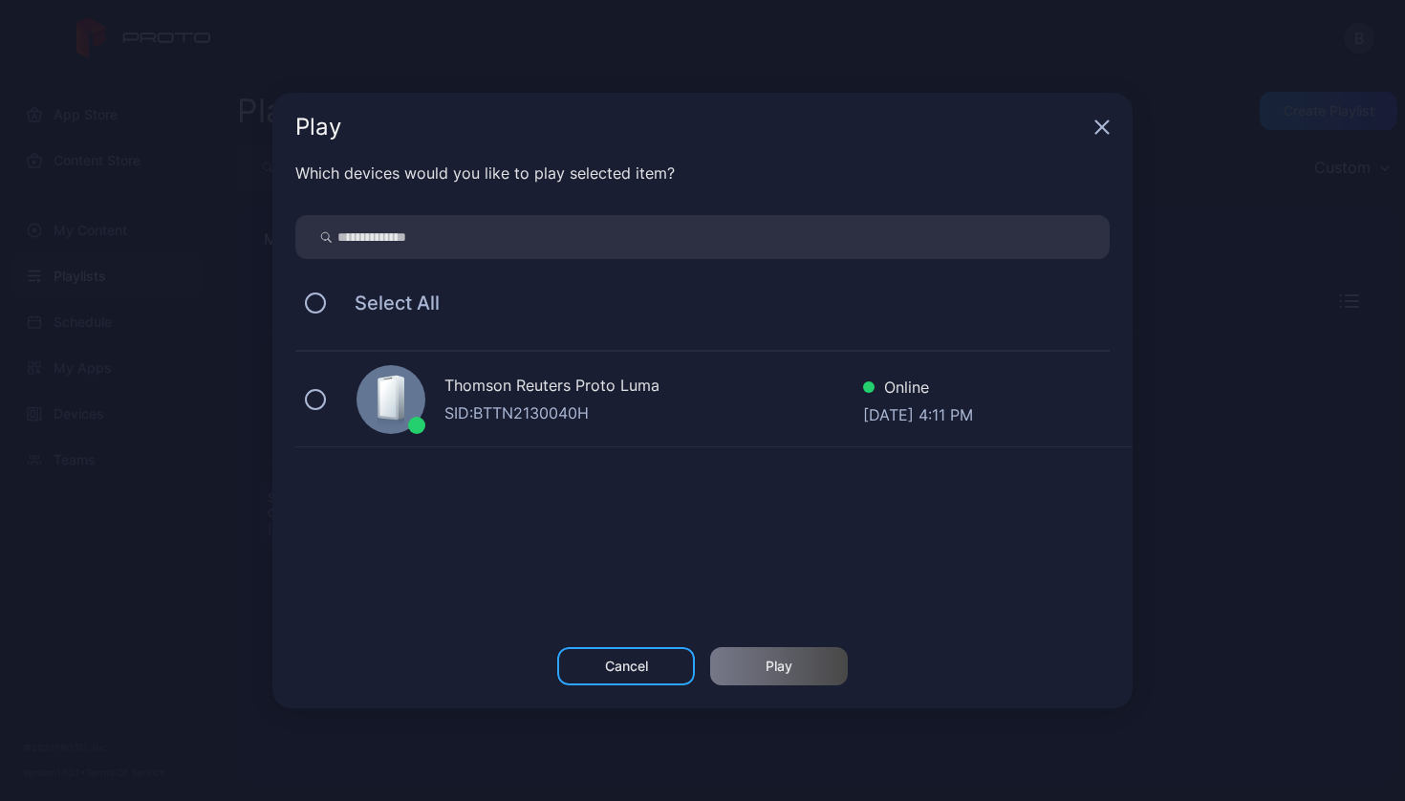
click at [379, 303] on span "Select All" at bounding box center [387, 302] width 104 height 23
click at [320, 387] on div "Thomson Reuters Proto [PERSON_NAME]: BTTN2130040H Online [DATE] 4:11 PM" at bounding box center [713, 400] width 837 height 96
click at [757, 657] on div "Play" at bounding box center [779, 666] width 138 height 38
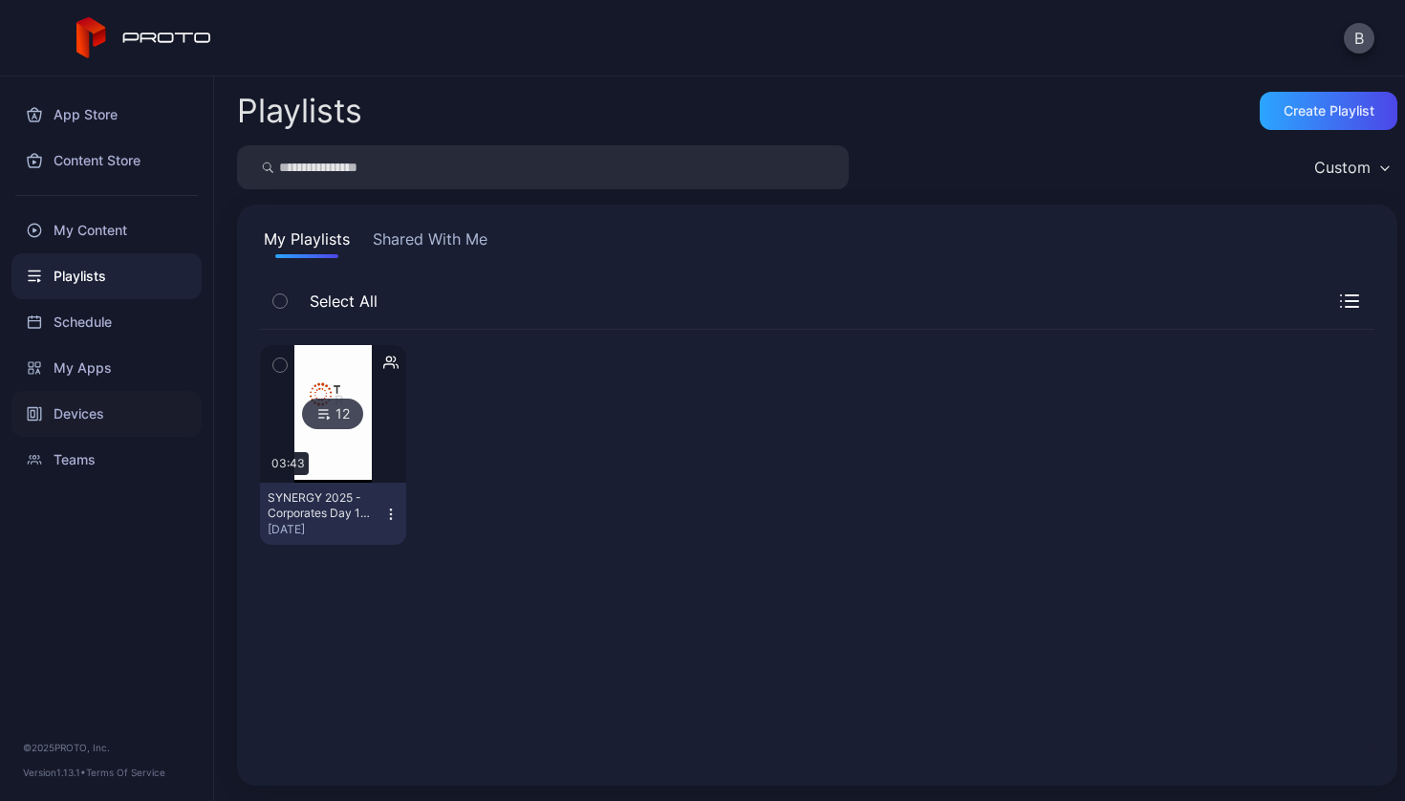
click at [102, 410] on div "Devices" at bounding box center [106, 414] width 190 height 46
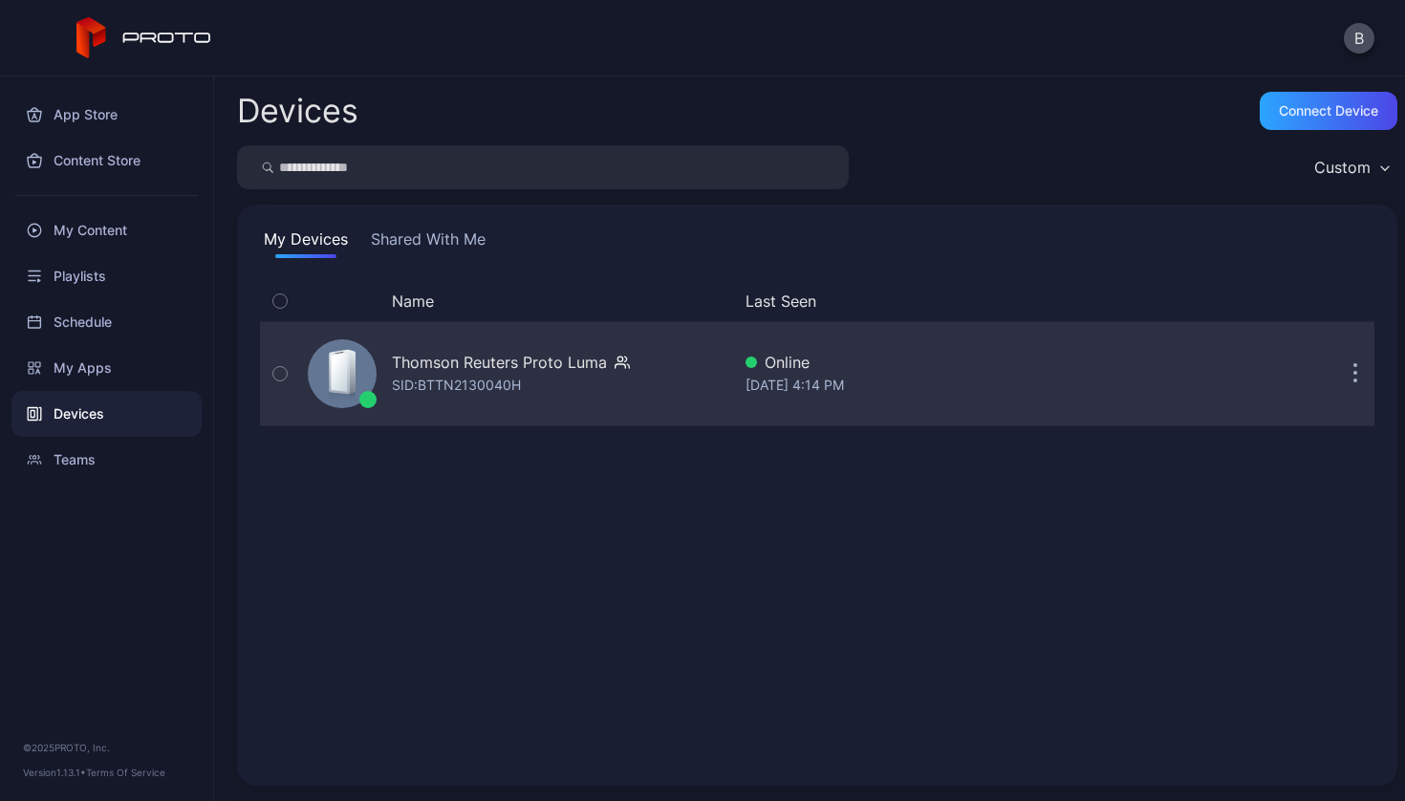
click at [476, 362] on div "Thomson Reuters Proto Luma" at bounding box center [499, 362] width 215 height 23
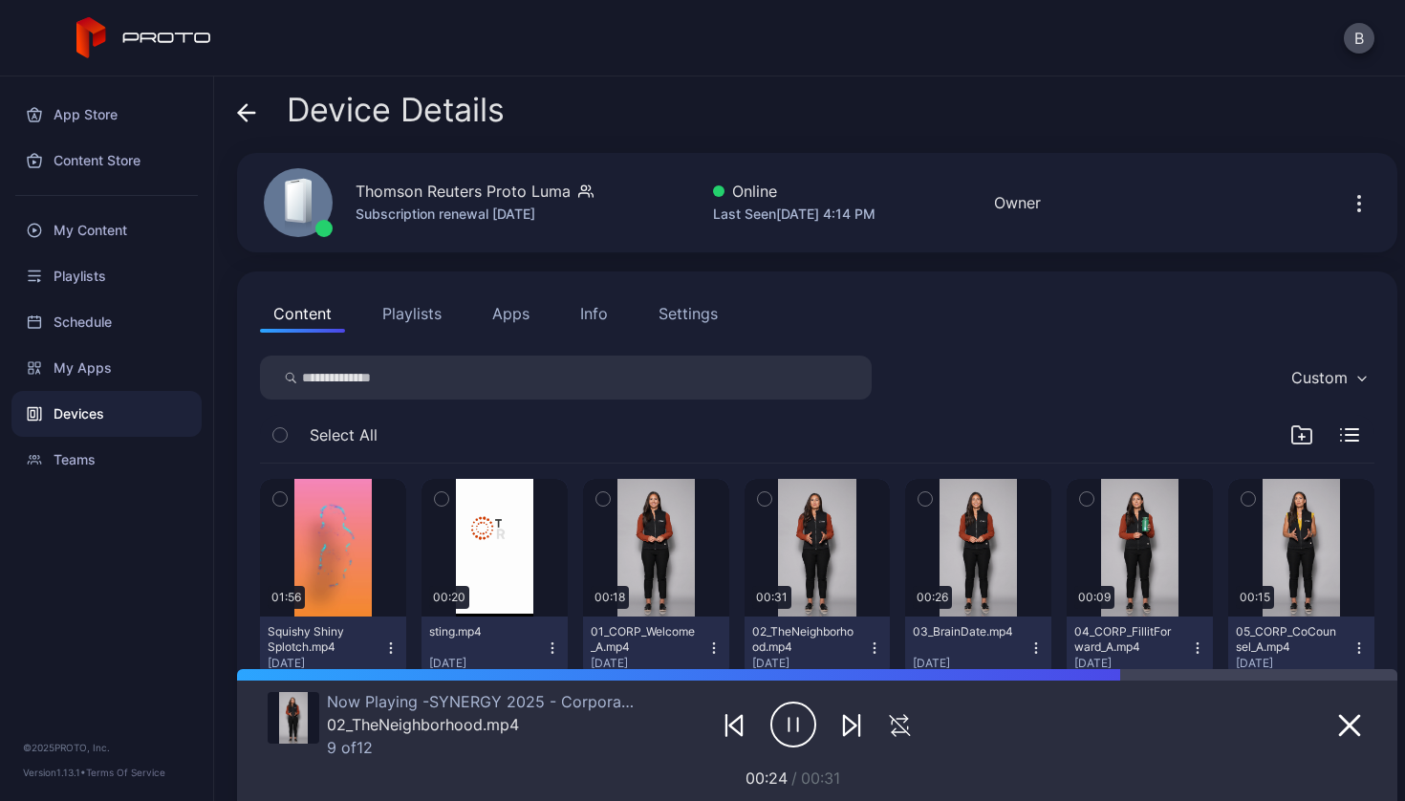
click at [682, 313] on div "Settings" at bounding box center [687, 313] width 59 height 23
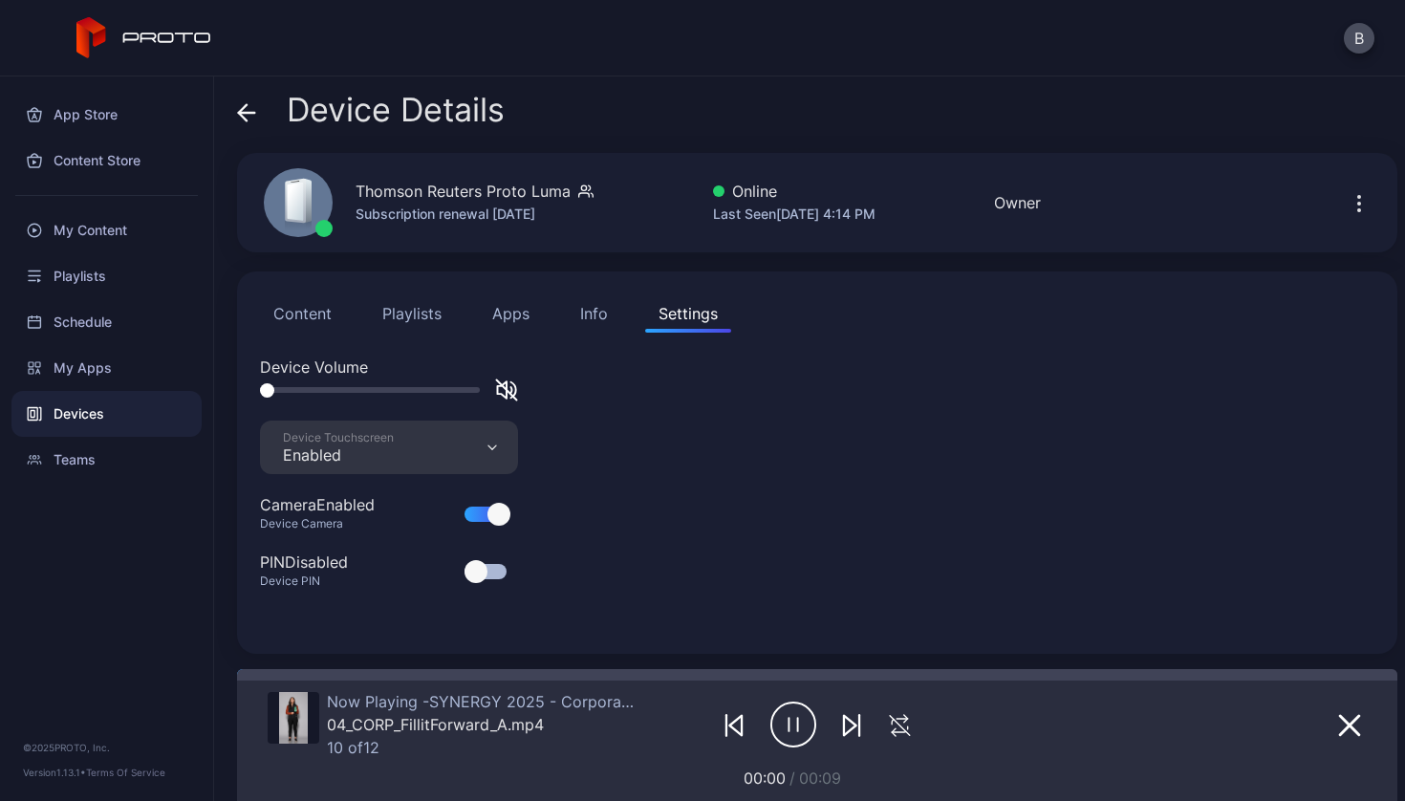
click at [771, 719] on icon "button" at bounding box center [793, 724] width 46 height 48
click at [588, 312] on div "Info" at bounding box center [594, 313] width 28 height 23
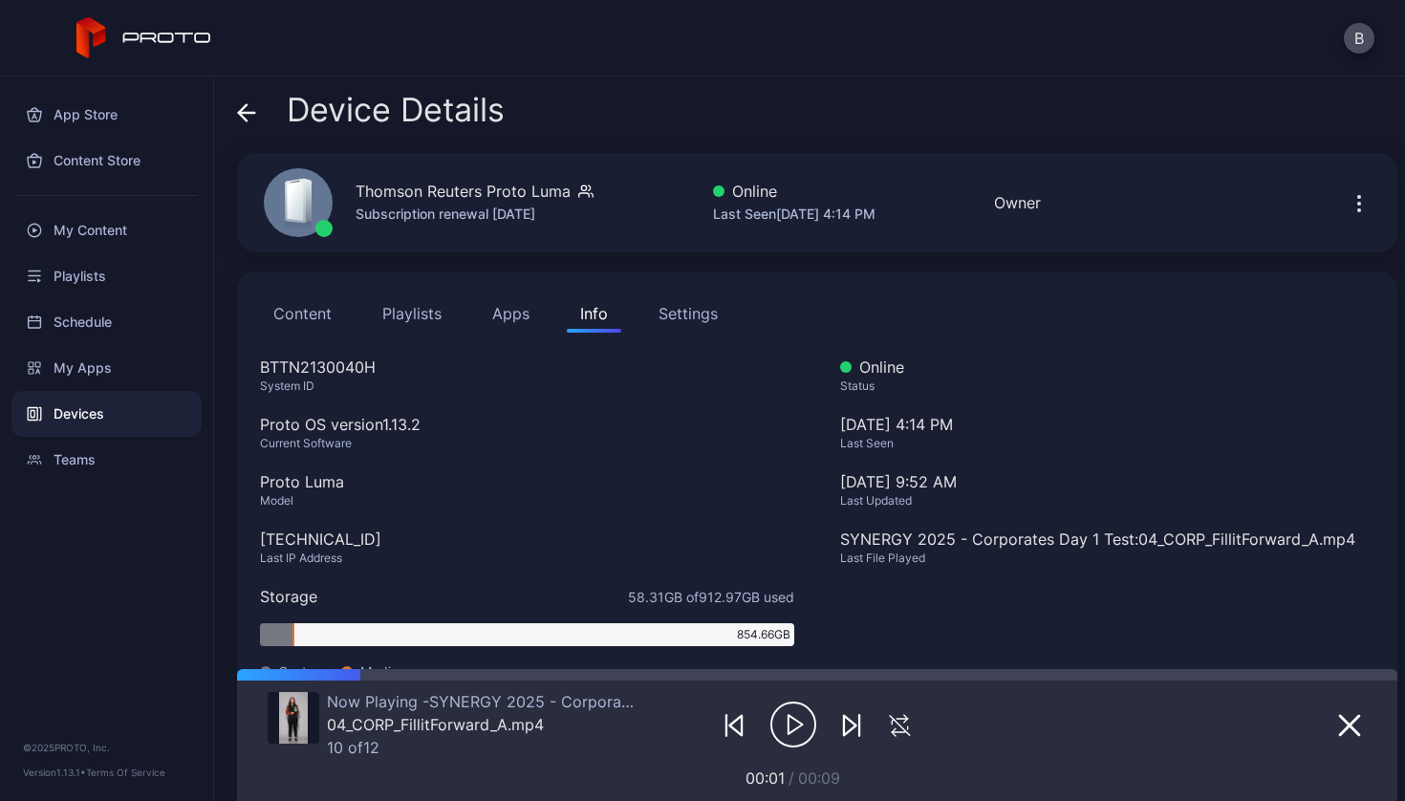
click at [510, 321] on button "Apps" at bounding box center [511, 313] width 64 height 38
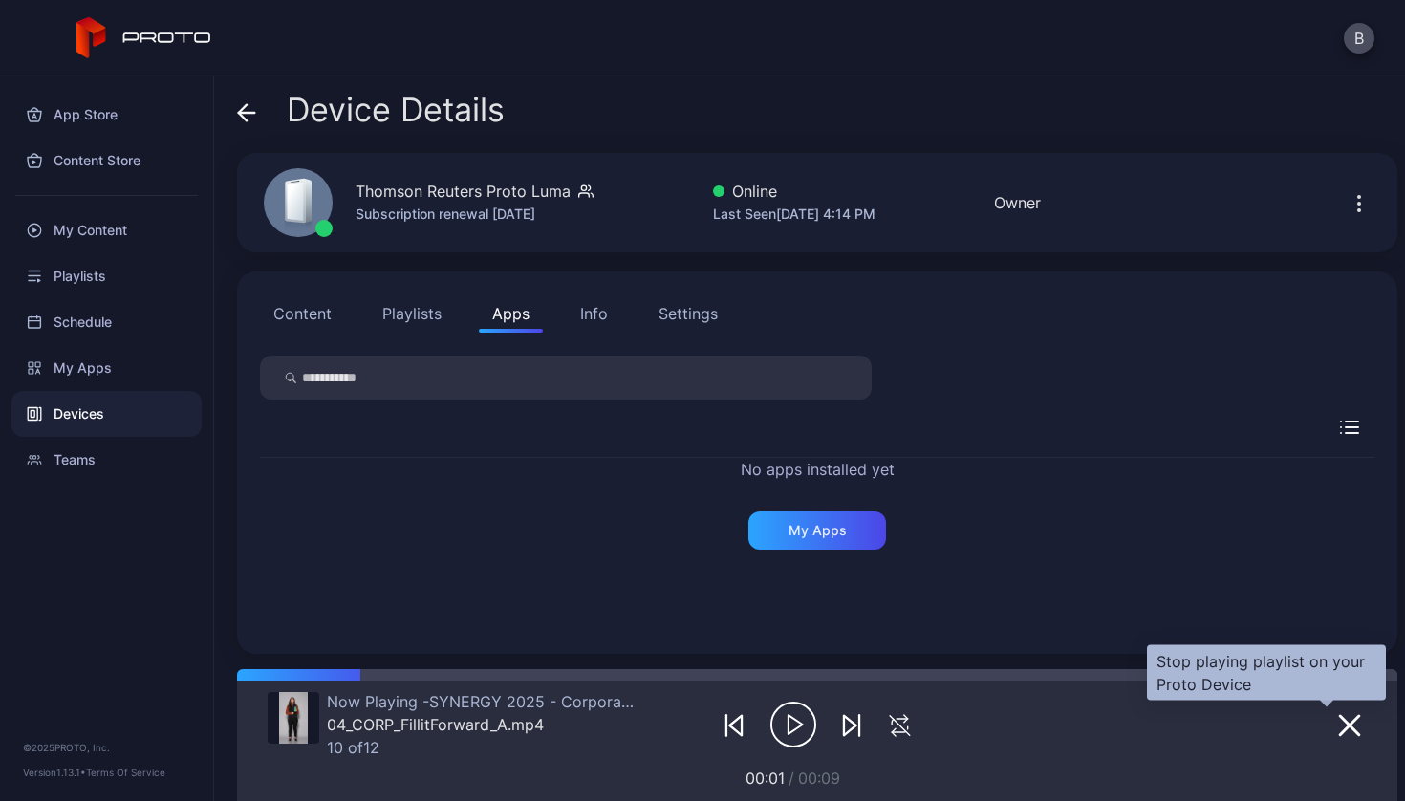
click at [1338, 717] on icon "button" at bounding box center [1349, 725] width 23 height 23
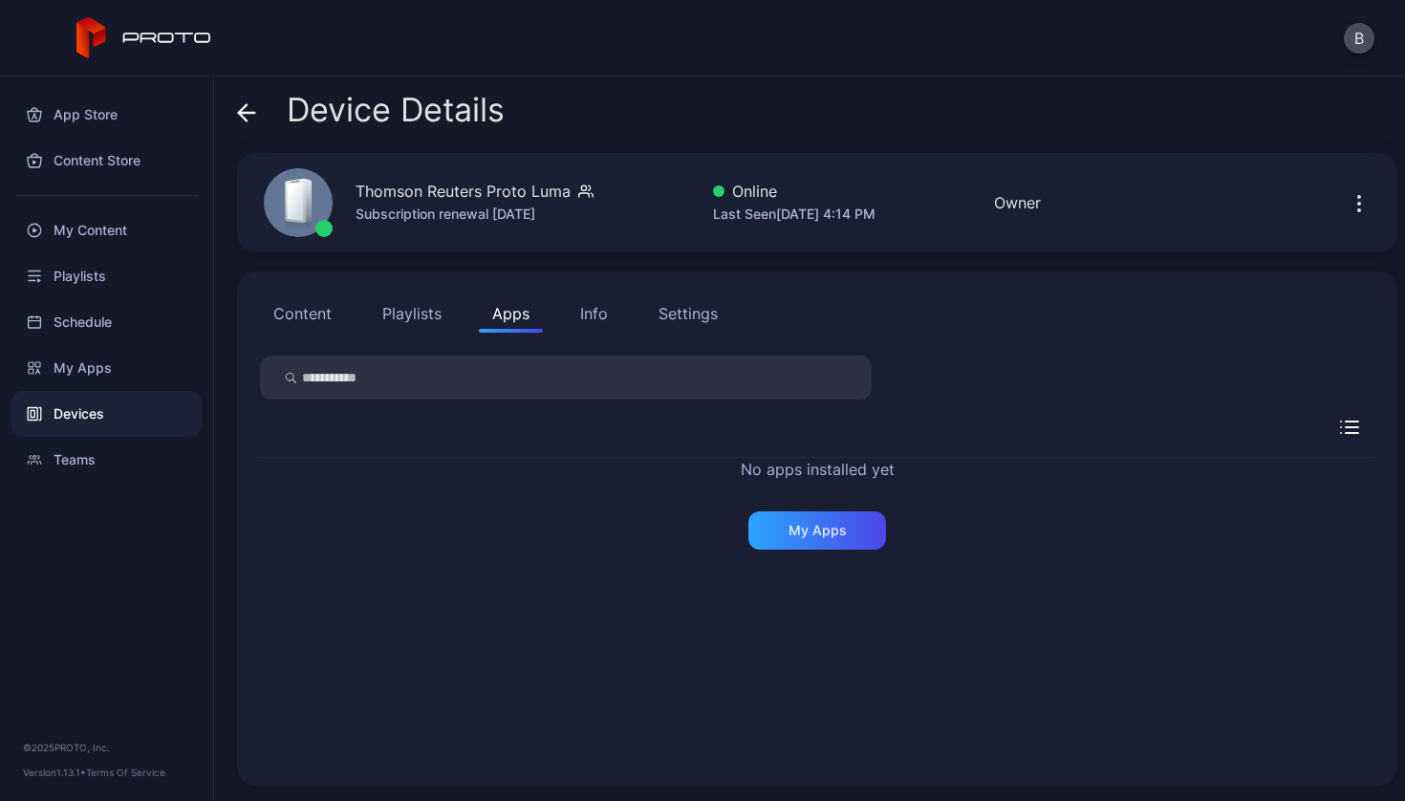
click at [327, 313] on button "Content" at bounding box center [302, 313] width 85 height 38
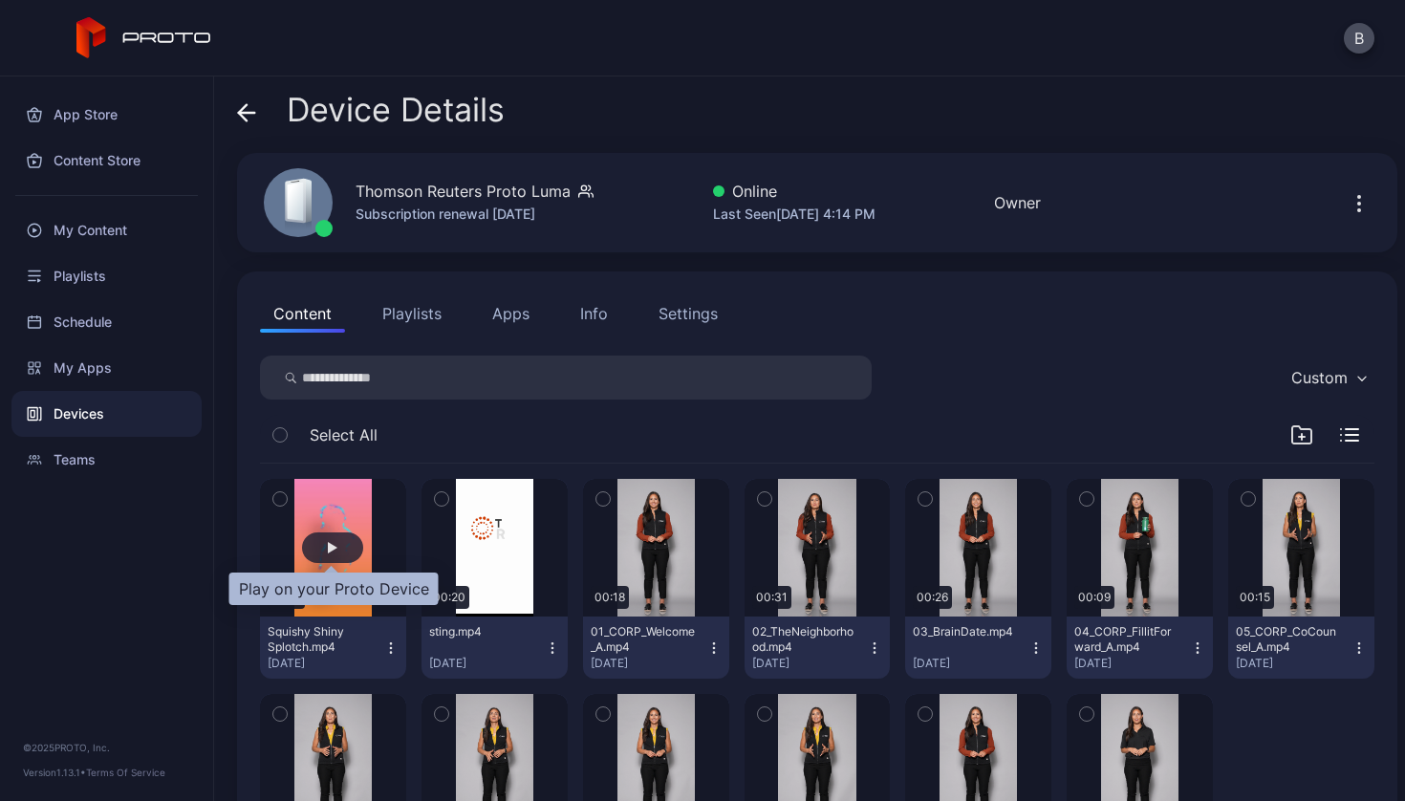
click at [321, 552] on div "button" at bounding box center [332, 547] width 61 height 31
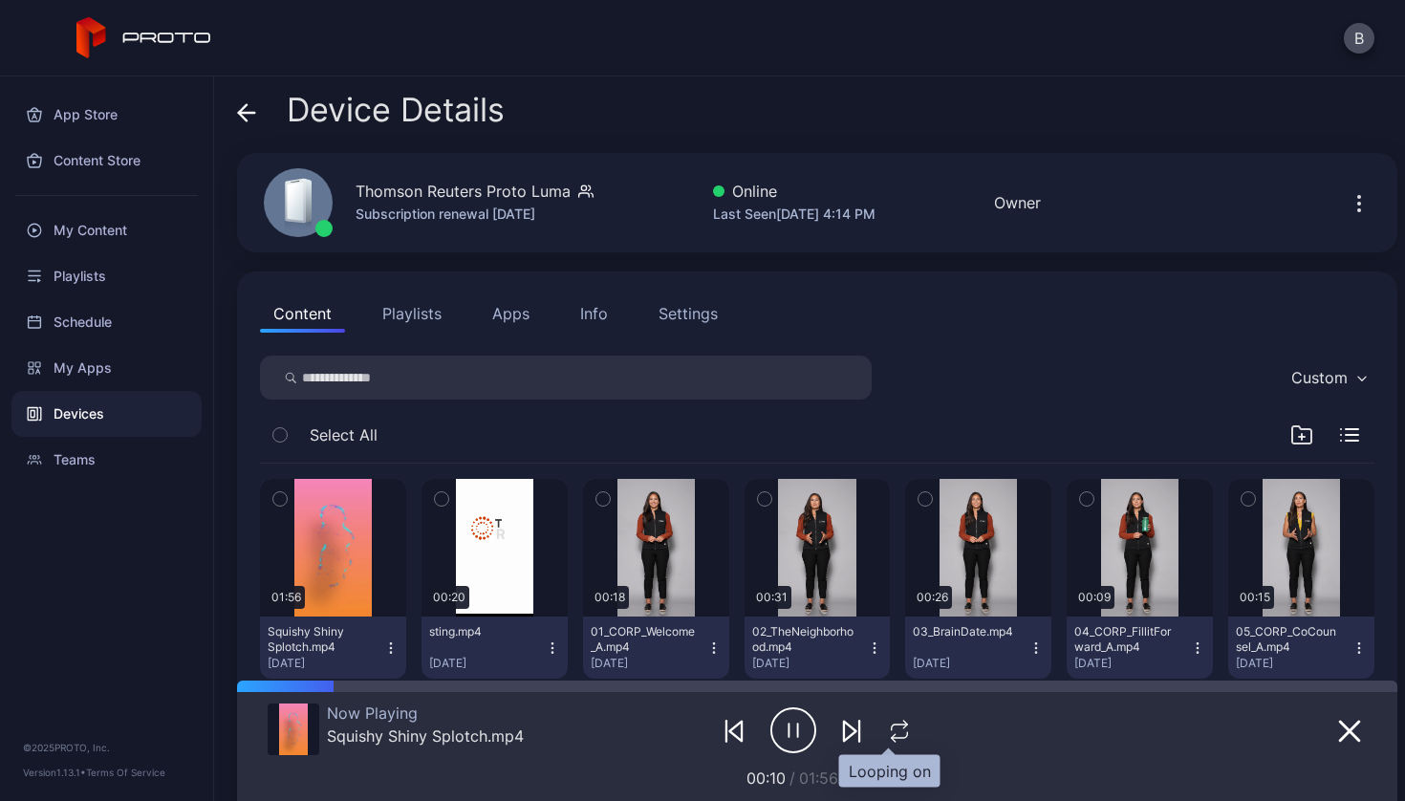
click at [881, 717] on button "button" at bounding box center [899, 730] width 36 height 27
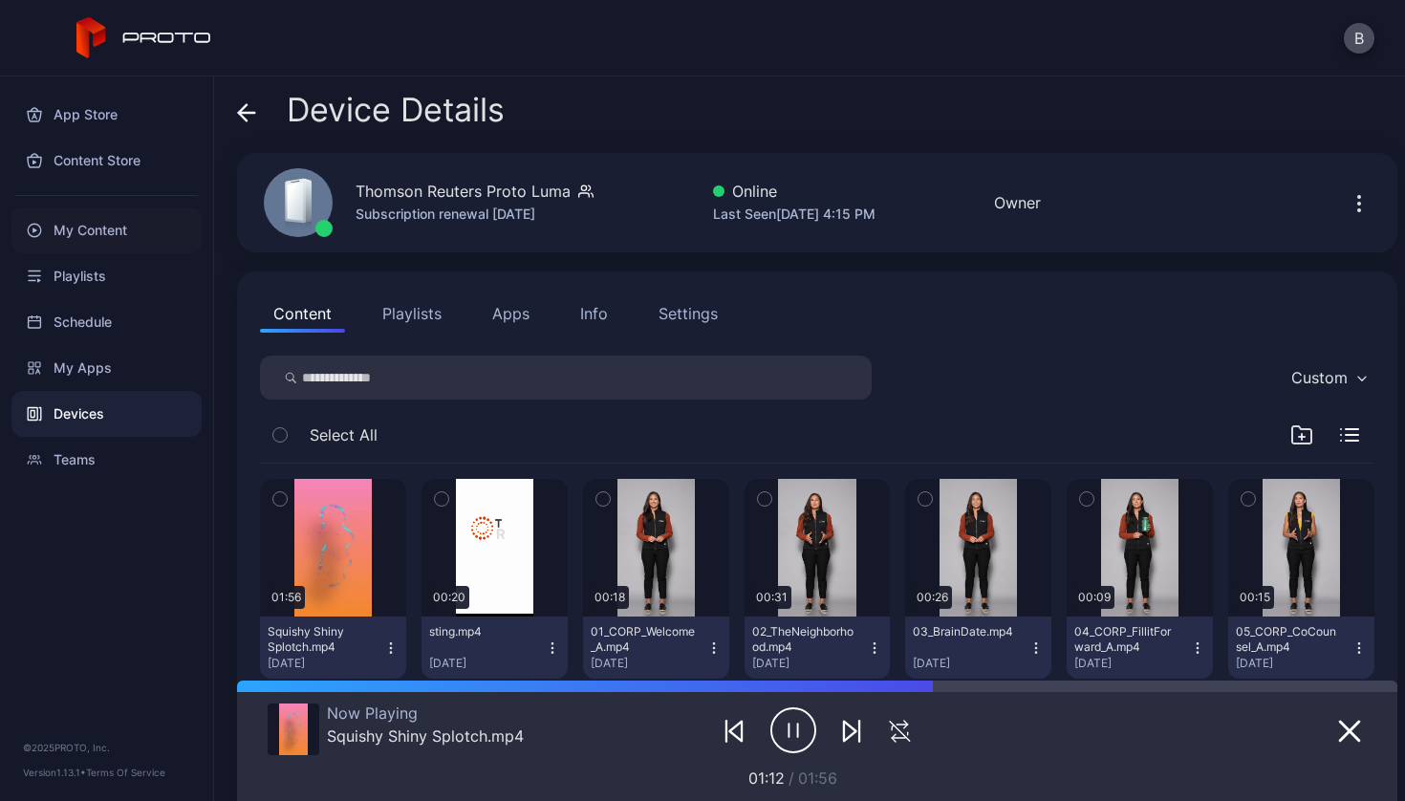
click at [81, 222] on div "My Content" at bounding box center [106, 230] width 190 height 46
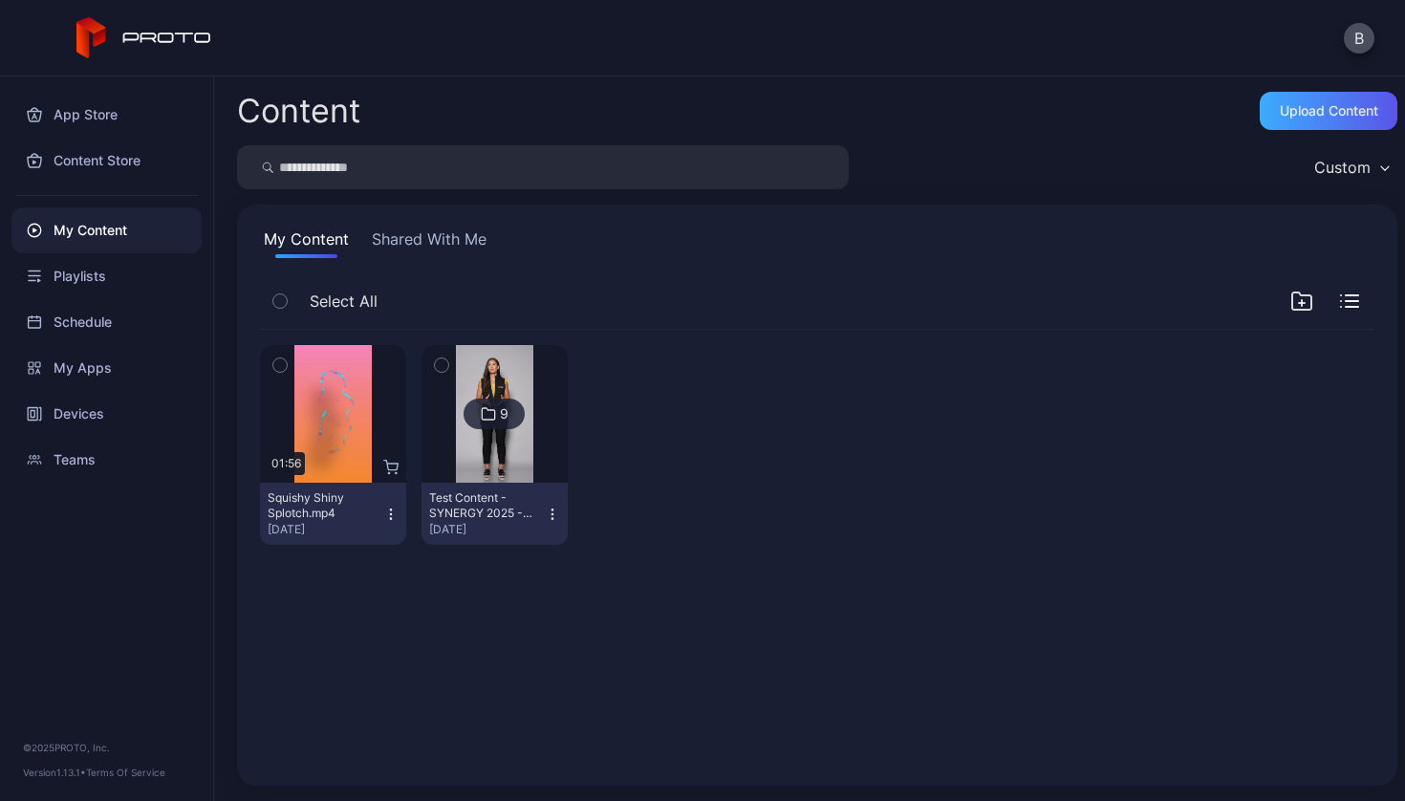
click at [1310, 114] on div "Upload Content" at bounding box center [1329, 110] width 98 height 15
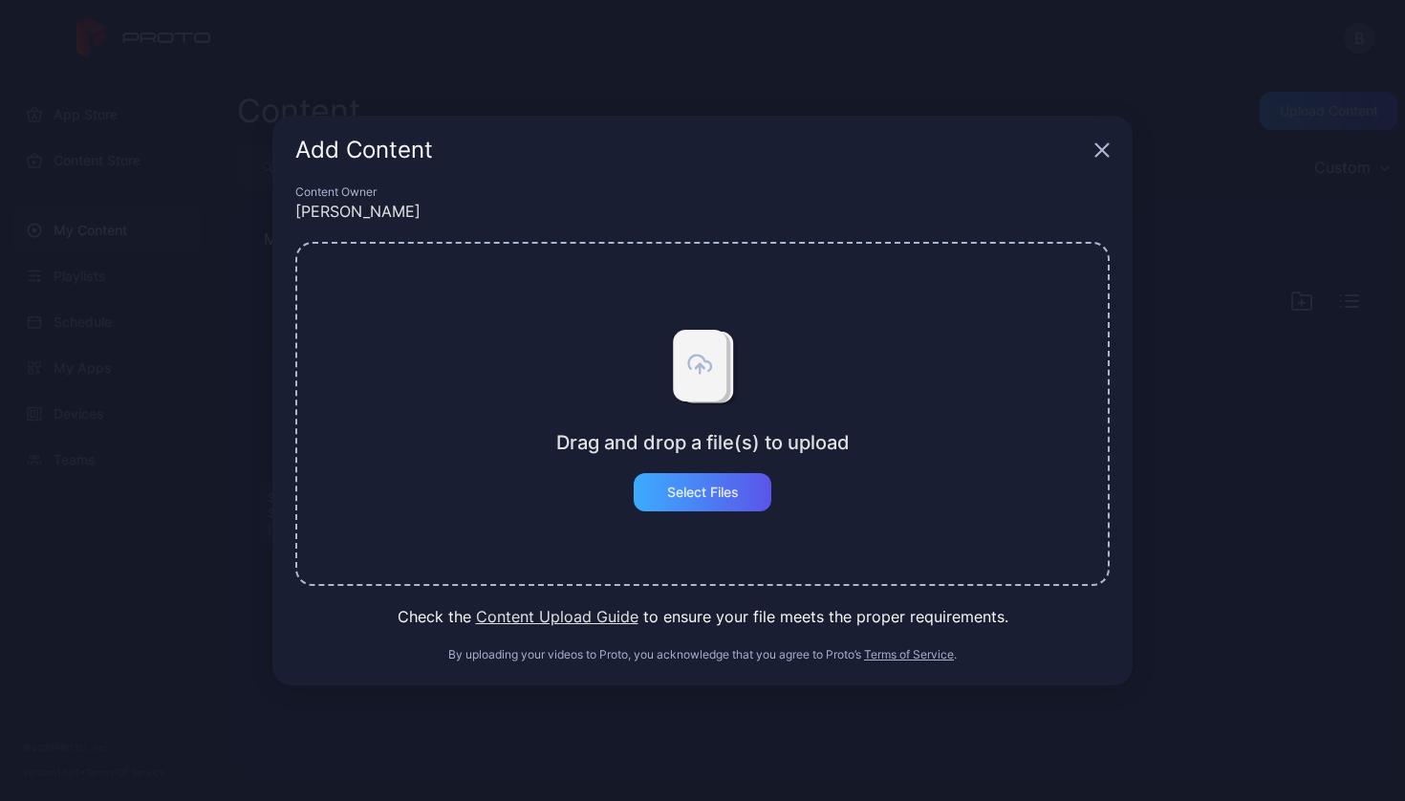
click at [708, 493] on div "Select Files" at bounding box center [703, 491] width 72 height 15
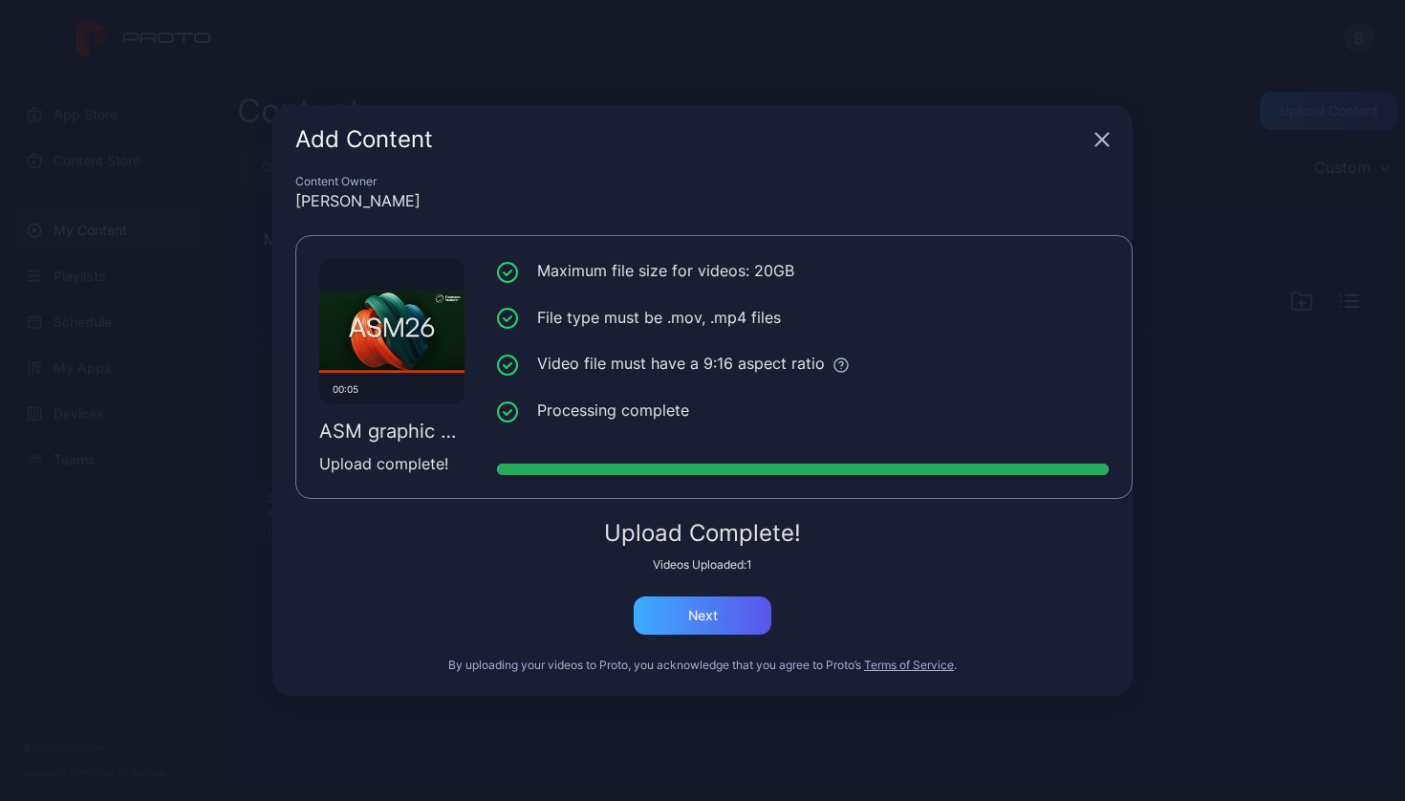
click at [712, 619] on div "Next" at bounding box center [703, 615] width 30 height 15
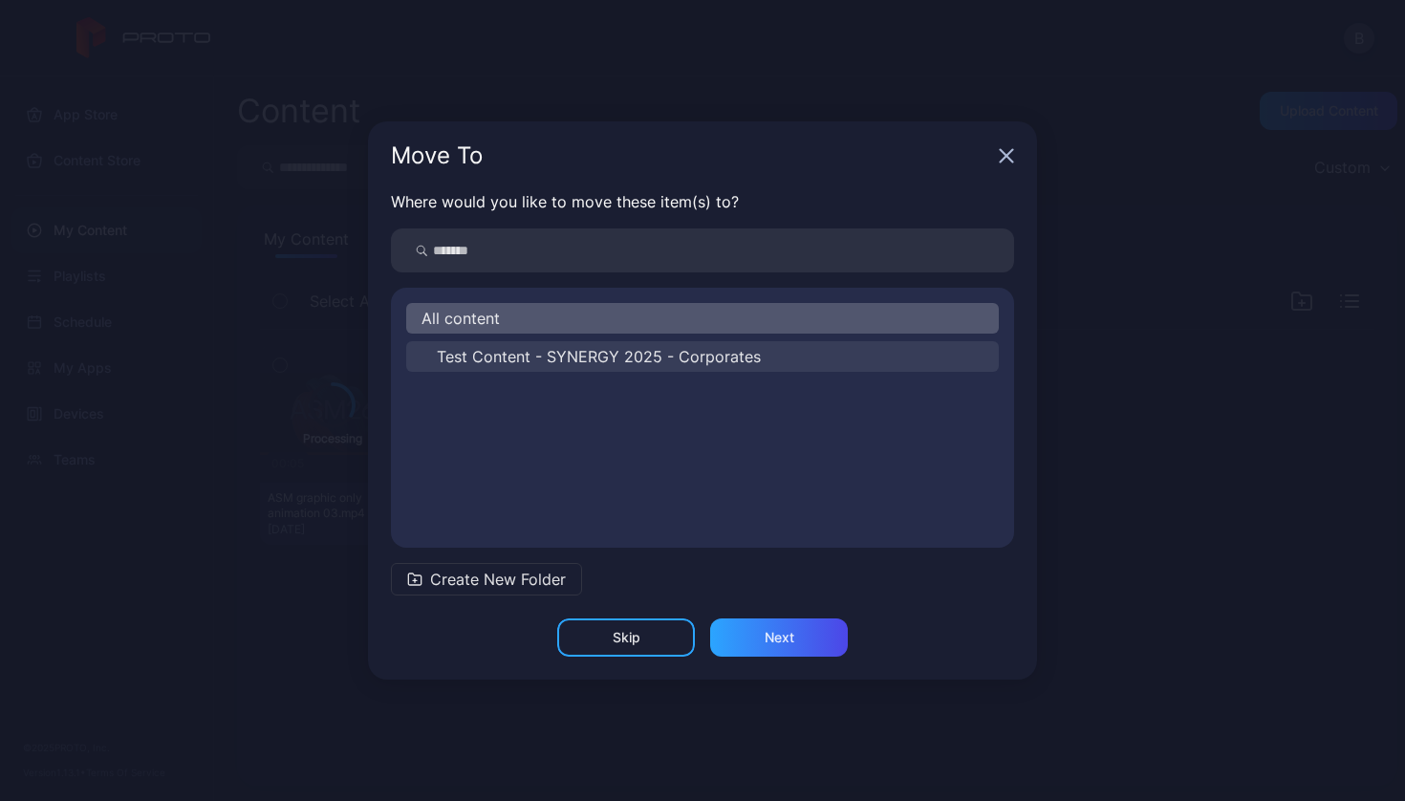
click at [578, 371] on button "Test Content - SYNERGY 2025 - Corporates" at bounding box center [702, 356] width 592 height 31
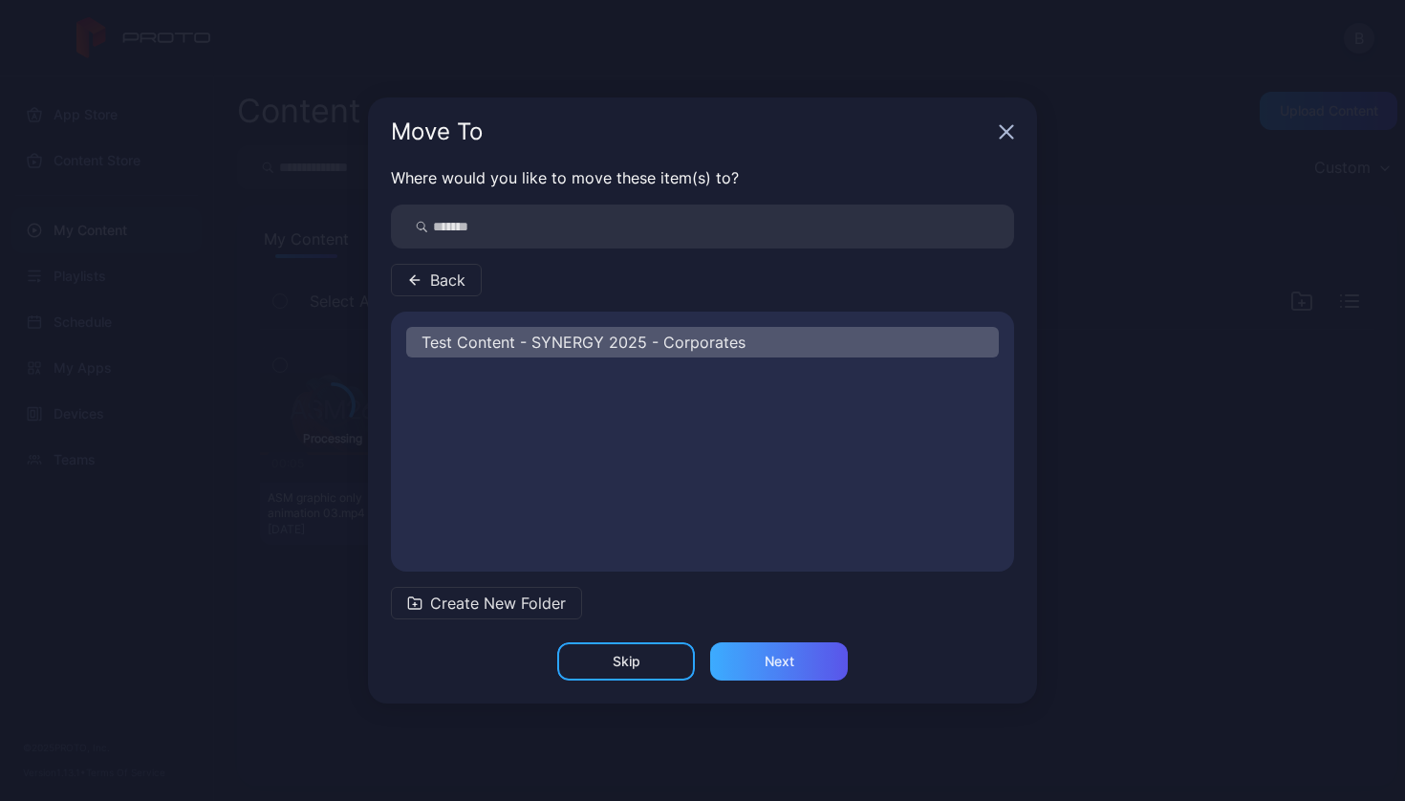
click at [774, 675] on div "Next" at bounding box center [779, 661] width 138 height 38
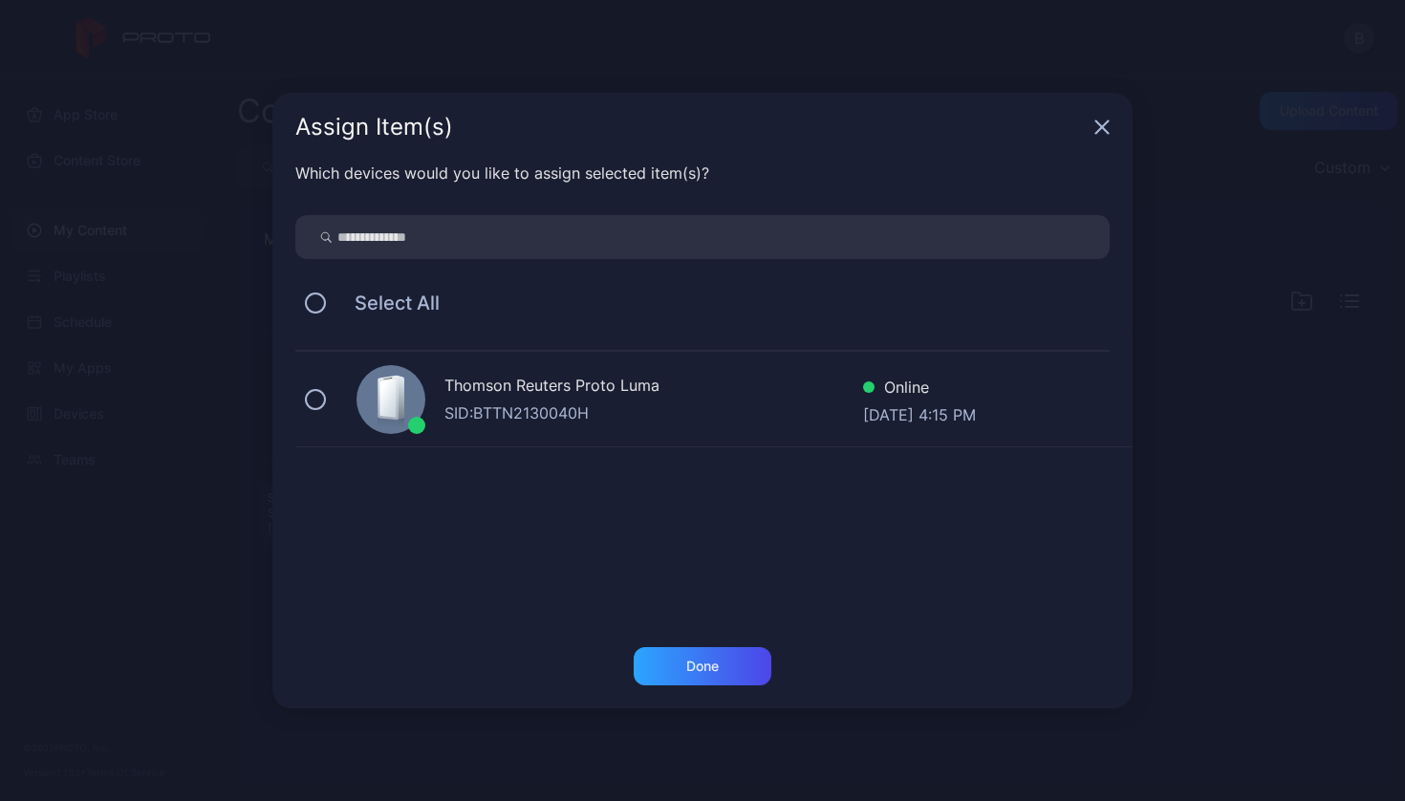
click at [324, 391] on div "Thomson Reuters Proto [PERSON_NAME]: BTTN2130040H Online [DATE] 4:15 PM" at bounding box center [713, 400] width 837 height 96
click at [727, 659] on div "Done" at bounding box center [703, 666] width 138 height 38
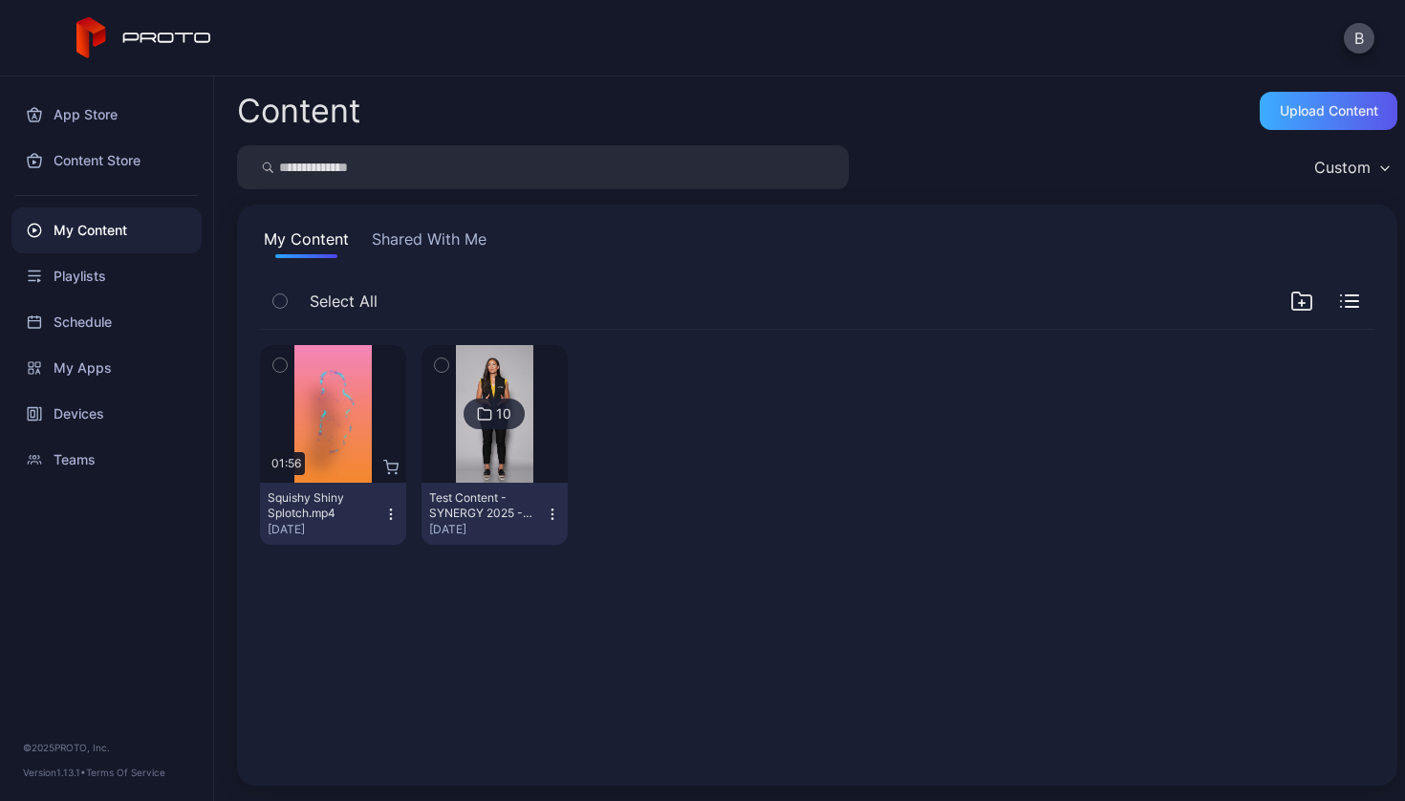
click at [1317, 110] on div "Upload Content" at bounding box center [1329, 110] width 98 height 15
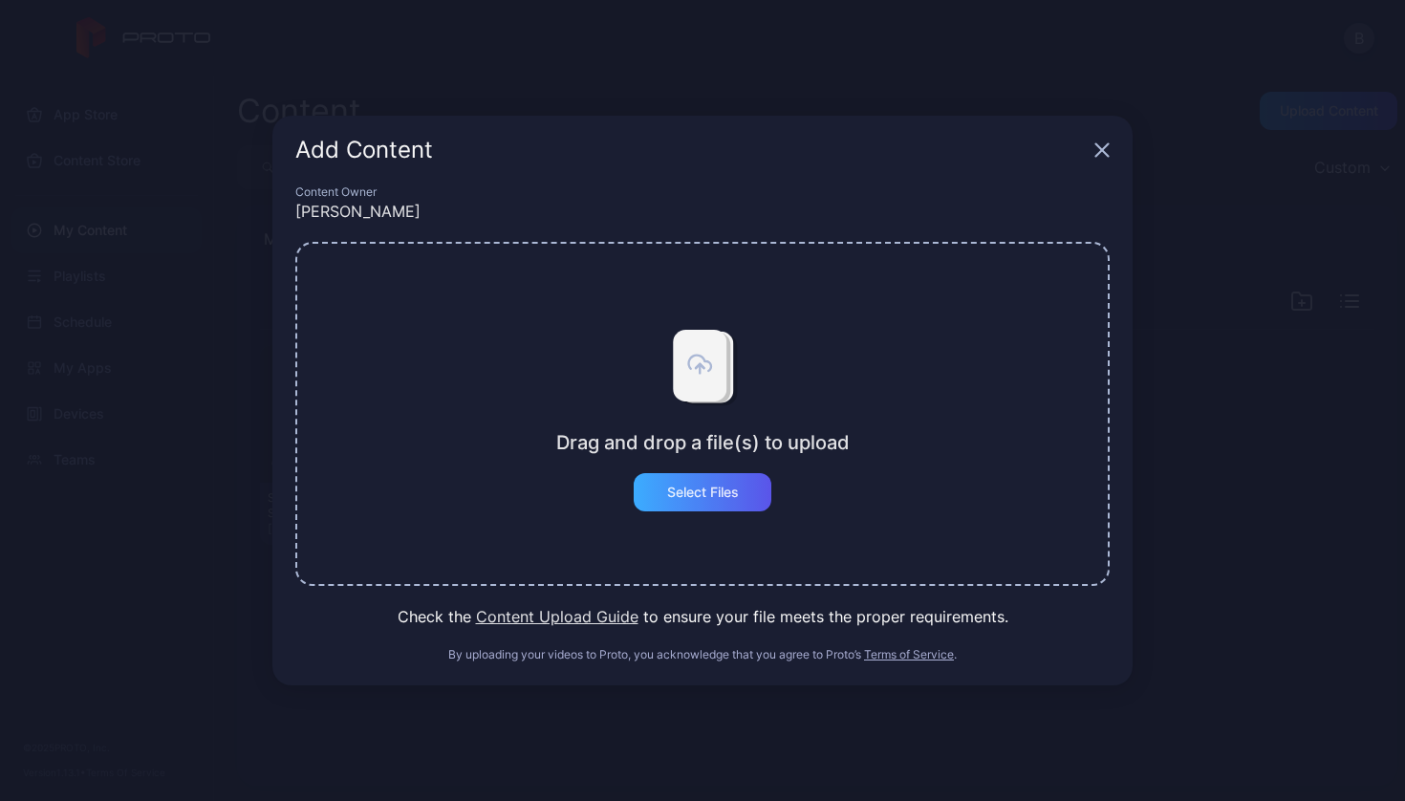
click at [723, 490] on div "Select Files" at bounding box center [703, 491] width 72 height 15
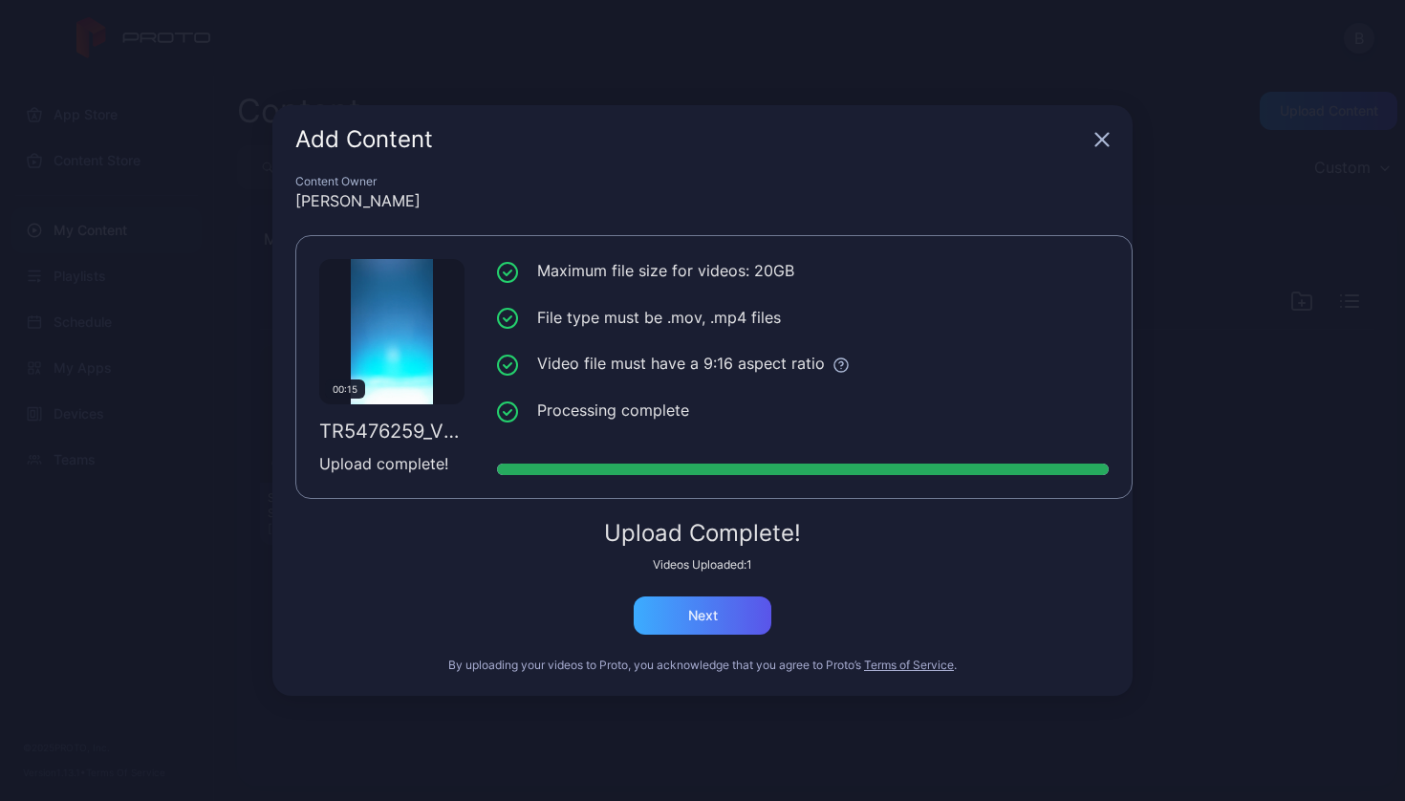
click at [712, 608] on div "Next" at bounding box center [703, 615] width 30 height 15
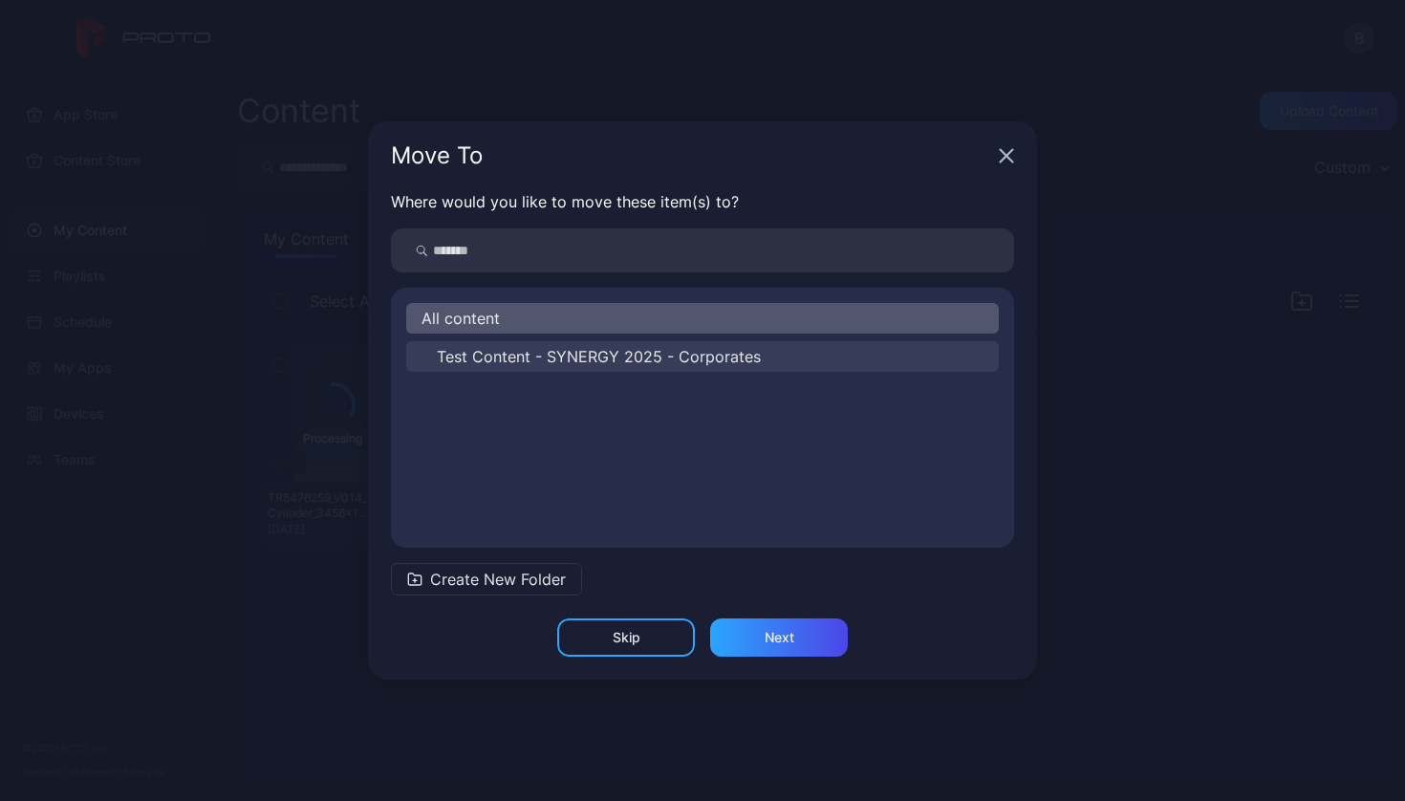
click at [623, 359] on span "Test Content - SYNERGY 2025 - Corporates" at bounding box center [599, 356] width 324 height 23
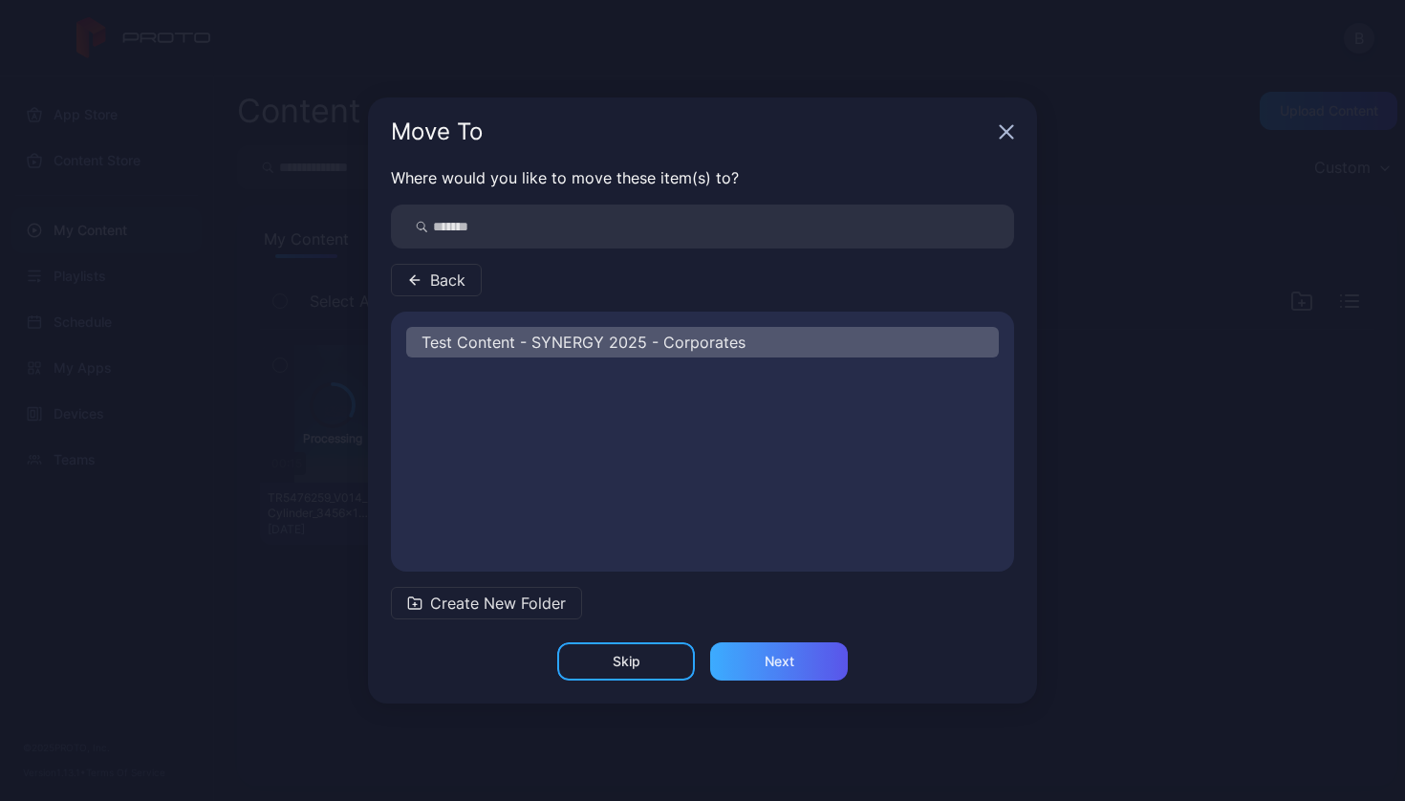
click at [749, 663] on div "Next" at bounding box center [779, 661] width 138 height 38
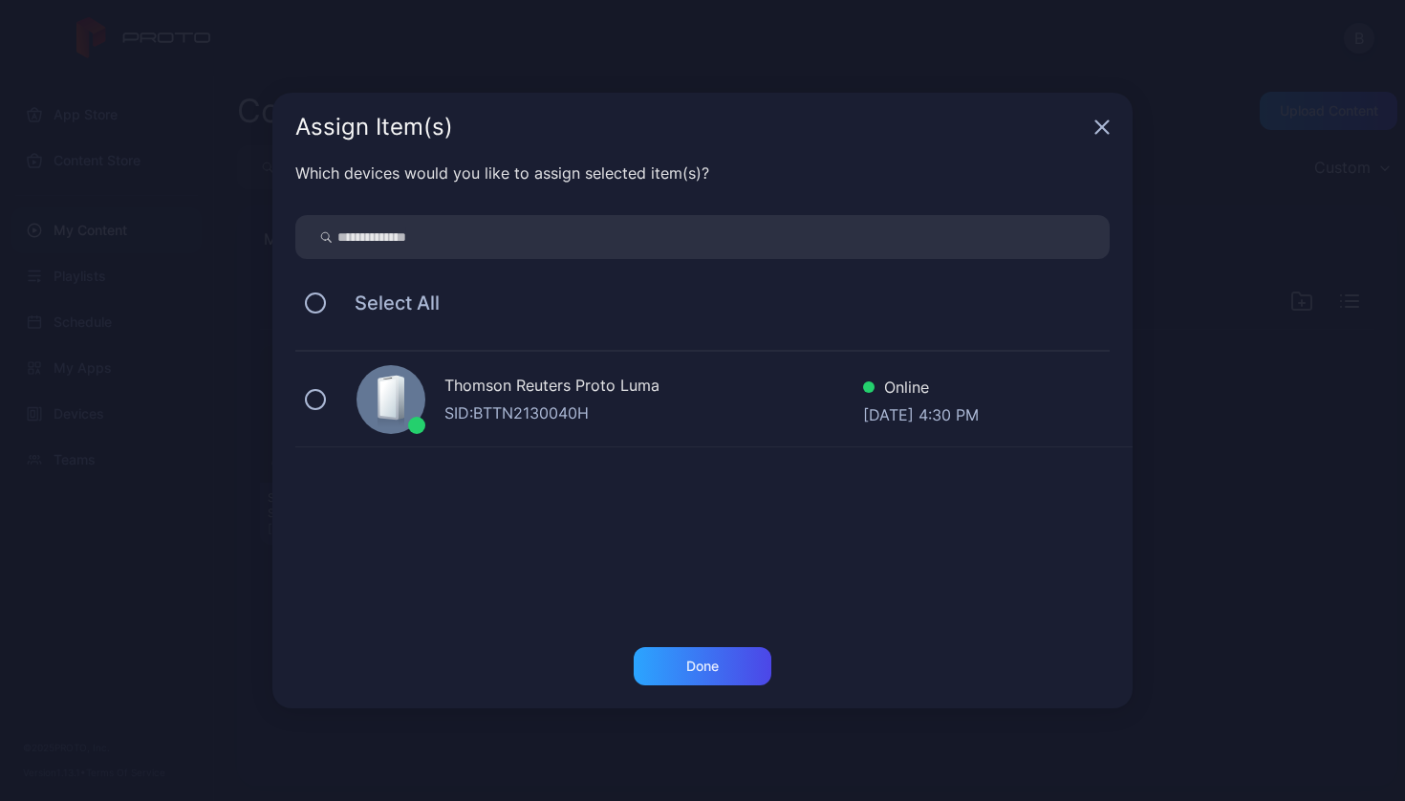
click at [559, 407] on div "SID: BTTN2130040H" at bounding box center [653, 412] width 419 height 23
click at [690, 666] on div "Done" at bounding box center [702, 665] width 32 height 15
